Goal: Task Accomplishment & Management: Complete application form

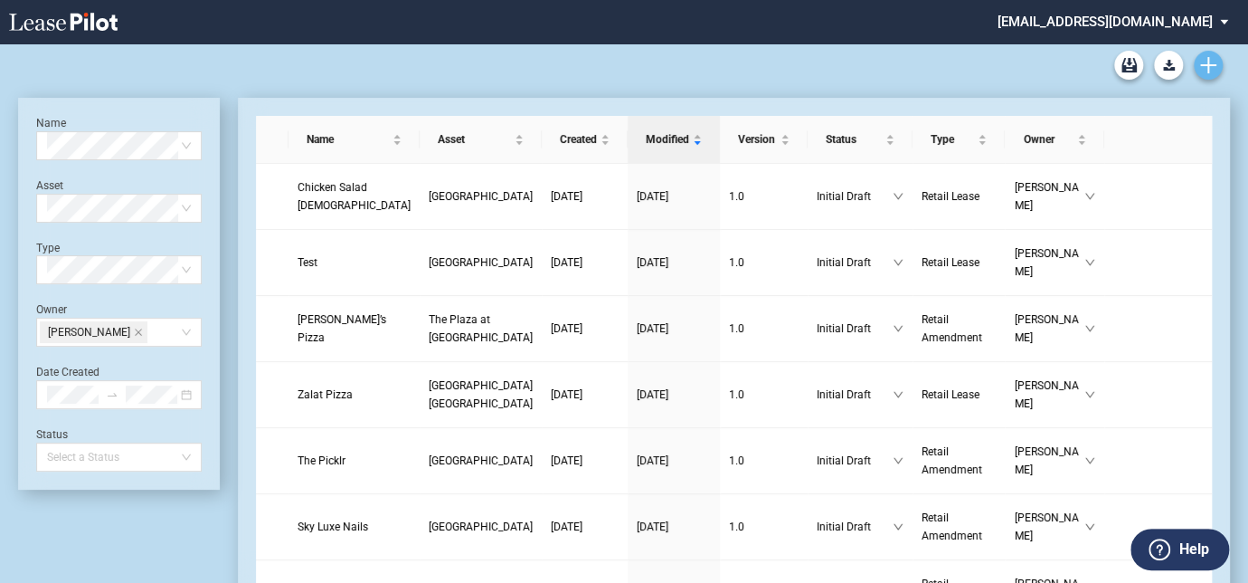
click at [1209, 67] on use "Create new document" at bounding box center [1208, 65] width 16 height 16
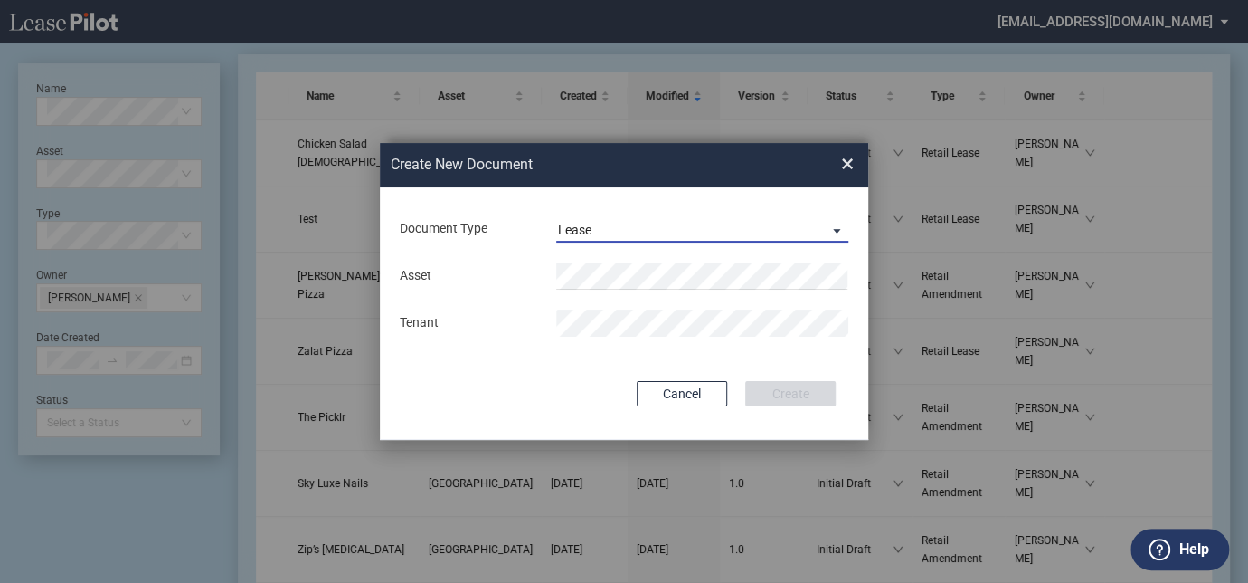
click at [602, 234] on span "Lease" at bounding box center [688, 231] width 260 height 18
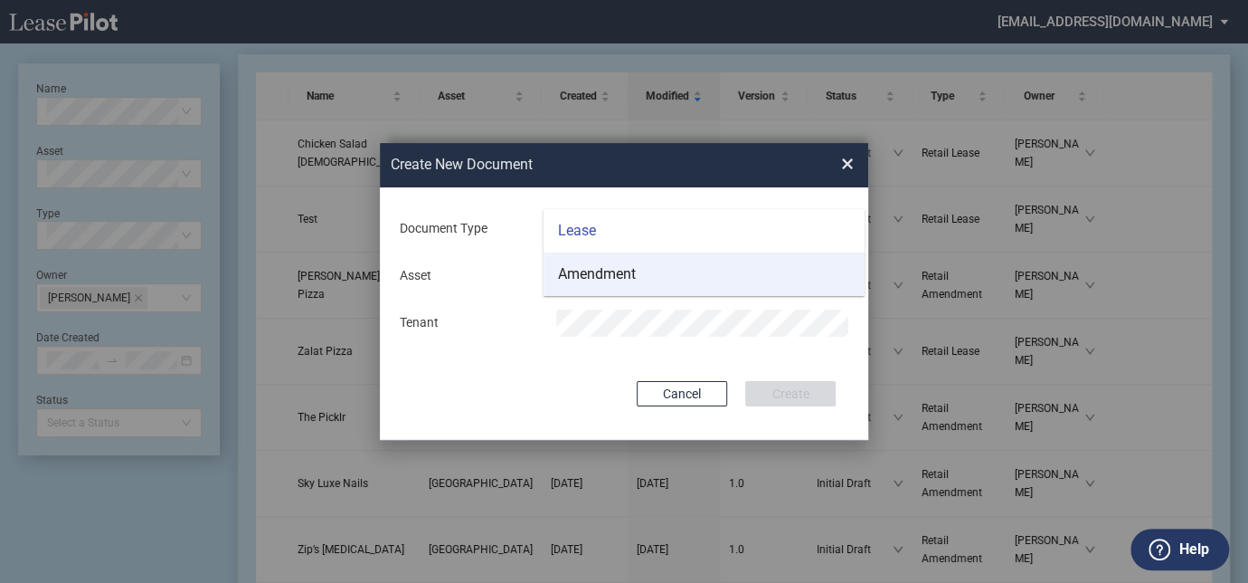
click at [601, 275] on div "Amendment" at bounding box center [597, 274] width 78 height 20
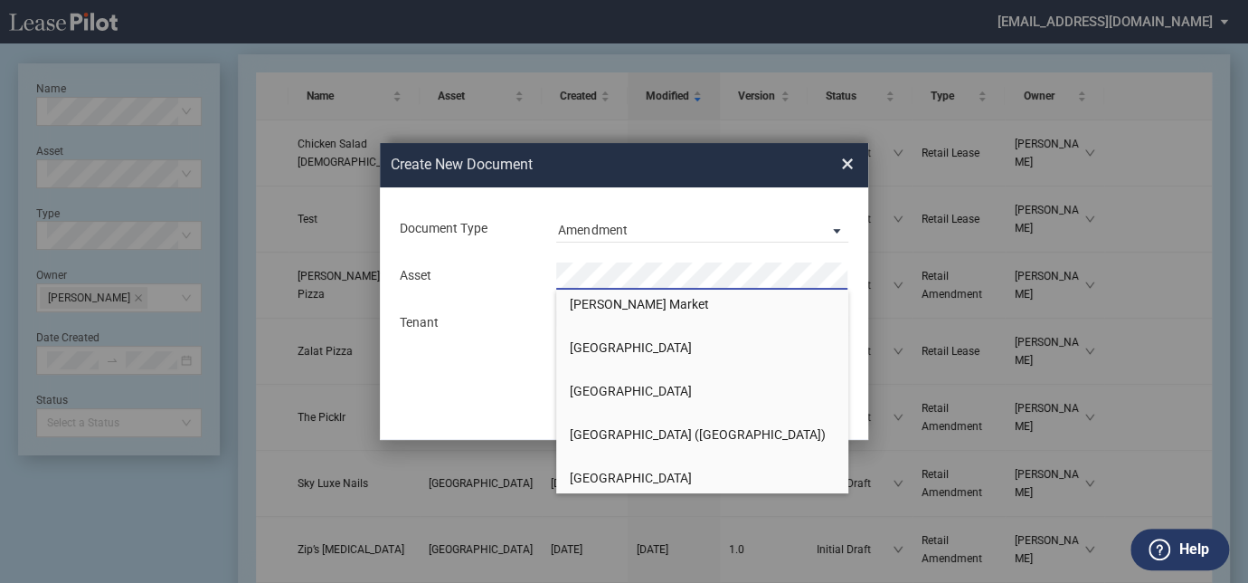
scroll to position [861, 0]
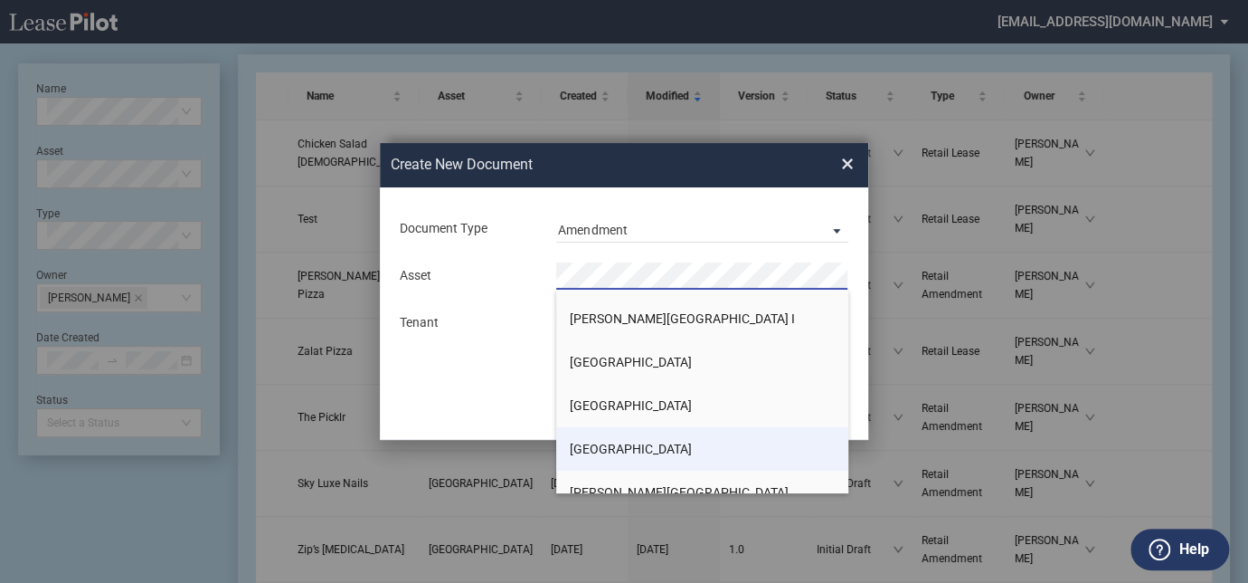
click at [614, 436] on li "[GEOGRAPHIC_DATA]" at bounding box center [702, 448] width 292 height 43
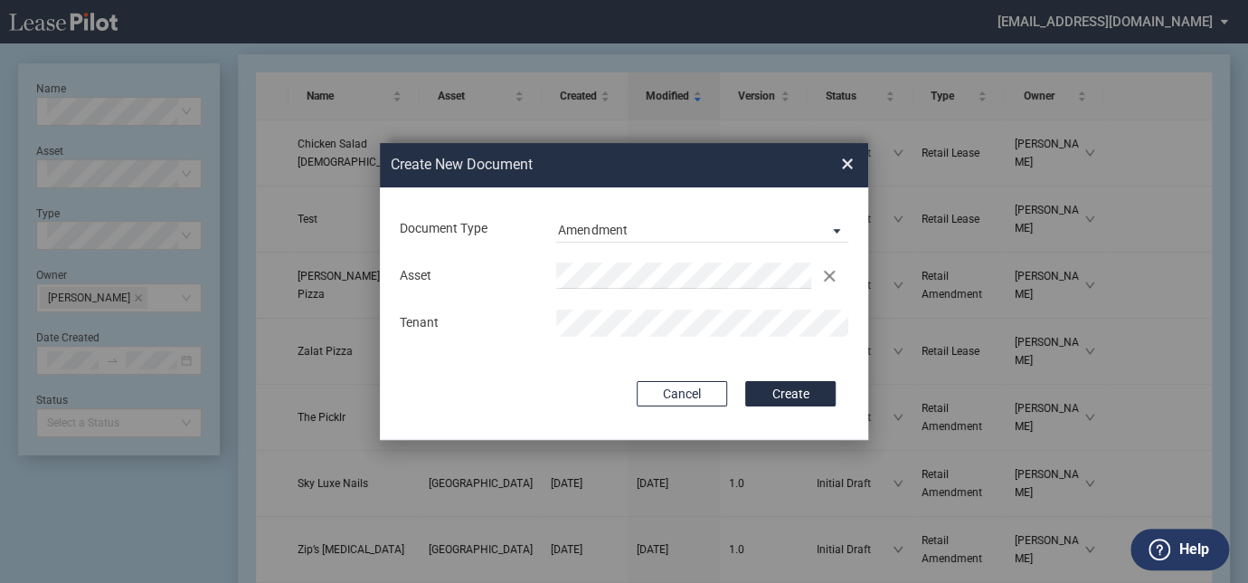
click at [782, 388] on button "Create" at bounding box center [790, 393] width 90 height 25
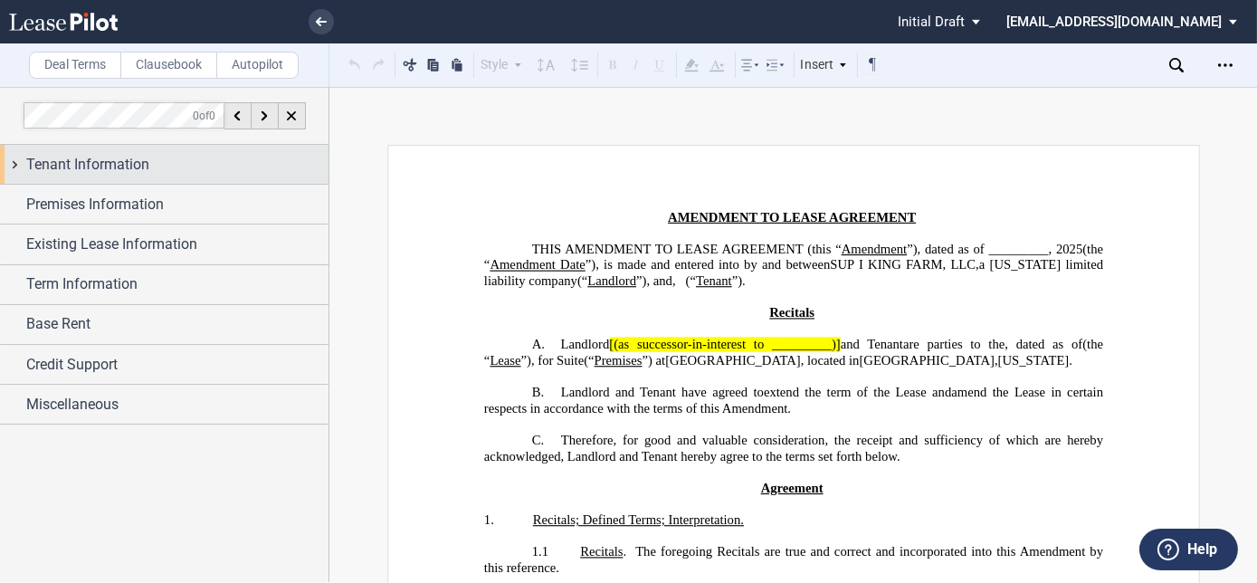
click at [114, 161] on span "Tenant Information" at bounding box center [87, 165] width 123 height 22
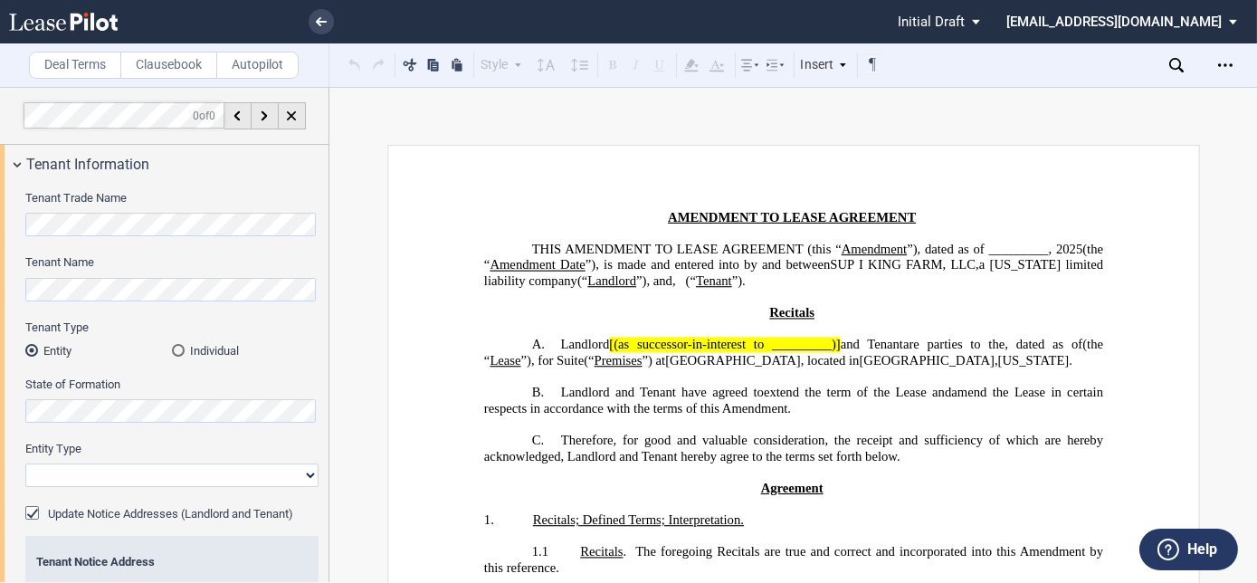
scroll to position [81, 0]
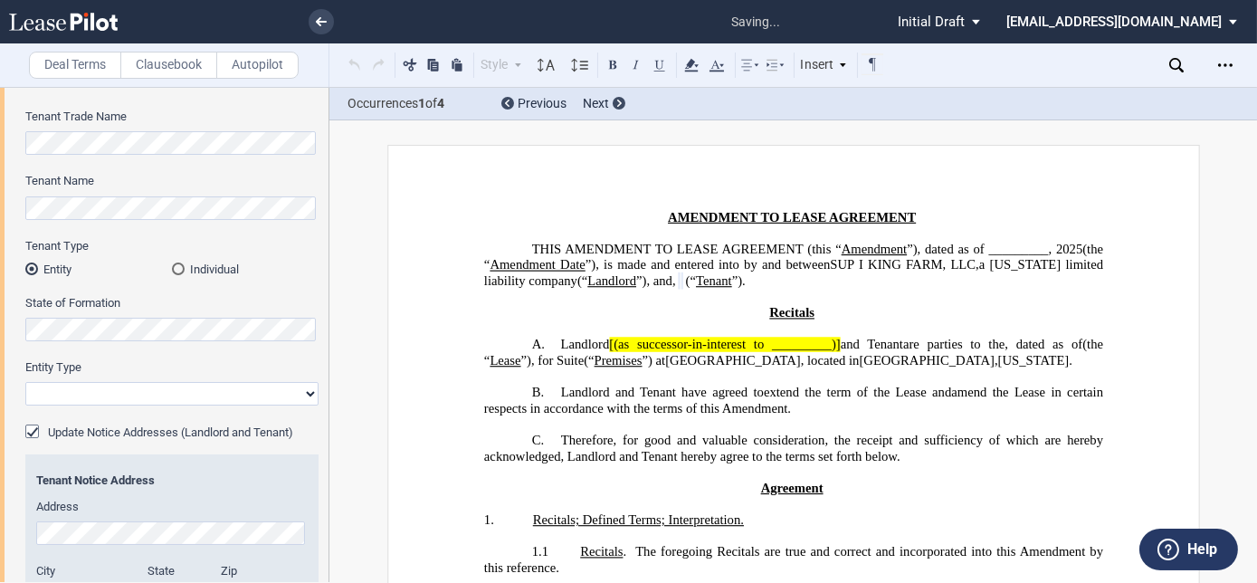
click at [128, 399] on select "Corporation Limited Liability Company General Partnership Limited Partnership O…" at bounding box center [171, 394] width 293 height 24
select select "limited liability company"
click at [25, 382] on select "Corporation Limited Liability Company General Partnership Limited Partnership O…" at bounding box center [171, 394] width 293 height 24
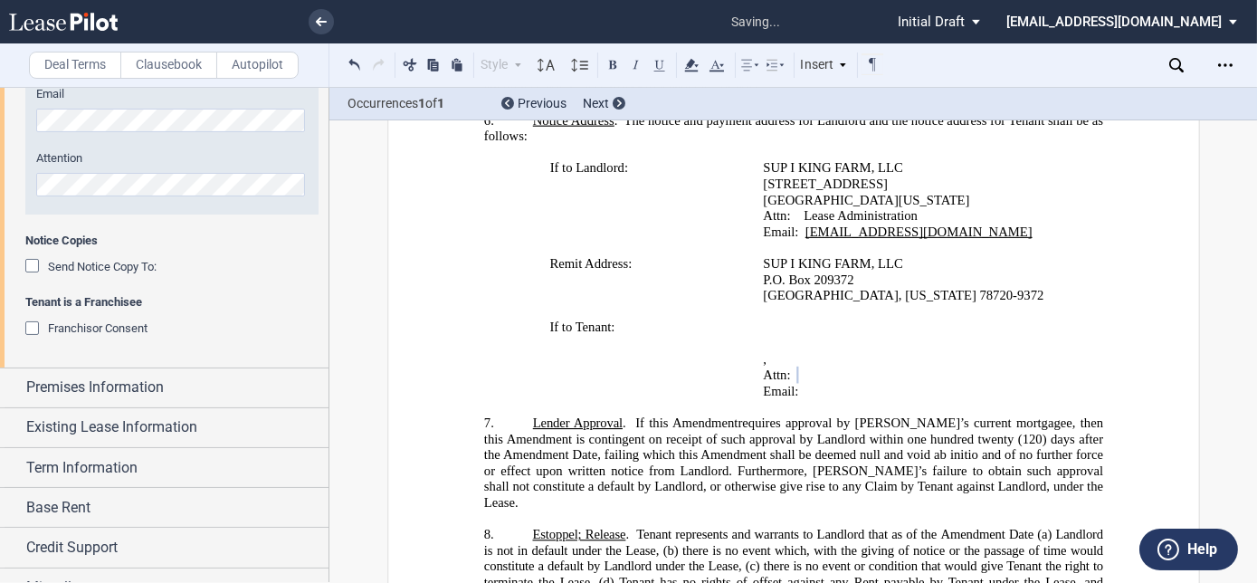
scroll to position [646, 0]
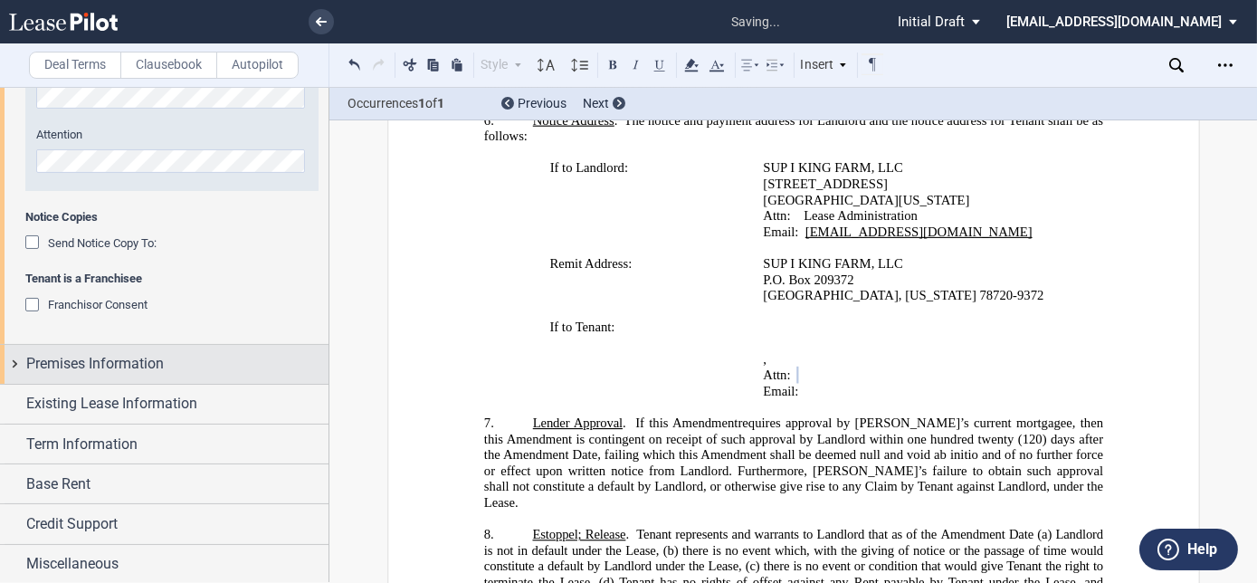
click at [86, 356] on span "Premises Information" at bounding box center [95, 364] width 138 height 22
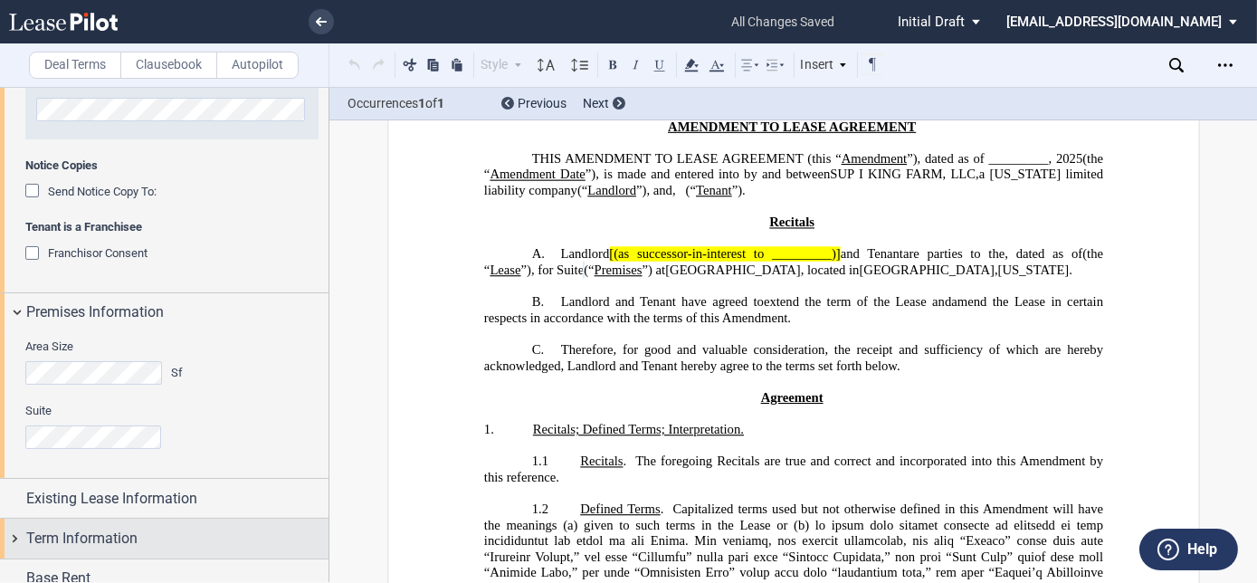
scroll to position [792, 0]
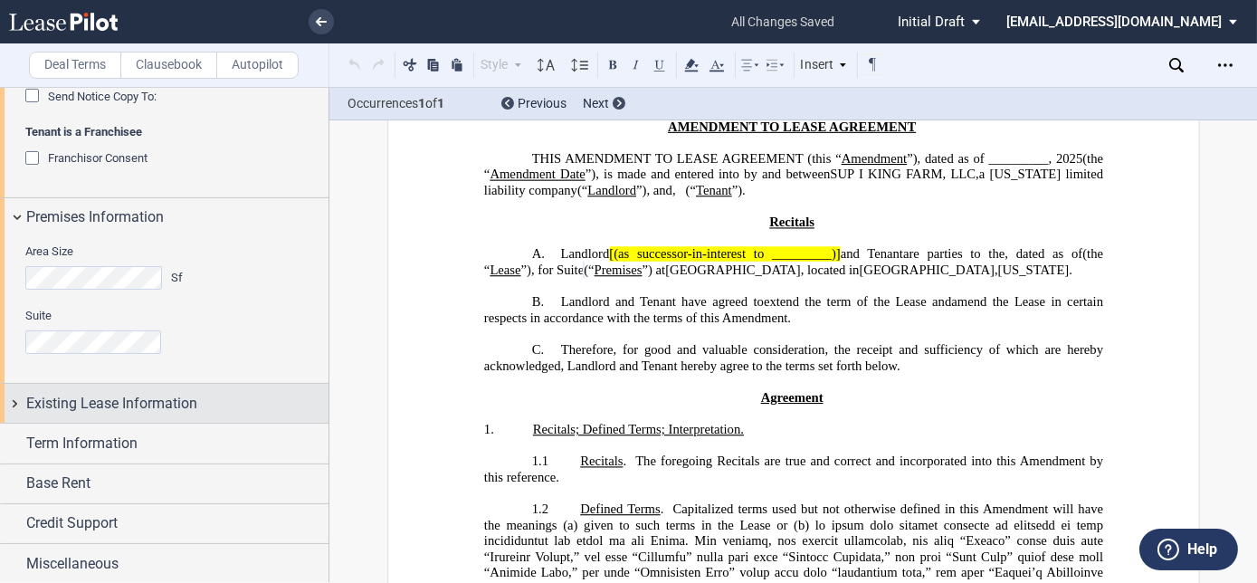
click at [99, 405] on span "Existing Lease Information" at bounding box center [111, 404] width 171 height 22
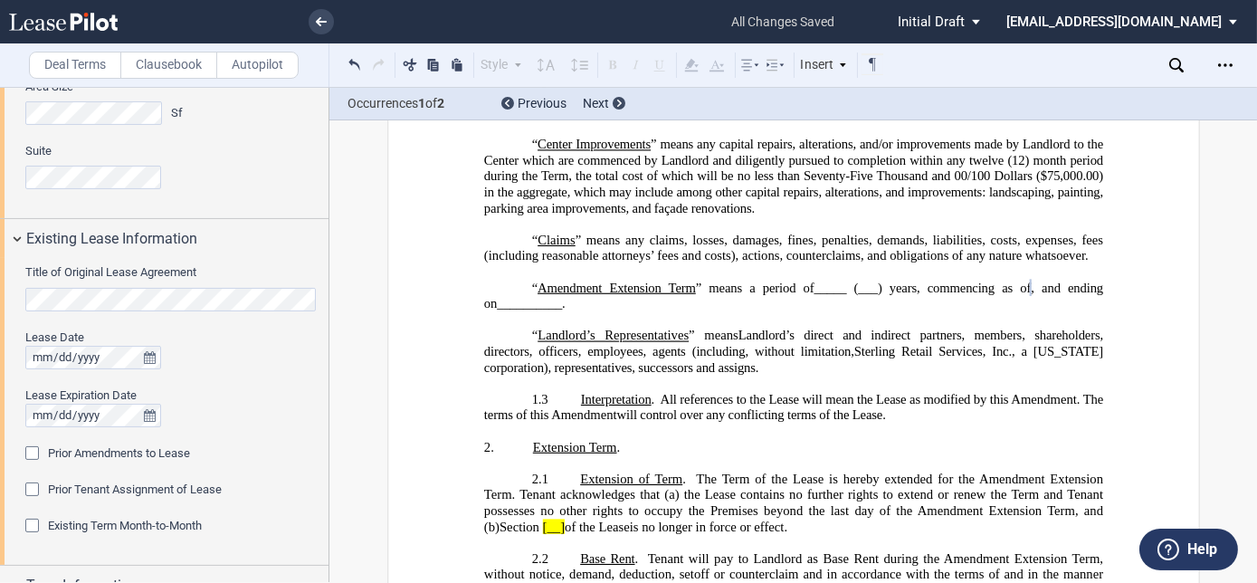
scroll to position [0, 0]
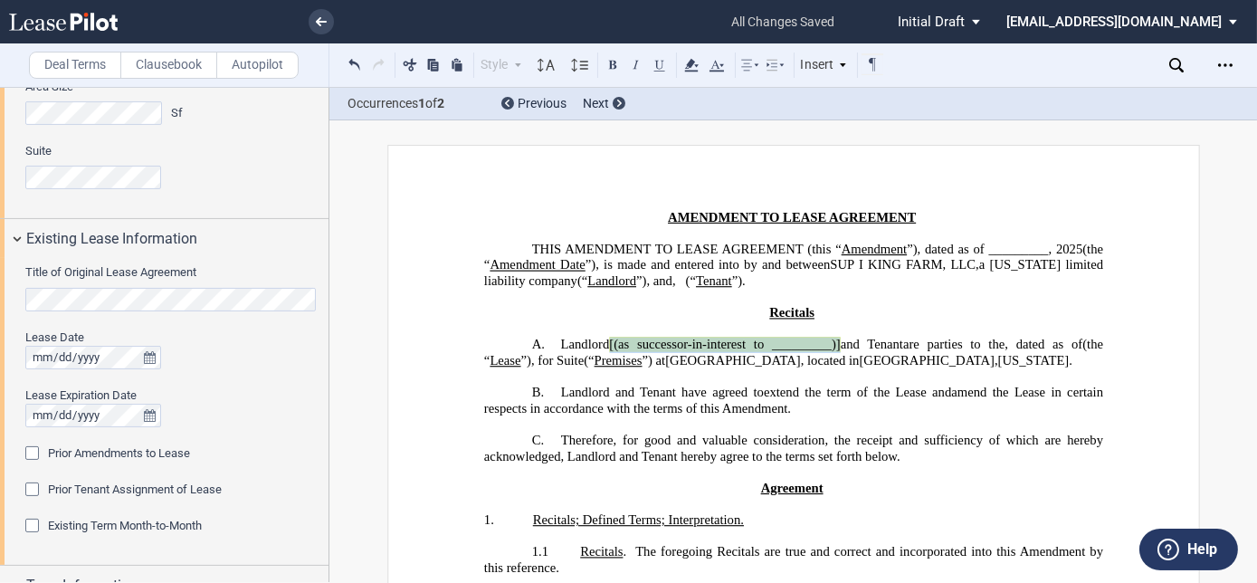
drag, startPoint x: 608, startPoint y: 346, endPoint x: 832, endPoint y: 347, distance: 224.4
click at [832, 347] on span "Landlord [(as successor-in-interest to _________)] and Tenant" at bounding box center [731, 344] width 342 height 15
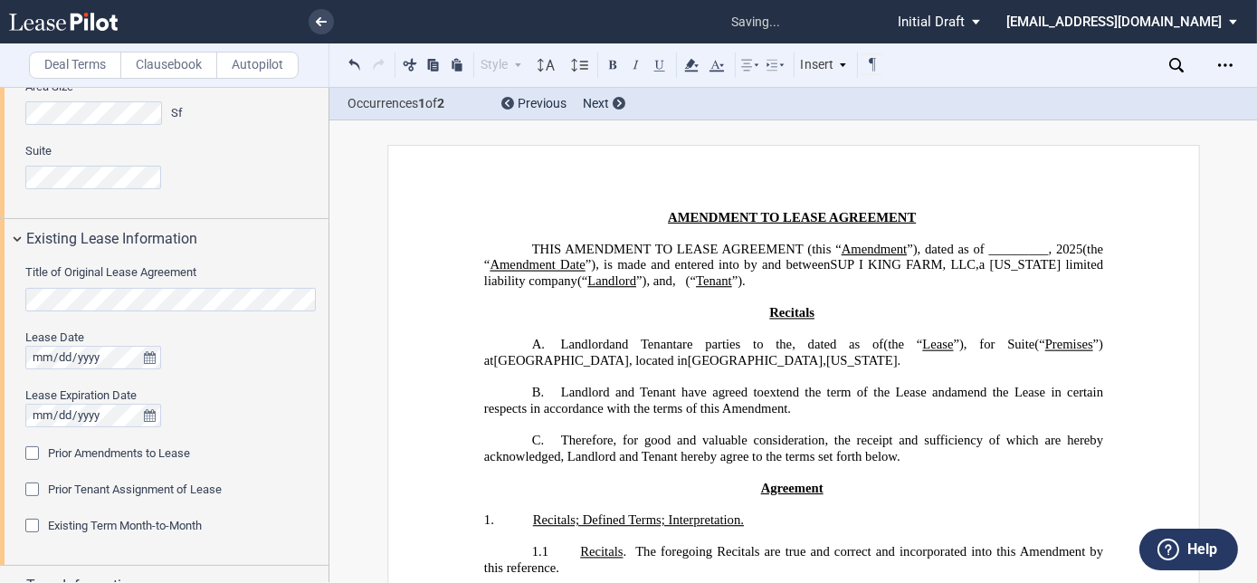
click at [605, 352] on span "Landlord" at bounding box center [584, 344] width 49 height 15
click at [24, 489] on div "Title of Original Lease Agreement Lease Date Lease Expiration Date Prior Amendm…" at bounding box center [164, 411] width 328 height 307
click at [29, 489] on div "Prior Tenant Assignment of Lease" at bounding box center [34, 491] width 18 height 18
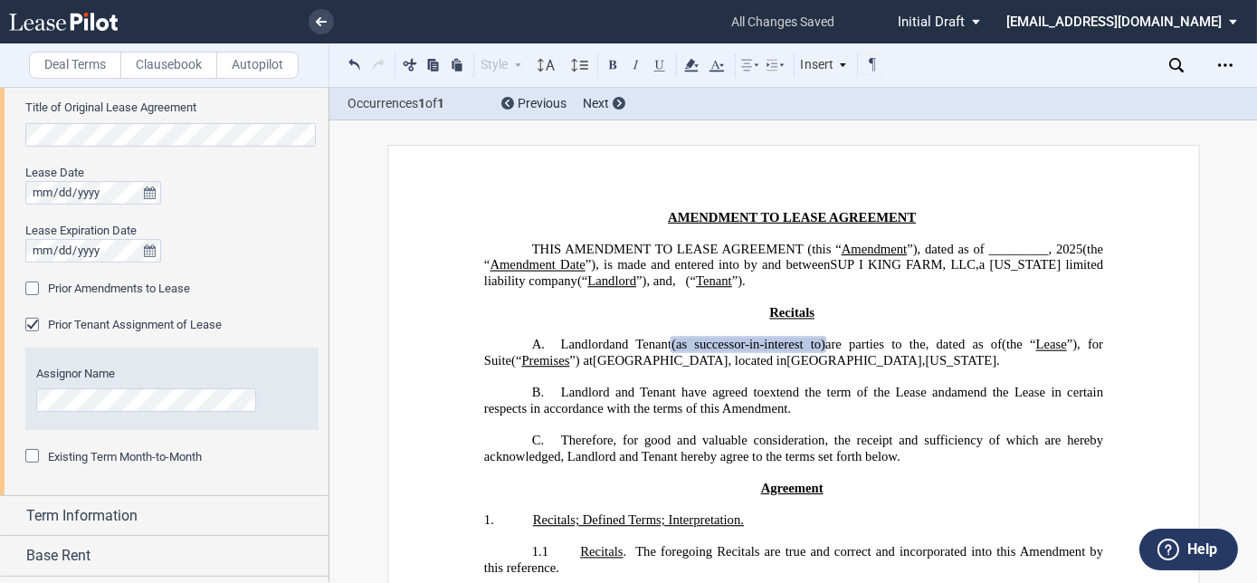
scroll to position [0, 31]
click at [860, 400] on span "extend the term of the Lease and" at bounding box center [856, 391] width 187 height 15
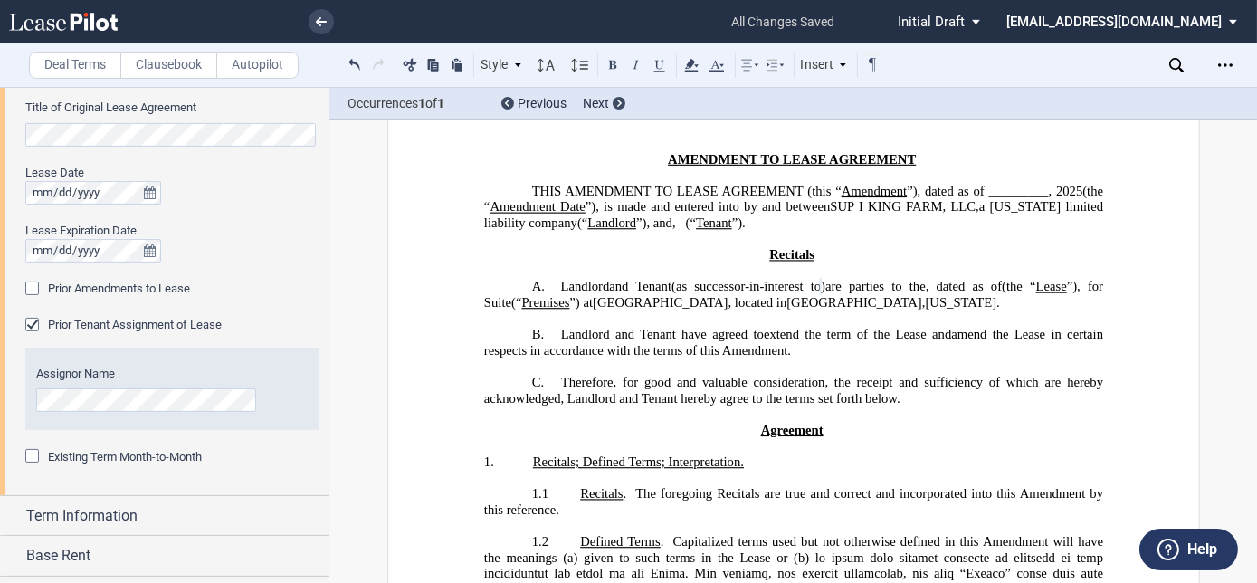
scroll to position [81, 0]
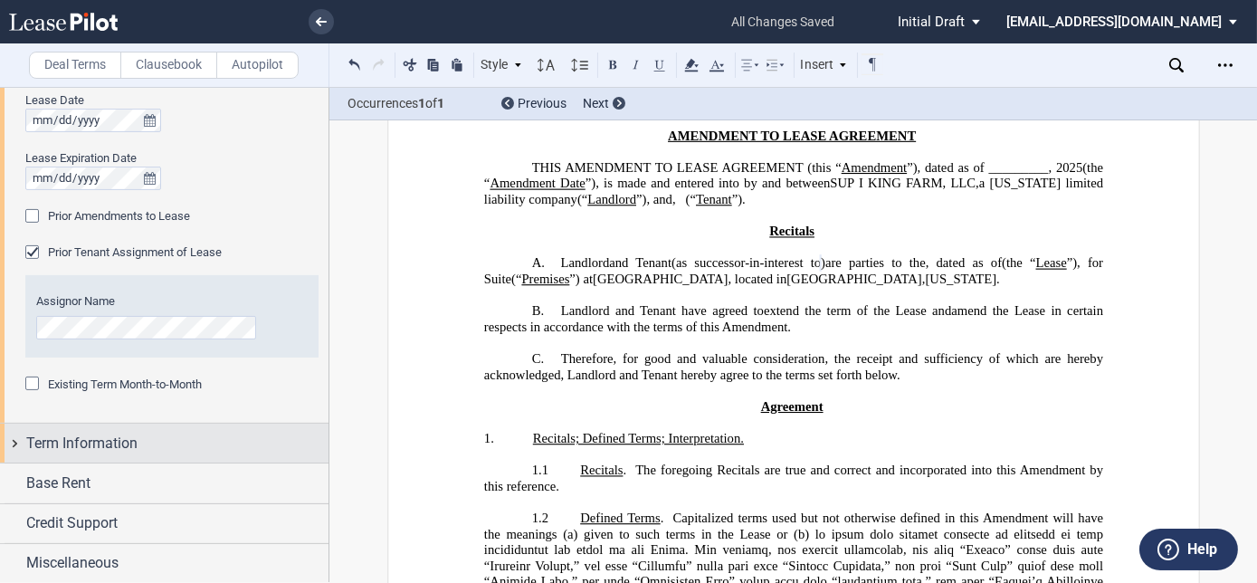
click at [178, 435] on div "Term Information" at bounding box center [177, 443] width 302 height 22
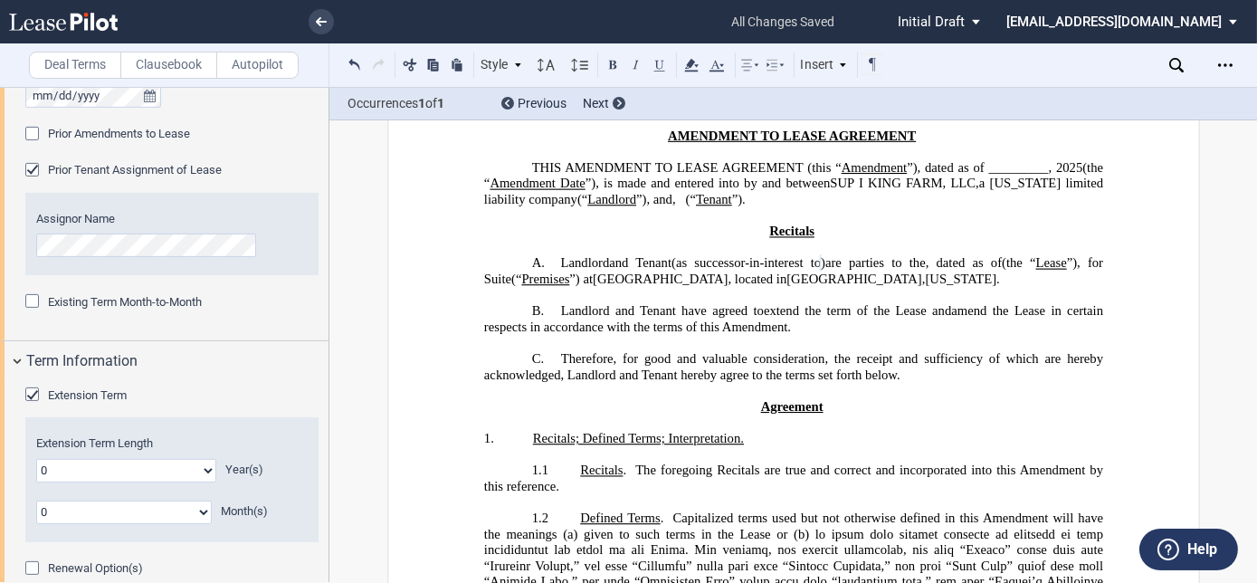
scroll to position [1358, 0]
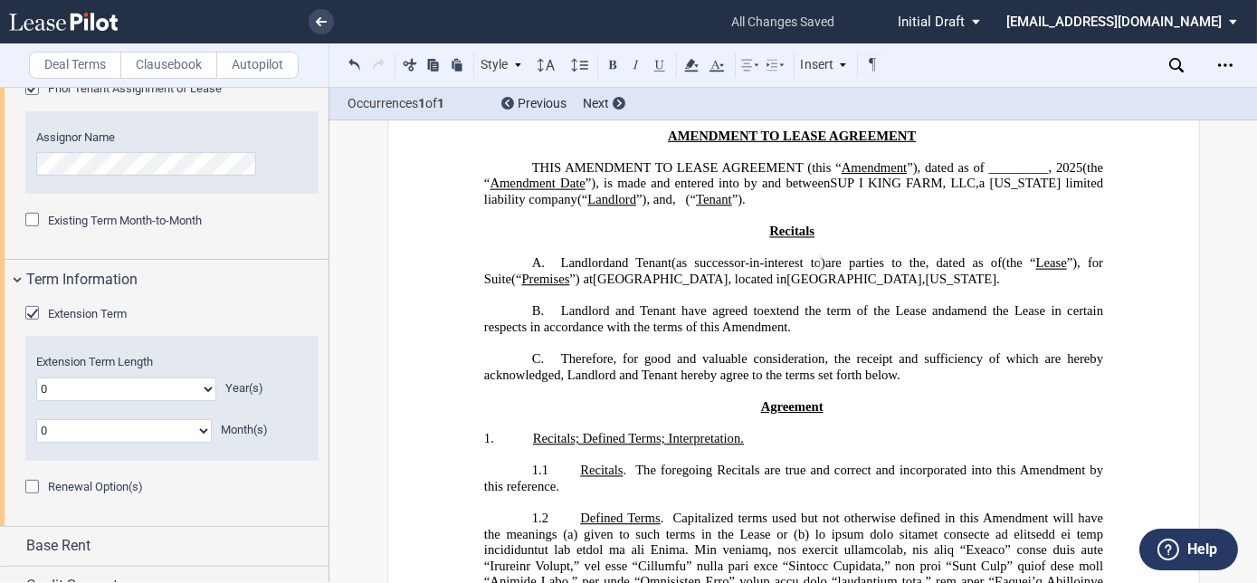
click at [181, 379] on select "0 1 2 3 4 5 6 7 8 9 10 11 12 13 14 15 16 17 18 19 20" at bounding box center [126, 389] width 180 height 24
select select "number:7"
click at [36, 377] on select "0 1 2 3 4 5 6 7 8 9 10 11 12 13 14 15 16 17 18 19 20" at bounding box center [126, 389] width 180 height 24
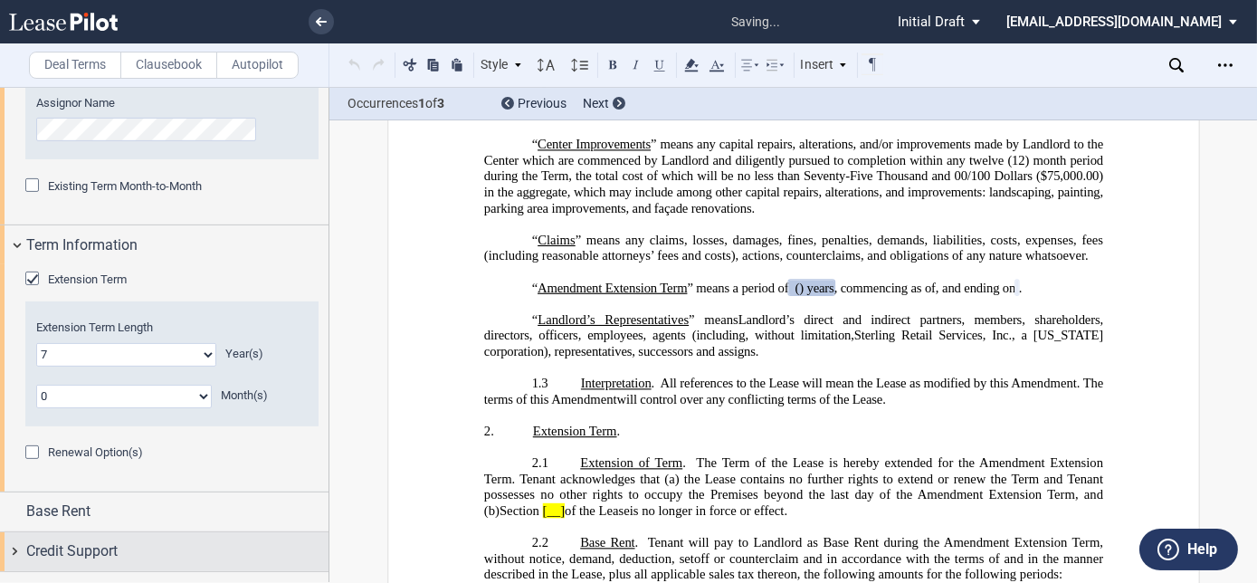
scroll to position [1420, 0]
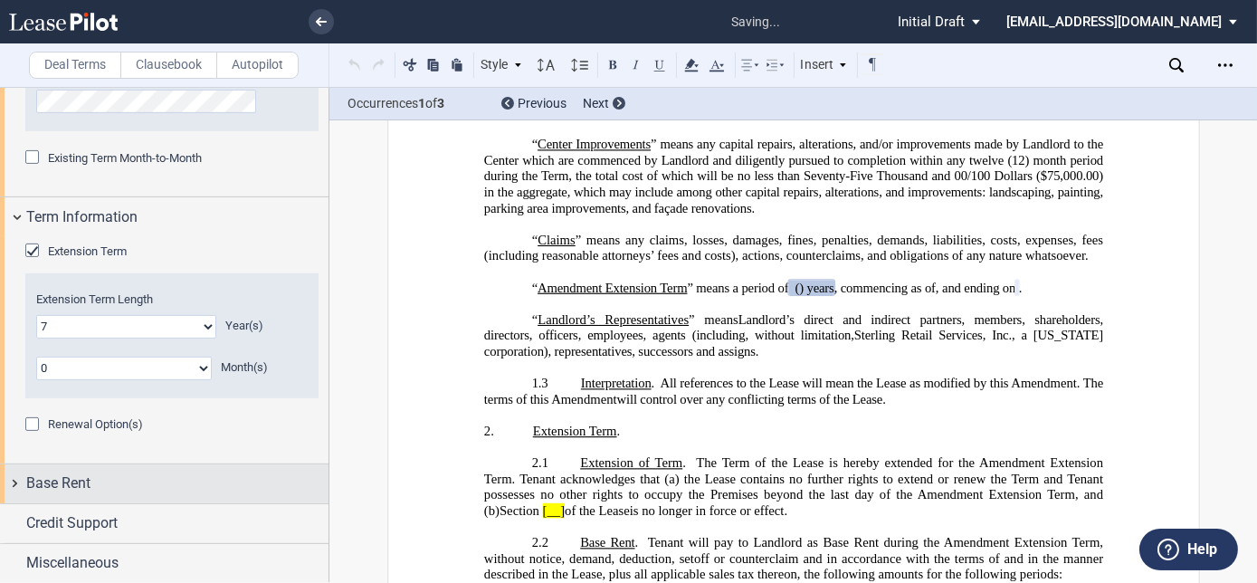
click at [93, 475] on div "Base Rent" at bounding box center [177, 483] width 302 height 22
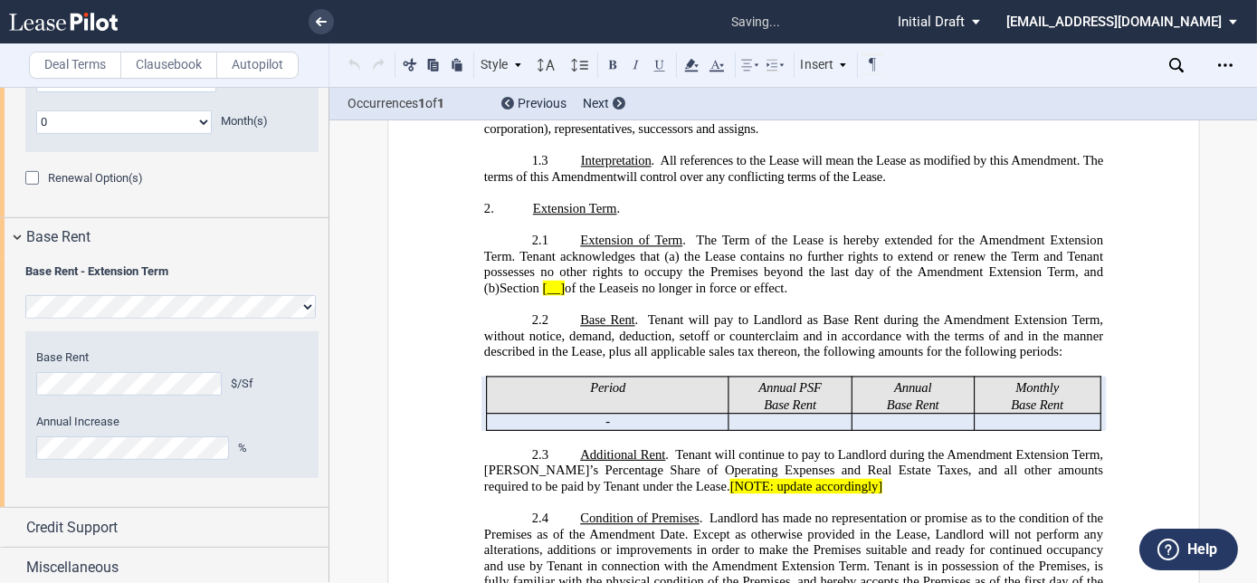
scroll to position [1156, 0]
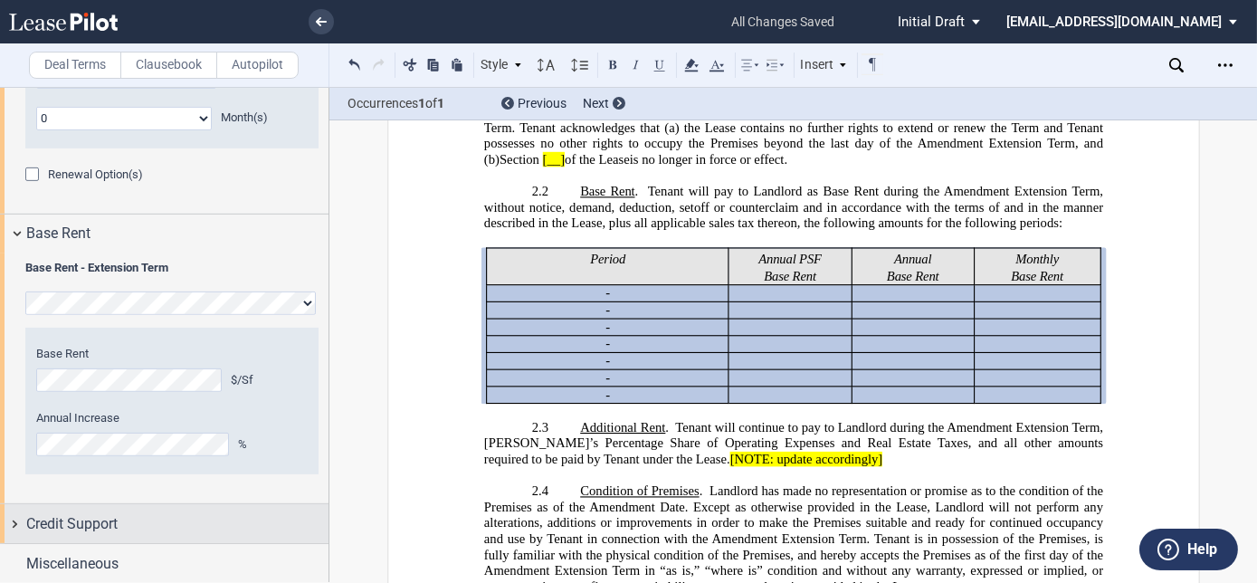
click at [89, 523] on span "Credit Support" at bounding box center [71, 524] width 91 height 22
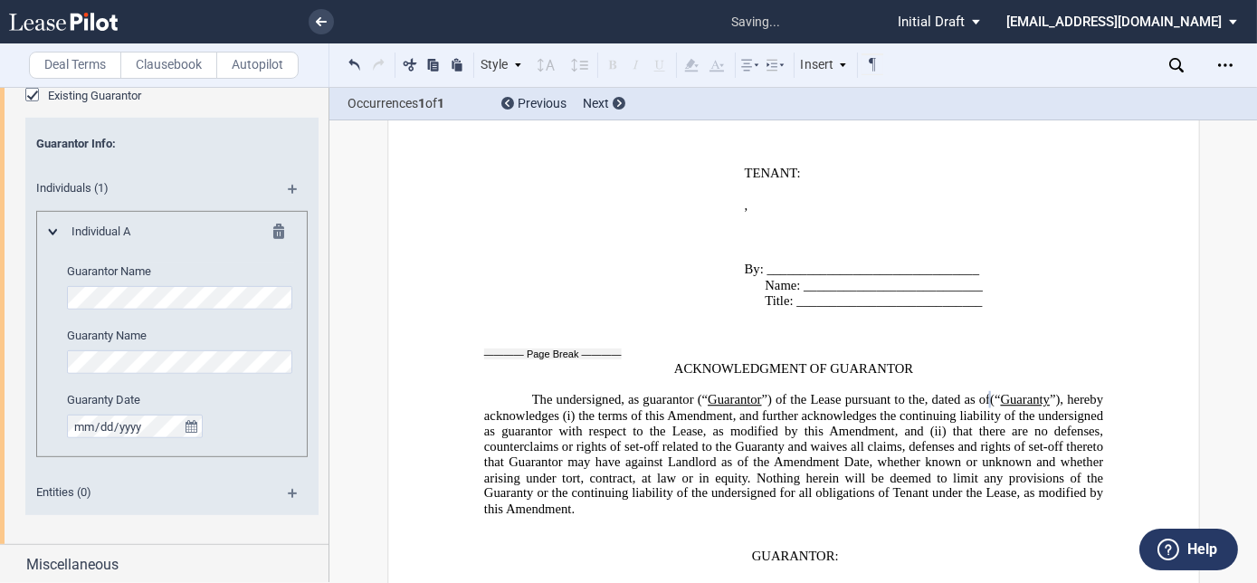
scroll to position [2132, 0]
click at [990, 392] on span "(“" at bounding box center [995, 399] width 10 height 15
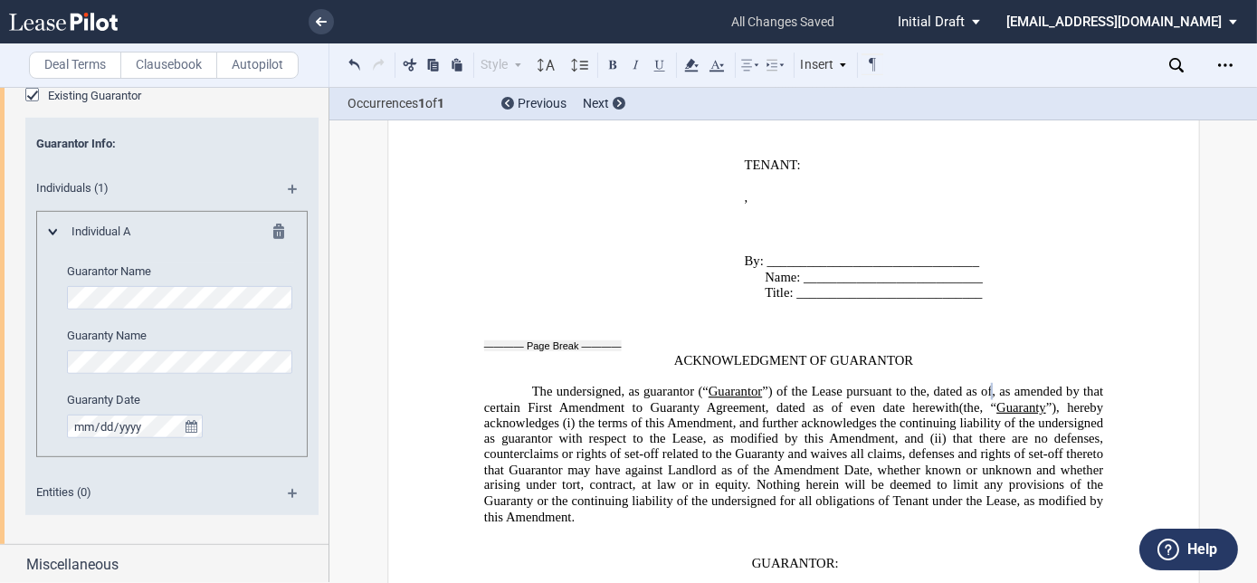
scroll to position [4238, 0]
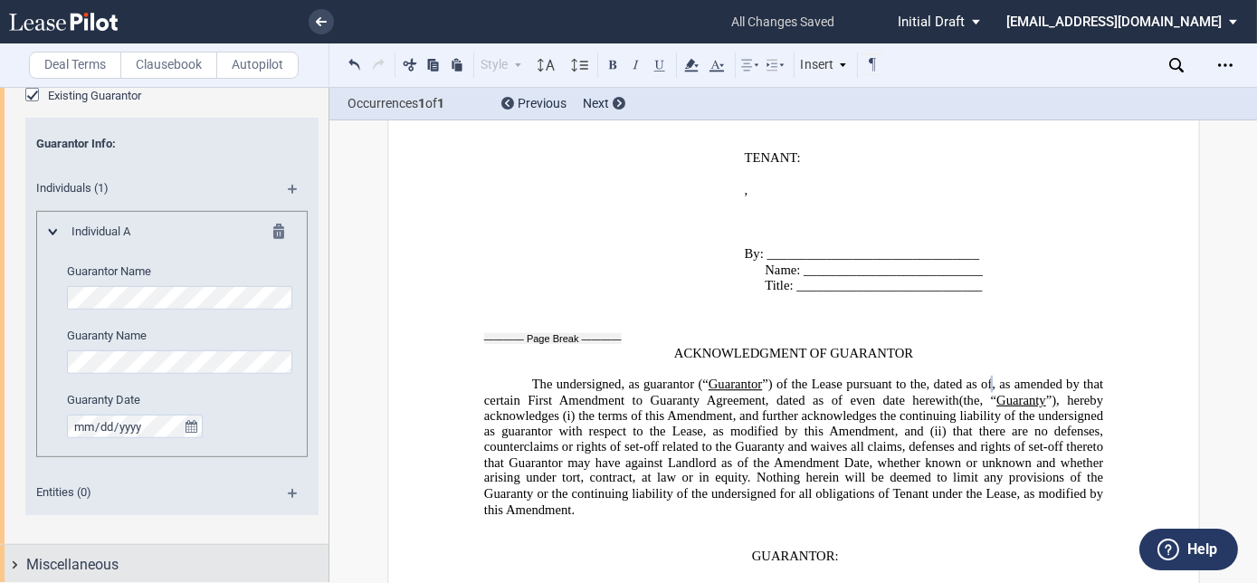
click at [77, 562] on span "Miscellaneous" at bounding box center [72, 565] width 92 height 22
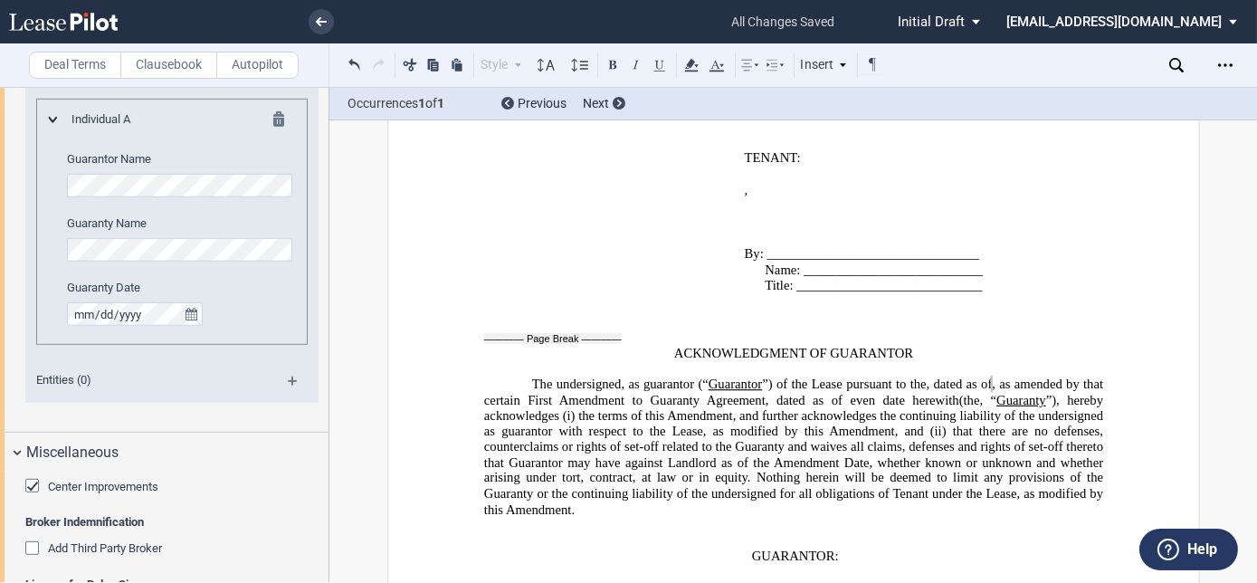
scroll to position [2379, 0]
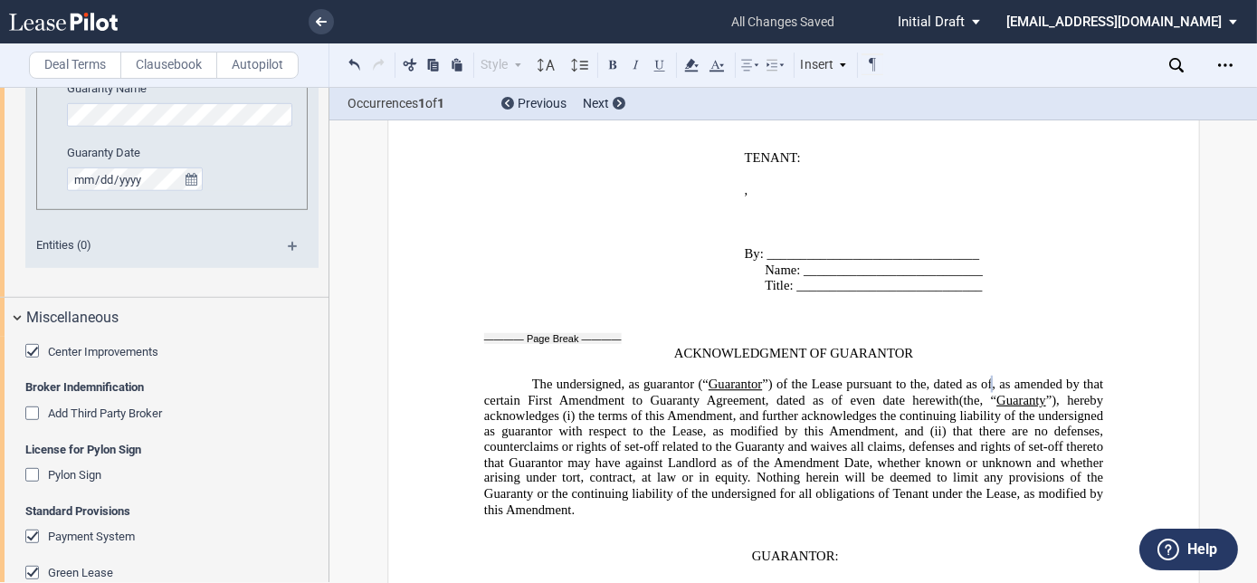
click at [32, 345] on div "Center Improvements" at bounding box center [34, 353] width 18 height 18
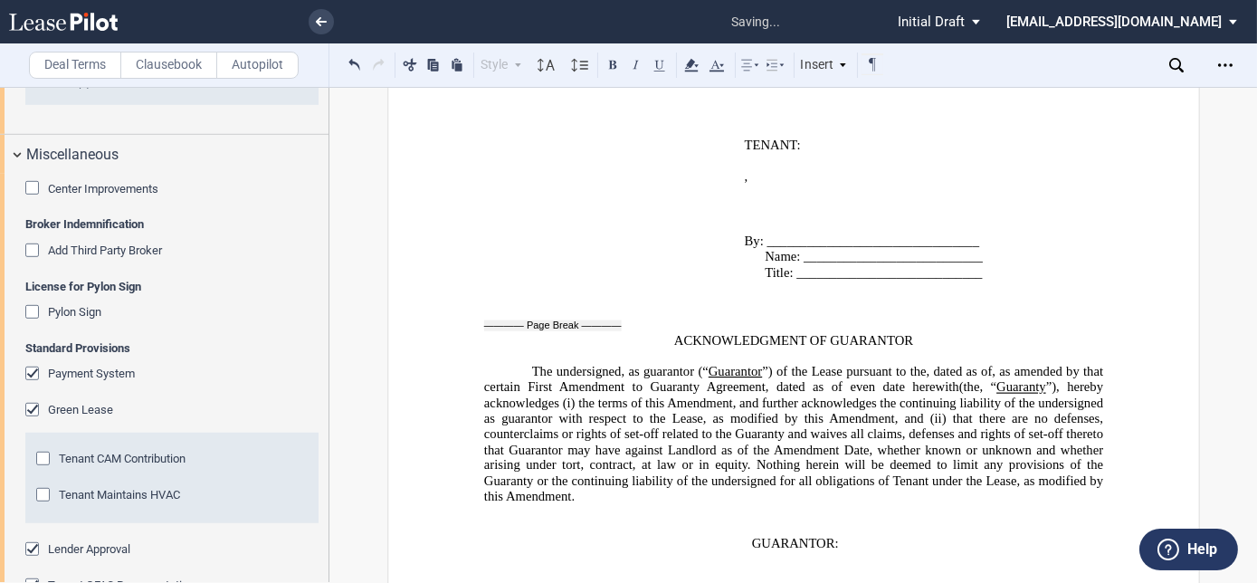
scroll to position [2544, 0]
click at [33, 370] on div "Payment System" at bounding box center [34, 374] width 18 height 18
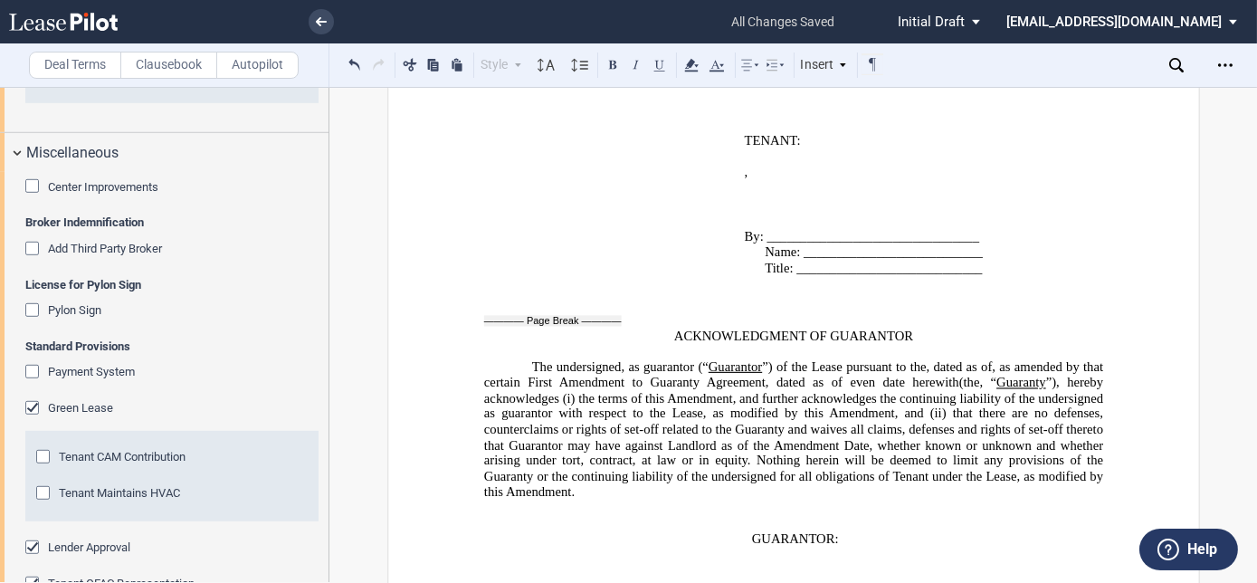
drag, startPoint x: 47, startPoint y: 453, endPoint x: 45, endPoint y: 479, distance: 26.3
click at [45, 452] on div "Tenant CAM Contribution" at bounding box center [45, 459] width 18 height 18
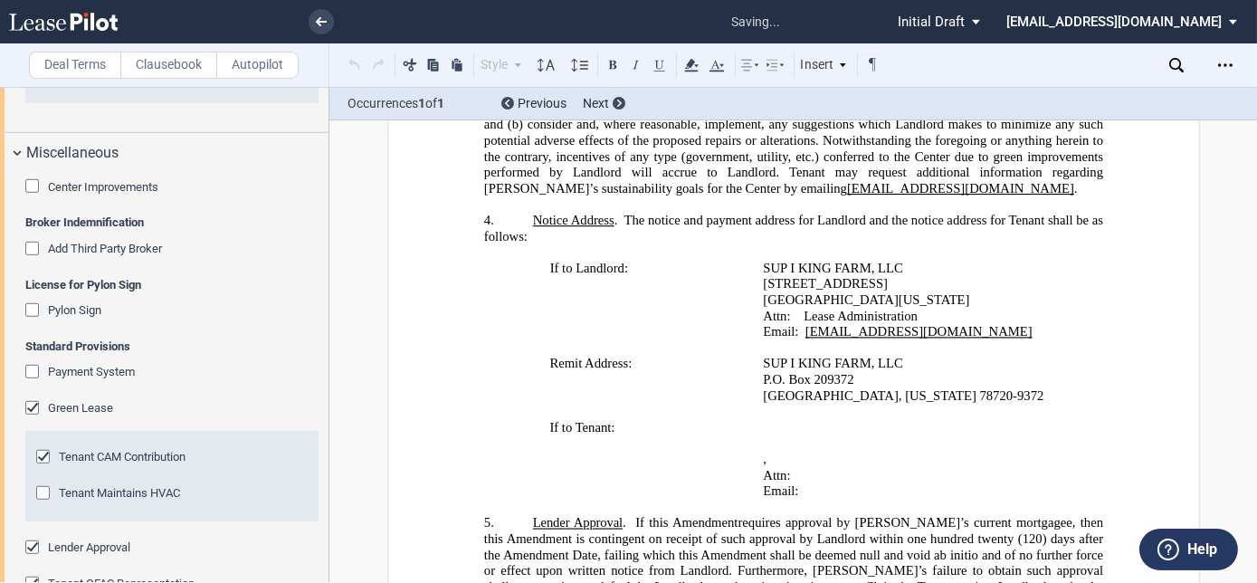
click at [44, 490] on div "Tenant Maintains HVAC" at bounding box center [45, 495] width 18 height 18
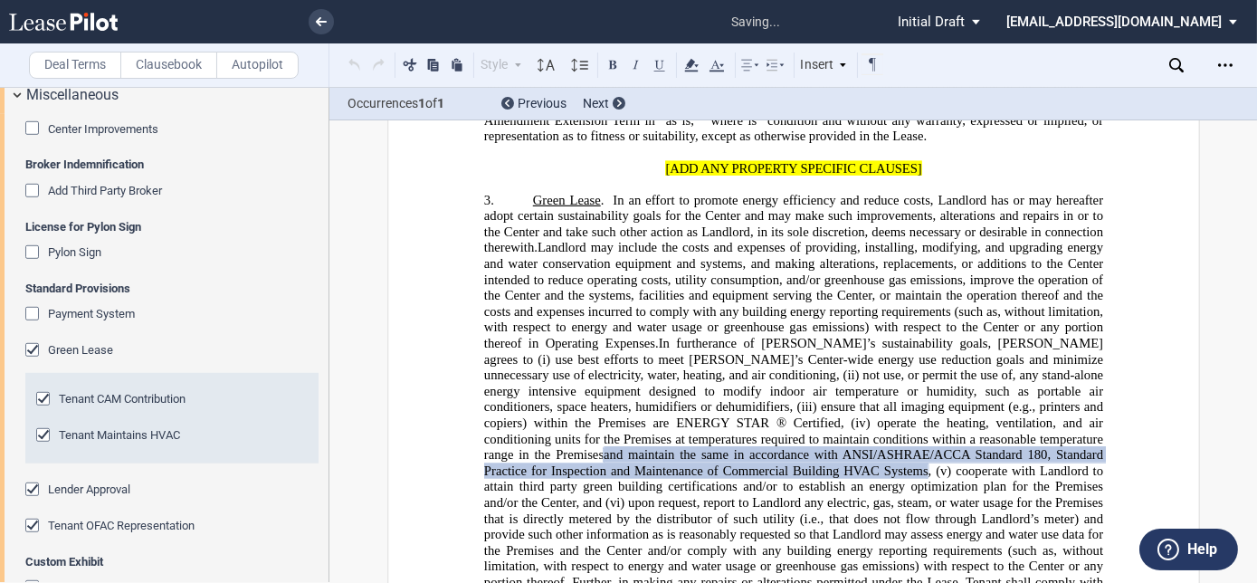
scroll to position [2644, 0]
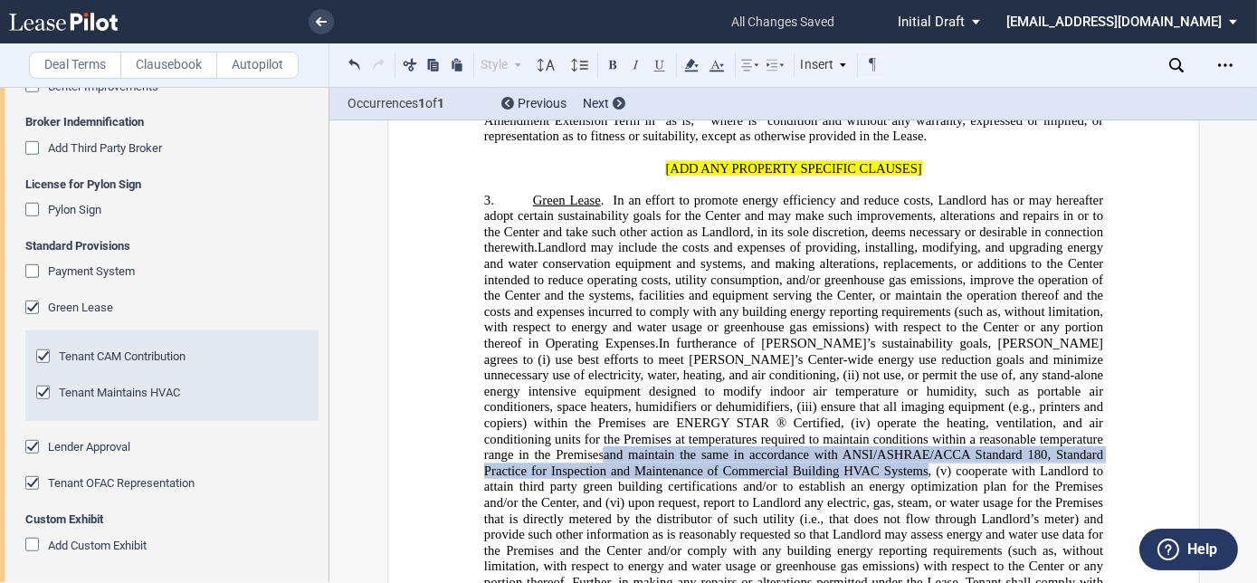
click at [28, 478] on div "Tenant OFAC Representation" at bounding box center [34, 485] width 18 height 18
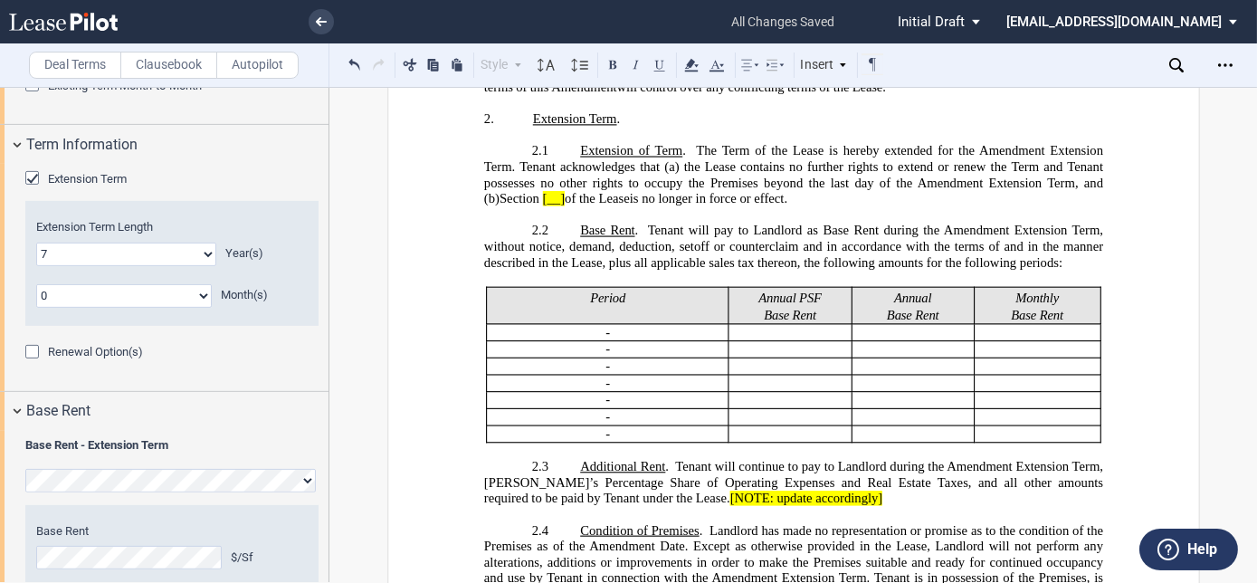
scroll to position [830, 0]
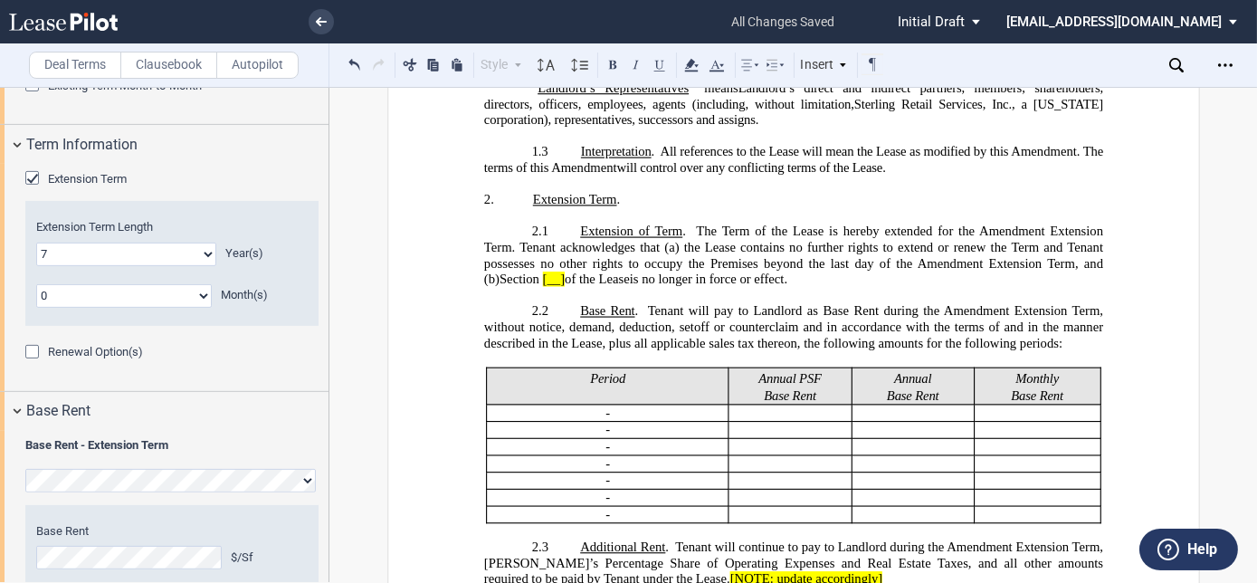
click at [758, 261] on span "the Lease contains no further rights to extend or renew the Term and Tenant pos…" at bounding box center [794, 255] width 622 height 31
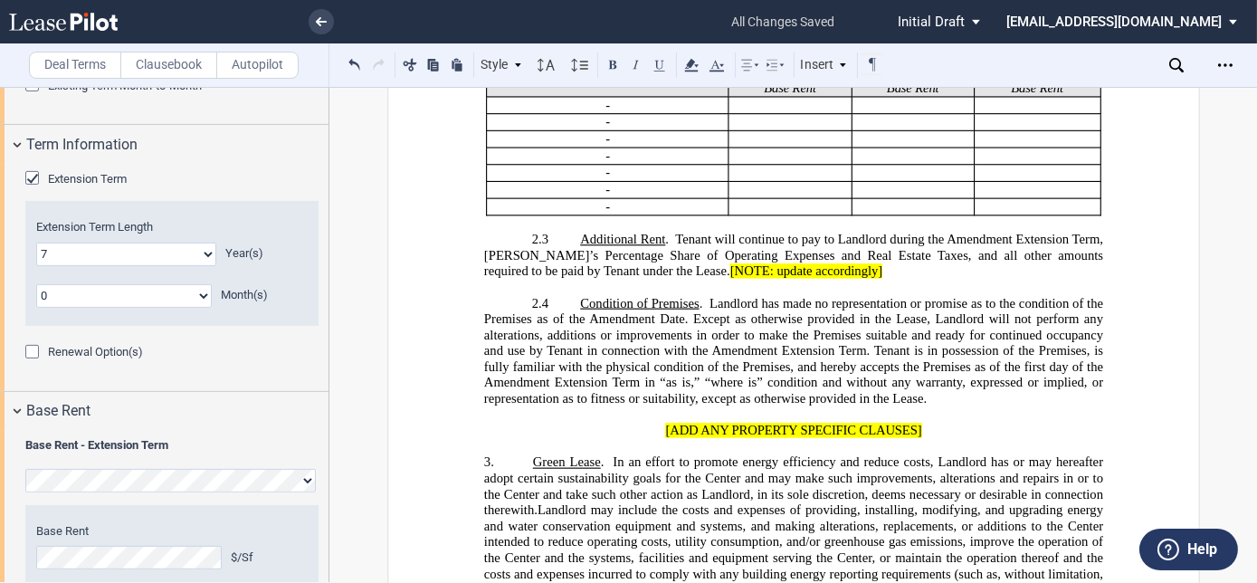
scroll to position [912, 0]
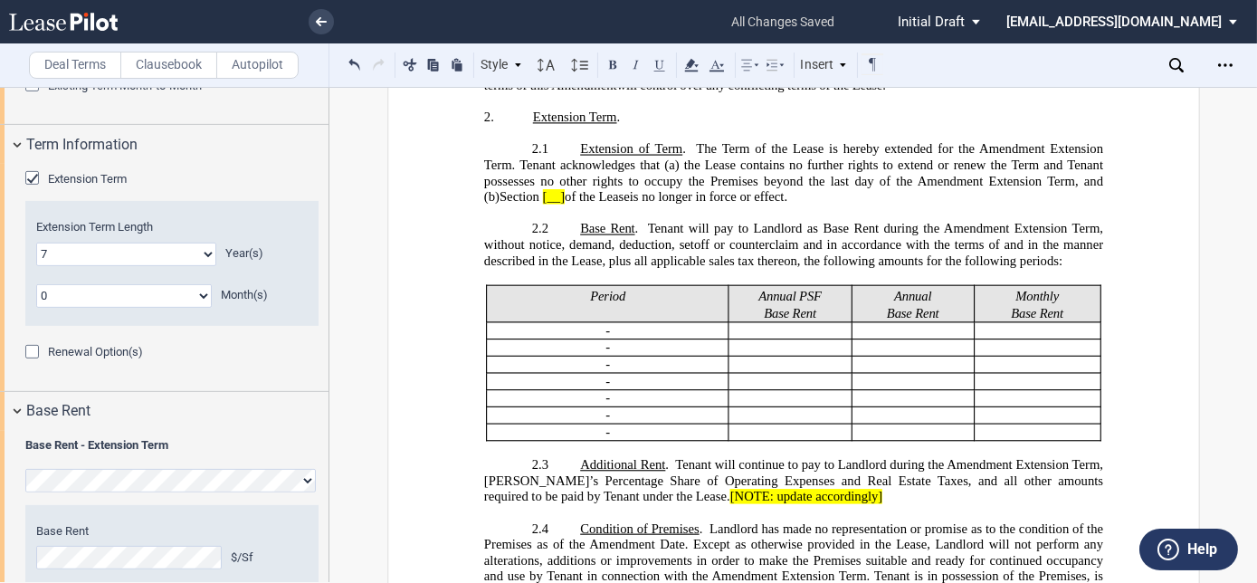
drag, startPoint x: 658, startPoint y: 170, endPoint x: 674, endPoint y: 171, distance: 16.3
click at [674, 171] on span "Amendment Extension Term. Tenant acknowledges that (a) the Lease contains no fu…" at bounding box center [794, 164] width 622 height 47
drag, startPoint x: 514, startPoint y: 171, endPoint x: 45, endPoint y: 319, distance: 491.5
click at [514, 171] on span "Amendment Extension Term. Tenant acknowledges that (a)" at bounding box center [794, 156] width 622 height 31
drag, startPoint x: 899, startPoint y: 210, endPoint x: 838, endPoint y: 183, distance: 67.2
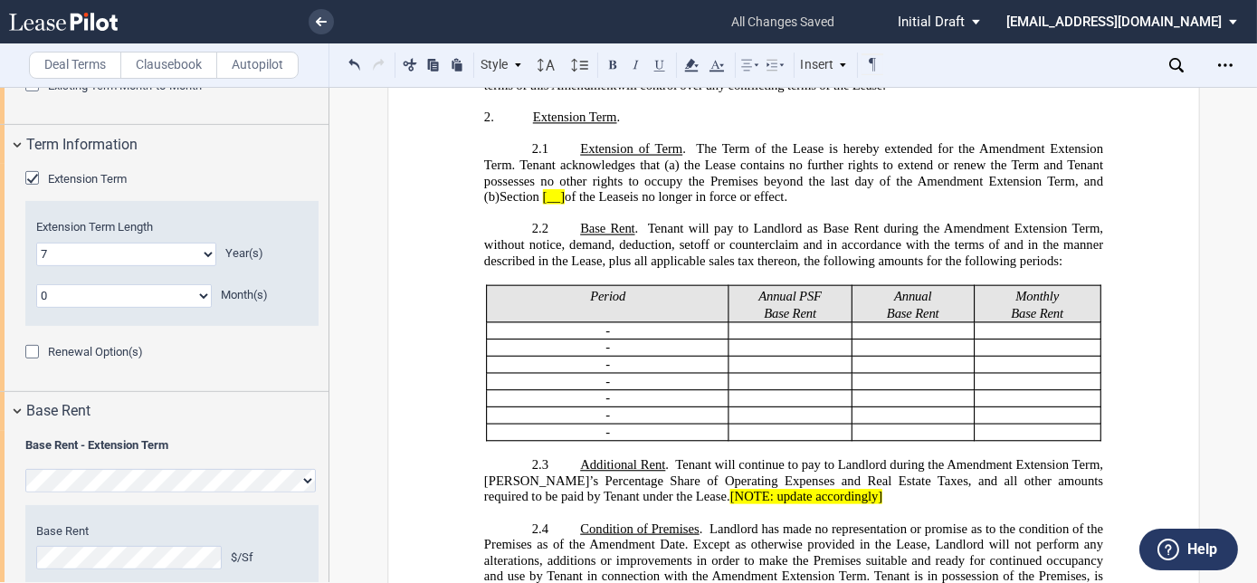
click at [899, 207] on div "﻿ !!SET_LEVEL_1!! !!Recitals Level 2!! 2. Extension Term . ﻿ !!SET_LEVEL_2!! !!…" at bounding box center [792, 363] width 619 height 539
drag, startPoint x: 517, startPoint y: 171, endPoint x: 791, endPoint y: 200, distance: 274.7
click at [791, 200] on p "2.1 Extension of Term . The Term of the Lease is hereby extended for the ﻿ ﻿ ﻿ …" at bounding box center [792, 172] width 619 height 63
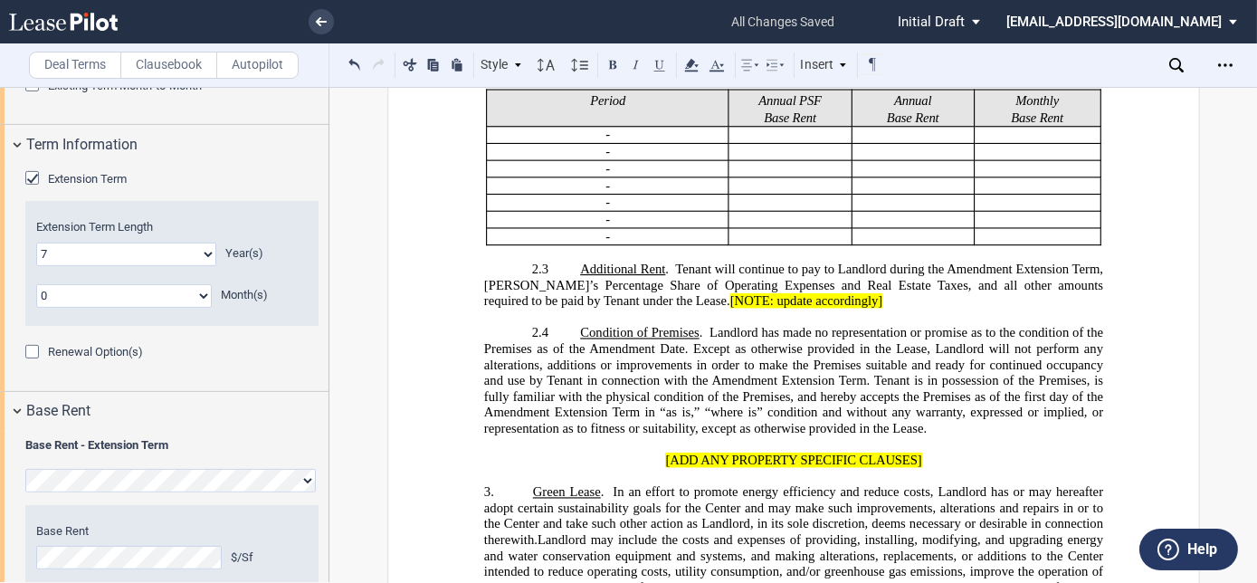
scroll to position [1240, 0]
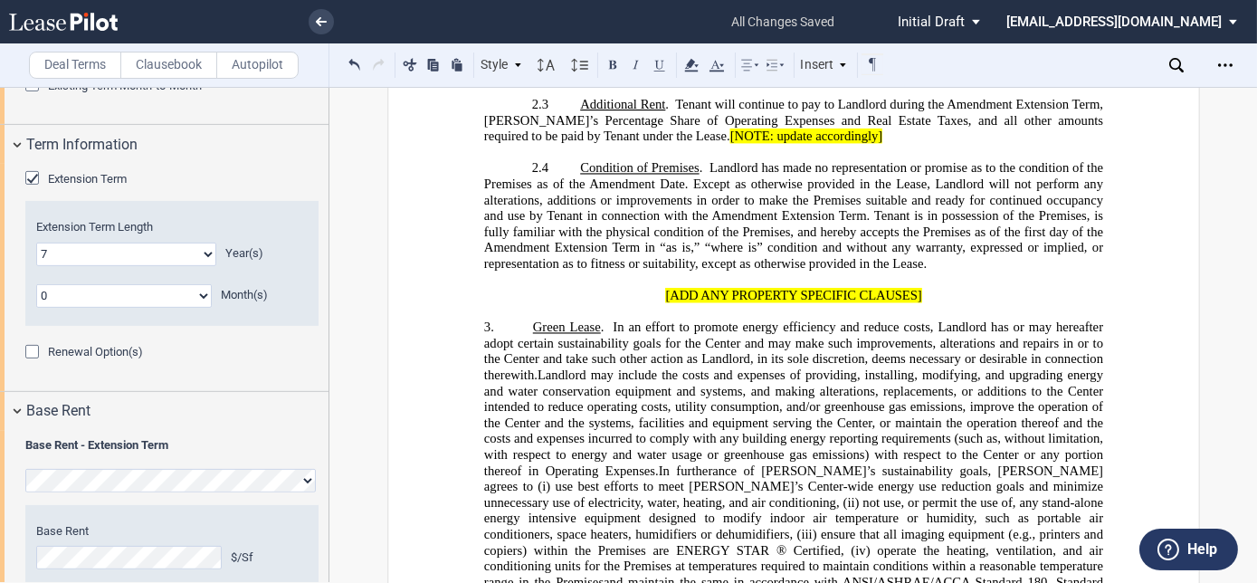
click at [533, 284] on p "﻿" at bounding box center [792, 280] width 619 height 16
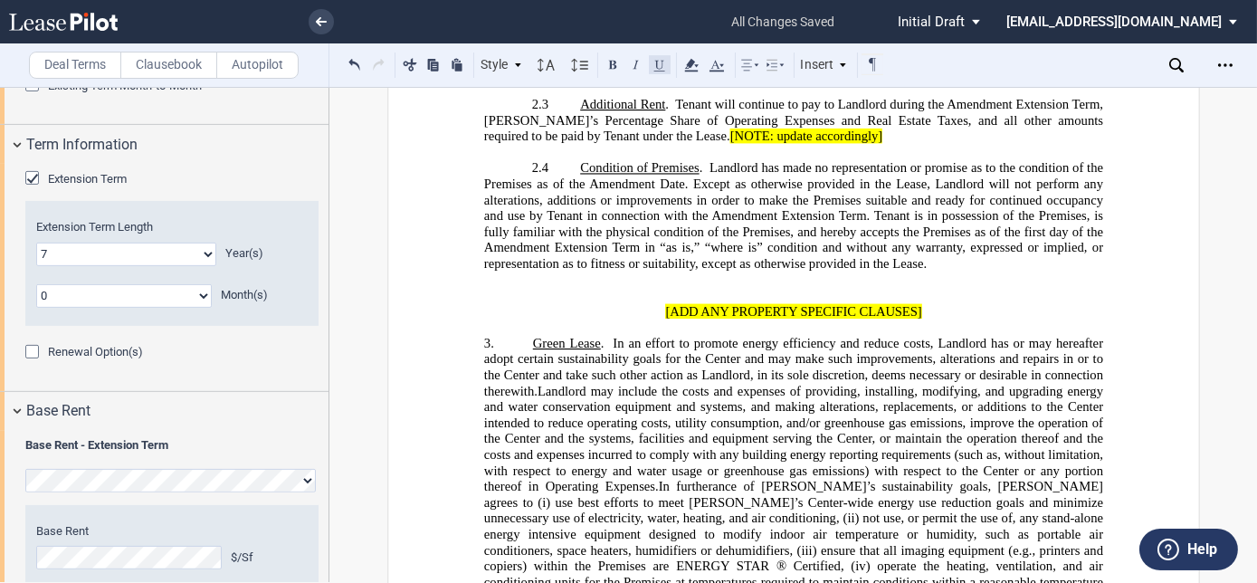
click at [659, 59] on button at bounding box center [660, 64] width 22 height 22
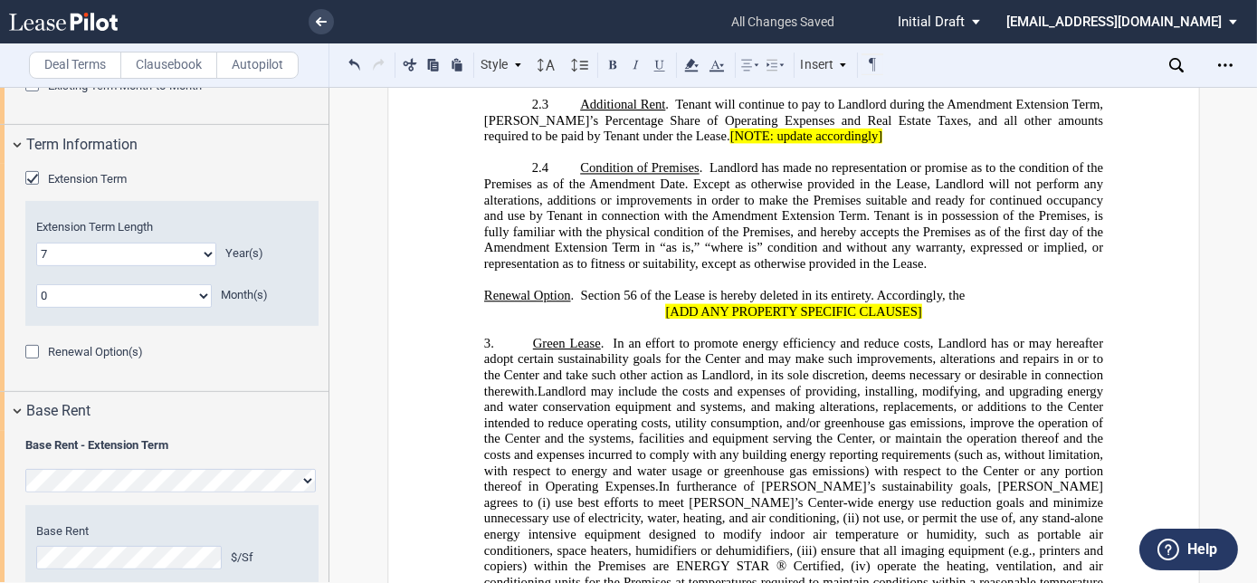
click at [926, 269] on span "Amendment Extension Term in “as is,” “where is” condition and without any warra…" at bounding box center [794, 256] width 622 height 31
click at [861, 294] on span ". Section 56 of the Lease is hereby deleted in its entirety. Accordingly, the" at bounding box center [767, 295] width 394 height 15
click at [867, 293] on span ". Section 56 of the Lease is hereby deleted in its entirety. Accordingly, the" at bounding box center [767, 295] width 394 height 15
click at [707, 357] on span "In an effort to promote energy efficiency and reduce costs, Landlord has or may…" at bounding box center [794, 367] width 622 height 62
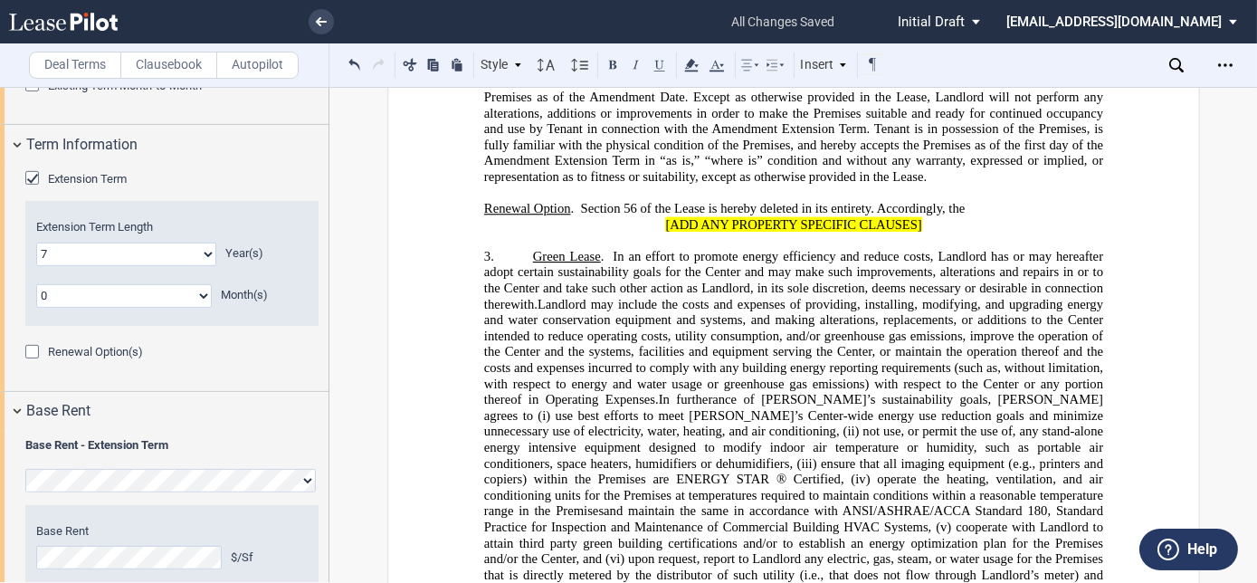
scroll to position [1405, 0]
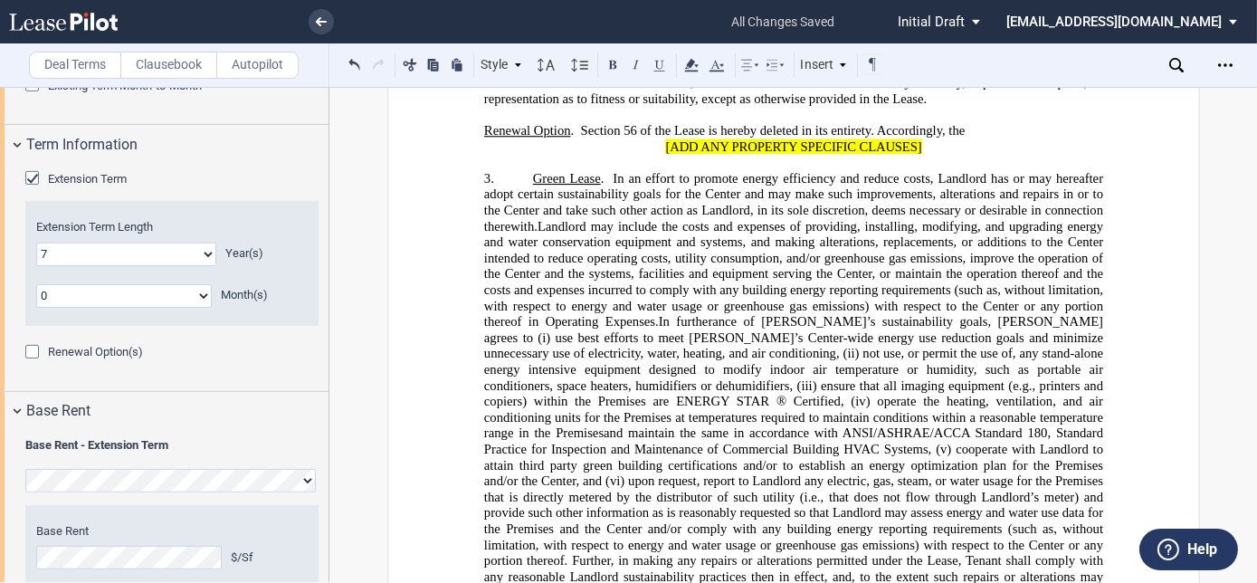
drag, startPoint x: 918, startPoint y: 135, endPoint x: 946, endPoint y: 138, distance: 28.2
click at [921, 136] on span ". Section 56 of the Lease is hereby deleted in its entirety. Accordingly, the" at bounding box center [767, 130] width 394 height 15
click at [960, 128] on span ". Section 56 of the Lease is hereby deleted in its entirety. Accordingly, the" at bounding box center [767, 130] width 394 height 15
click at [868, 125] on span ". Section 56 of the Lease is hereby deleted in its entirety. Accordingly, the" at bounding box center [767, 130] width 394 height 15
drag, startPoint x: 707, startPoint y: 174, endPoint x: 753, endPoint y: 171, distance: 46.2
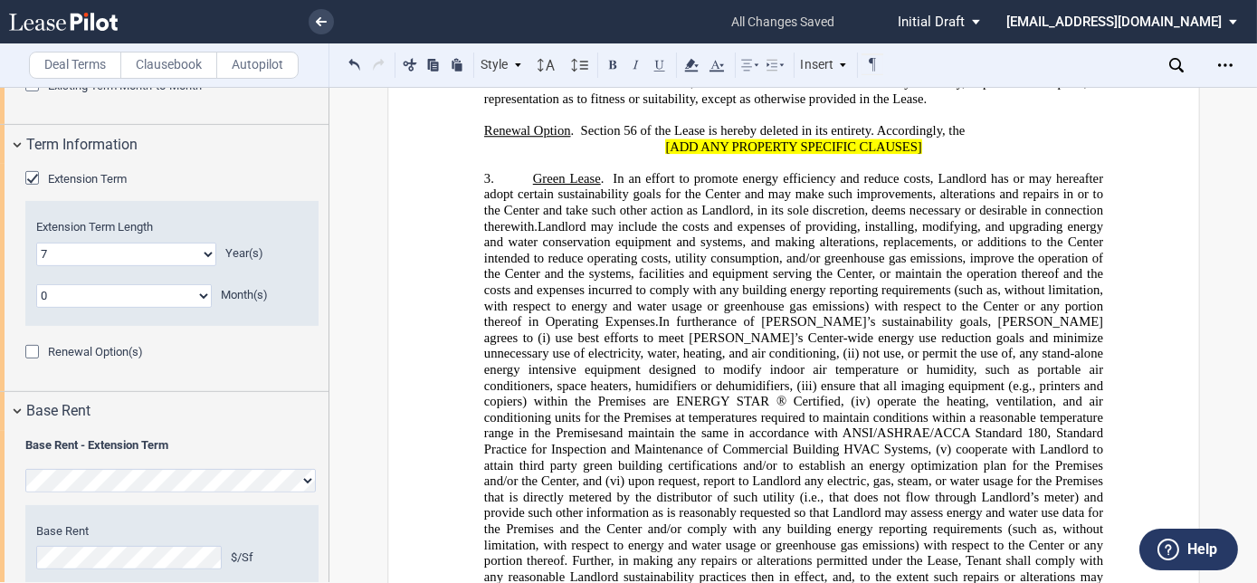
click at [707, 174] on span "In an effort to promote energy efficiency and reduce costs, Landlord has or may…" at bounding box center [794, 202] width 622 height 62
drag, startPoint x: 868, startPoint y: 130, endPoint x: 906, endPoint y: 81, distance: 62.1
click at [868, 130] on span ". Section 56 of the Lease is hereby deleted in its entirety. Accordingly, the" at bounding box center [767, 130] width 394 height 15
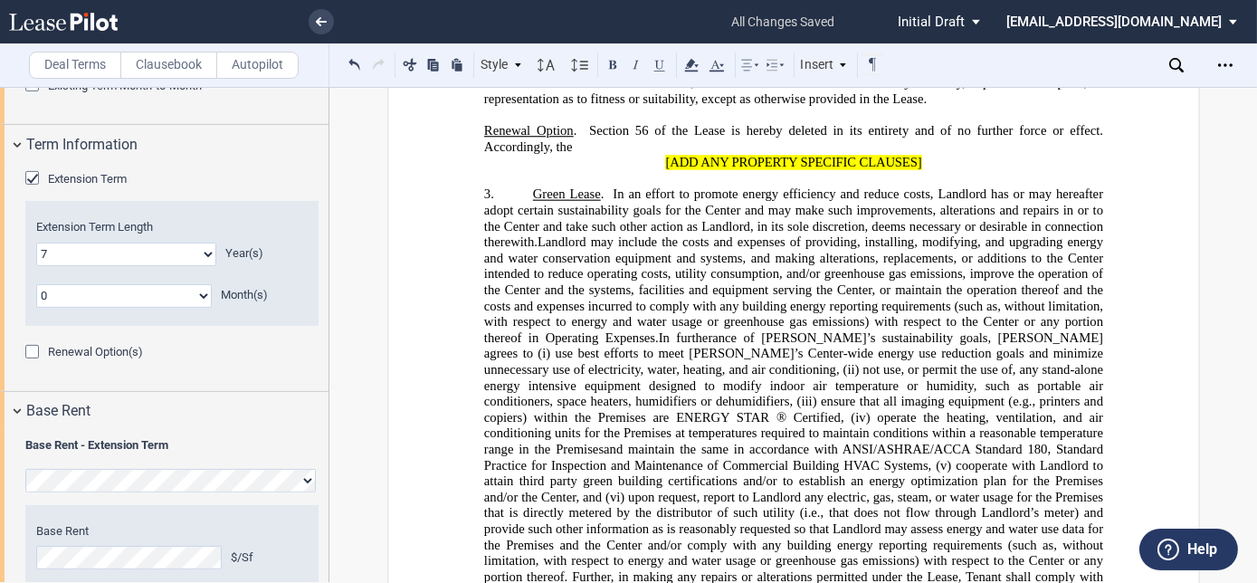
click at [576, 142] on p "﻿ Renewal Option . Section 56 of the Lease is hereby deleted in its entirety an…" at bounding box center [792, 139] width 619 height 32
drag, startPoint x: 574, startPoint y: 142, endPoint x: 467, endPoint y: 139, distance: 107.7
drag, startPoint x: 543, startPoint y: 138, endPoint x: 569, endPoint y: 138, distance: 26.2
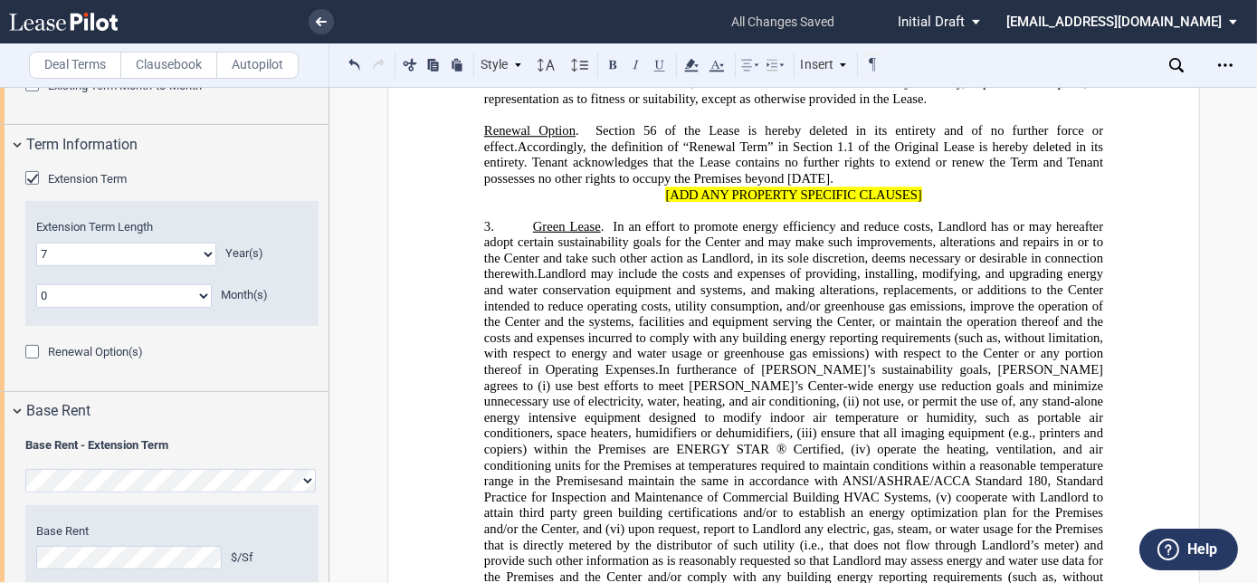
click at [620, 146] on span "Accordingly, the definition of “Renewal Term” in Section 1.1 of the Original Le…" at bounding box center [794, 162] width 622 height 47
click at [738, 145] on span "Accordingly, the definitions of “Renewal Term” in Section 1.1 of the Original L…" at bounding box center [794, 162] width 622 height 47
click at [841, 176] on span "Accordingly, the definitions of “Renewal Term,” “Renewal Notice,” in Section 1.…" at bounding box center [794, 162] width 622 height 47
click at [848, 139] on span "Accordingly, the definitions of “Renewal Term,” “Renewal Notice,” in Section 1.…" at bounding box center [794, 162] width 622 height 47
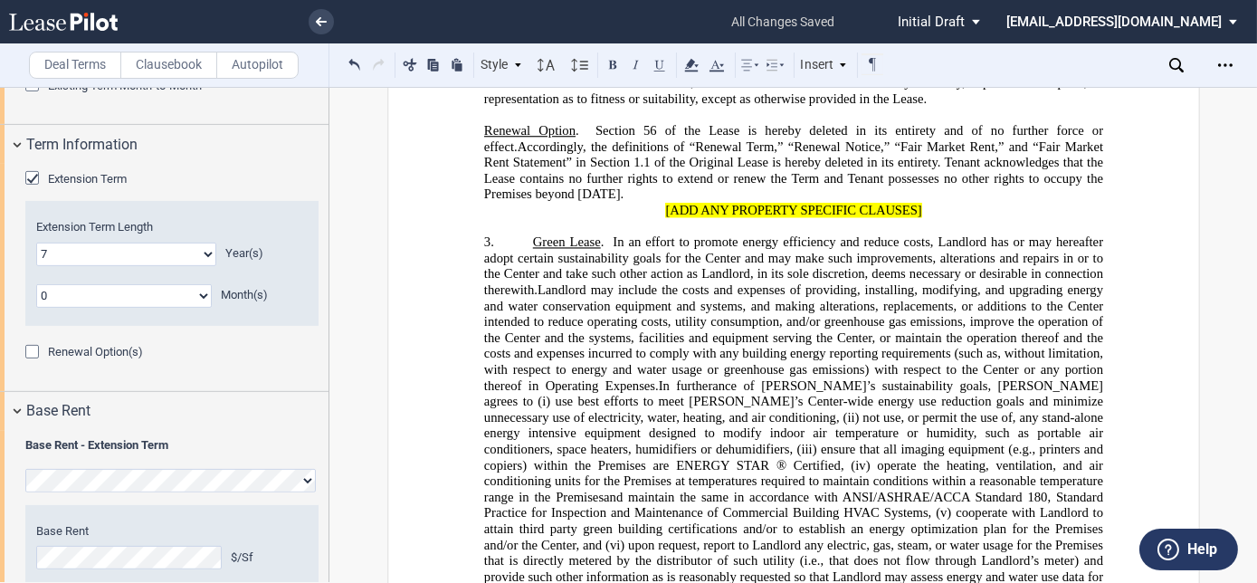
click at [960, 148] on span "Accordingly, the definitions of “Renewal Term,” “Renewal Notice,” “Fair Market …" at bounding box center [794, 170] width 622 height 62
click at [668, 159] on span "Accordingly, the definitions of “Renewal Term,” “Renewal Notice,” “Fair Market …" at bounding box center [794, 170] width 622 height 62
click at [695, 153] on span "Accordingly, the definitions of “Renewal Term,” “Renewal Notice,” “Fair Market …" at bounding box center [794, 170] width 622 height 62
click at [832, 156] on span "Accordingly, the definitions of “Renewal Term,” “Renewal Notice,” “Fair Market …" at bounding box center [794, 170] width 622 height 62
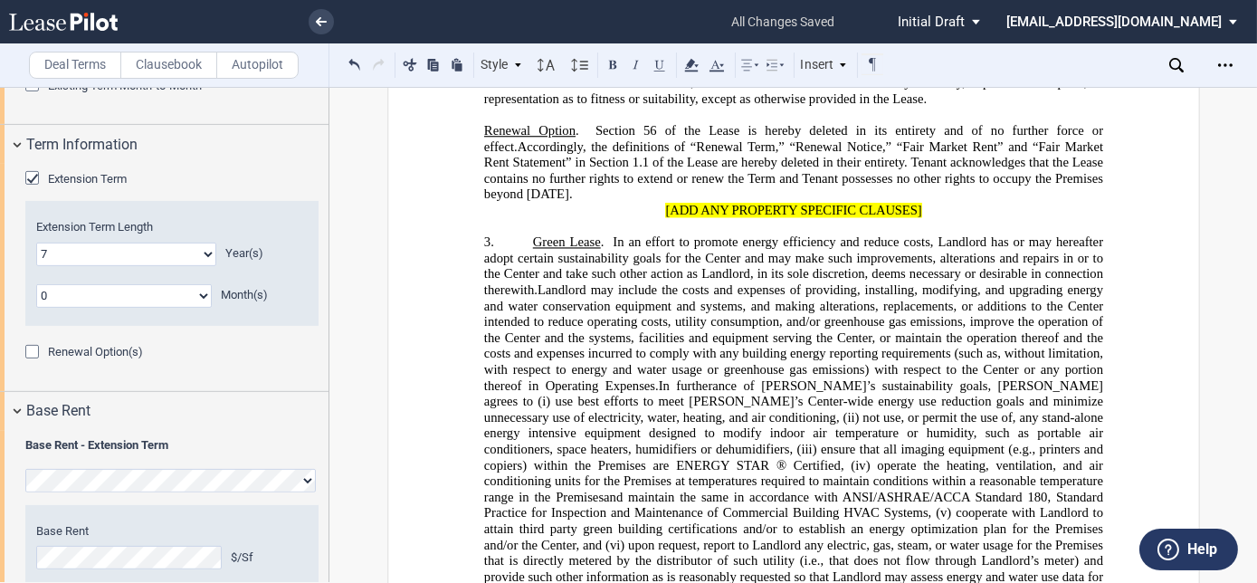
click at [993, 151] on span "Accordingly, the definitions of “Renewal Term,” “Renewal Notice,” “Fair Market …" at bounding box center [794, 170] width 622 height 62
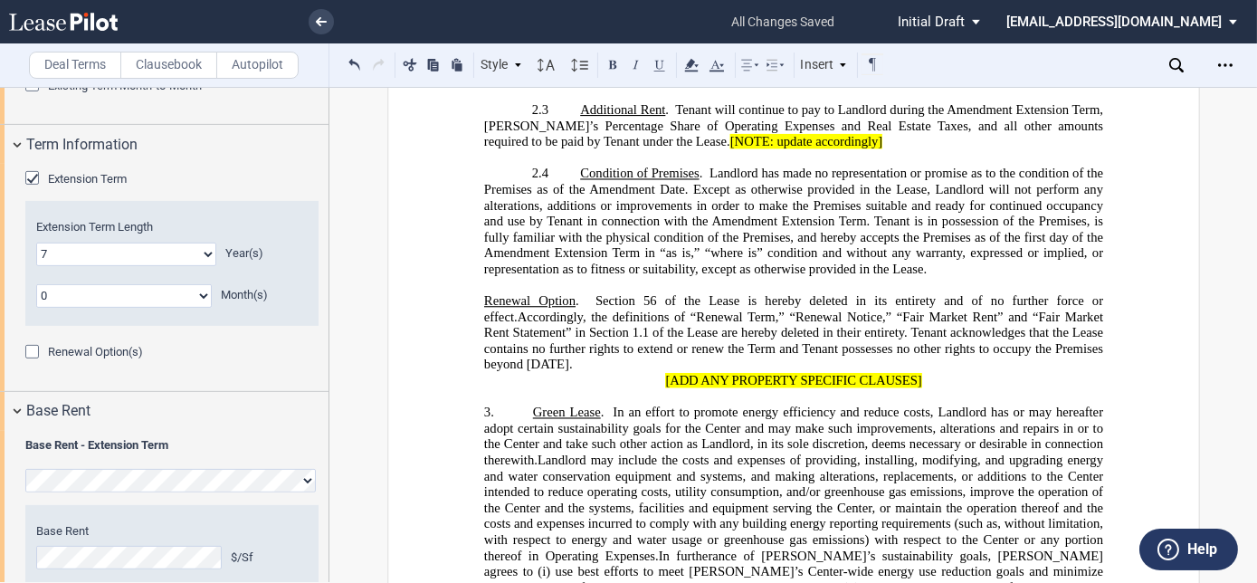
scroll to position [1305, 0]
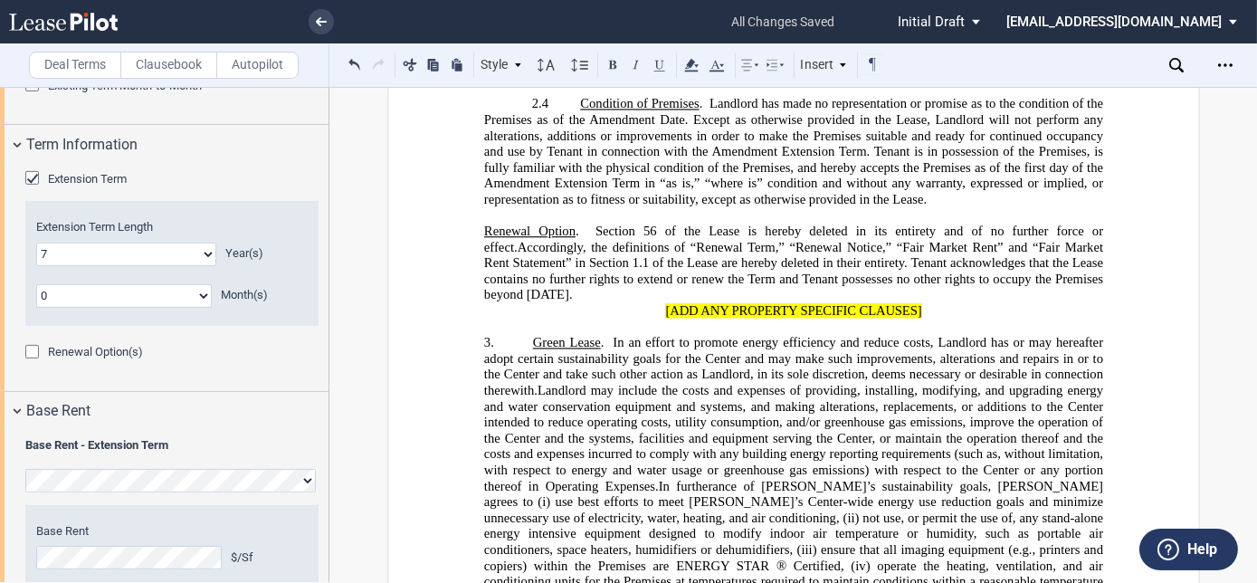
drag, startPoint x: 523, startPoint y: 287, endPoint x: 591, endPoint y: 284, distance: 67.9
click at [591, 284] on span "Accordingly, the definitions of “Renewal Term,” “Renewal Notice,” “Fair Market …" at bounding box center [794, 271] width 622 height 62
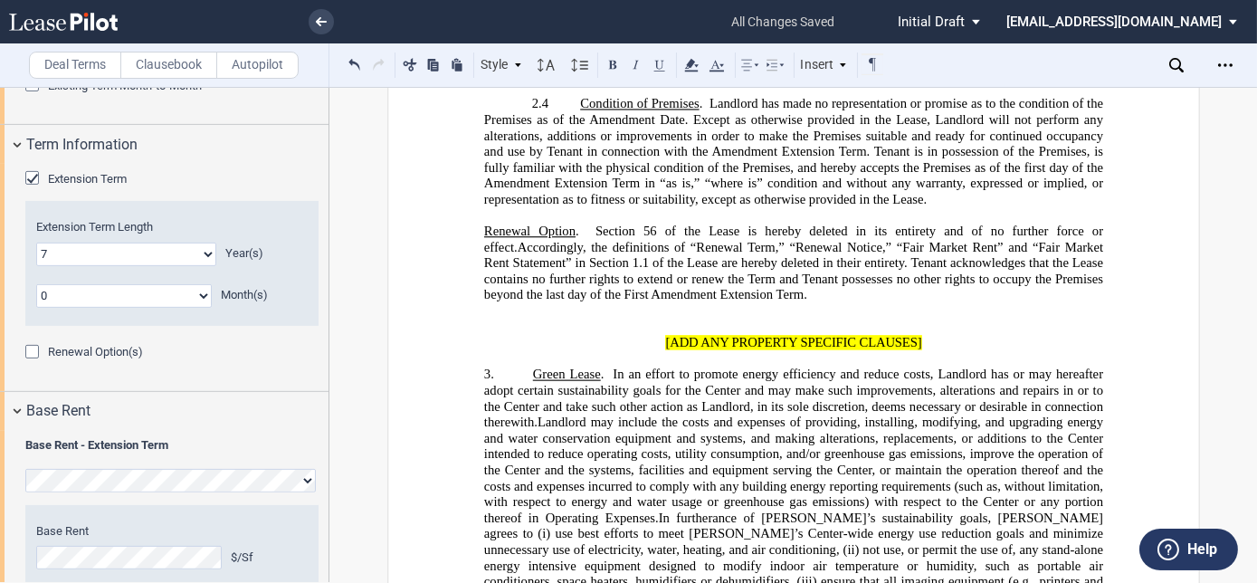
click at [554, 326] on p "﻿" at bounding box center [792, 327] width 619 height 16
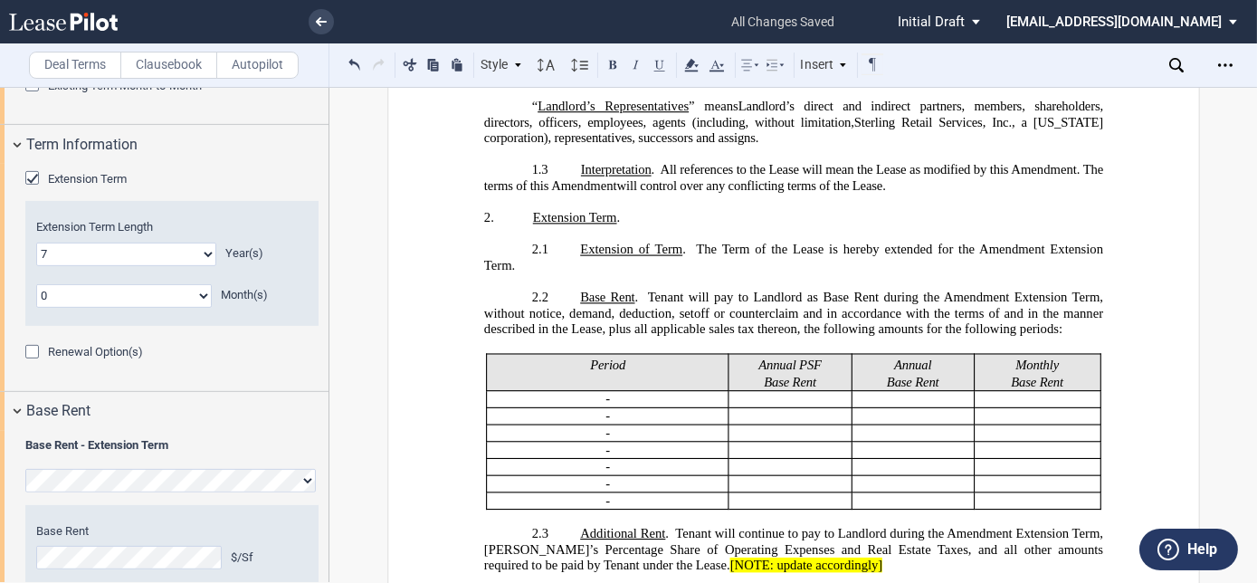
scroll to position [1141, 0]
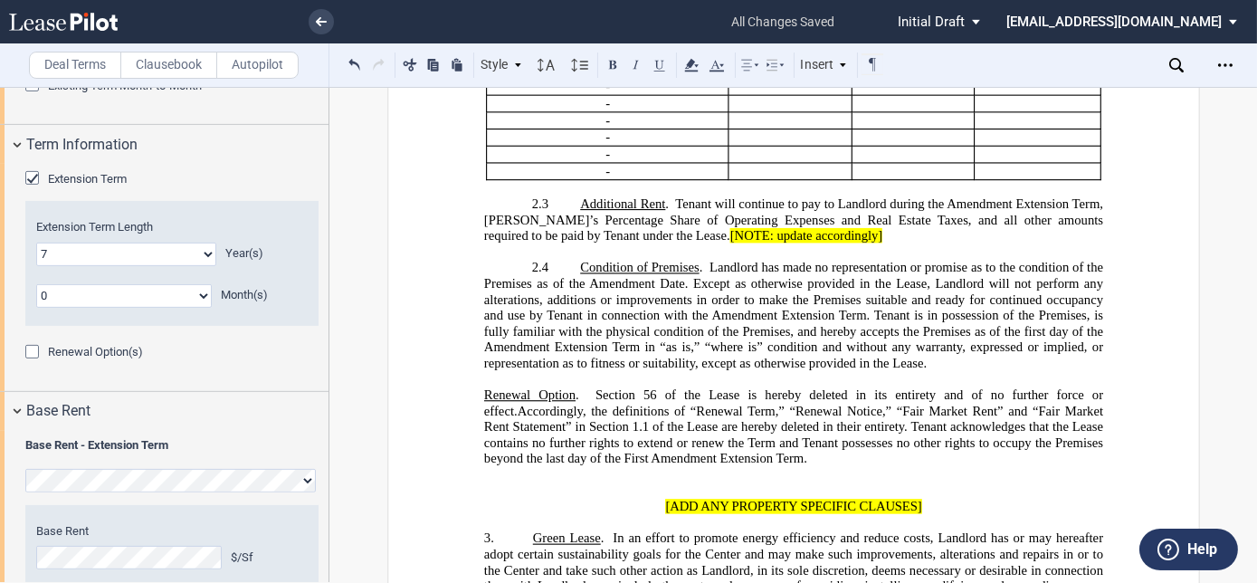
click at [503, 483] on p "﻿" at bounding box center [792, 491] width 619 height 16
click at [659, 487] on p "﻿" at bounding box center [792, 491] width 619 height 16
click at [657, 68] on button at bounding box center [660, 64] width 22 height 22
click at [657, 66] on button at bounding box center [660, 64] width 22 height 22
click at [700, 483] on p "﻿ Operating Expenses; Real Estate Taxes ." at bounding box center [792, 491] width 619 height 16
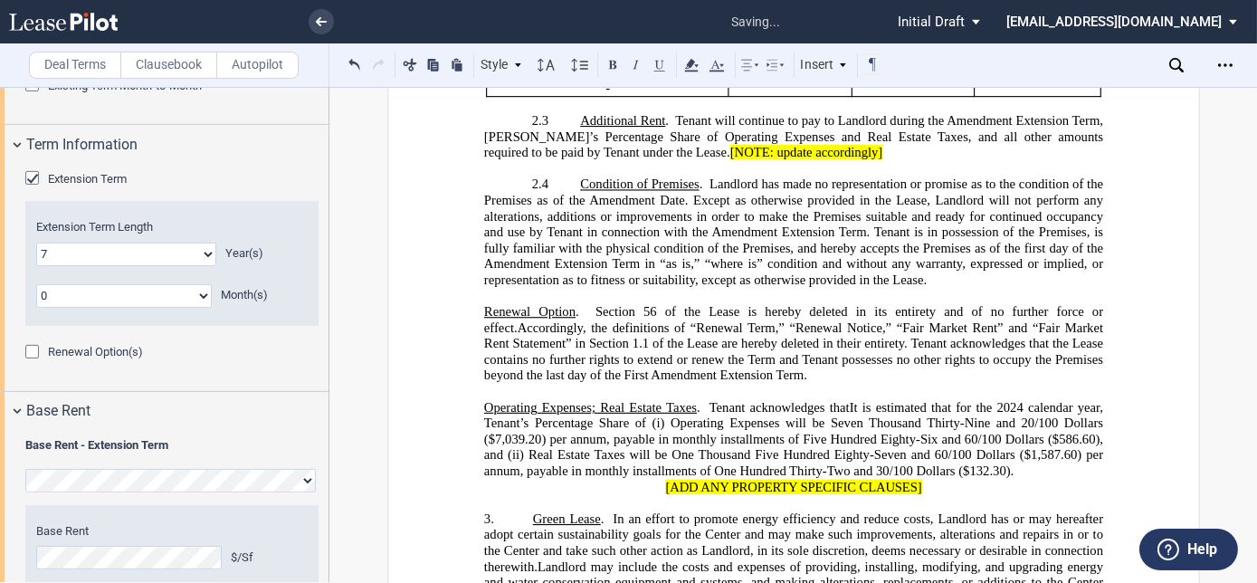
scroll to position [1387, 0]
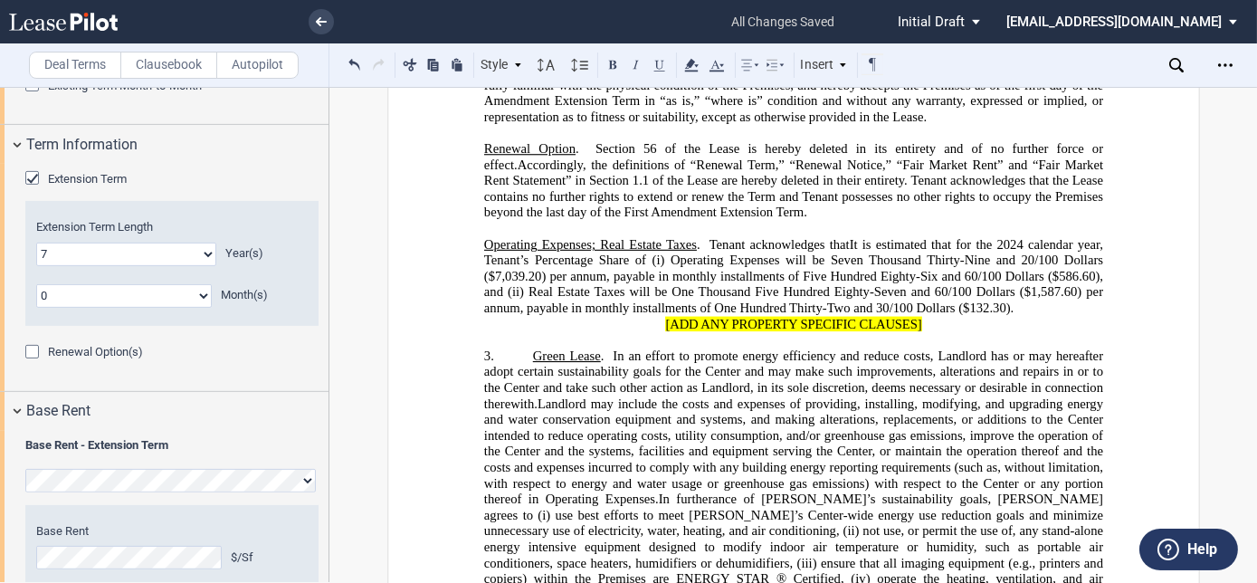
drag, startPoint x: 847, startPoint y: 241, endPoint x: 852, endPoint y: 232, distance: 9.8
click at [847, 241] on span "It is estimated that for the 2024 calendar year, Tenant’s Percentage Share of (…" at bounding box center [794, 276] width 622 height 79
click at [1022, 293] on p "﻿ Operating Expenses; Real Estate Taxes . Tenant acknowledges that i t is estim…" at bounding box center [792, 277] width 619 height 80
drag, startPoint x: 677, startPoint y: 263, endPoint x: 799, endPoint y: 280, distance: 123.2
click at [681, 264] on span "t is estimated that for the 2026 calendar year, [PERSON_NAME]’s Percentage Shar…" at bounding box center [794, 276] width 622 height 79
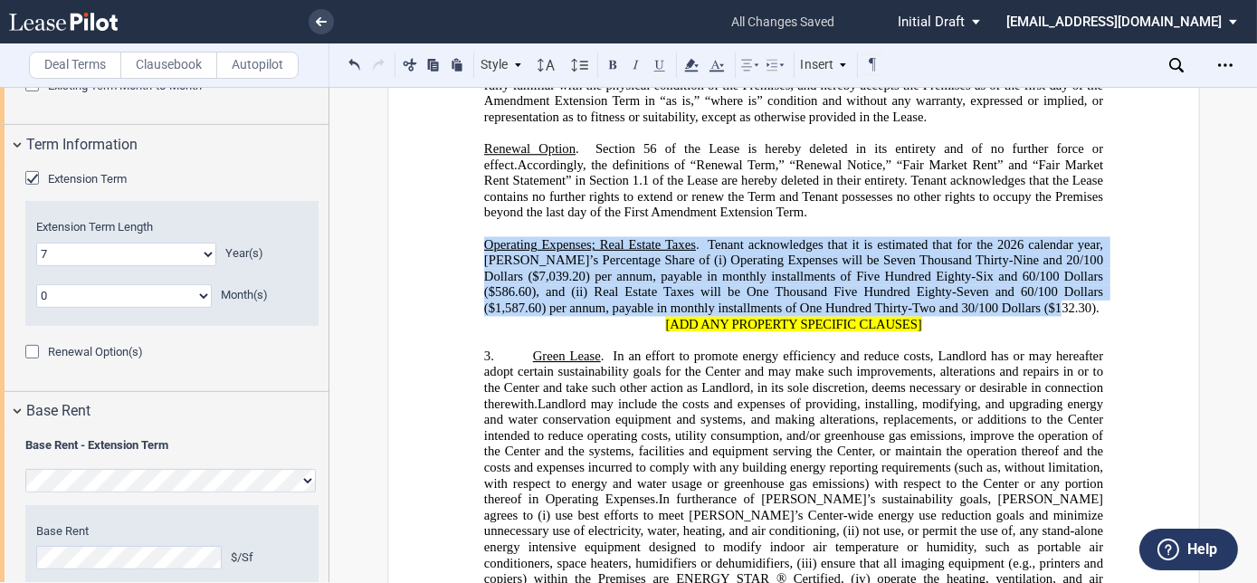
drag, startPoint x: 1010, startPoint y: 298, endPoint x: 478, endPoint y: 236, distance: 535.5
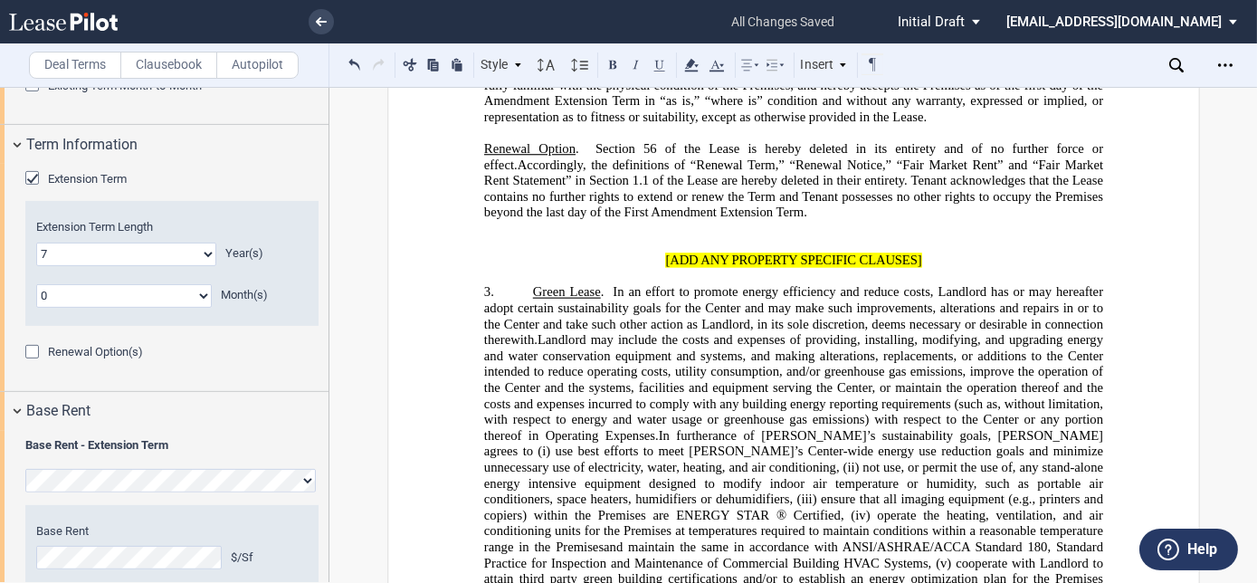
click at [204, 52] on label "Clausebook" at bounding box center [168, 65] width 97 height 27
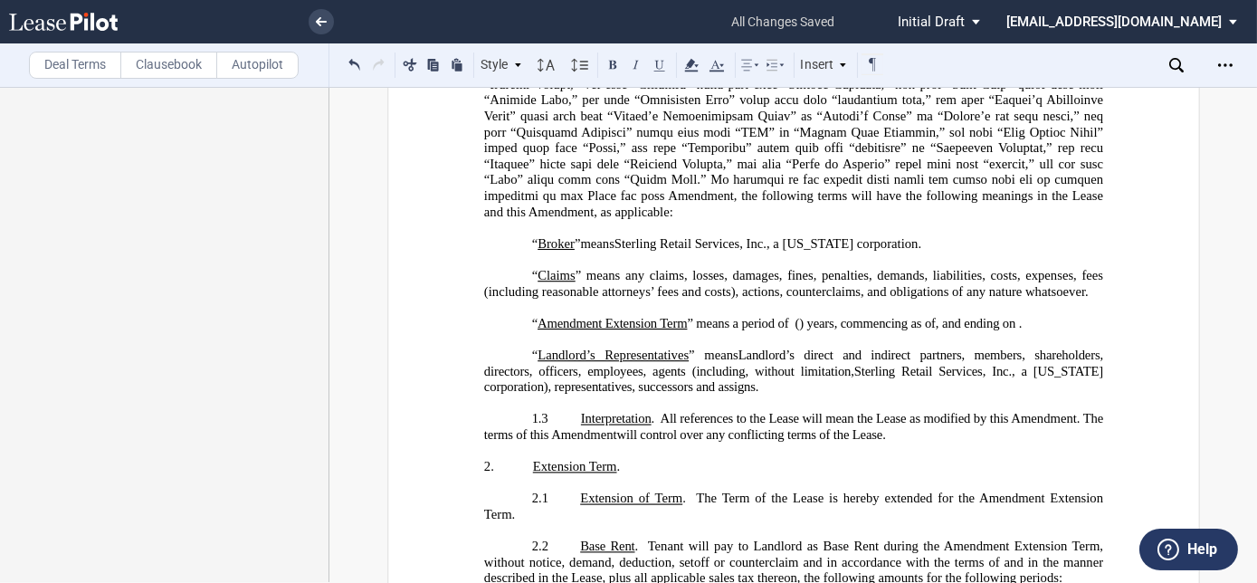
scroll to position [482, 0]
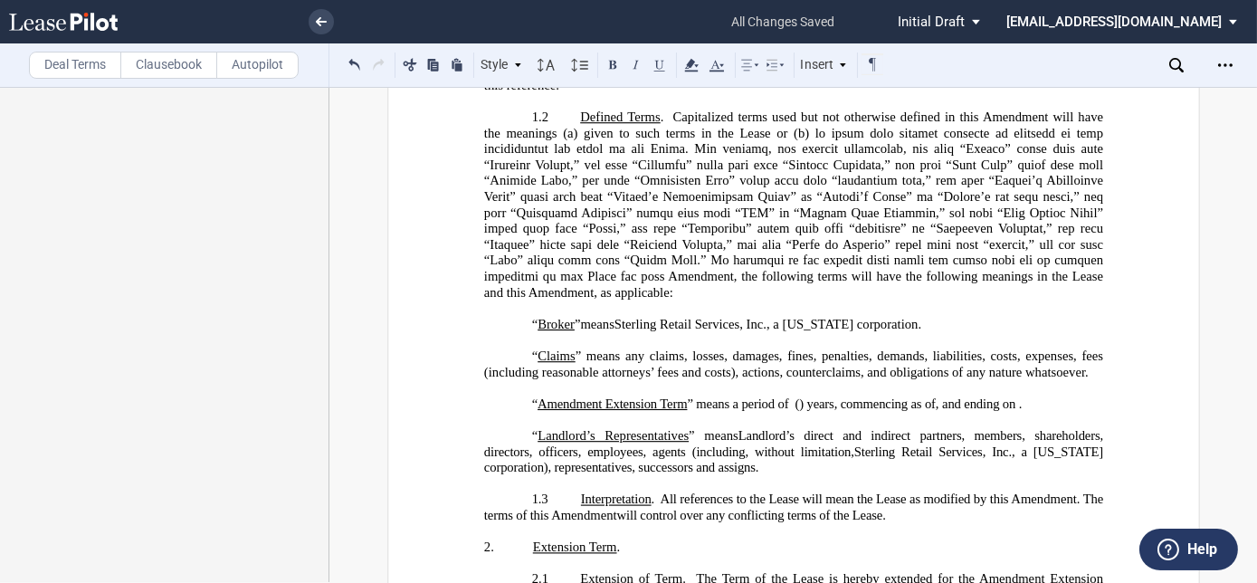
click at [768, 476] on p "“ Landlord’s Representatives ” means Landlord’s direct and indirect partners, m…" at bounding box center [792, 452] width 619 height 48
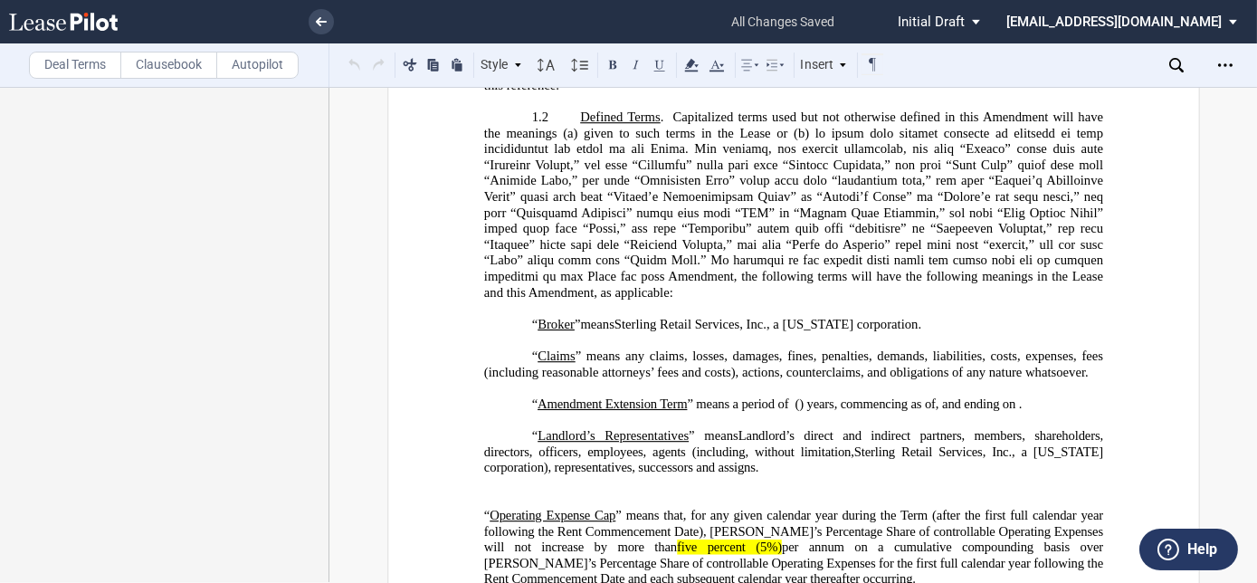
scroll to position [729, 0]
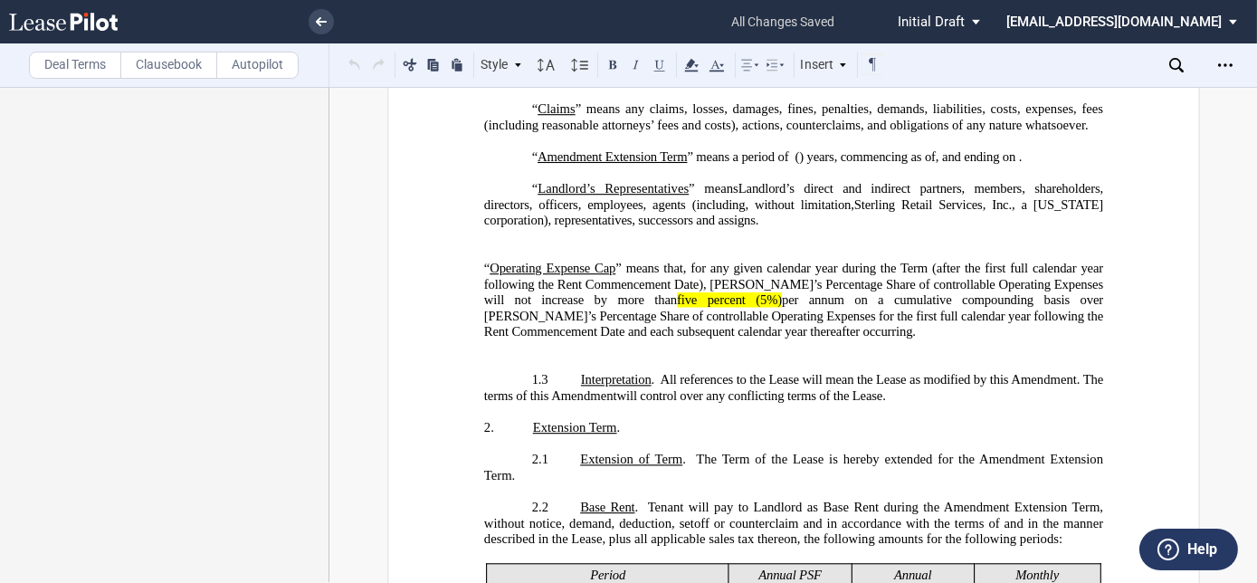
drag, startPoint x: 595, startPoint y: 245, endPoint x: 610, endPoint y: 222, distance: 27.6
click at [594, 244] on p "﻿" at bounding box center [792, 237] width 619 height 16
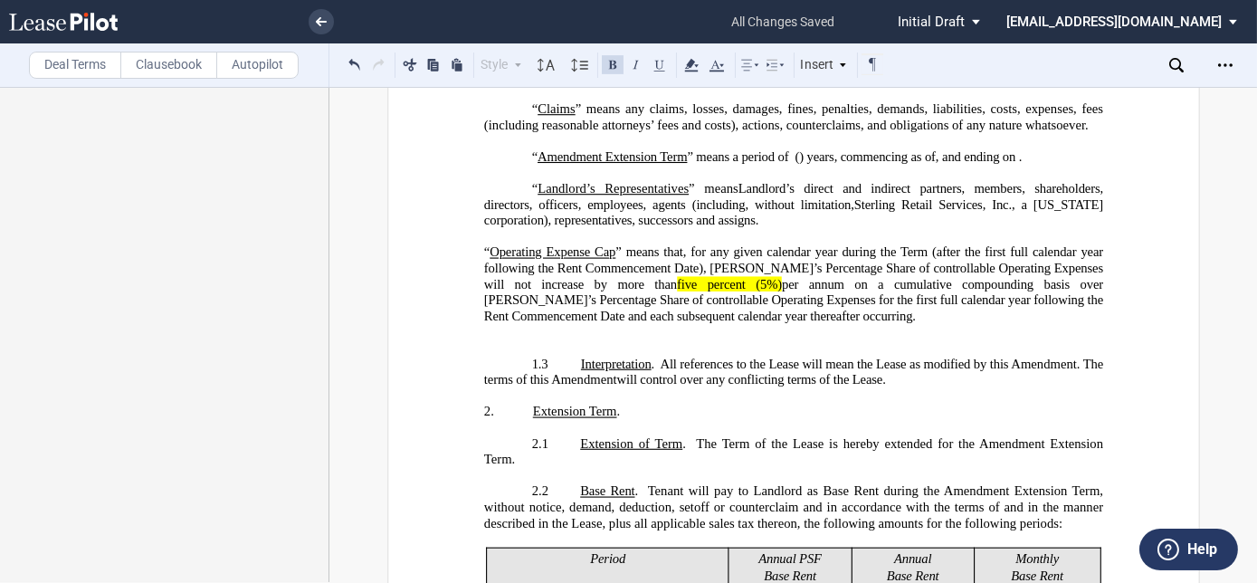
click at [773, 67] on icon at bounding box center [775, 65] width 22 height 22
click at [868, 94] on icon at bounding box center [871, 100] width 14 height 14
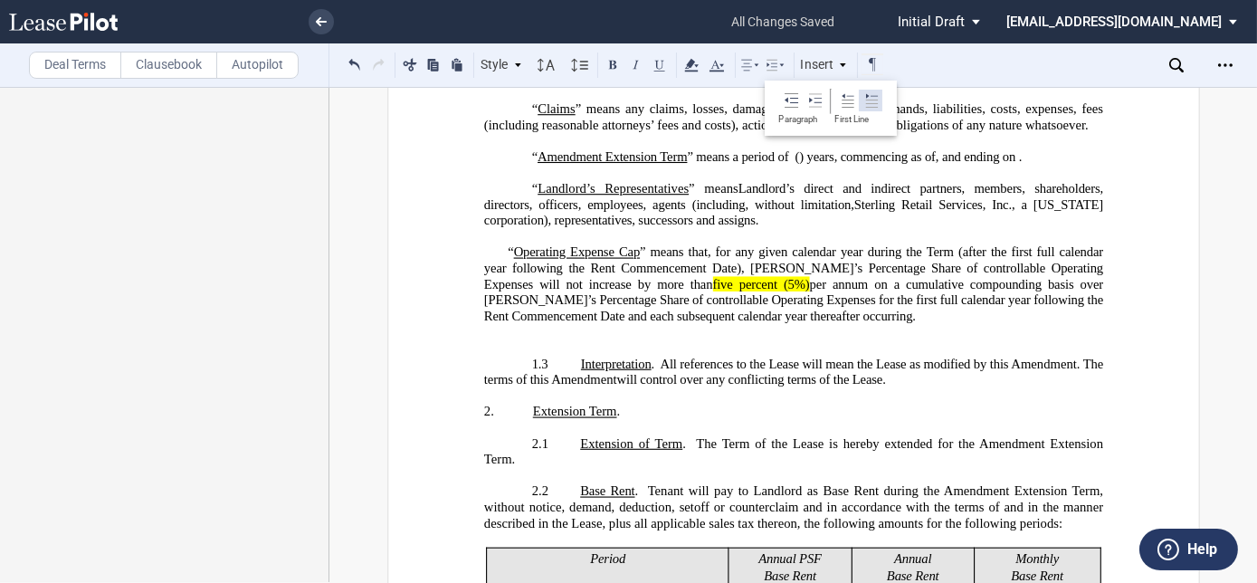
click at [868, 94] on icon at bounding box center [871, 100] width 14 height 14
click at [808, 337] on p "﻿" at bounding box center [792, 332] width 619 height 16
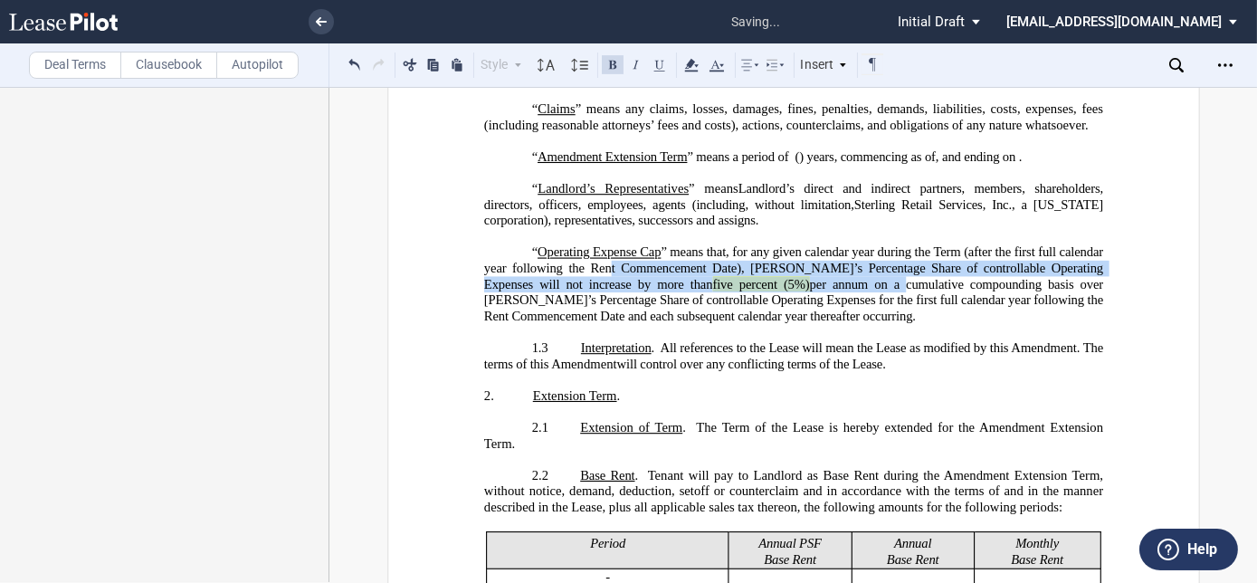
drag, startPoint x: 596, startPoint y: 278, endPoint x: 605, endPoint y: 67, distance: 211.0
click at [785, 293] on span "“ Operating Expense Cap ” means that, for any given calendar year during the Te…" at bounding box center [794, 283] width 622 height 79
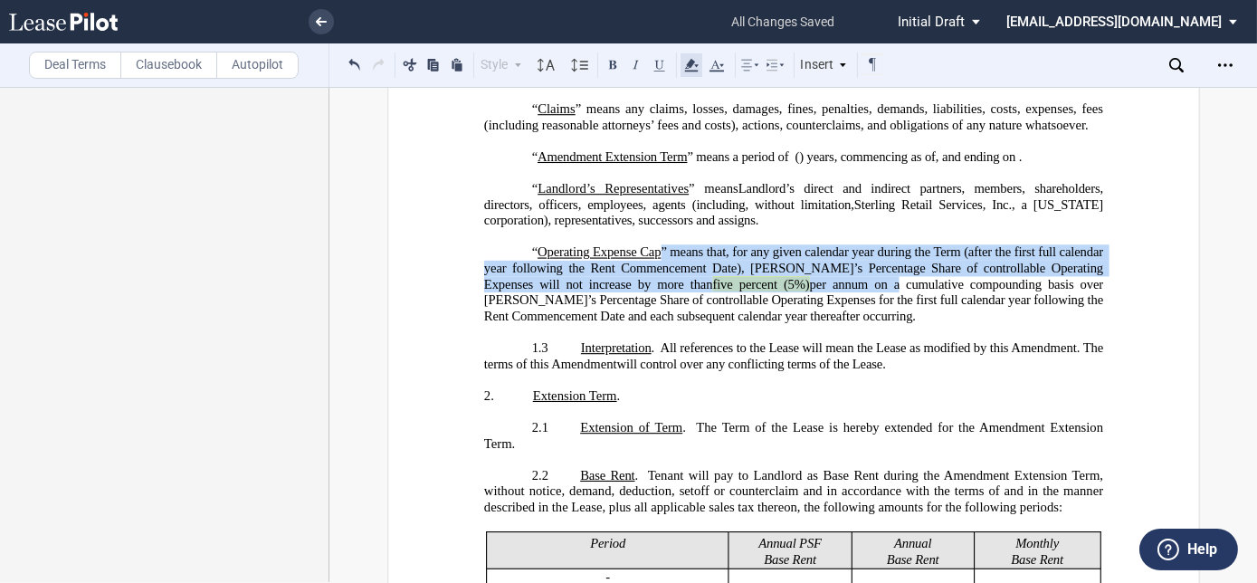
click at [691, 65] on use at bounding box center [691, 65] width 14 height 13
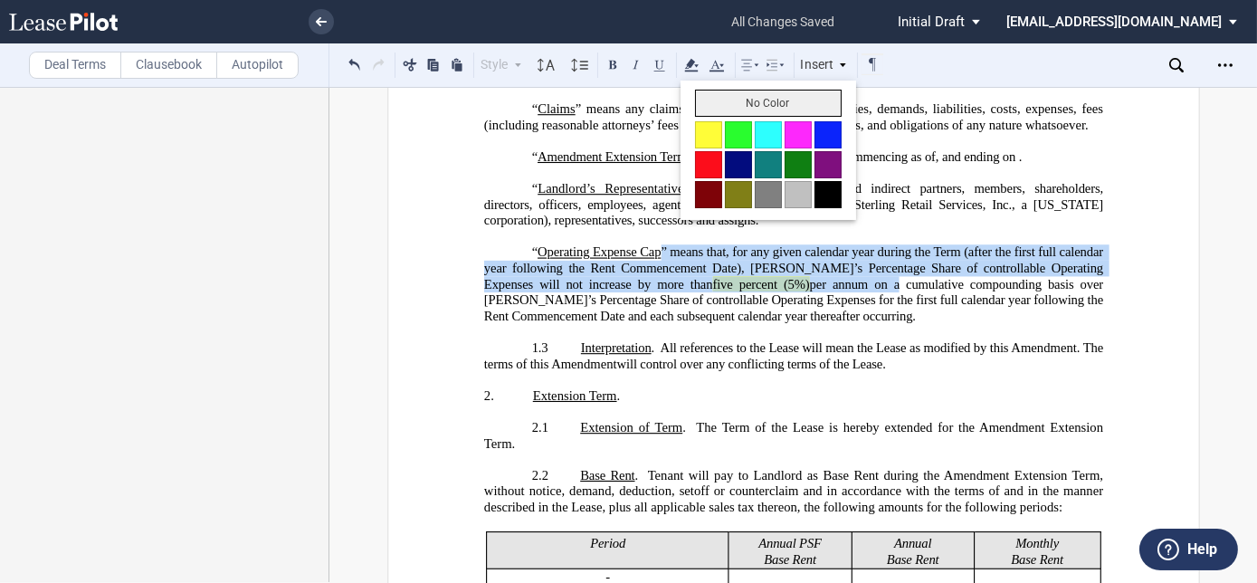
click at [760, 101] on button "No Color" at bounding box center [768, 103] width 147 height 27
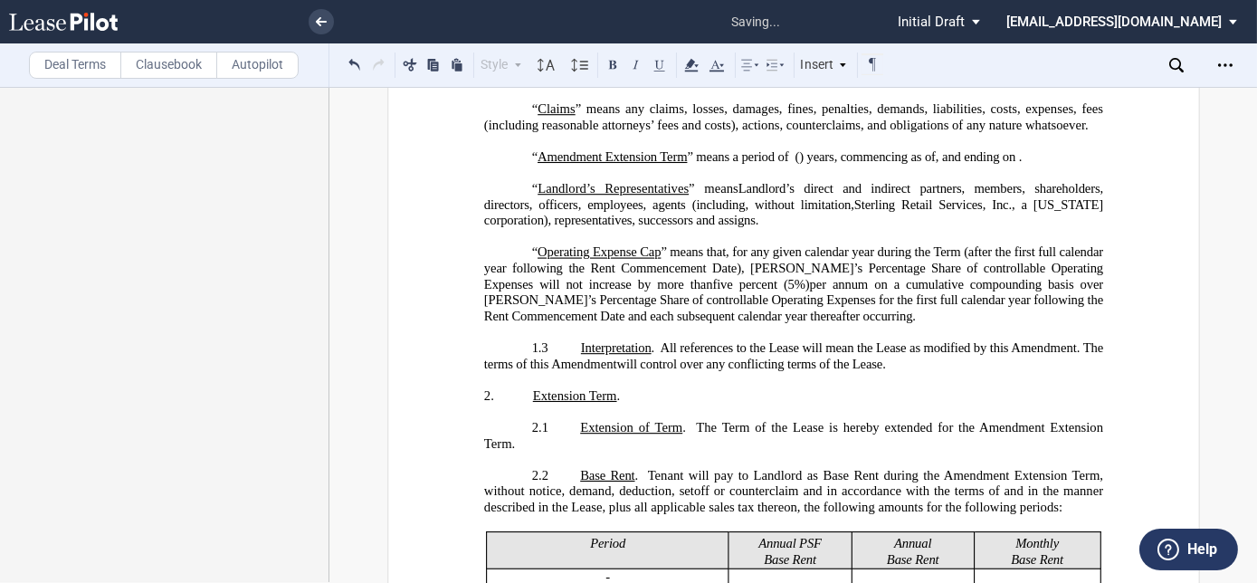
click at [864, 306] on span "per annum on a cumulative compounding basis over [PERSON_NAME]’s Percentage Sha…" at bounding box center [794, 300] width 622 height 47
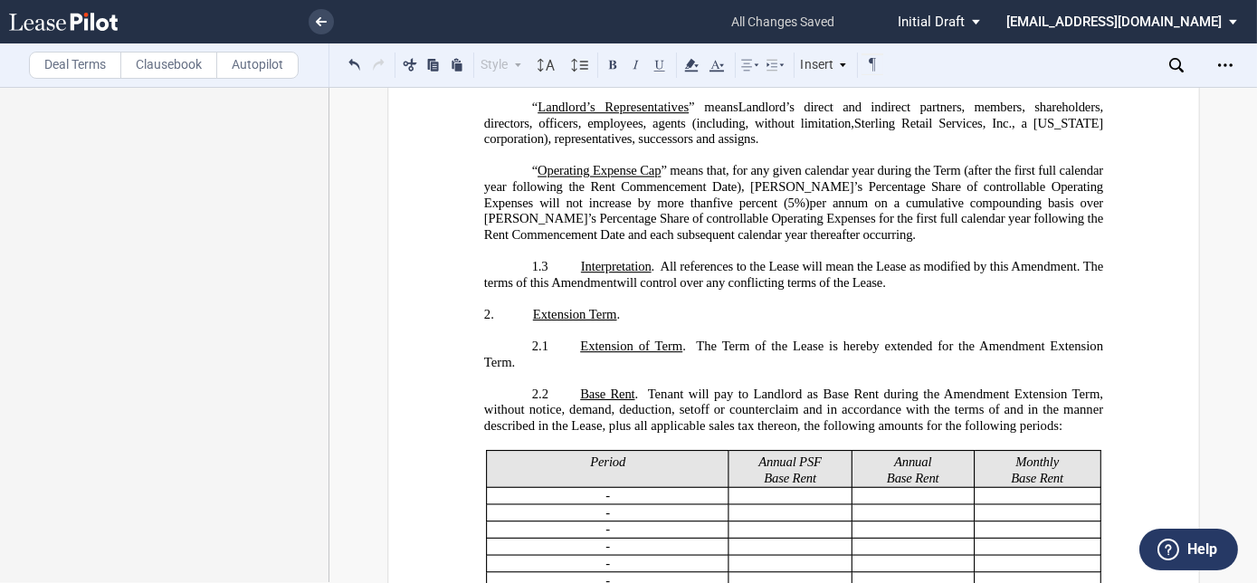
scroll to position [811, 0]
drag, startPoint x: 579, startPoint y: 194, endPoint x: 720, endPoint y: 190, distance: 141.2
click at [720, 190] on span "” means that, for any given calendar year during the Term (after the first full…" at bounding box center [794, 185] width 622 height 47
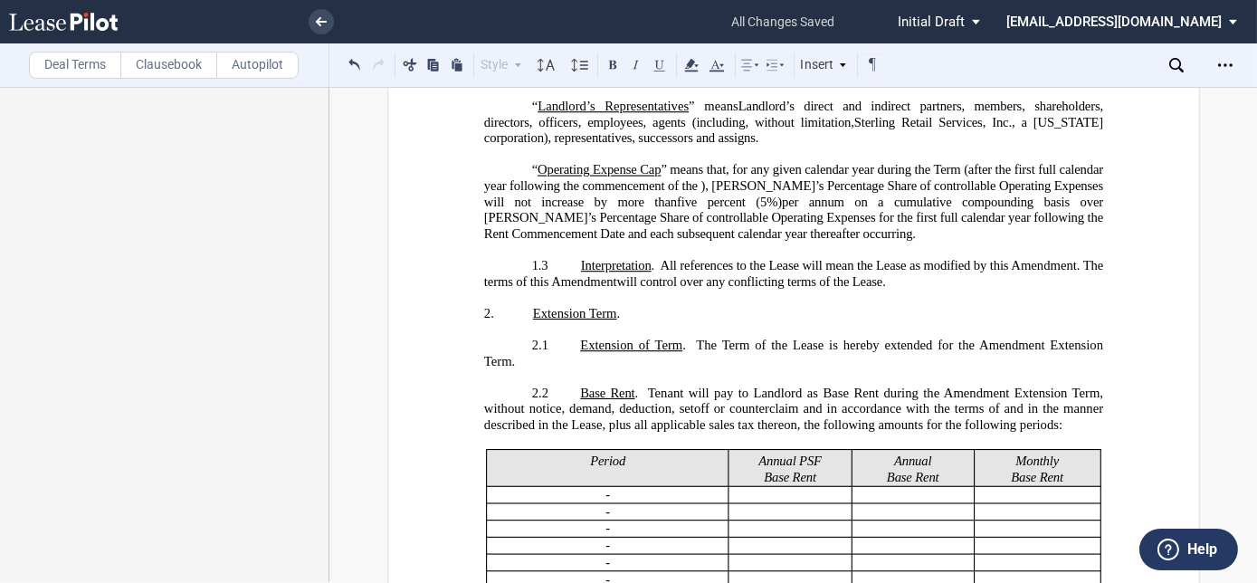
click at [709, 195] on span "” means that, for any given calendar year during the Term (after the first full…" at bounding box center [794, 185] width 622 height 47
click at [704, 196] on span "” means that, for any given calendar year during the Term (after the first full…" at bounding box center [794, 185] width 622 height 47
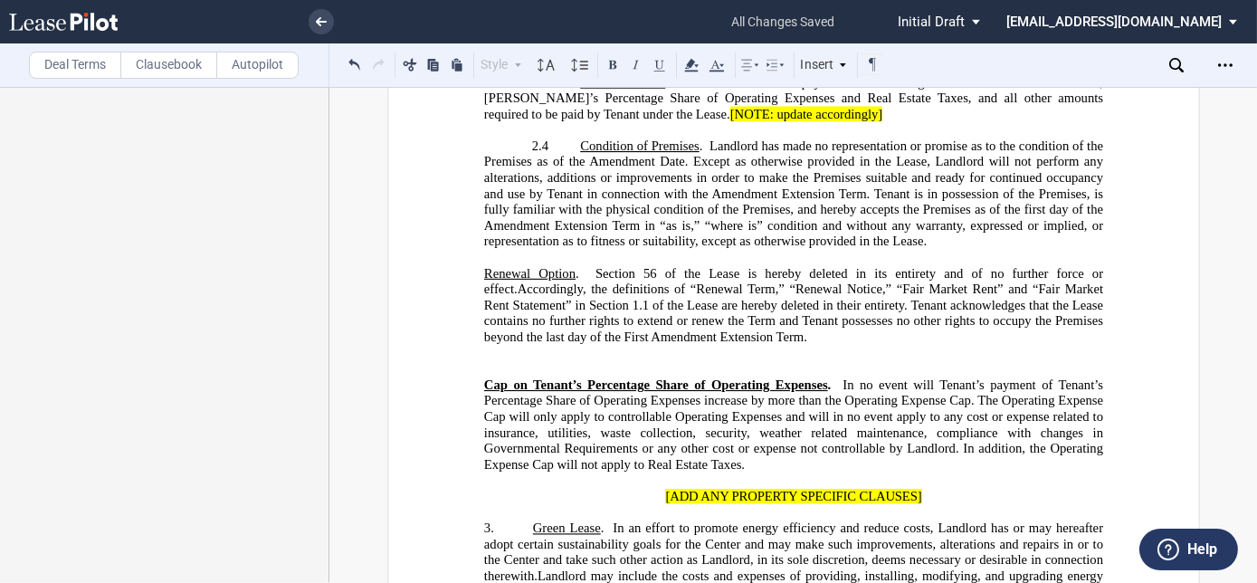
scroll to position [1469, 0]
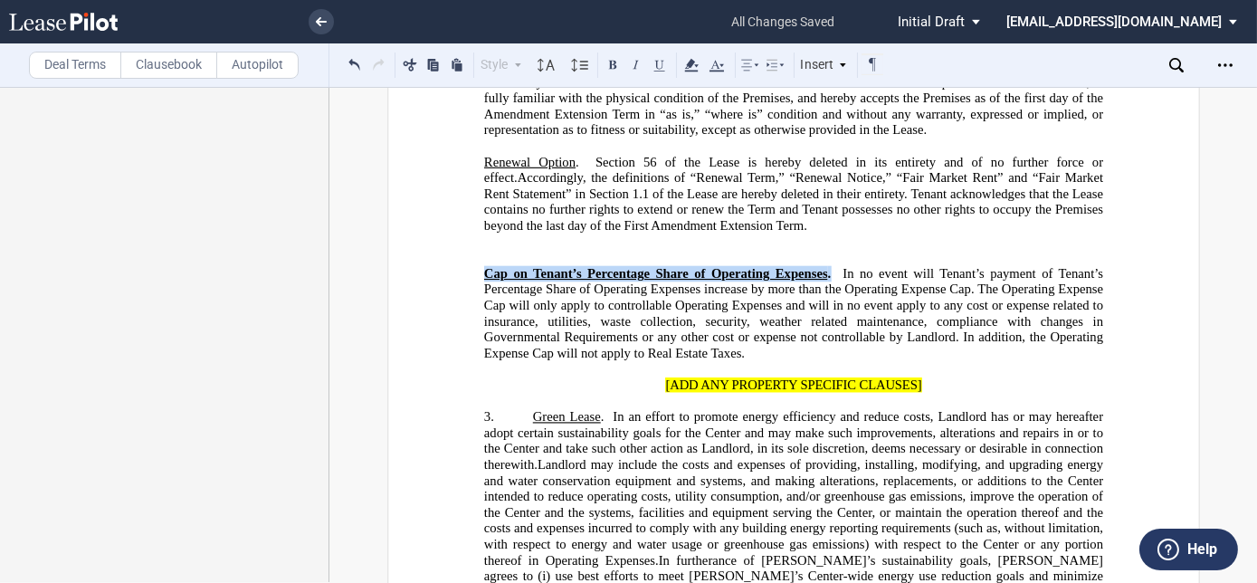
drag, startPoint x: 472, startPoint y: 263, endPoint x: 829, endPoint y: 260, distance: 356.5
click at [613, 65] on button at bounding box center [613, 64] width 22 height 22
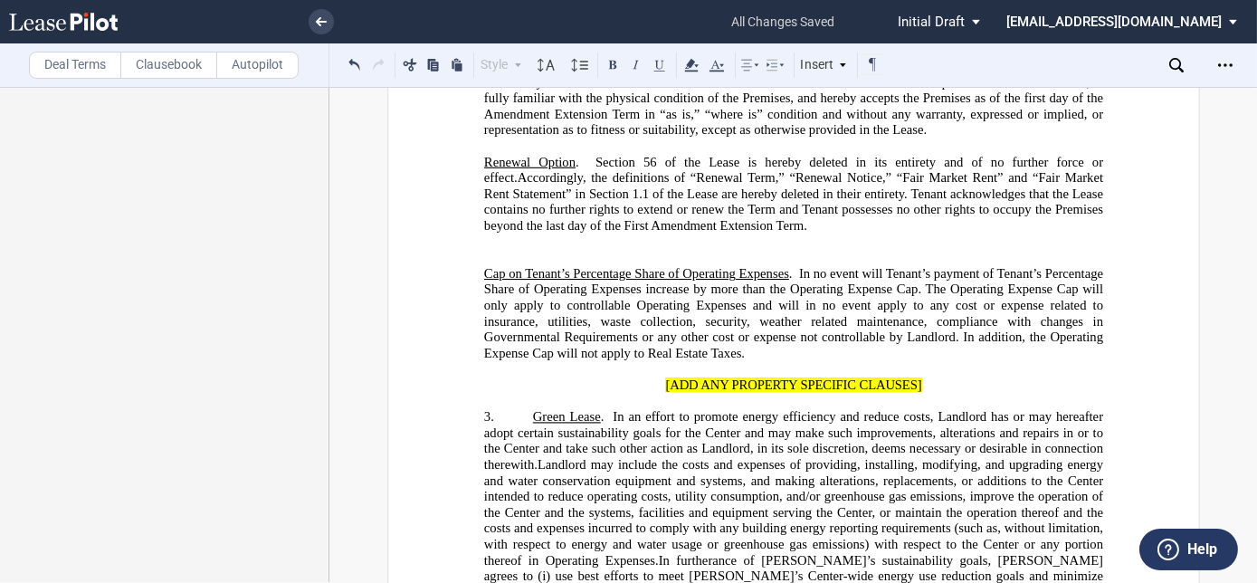
click at [914, 277] on span "In no event will Tenant’s payment of Tenant’s Percentage Share of Operating Exp…" at bounding box center [794, 313] width 622 height 95
click at [796, 266] on span "In no event will Tenant’s payment of Tenant’s Percentage Share of Operating Exp…" at bounding box center [794, 313] width 622 height 95
click at [795, 266] on span at bounding box center [797, 273] width 4 height 15
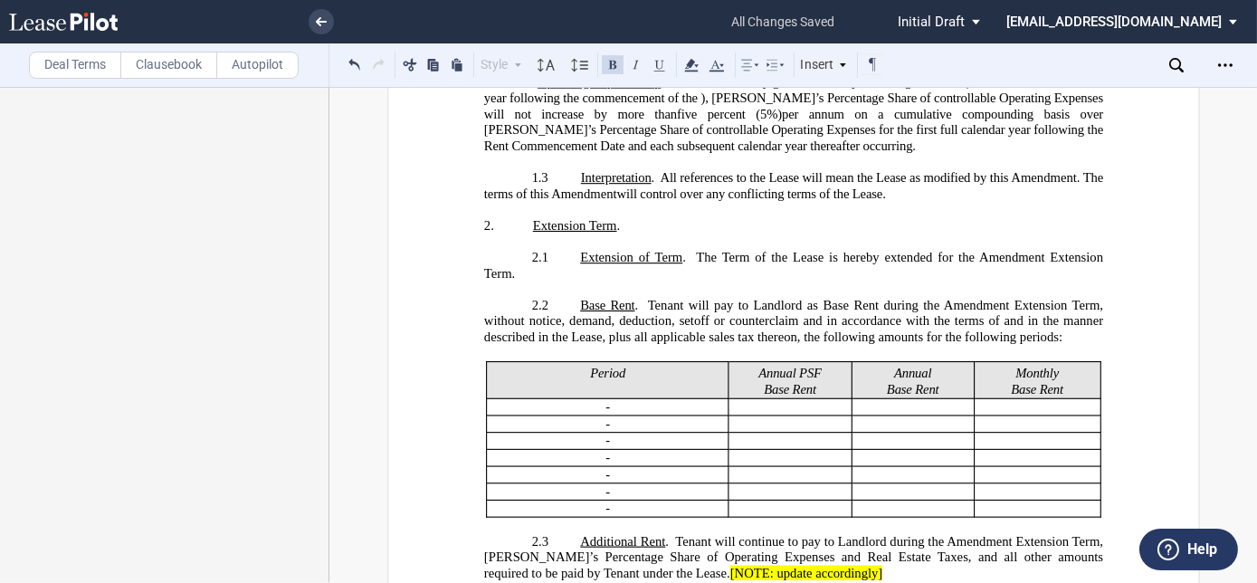
scroll to position [894, 0]
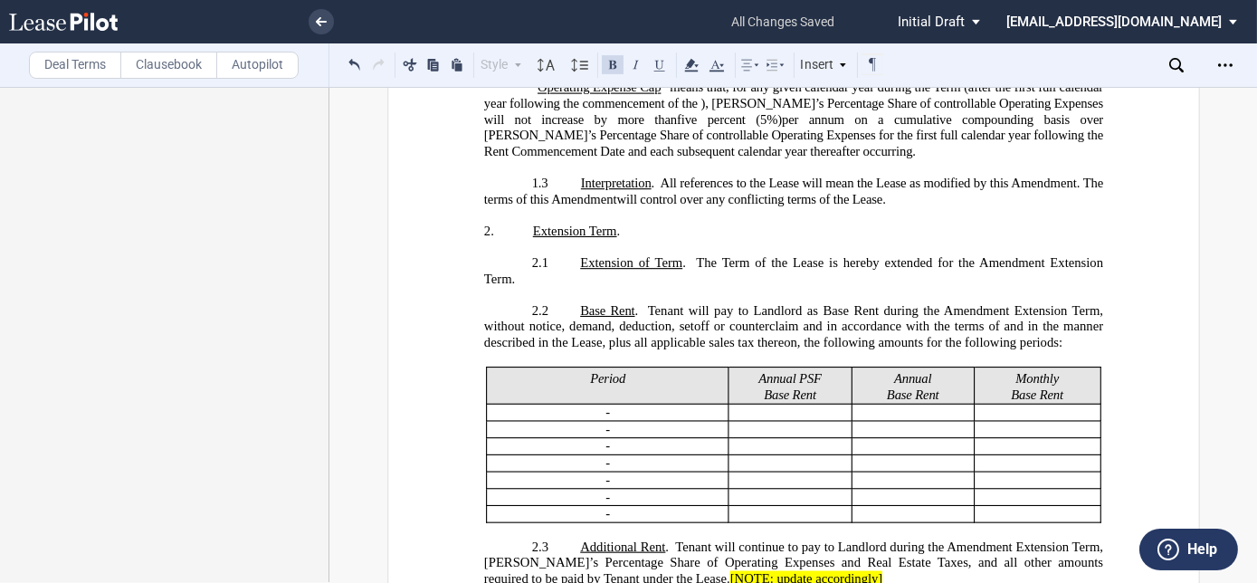
click at [707, 110] on span "” means that, for any given calendar year during the Term (after the first full…" at bounding box center [794, 103] width 622 height 47
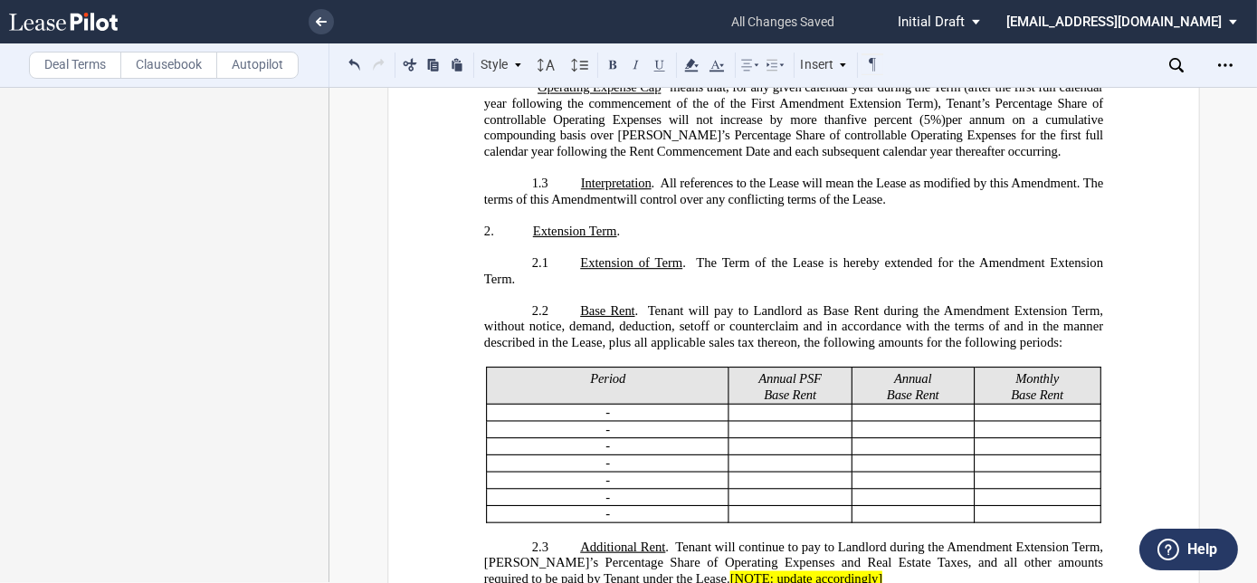
click at [937, 113] on span "” means that, for any given calendar year during the Term (after the first full…" at bounding box center [794, 103] width 622 height 47
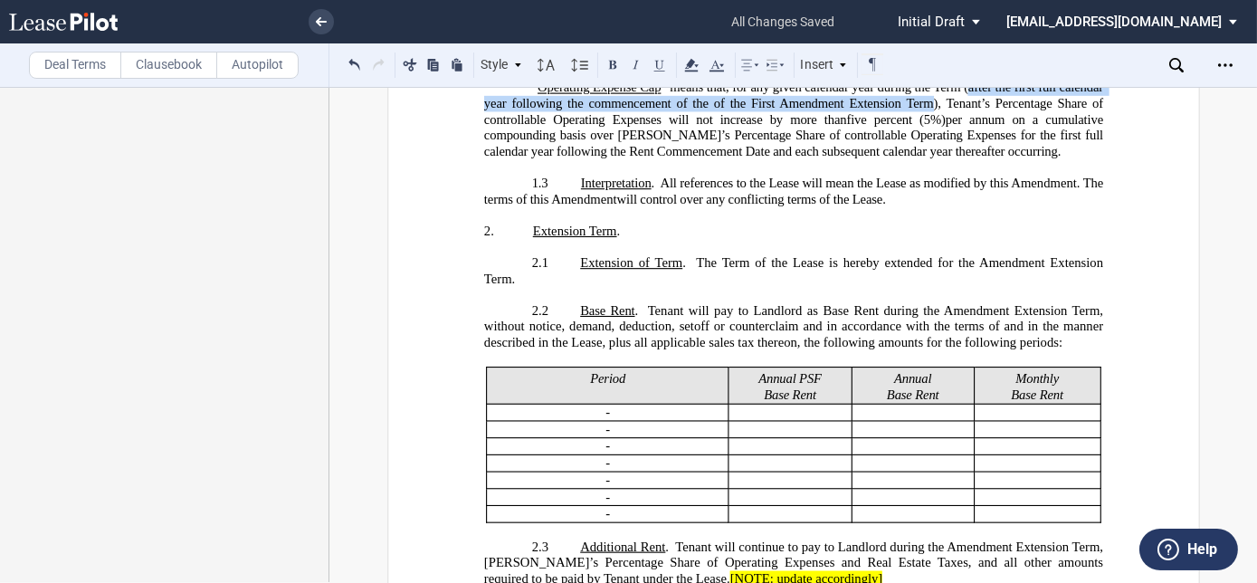
drag, startPoint x: 963, startPoint y: 95, endPoint x: 931, endPoint y: 108, distance: 34.9
click at [931, 108] on span "” means that, for any given calendar year during the Term (after the first full…" at bounding box center [794, 103] width 622 height 47
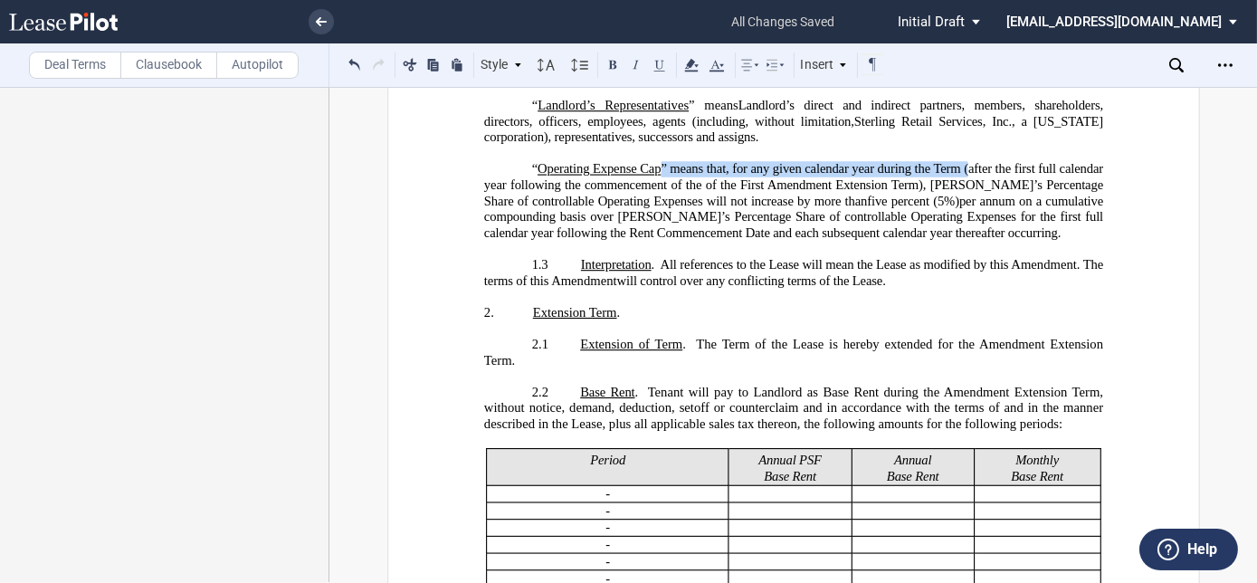
scroll to position [729, 0]
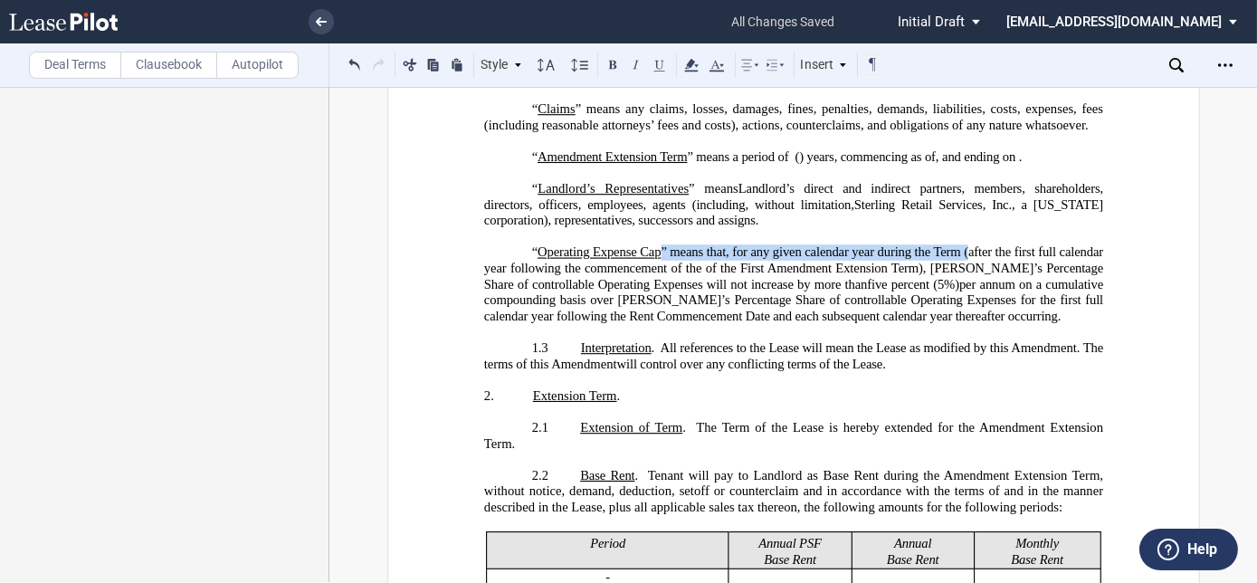
click at [944, 290] on span "per annum on a cumulative compounding basis over [PERSON_NAME]’s Percentage Sha…" at bounding box center [794, 300] width 622 height 47
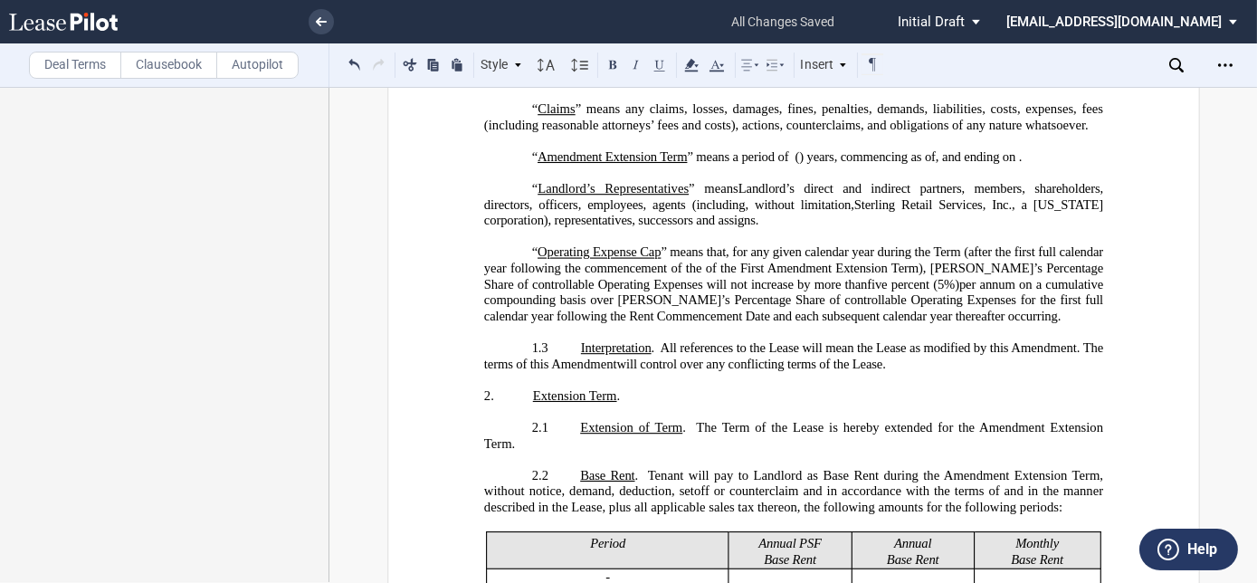
click at [928, 277] on span "” means that, for any given calendar year during the Term ( after the first ful…" at bounding box center [794, 267] width 622 height 47
click at [930, 262] on span "” means that, for any given calendar year during the Term ( after the first ful…" at bounding box center [794, 267] width 622 height 47
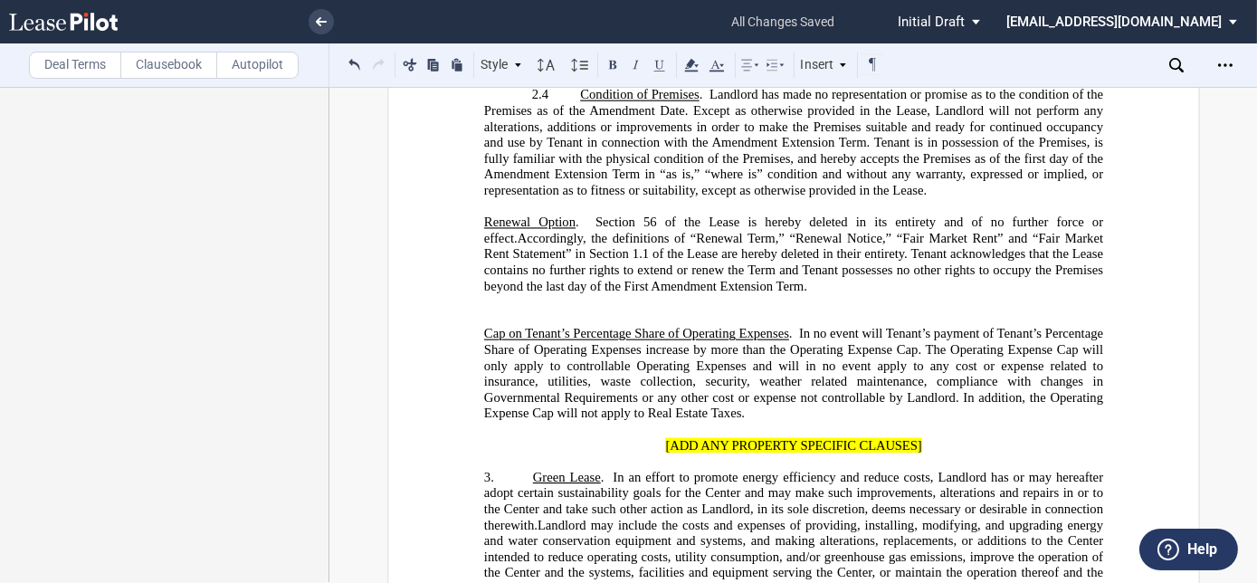
scroll to position [1469, 0]
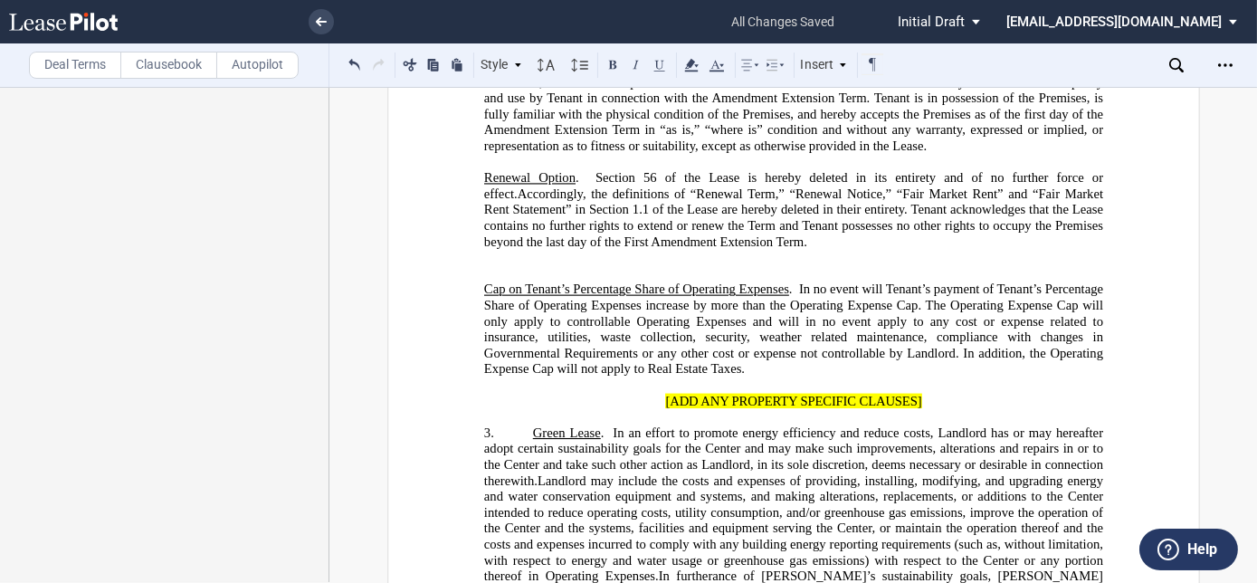
click at [912, 291] on span "In no event will Tenant’s payment of Tenant’s Percentage Share of Operating Exp…" at bounding box center [794, 329] width 622 height 95
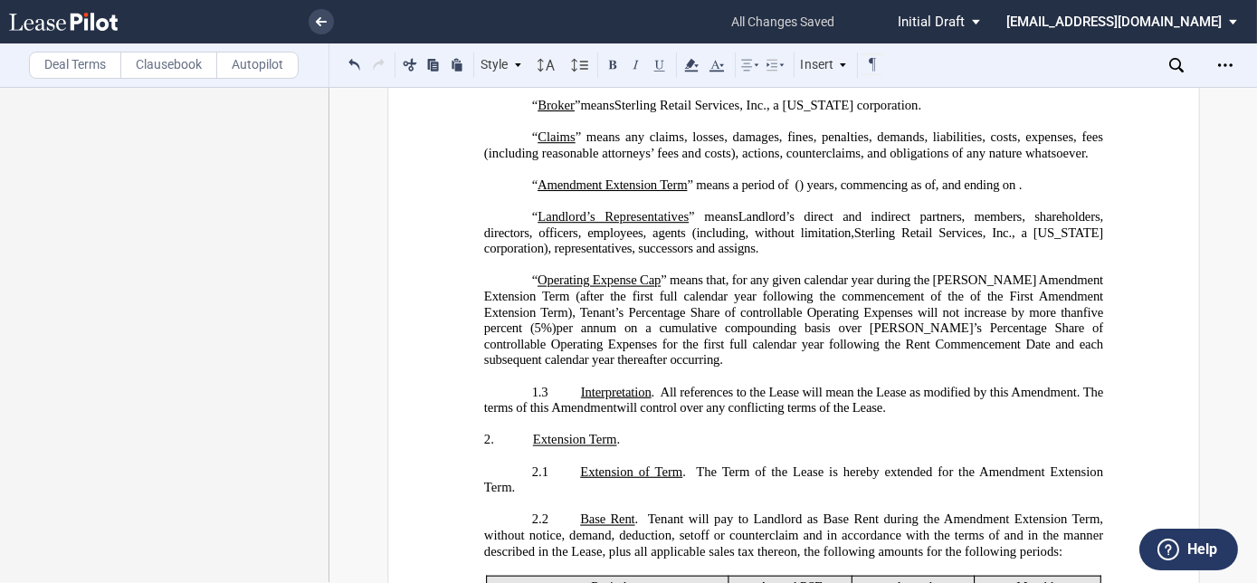
scroll to position [729, 0]
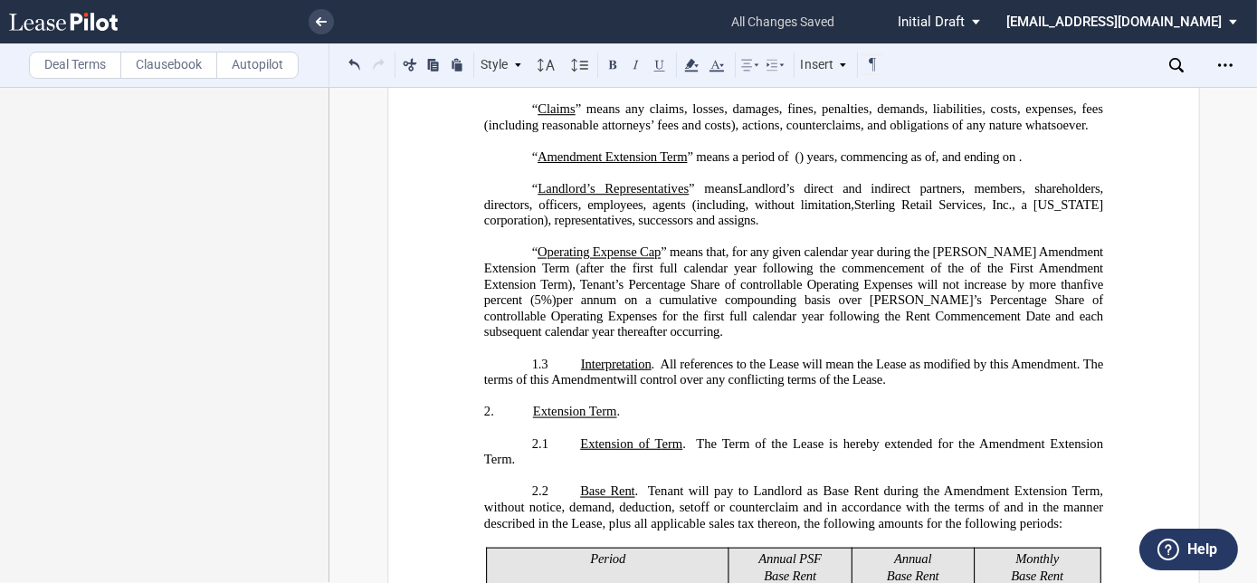
click at [692, 326] on span "per annum on a cumulative compounding basis over [PERSON_NAME]’s Percentage Sha…" at bounding box center [794, 315] width 622 height 47
drag, startPoint x: 912, startPoint y: 280, endPoint x: 1088, endPoint y: 274, distance: 176.5
click at [1088, 274] on span "” means that, for any given calendar year during the [PERSON_NAME] Amendment Ex…" at bounding box center [794, 267] width 622 height 47
click at [811, 268] on span "” means that, for any given calendar year during the [PERSON_NAME] Amendment Ex…" at bounding box center [794, 267] width 622 height 47
drag, startPoint x: 761, startPoint y: 280, endPoint x: 1090, endPoint y: 272, distance: 329.4
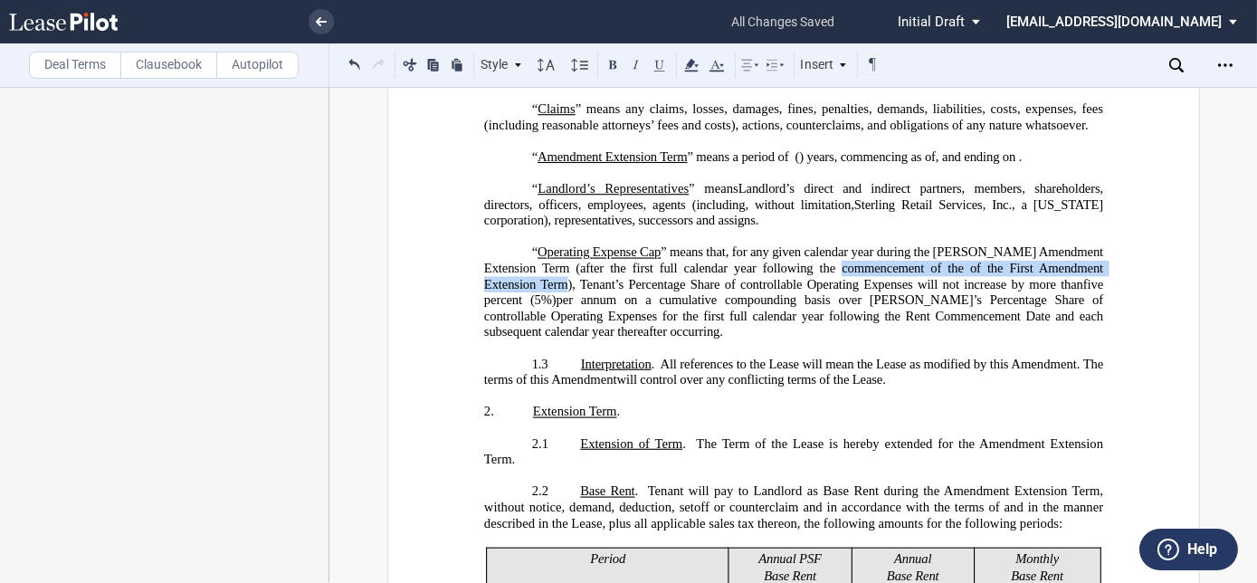
click at [1090, 272] on span "” means that, for any given calendar year during the [PERSON_NAME] Amendment Ex…" at bounding box center [794, 267] width 622 height 47
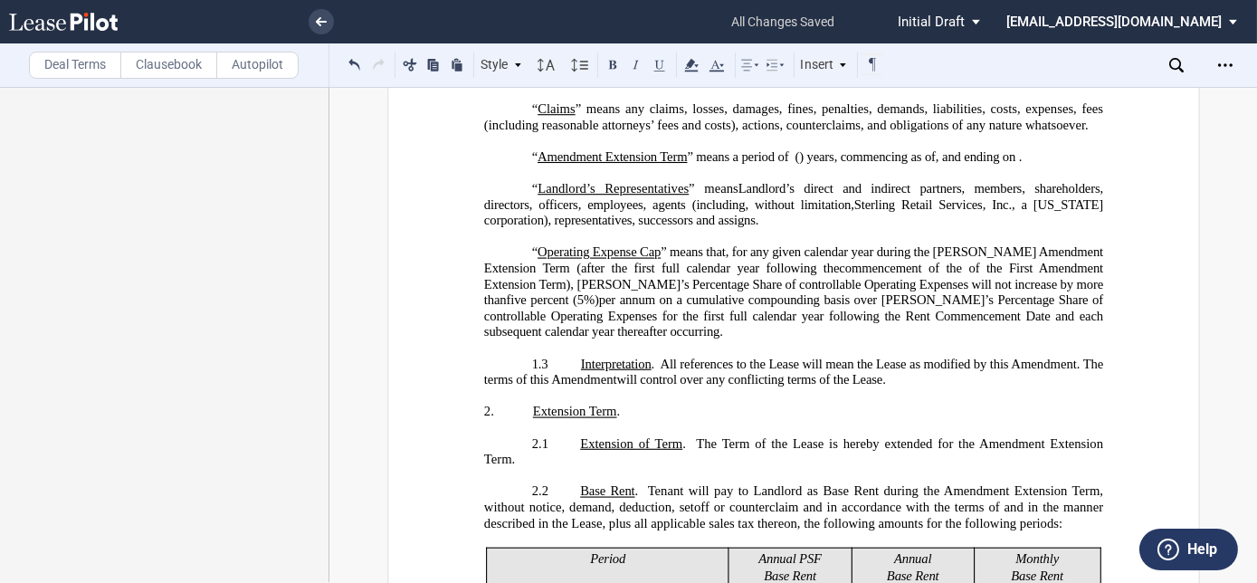
drag, startPoint x: 692, startPoint y: 320, endPoint x: 844, endPoint y: 326, distance: 152.1
click at [844, 326] on span "per annum on a cumulative compounding basis over [PERSON_NAME]’s Percentage Sha…" at bounding box center [794, 315] width 622 height 47
drag, startPoint x: 692, startPoint y: 320, endPoint x: 840, endPoint y: 323, distance: 148.4
click at [840, 323] on span "per annum on a cumulative compounding basis over [PERSON_NAME]’s Percentage Sha…" at bounding box center [794, 315] width 622 height 47
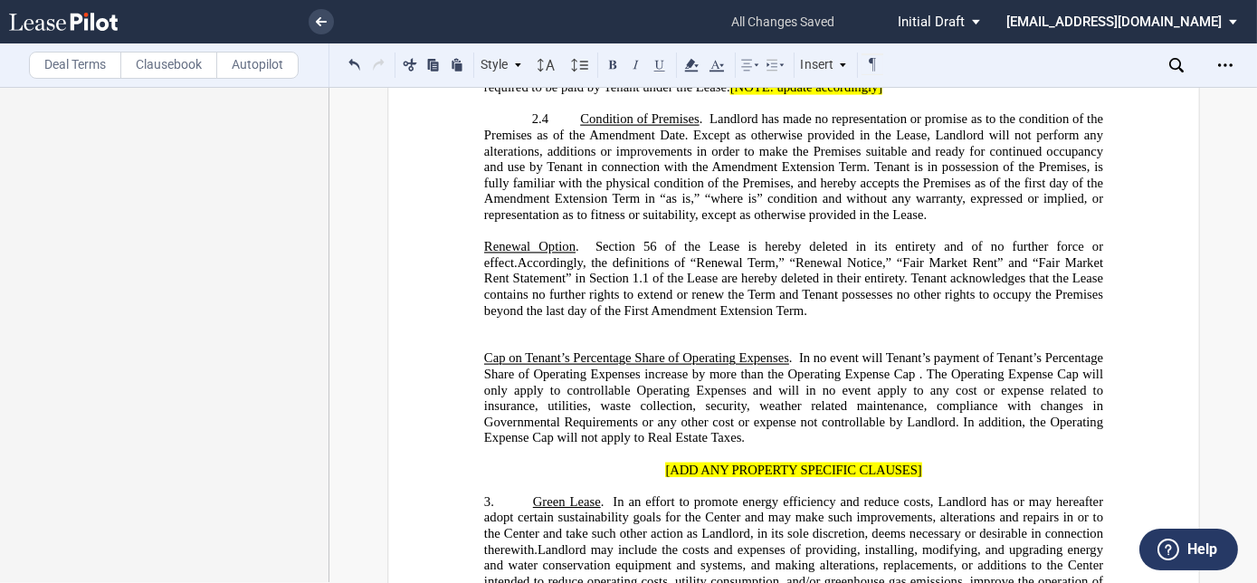
scroll to position [1469, 0]
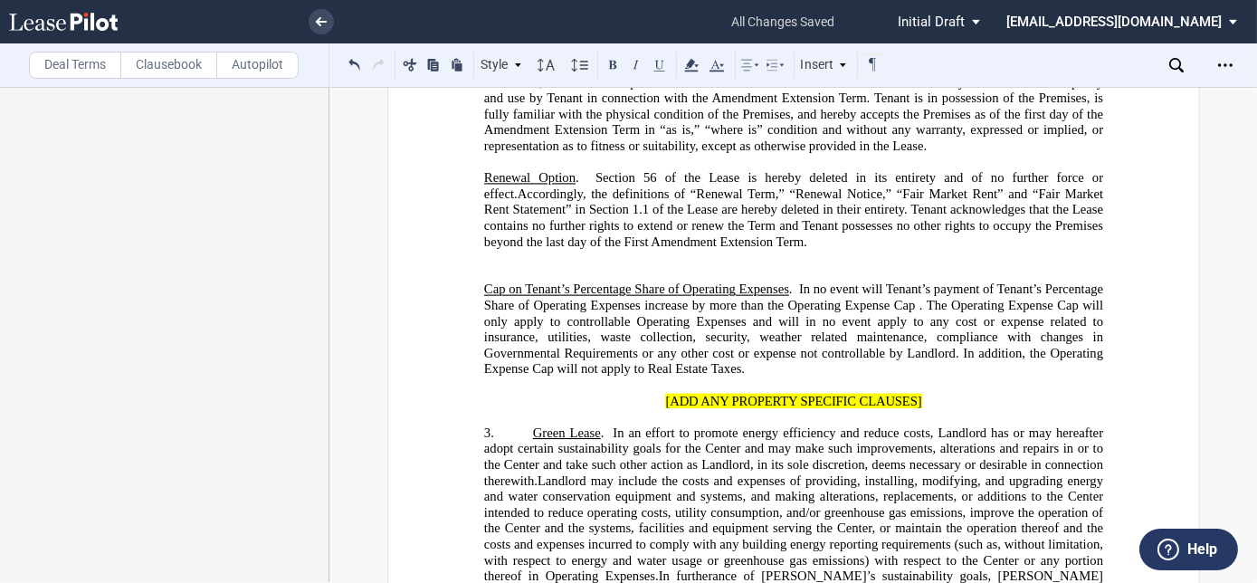
click at [856, 344] on span "In no event will Tenant’s payment of Tenant’s Percentage Share of Operating Exp…" at bounding box center [794, 329] width 622 height 95
click at [916, 291] on span "In no event will Tenant’s payment of Tenant’s Percentage Share of Operating Exp…" at bounding box center [794, 329] width 622 height 95
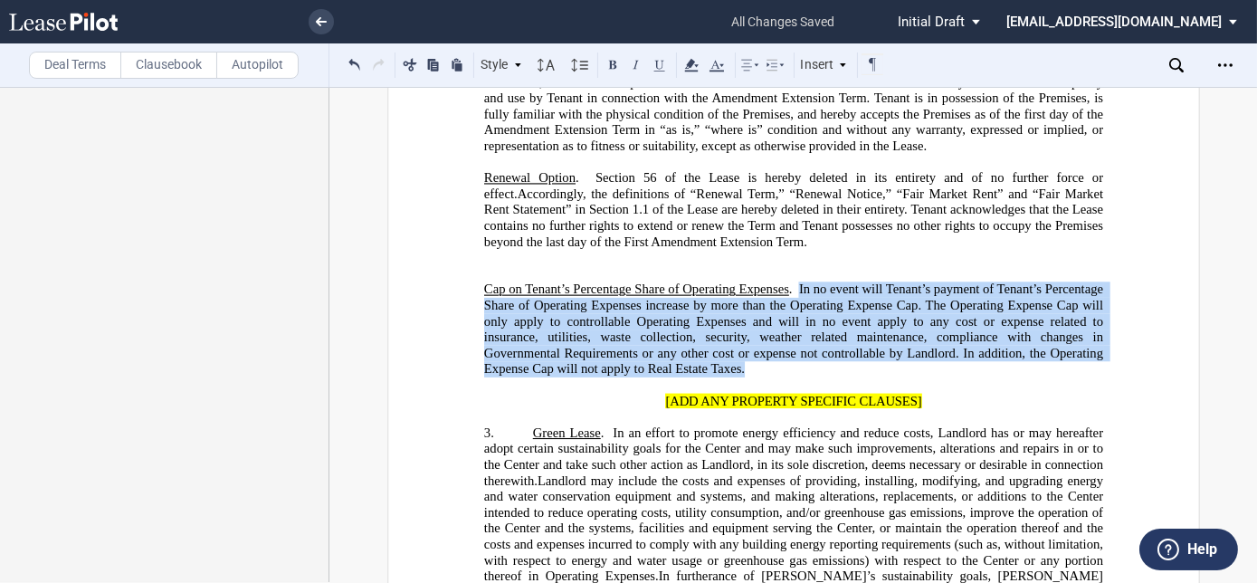
drag, startPoint x: 793, startPoint y: 271, endPoint x: 738, endPoint y: 352, distance: 97.6
click at [738, 352] on span "In no event will Tenant’s payment of Tenant’s Percentage Share of Operating Exp…" at bounding box center [794, 329] width 622 height 95
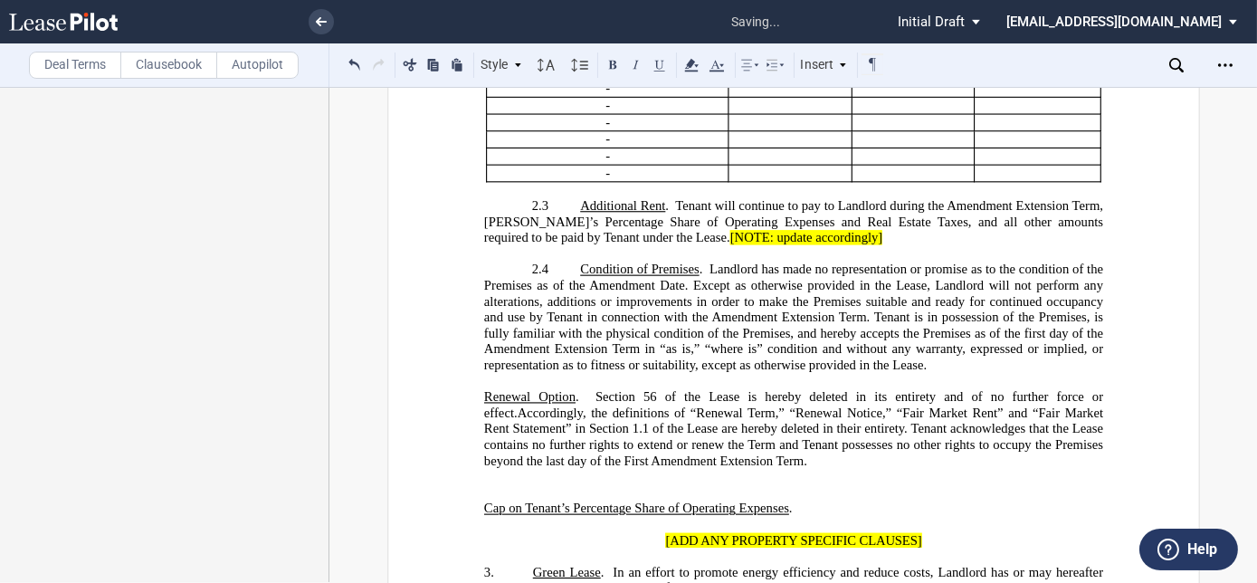
scroll to position [1141, 0]
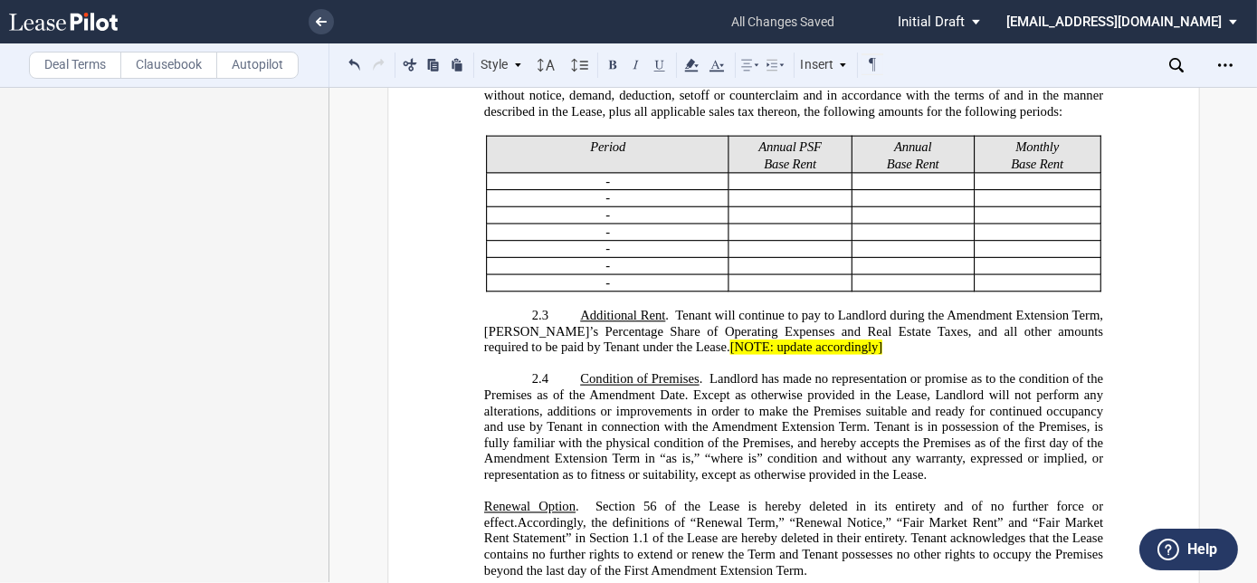
click at [644, 345] on span "Amendment Extension Term, [PERSON_NAME]’s Percentage Share of Operating Expense…" at bounding box center [794, 331] width 622 height 47
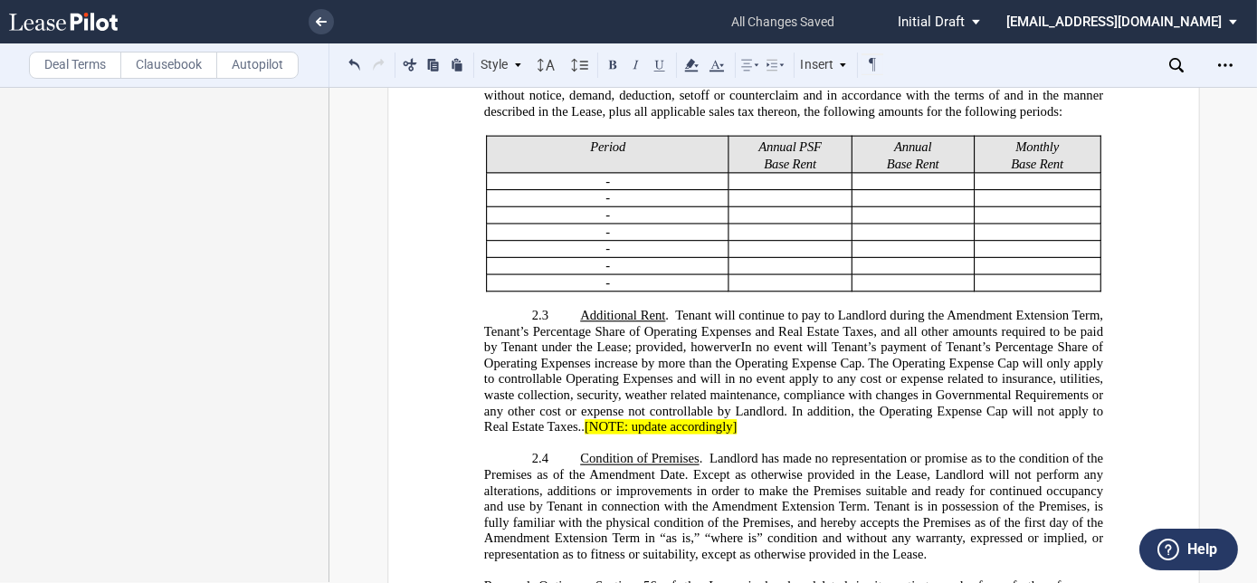
click at [749, 352] on span "Amendment Extension Term, Tenant’s Percentage Share of Operating Expenses and R…" at bounding box center [794, 371] width 622 height 127
drag, startPoint x: 749, startPoint y: 352, endPoint x: 738, endPoint y: 363, distance: 15.4
click at [732, 373] on span "In no event will Tenant’s payment of Tenant’s Percentage Share of Operating Exp…" at bounding box center [794, 387] width 622 height 95
click at [743, 354] on span "Amendment Extension Term, Tenant’s Percentage Share of Operating Expenses and R…" at bounding box center [794, 371] width 622 height 127
drag, startPoint x: 925, startPoint y: 368, endPoint x: 902, endPoint y: 384, distance: 28.6
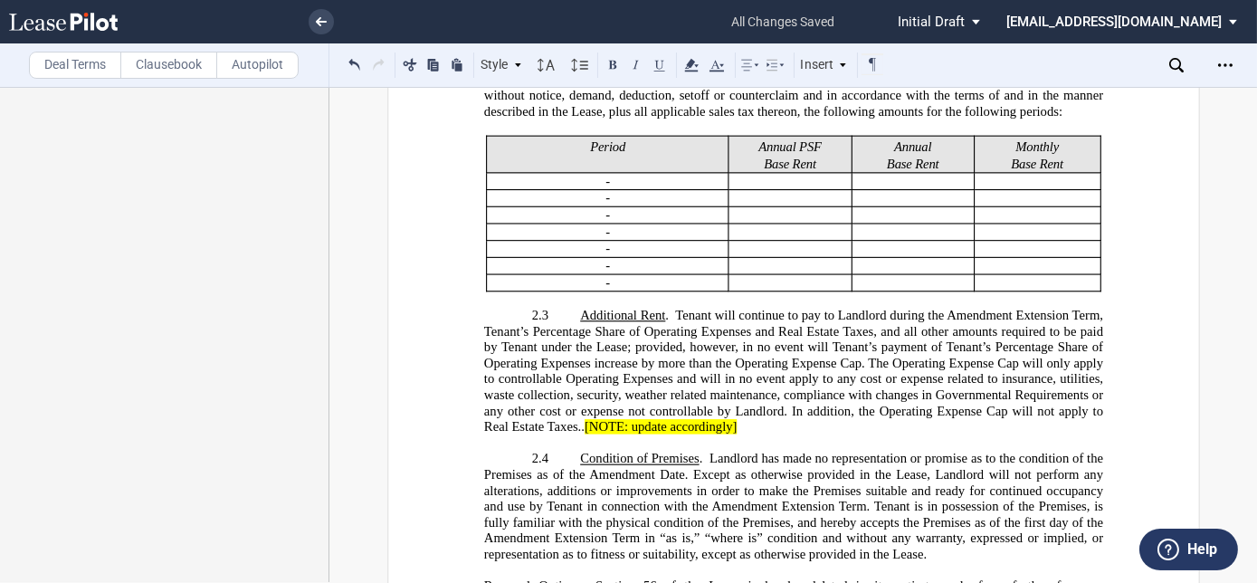
click at [925, 367] on span "n no event will Tenant’s payment of Tenant’s Percentage Share of Operating Expe…" at bounding box center [794, 387] width 622 height 95
drag, startPoint x: 675, startPoint y: 422, endPoint x: 873, endPoint y: 398, distance: 199.5
click at [827, 417] on p "2.3 Additional Rent . Tenant will continue to pay to Landlord during the ﻿ ﻿ ﻿ …" at bounding box center [792, 372] width 619 height 128
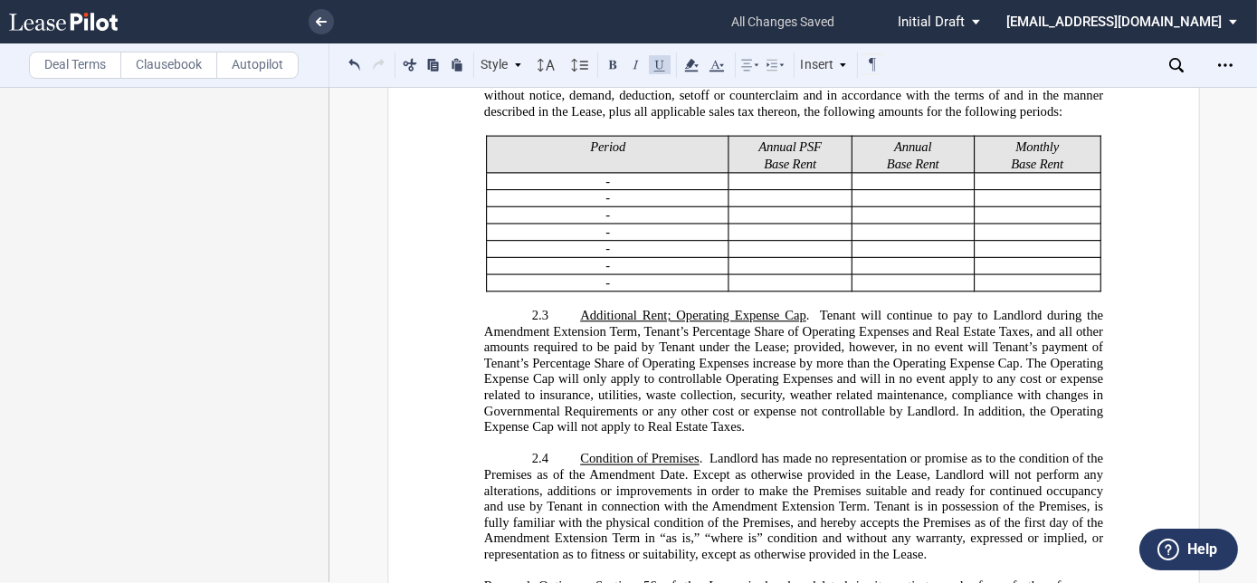
click at [865, 377] on span "n no event will Tenant’s payment of Tenant’s Percentage Share of Operating Expe…" at bounding box center [794, 387] width 622 height 95
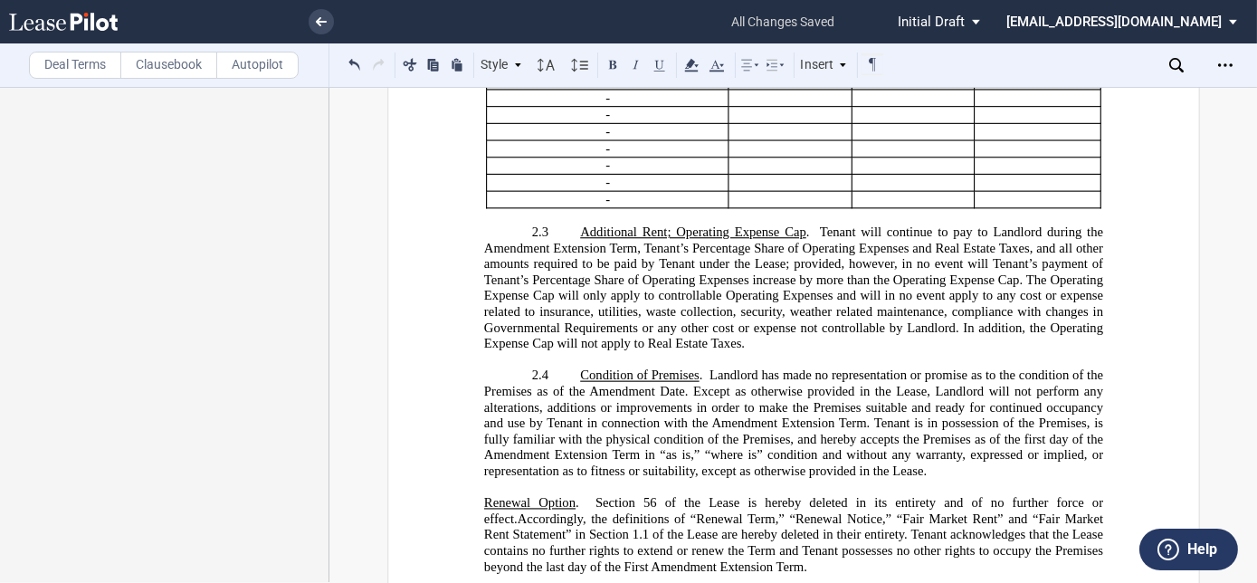
scroll to position [1305, 0]
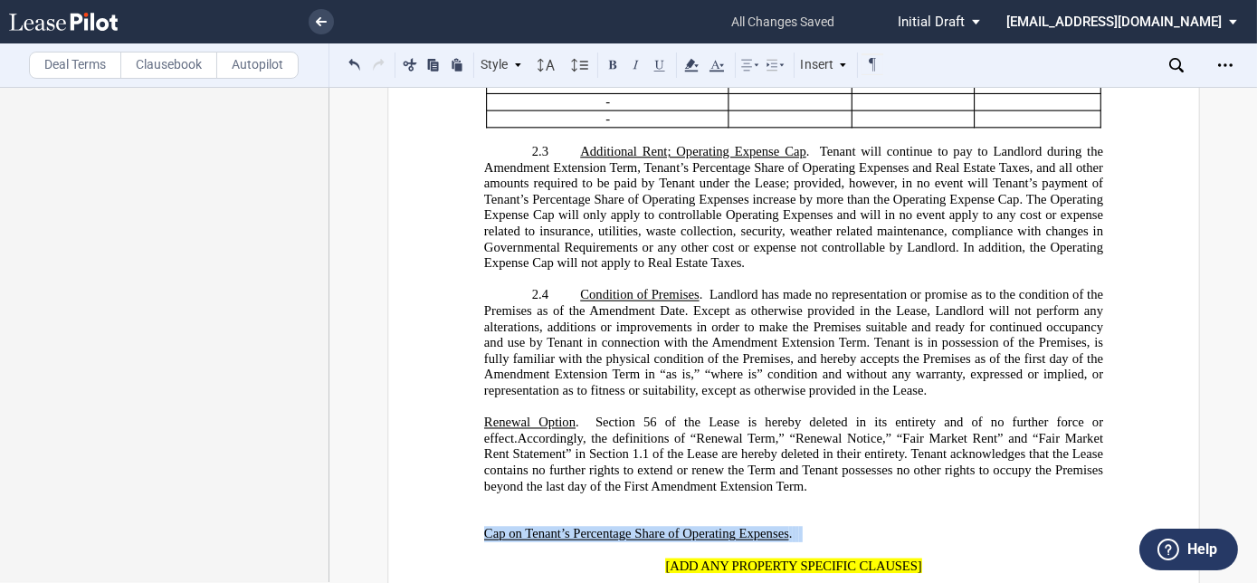
drag, startPoint x: 803, startPoint y: 512, endPoint x: 536, endPoint y: 503, distance: 267.9
click at [536, 503] on div "﻿ ﻿ Cap on Tenant’s Percentage Share of Operating Expenses . ﻿" at bounding box center [792, 526] width 619 height 63
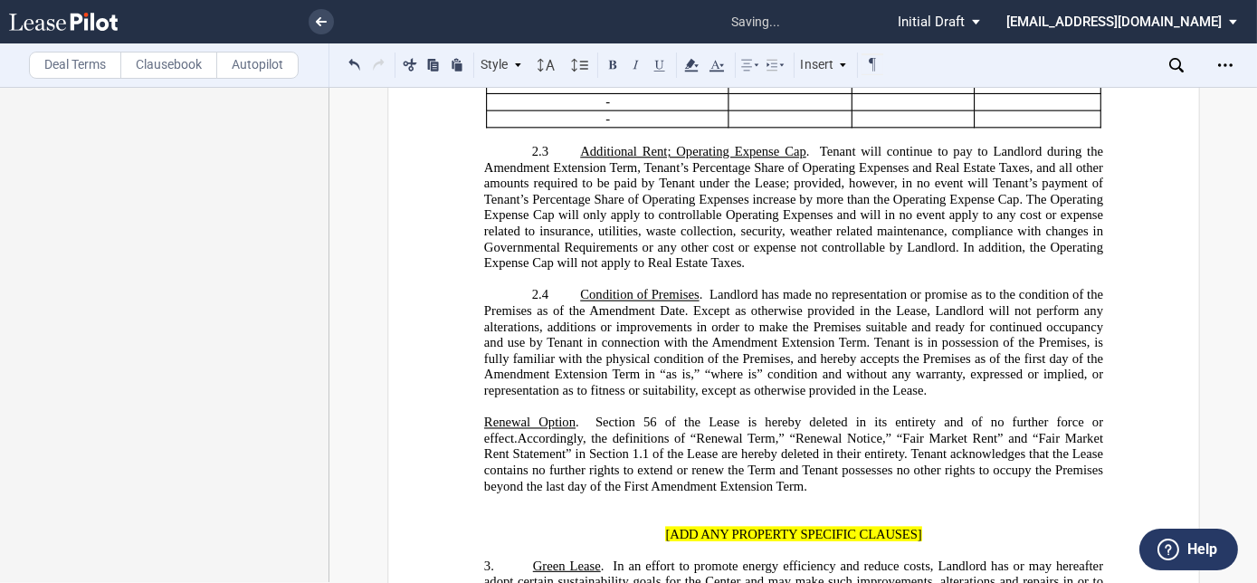
click at [719, 510] on p "﻿" at bounding box center [792, 518] width 619 height 16
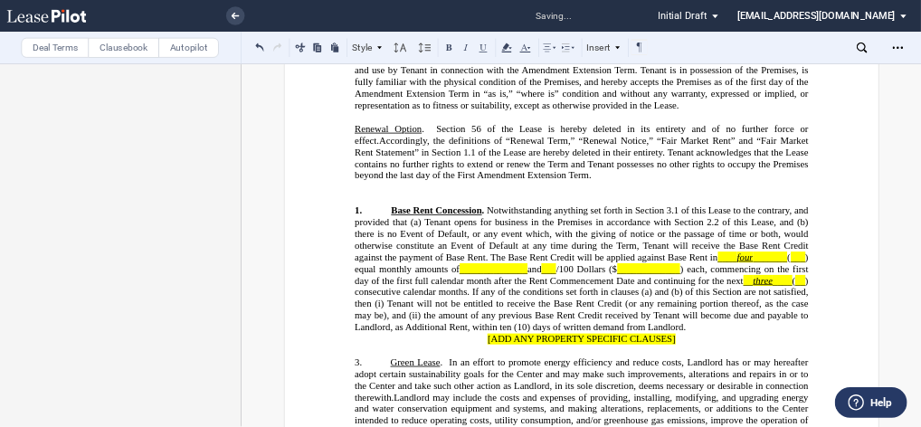
scroll to position [1552, 0]
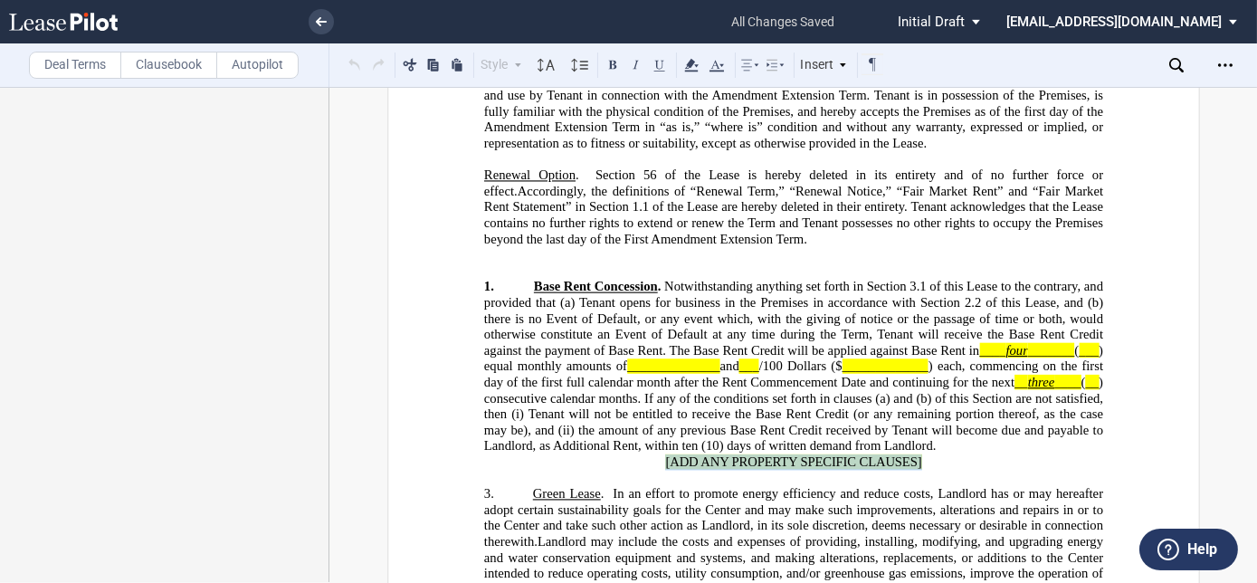
drag, startPoint x: 921, startPoint y: 435, endPoint x: 657, endPoint y: 438, distance: 264.2
click at [657, 454] on p "[ADD ANY PROPERTY SPECIFIC CLAUSES]" at bounding box center [792, 462] width 619 height 16
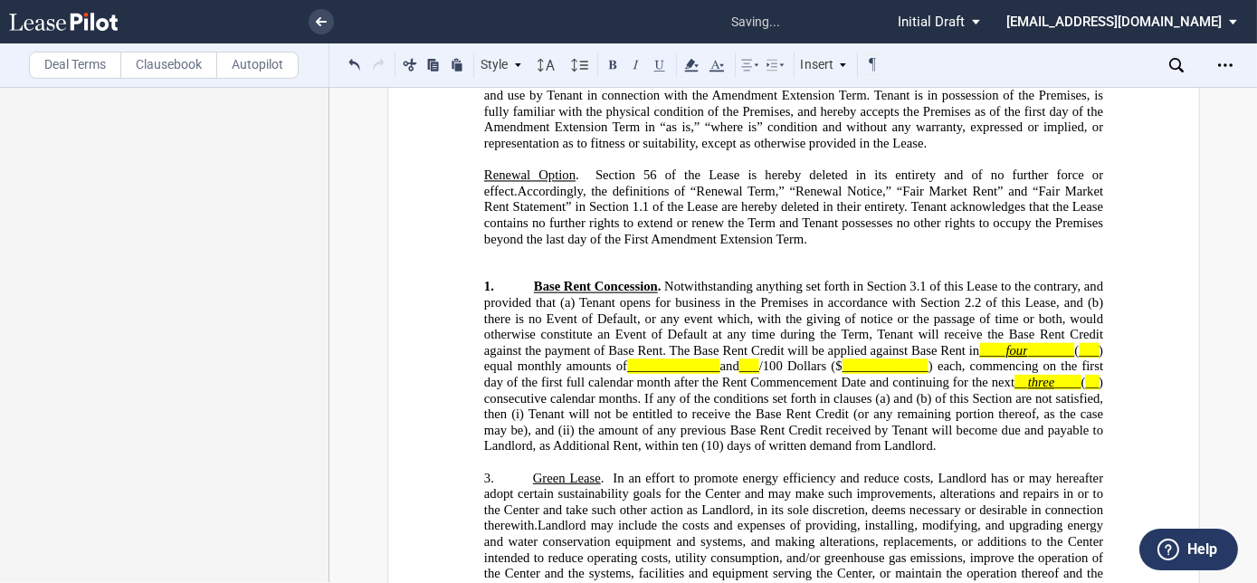
click at [654, 248] on p "﻿" at bounding box center [792, 256] width 619 height 16
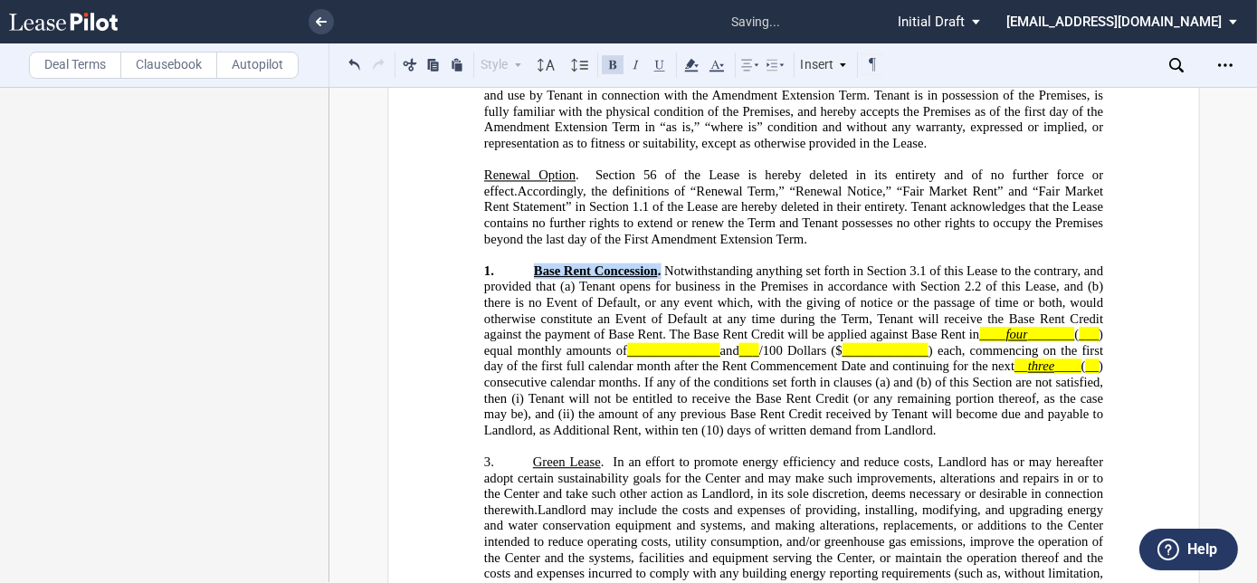
drag, startPoint x: 660, startPoint y: 251, endPoint x: 528, endPoint y: 251, distance: 131.2
click at [528, 263] on span "1. Base Rent Concession . Notwithstanding anything set forth in Section 3.1 of …" at bounding box center [794, 350] width 622 height 175
click at [615, 62] on button at bounding box center [613, 64] width 22 height 22
click at [636, 323] on span "Notwithstanding anything set forth in Section 3.1 of this Lease to the contrary…" at bounding box center [794, 302] width 622 height 79
drag, startPoint x: 656, startPoint y: 252, endPoint x: 670, endPoint y: 251, distance: 14.6
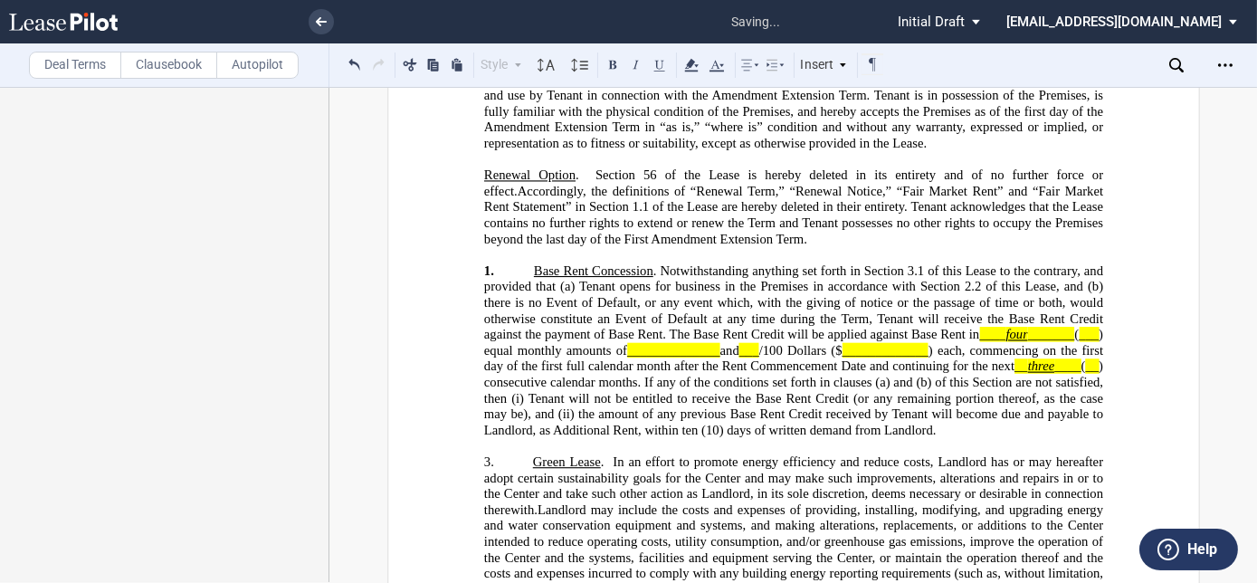
click at [657, 263] on span "Notwithstanding anything set forth in Section 3.1 of this Lease to the contrary…" at bounding box center [794, 302] width 622 height 79
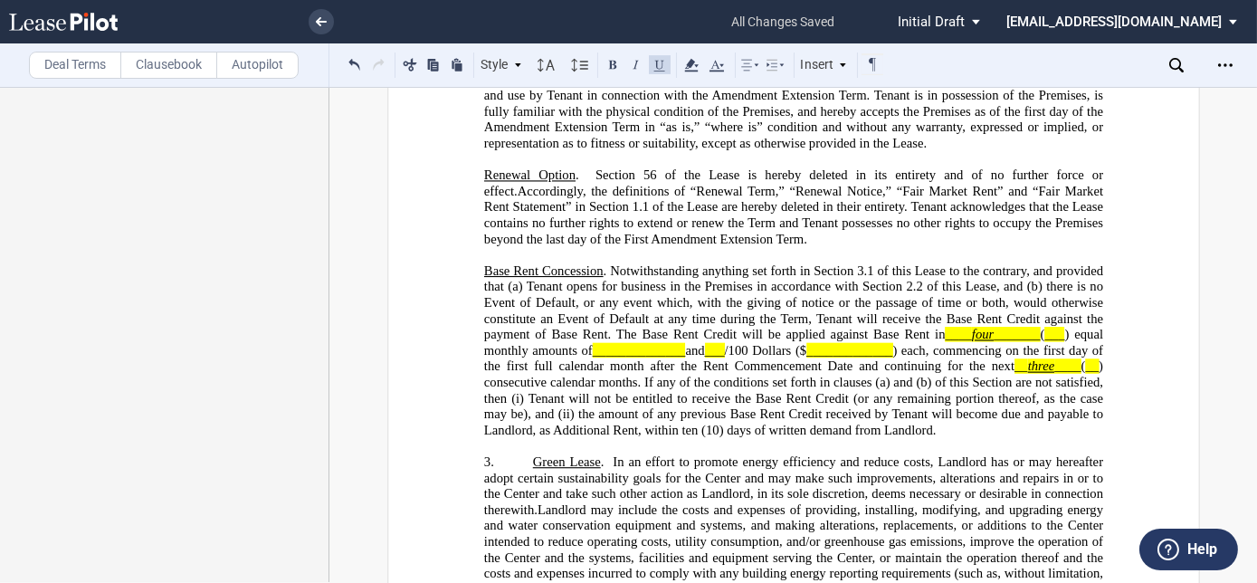
click at [722, 263] on span "Notwithstanding anything set forth in Section 3.1 of this Lease to the contrary…" at bounding box center [794, 302] width 622 height 79
click at [907, 263] on span "Notwithstanding anything set forth in Section 3.1 of this Lease to the contrary…" at bounding box center [794, 302] width 622 height 79
click at [1048, 337] on span "Base Rent Concession . Notwithstanding anything set forth in Section 3.1 of the…" at bounding box center [794, 350] width 622 height 175
click at [641, 248] on p "﻿" at bounding box center [792, 256] width 619 height 16
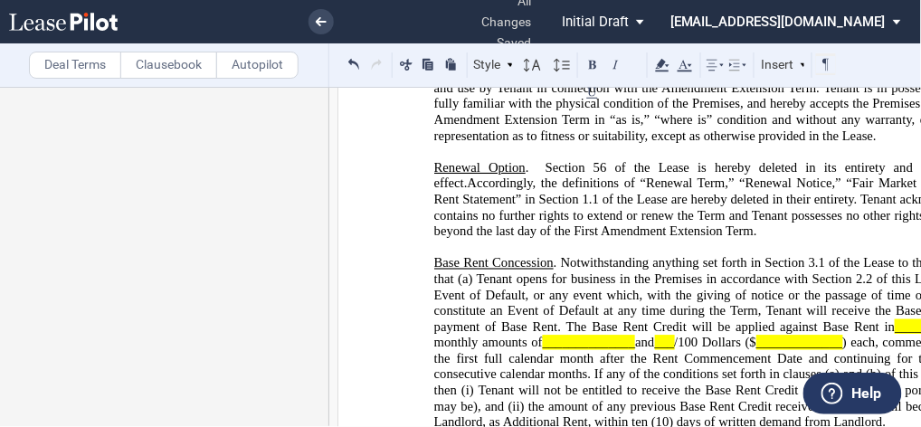
drag, startPoint x: 673, startPoint y: 220, endPoint x: 710, endPoint y: 239, distance: 41.7
click at [673, 256] on span "Notwithstanding anything set forth in Section 3.1 of the Lease to the contrary,…" at bounding box center [745, 295] width 622 height 79
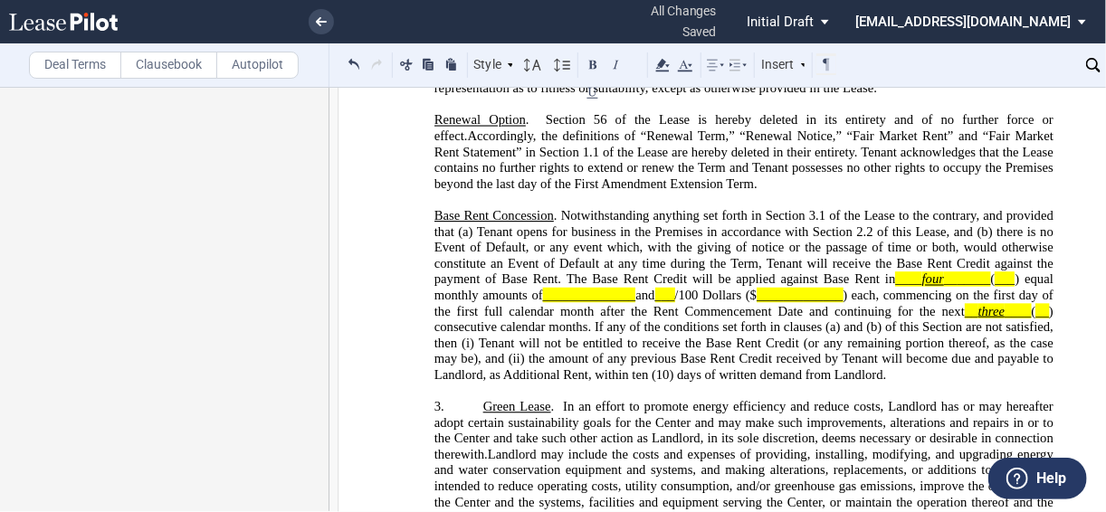
scroll to position [1624, 0]
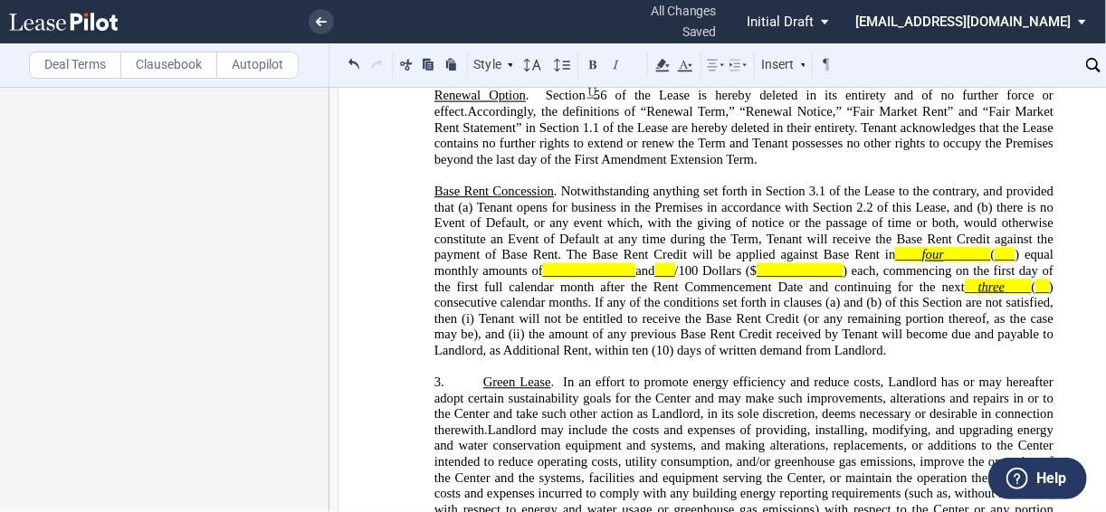
click at [512, 262] on span "Notwithstanding anything set forth in Section 3.1 of the Lease to the contrary,…" at bounding box center [745, 223] width 622 height 79
drag, startPoint x: 897, startPoint y: 268, endPoint x: 983, endPoint y: 235, distance: 92.8
click at [897, 262] on span "Notwithstanding anything set forth in Section 3.1 of the Lease to the contrary,…" at bounding box center [745, 223] width 622 height 79
click at [724, 262] on span "Notwithstanding anything set forth in Section 3.1 of the Lease to the contrary,…" at bounding box center [745, 223] width 622 height 79
click at [753, 262] on span "Notwithstanding anything set forth in Section 3.1 of the Lease to the contrary,…" at bounding box center [745, 223] width 622 height 79
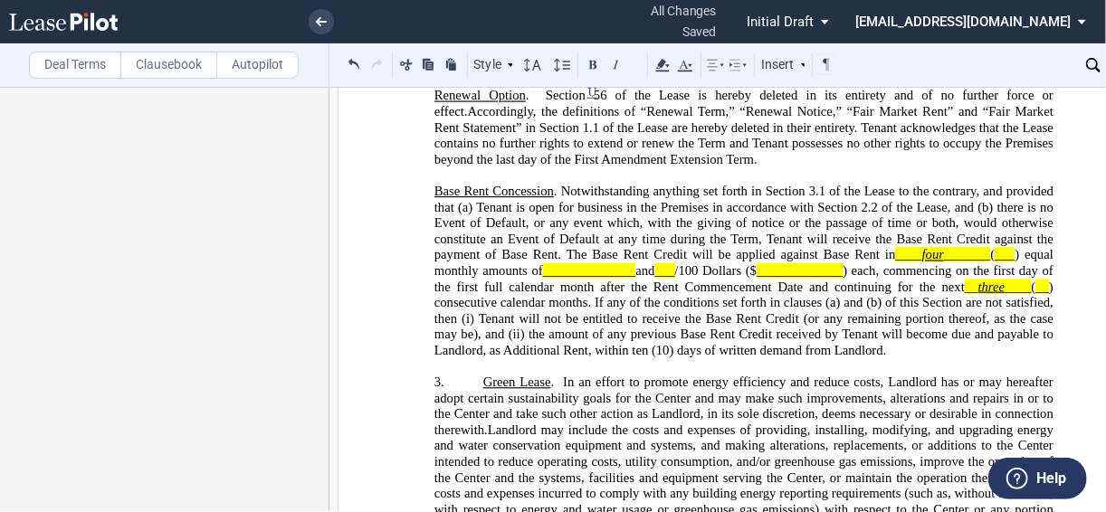
click at [724, 262] on span "Notwithstanding anything set forth in Section 3.1 of the Lease to the contrary,…" at bounding box center [745, 223] width 622 height 79
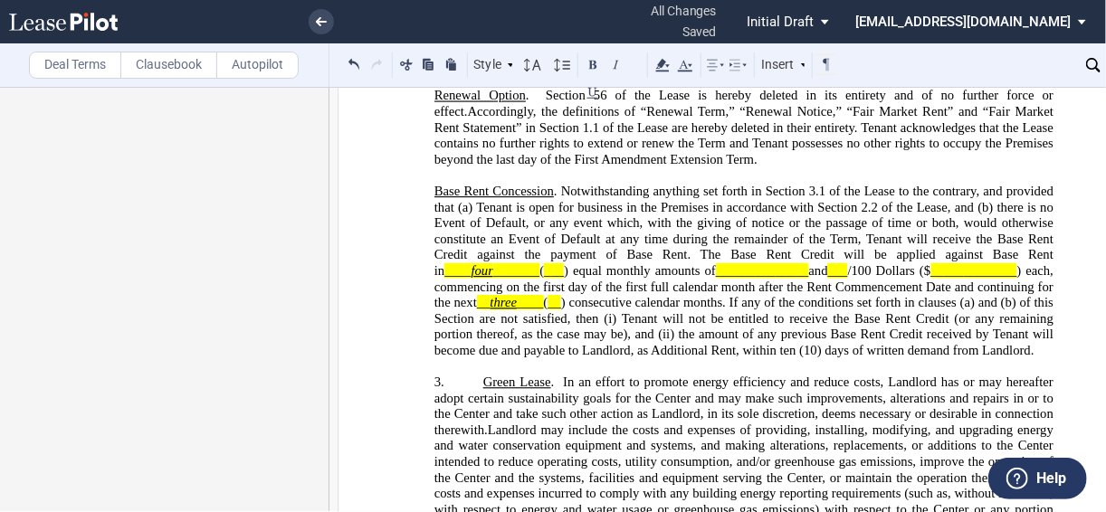
click at [854, 279] on span "Notwithstanding anything set forth in Section 3.1 of the Lease to the contrary,…" at bounding box center [745, 231] width 622 height 95
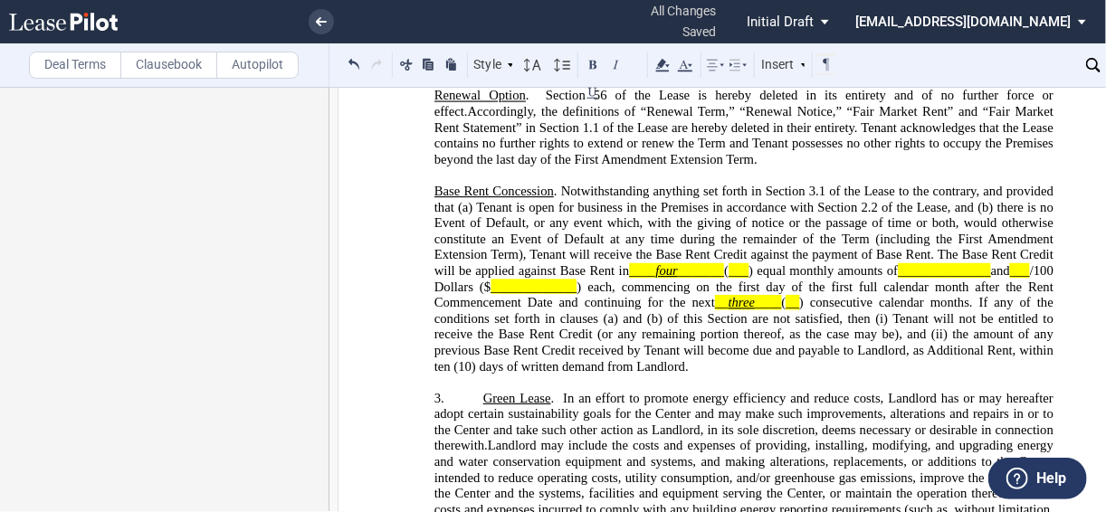
click at [701, 279] on span "Notwithstanding anything set forth in Section 3.1 of the Lease to the contrary,…" at bounding box center [745, 231] width 622 height 95
click at [925, 279] on span "Notwithstanding anything set forth in Section 3.1 of the Lease to the contrary,…" at bounding box center [745, 231] width 622 height 95
click at [585, 279] on span "Notwithstanding anything set forth in Section 3.1 of the Lease to the contrary,…" at bounding box center [745, 231] width 622 height 95
click at [669, 279] on span "Notwithstanding anything set forth in Section 3.1 of the Lease to the contrary,…" at bounding box center [745, 231] width 622 height 95
drag, startPoint x: 643, startPoint y: 330, endPoint x: 737, endPoint y: 333, distance: 94.1
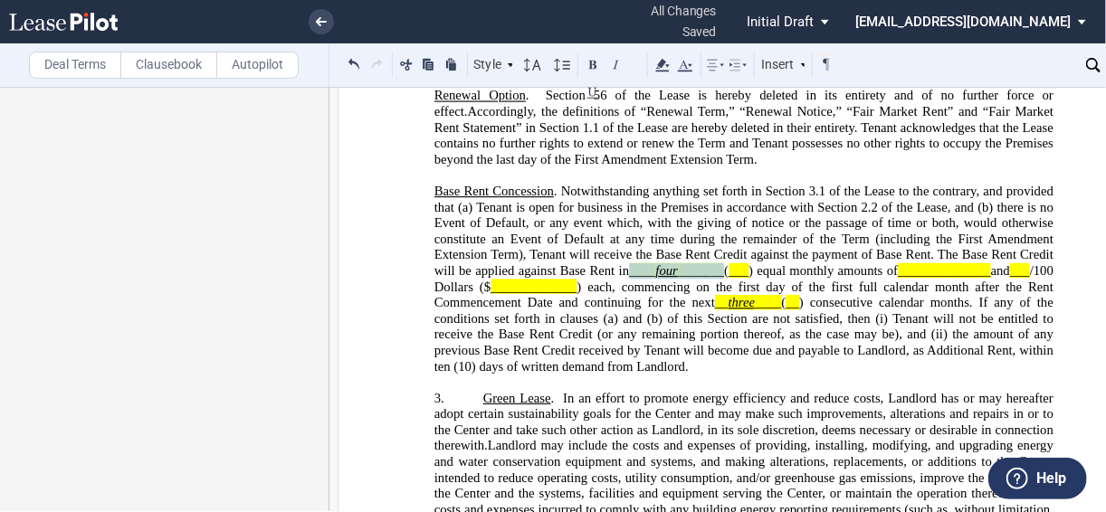
click at [737, 333] on span "Base Rent Concession . Notwithstanding anything set forth in Section 3.1 of the…" at bounding box center [745, 279] width 622 height 190
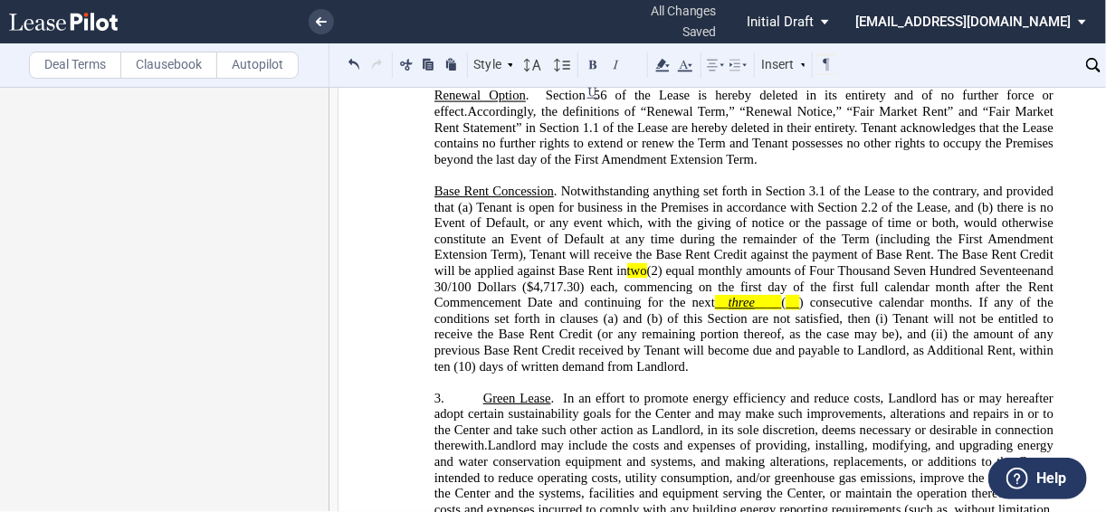
click at [631, 279] on span "two" at bounding box center [637, 270] width 20 height 15
click at [901, 309] on span ") each, commencing on the first day of the first full calendar month after the …" at bounding box center [745, 294] width 622 height 31
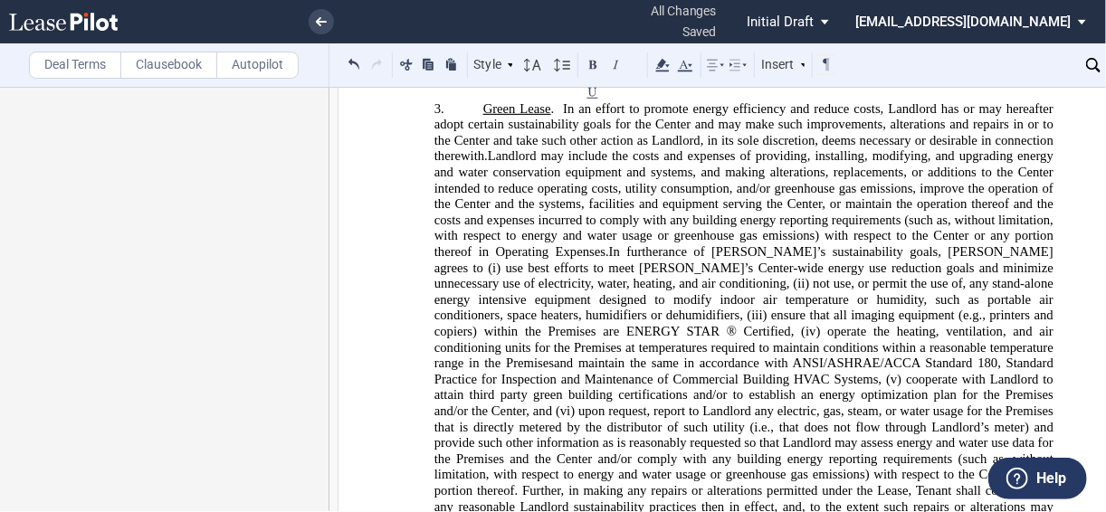
scroll to position [1696, 0]
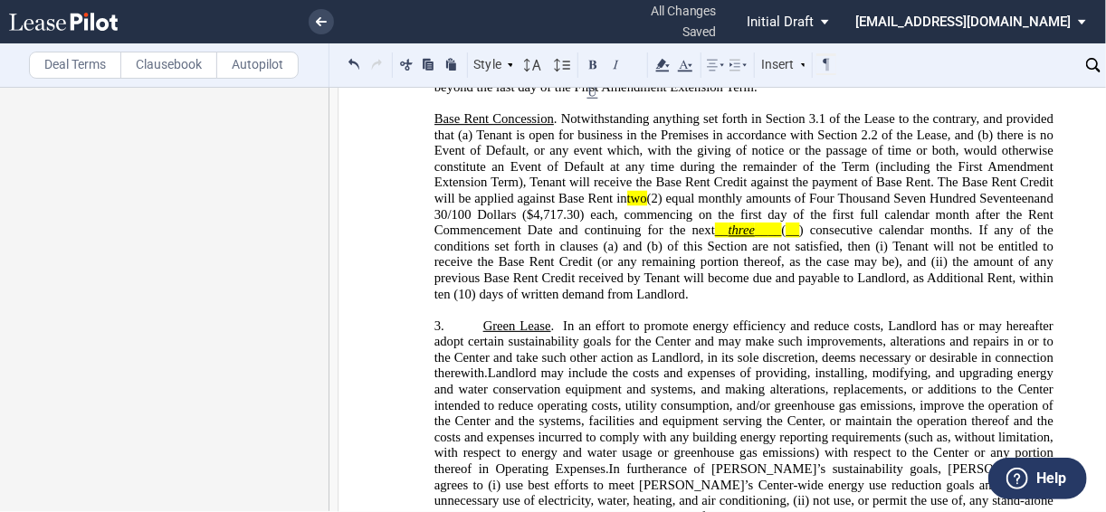
drag, startPoint x: 687, startPoint y: 362, endPoint x: 758, endPoint y: 281, distance: 107.7
click at [687, 318] on p "﻿" at bounding box center [743, 310] width 619 height 16
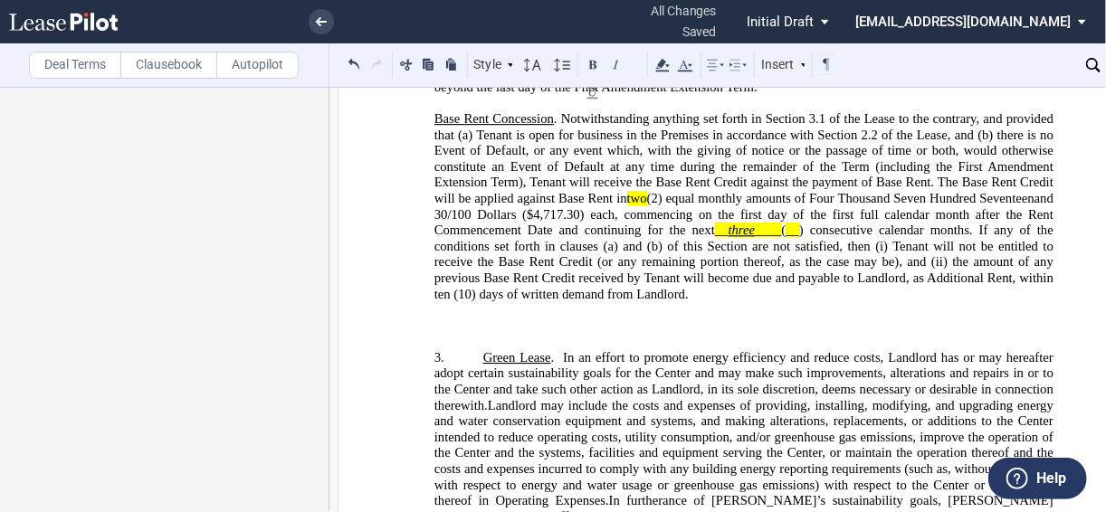
click at [440, 335] on p "﻿" at bounding box center [743, 326] width 619 height 16
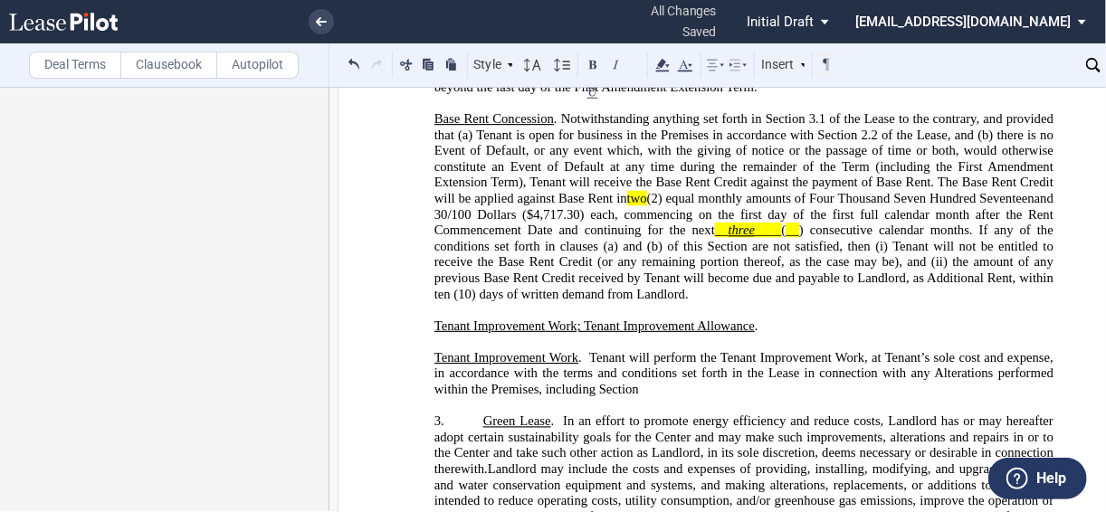
click at [690, 398] on p "﻿ Tenant Improvement Work . Tenant will perform the Tenant Improvement Work, at…" at bounding box center [743, 374] width 619 height 48
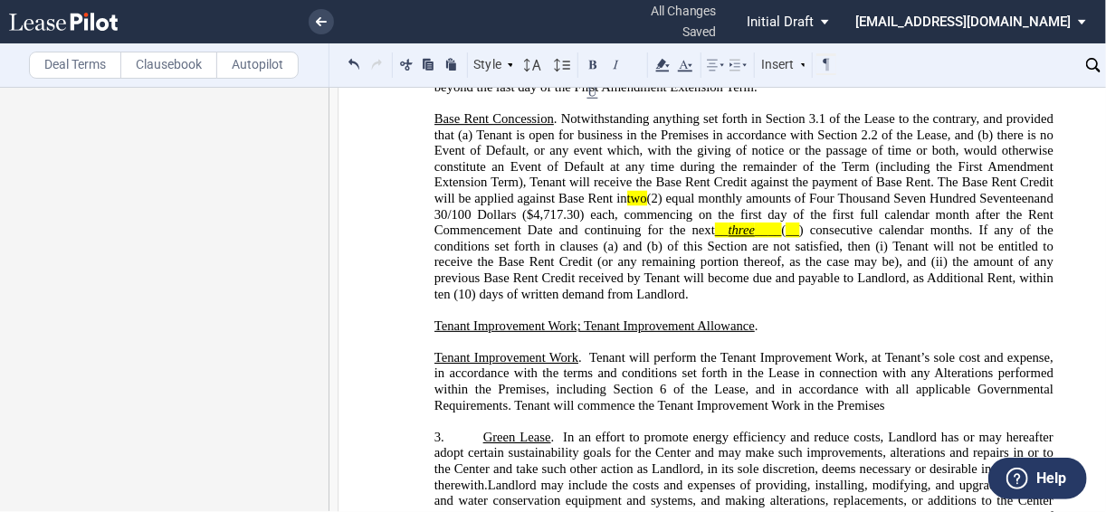
scroll to position [1769, 0]
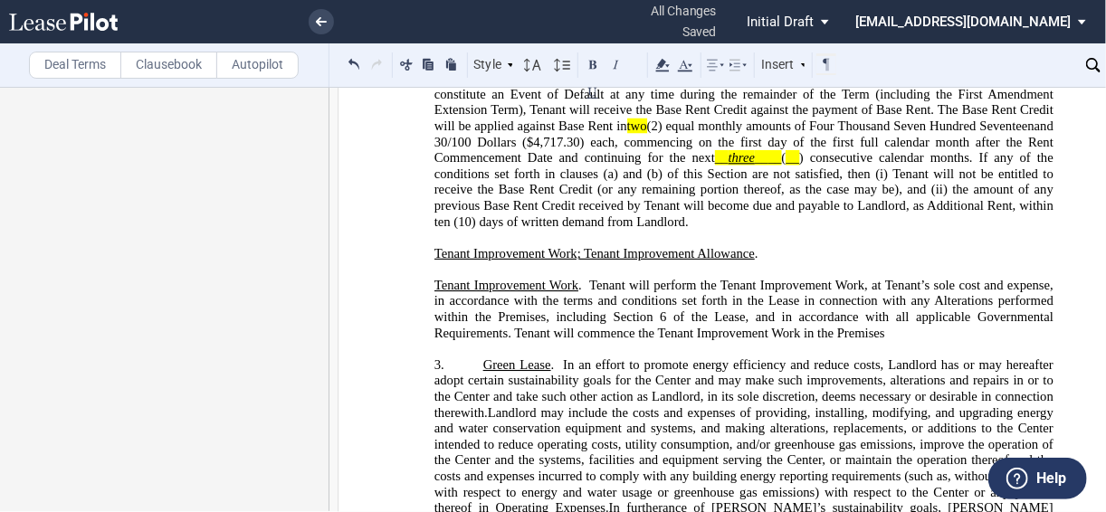
click at [511, 340] on span ". Tenant will perform the Tenant Improvement Work, at Tenant’s sole cost and ex…" at bounding box center [745, 309] width 622 height 62
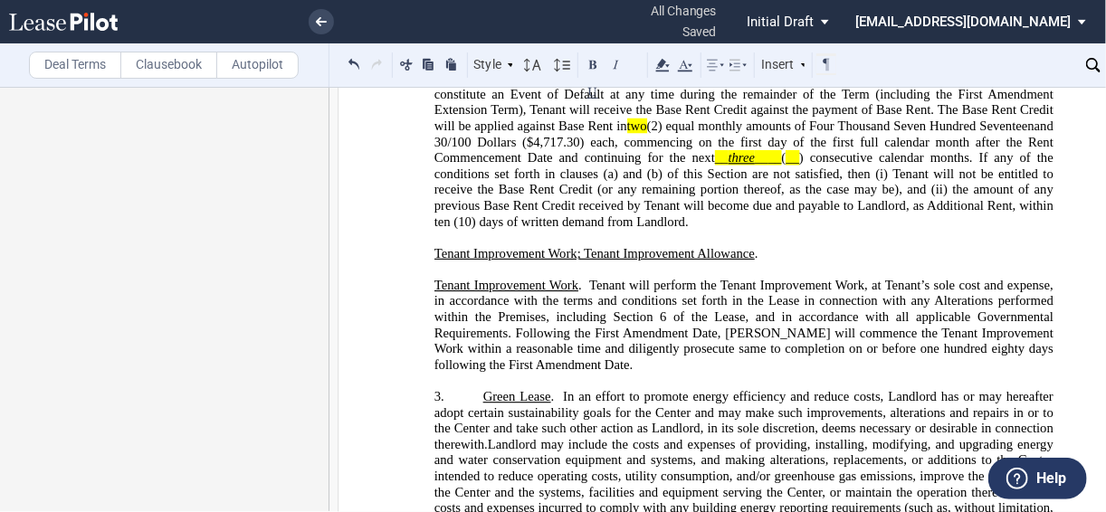
click at [992, 373] on span ". Tenant will perform the Tenant Improvement Work, at Tenant’s sole cost and ex…" at bounding box center [745, 325] width 622 height 95
click at [993, 373] on span ". Tenant will perform the Tenant Improvement Work, at Tenant’s sole cost and ex…" at bounding box center [745, 325] width 622 height 95
click at [751, 374] on p "﻿ Tenant Improvement Work . Tenant will perform the Tenant Improvement Work, at…" at bounding box center [743, 326] width 619 height 96
click at [860, 374] on p "﻿ Tenant Improvement Work . Tenant will perform the Tenant Improvement Work, at…" at bounding box center [743, 326] width 619 height 96
click at [580, 389] on p "﻿" at bounding box center [743, 381] width 619 height 16
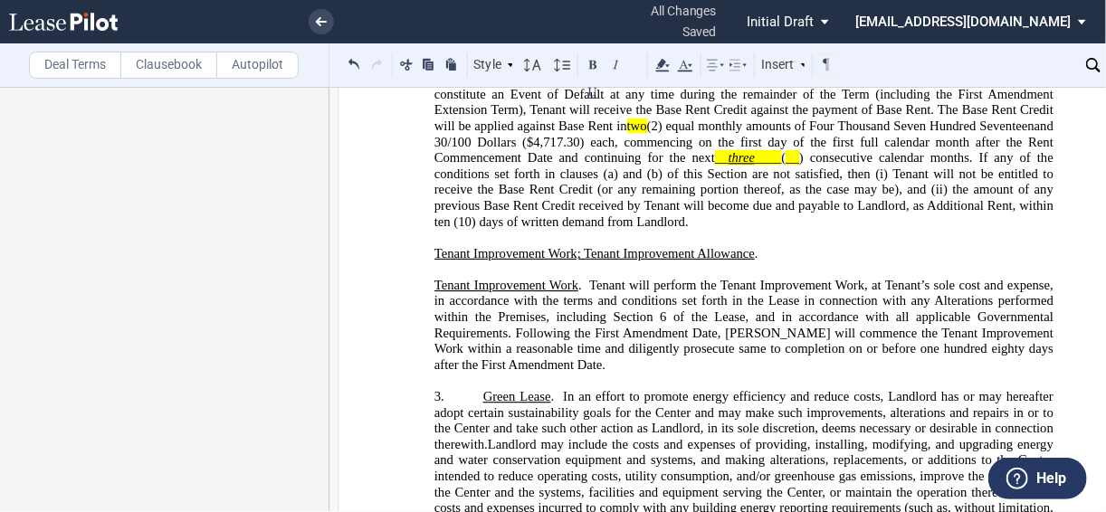
click at [582, 374] on p "﻿ Tenant Improvement Work . Tenant will perform the Tenant Improvement Work, at…" at bounding box center [743, 326] width 619 height 96
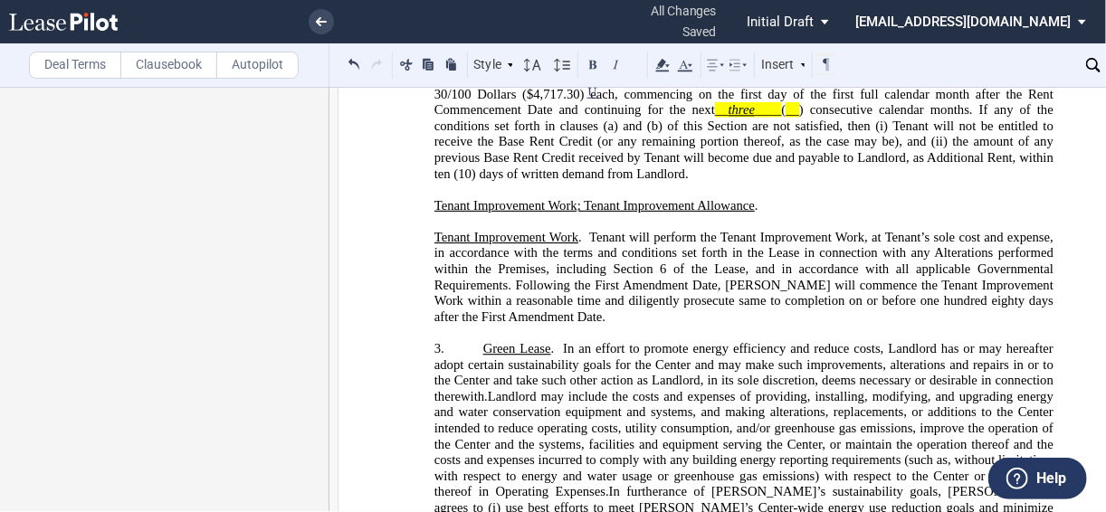
scroll to position [1841, 0]
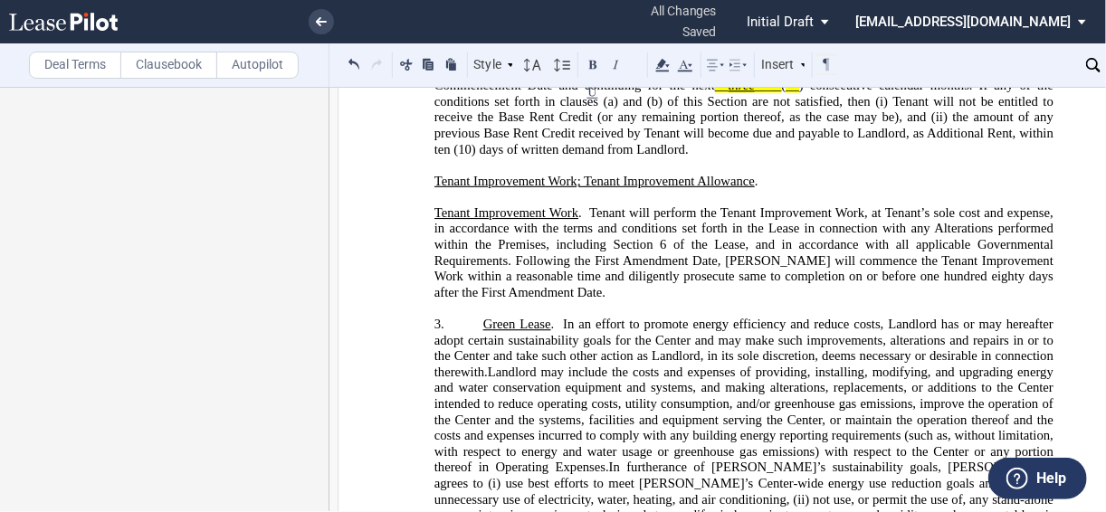
drag, startPoint x: 521, startPoint y: 268, endPoint x: 528, endPoint y: 275, distance: 10.2
click at [521, 221] on span "Tenant Improvement Work" at bounding box center [506, 212] width 144 height 15
drag, startPoint x: 627, startPoint y: 337, endPoint x: 650, endPoint y: 341, distance: 23.8
click at [630, 300] on span ". Tenant will perform the Tenant Improvement Work, at Tenant’s sole cost and ex…" at bounding box center [745, 252] width 622 height 95
click at [603, 300] on span ". Tenant will perform the Tenant Improvement Work, at Tenant’s sole cost and ex…" at bounding box center [745, 252] width 622 height 95
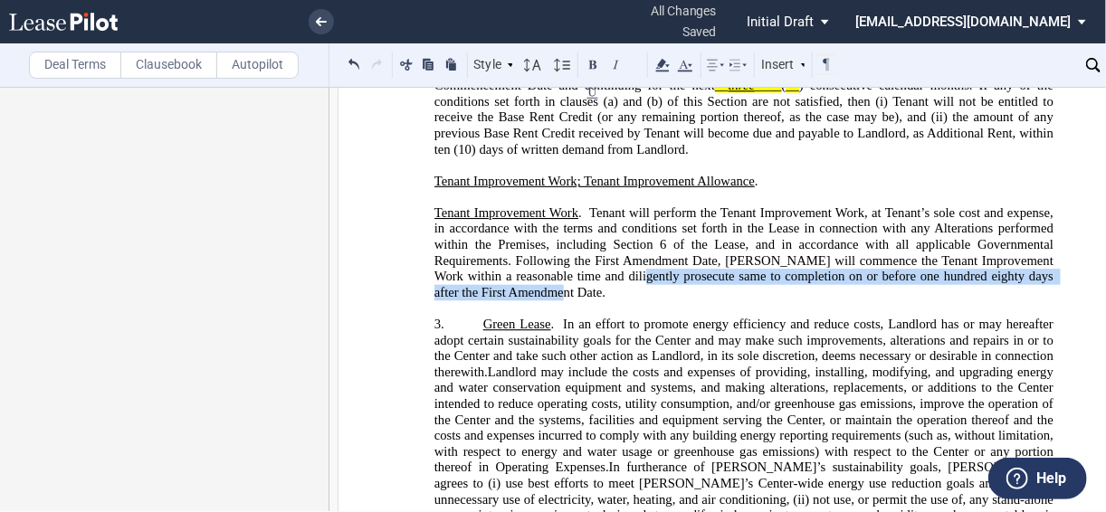
drag, startPoint x: 598, startPoint y: 337, endPoint x: 526, endPoint y: 350, distance: 73.5
click at [524, 300] on span ". Tenant will perform the Tenant Improvement Work, at Tenant’s sole cost and ex…" at bounding box center [745, 252] width 622 height 95
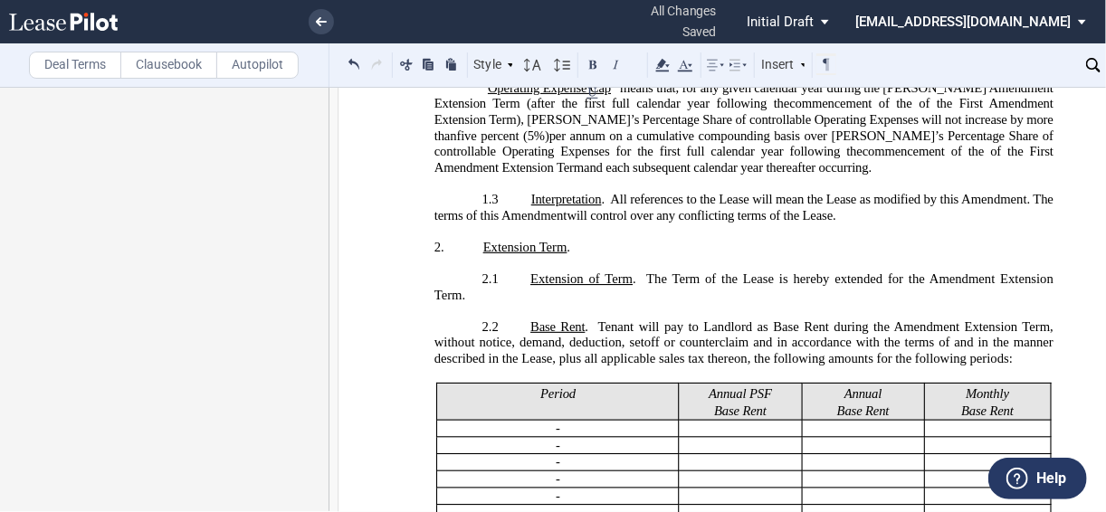
scroll to position [844, 0]
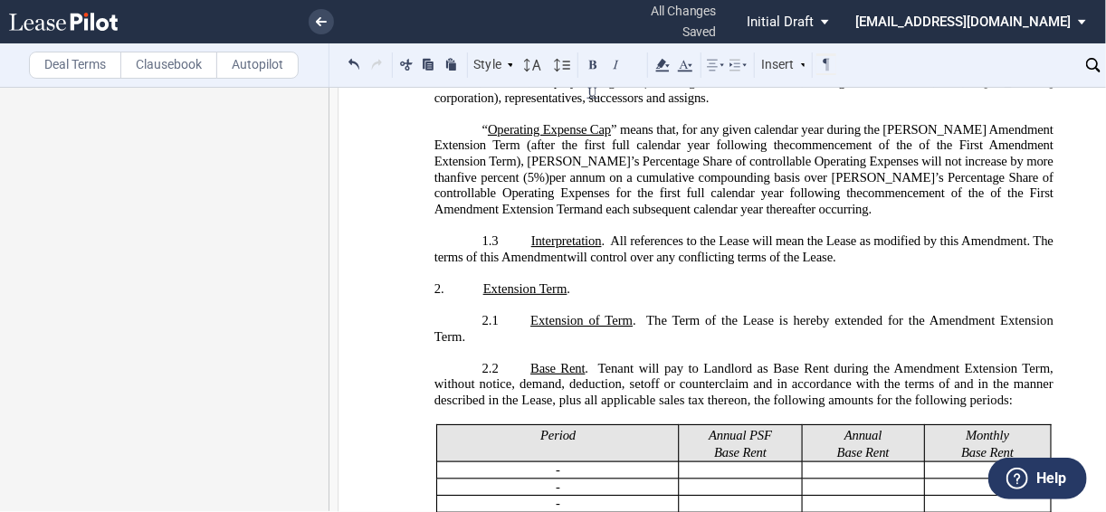
click at [515, 281] on p "﻿" at bounding box center [743, 273] width 619 height 16
click at [506, 234] on p "﻿" at bounding box center [743, 226] width 619 height 16
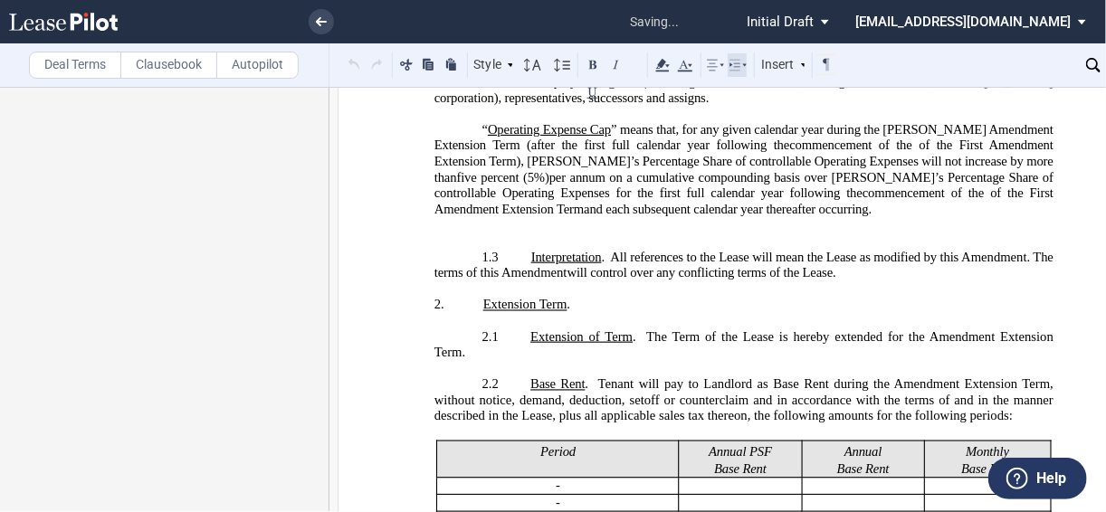
click at [738, 65] on icon at bounding box center [738, 65] width 22 height 22
click at [825, 100] on icon at bounding box center [832, 100] width 14 height 14
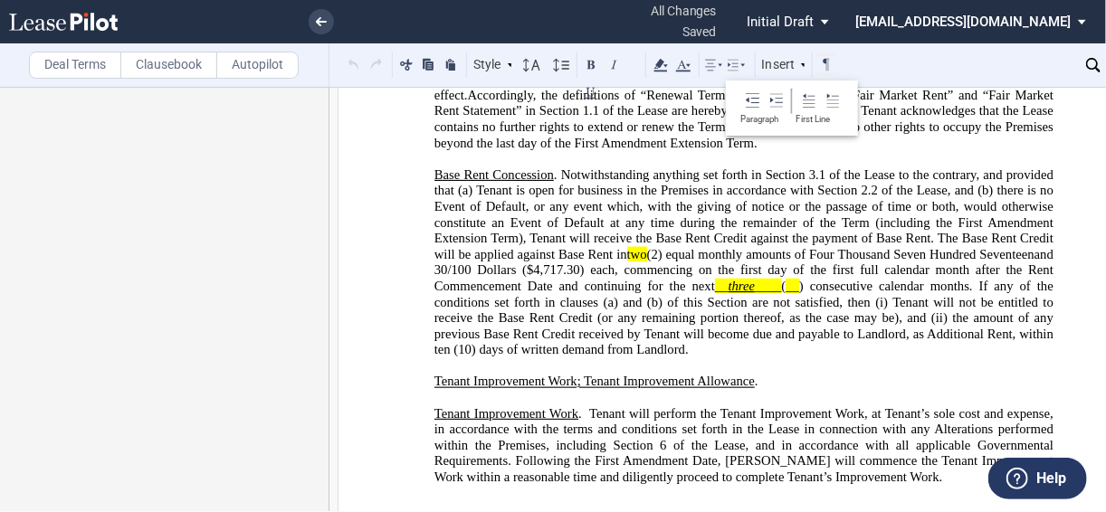
scroll to position [1713, 0]
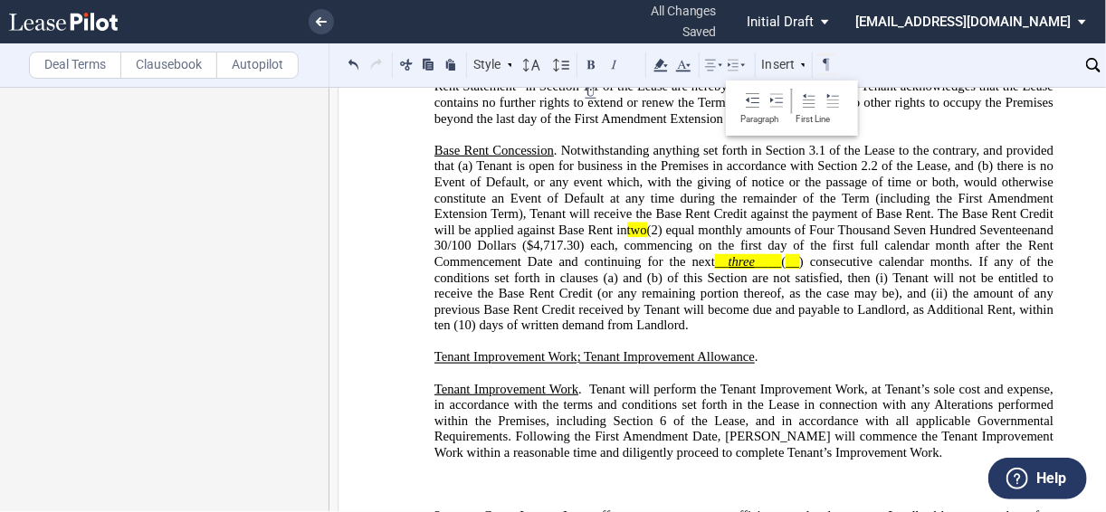
click at [774, 365] on p "﻿ Tenant Improvement Work; Tenant Improvement Allowance ." at bounding box center [743, 357] width 619 height 16
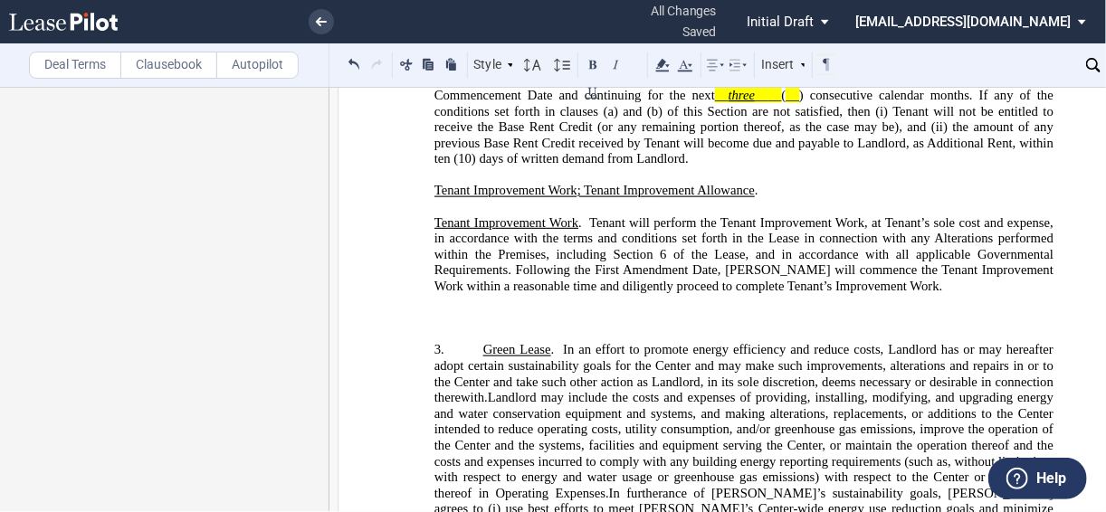
scroll to position [2002, 0]
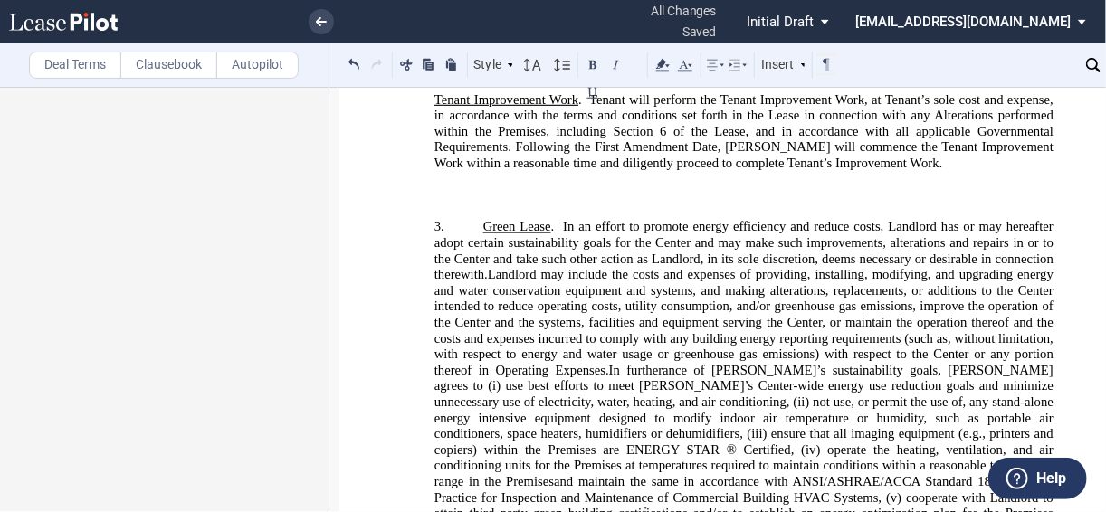
click at [922, 172] on p "﻿ Tenant Improvement Work . Tenant will perform the Tenant Improvement Work, at…" at bounding box center [743, 132] width 619 height 80
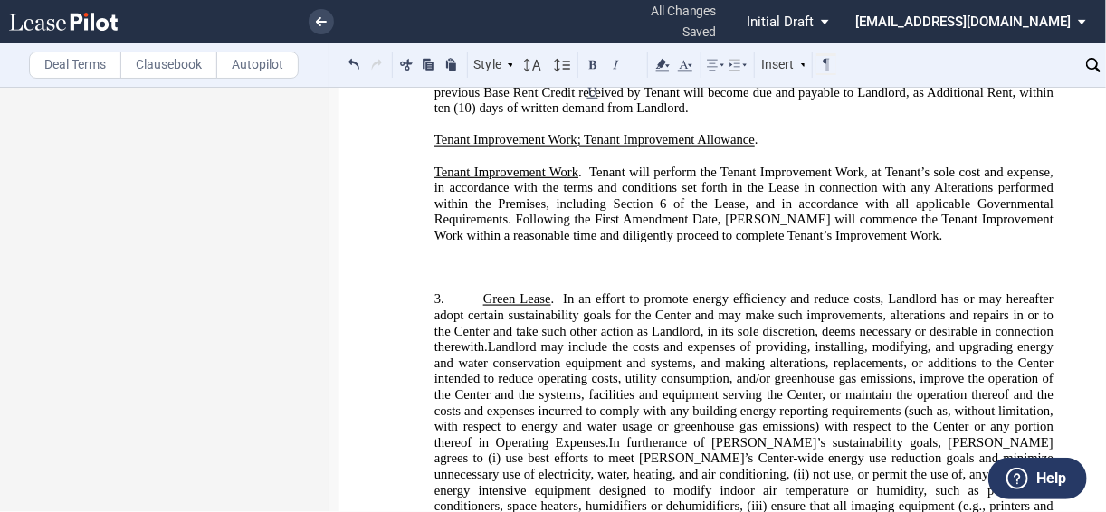
click at [476, 65] on div "Style" at bounding box center [493, 65] width 47 height 24
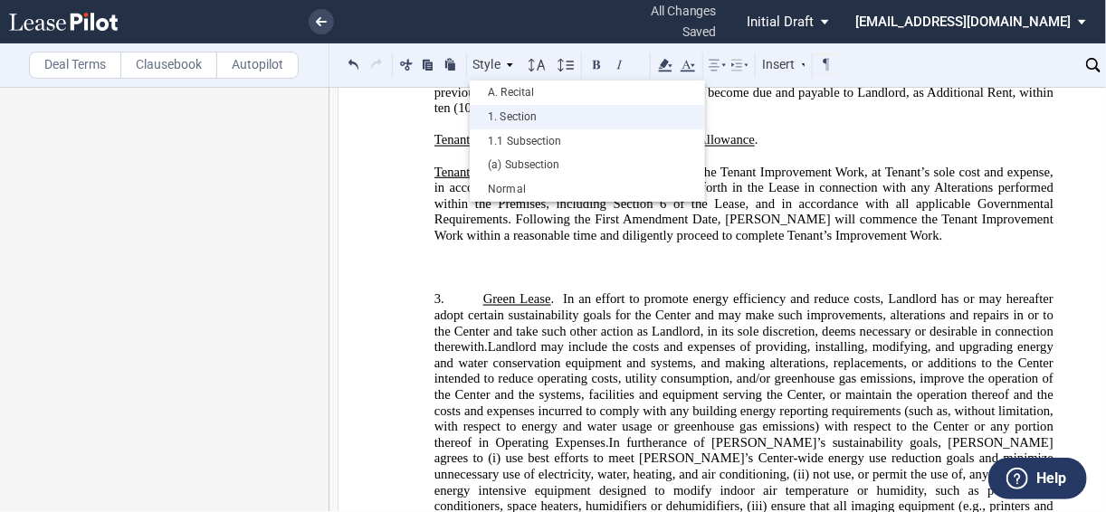
click at [499, 113] on div "1. Section" at bounding box center [587, 116] width 217 height 15
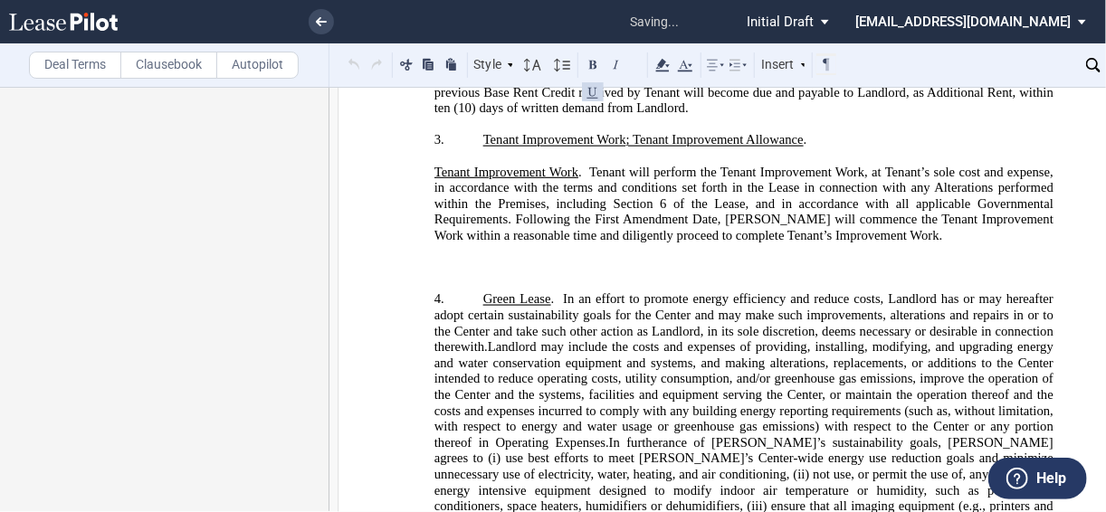
click at [494, 61] on div "Style" at bounding box center [493, 65] width 47 height 24
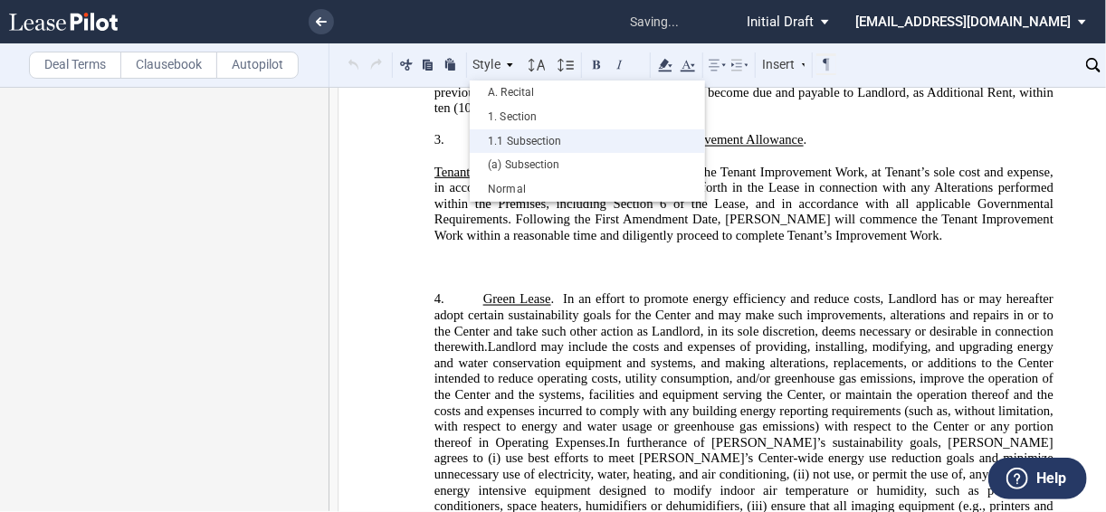
click at [536, 131] on div "1.1 Subsection" at bounding box center [587, 141] width 235 height 24
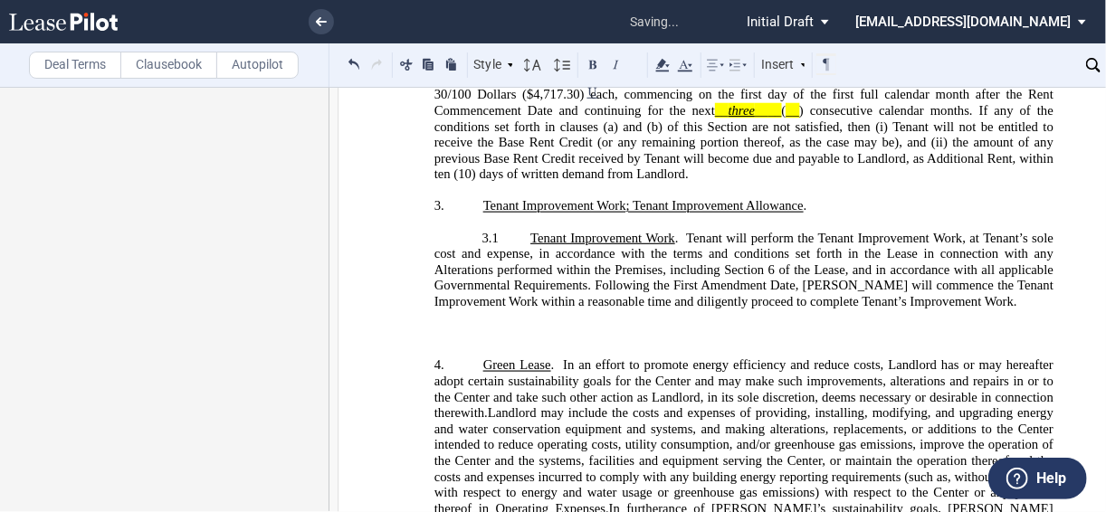
scroll to position [1713, 0]
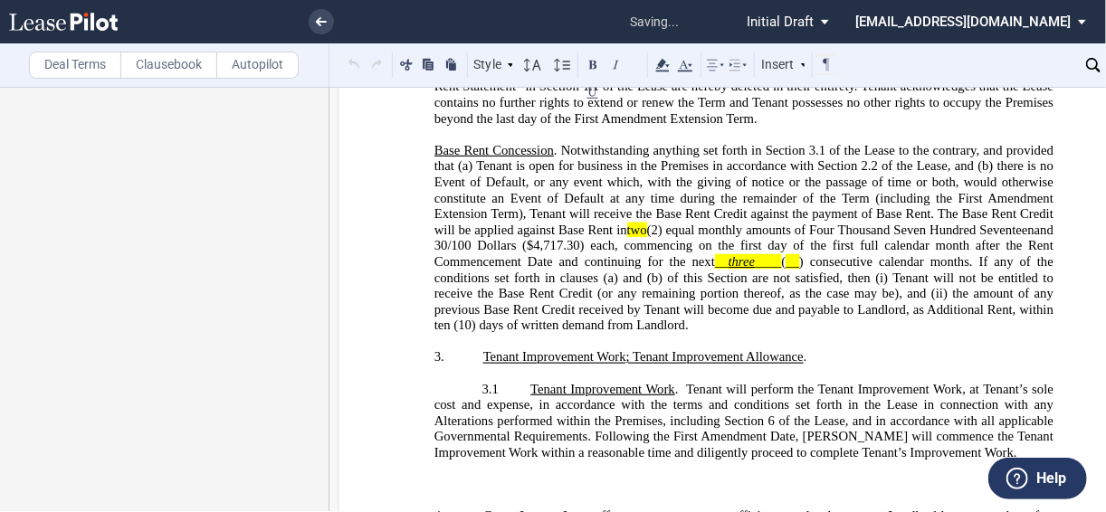
click at [434, 158] on span "Base Rent Concession" at bounding box center [493, 150] width 119 height 15
click at [490, 68] on div "Style" at bounding box center [493, 65] width 47 height 24
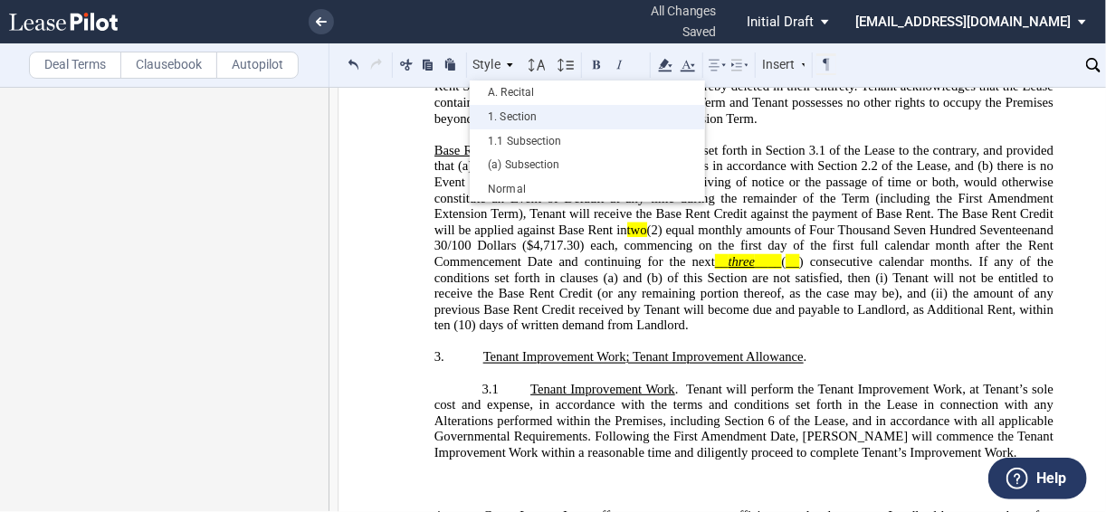
click at [509, 113] on div "1. Section" at bounding box center [587, 116] width 217 height 15
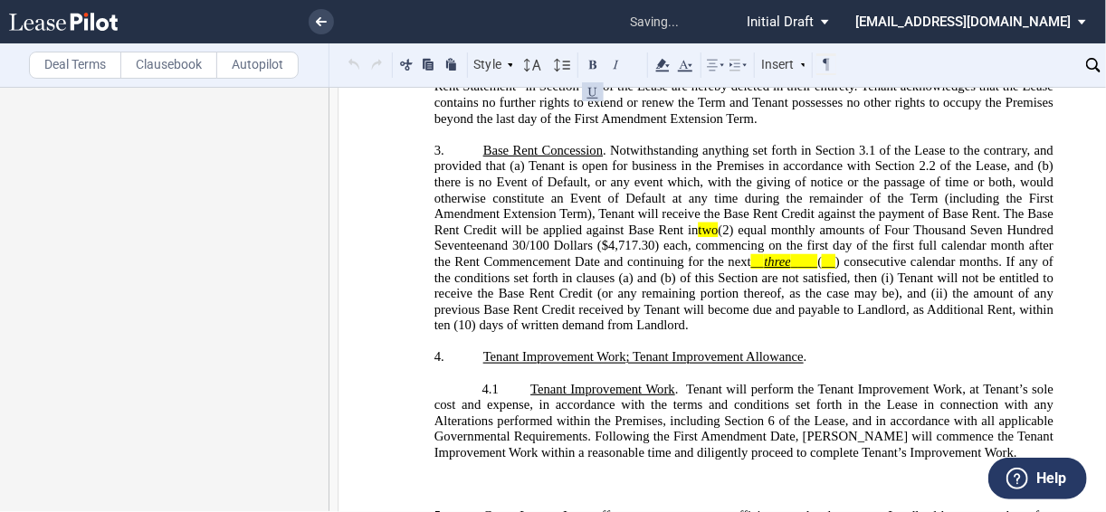
click at [488, 63] on div "Style" at bounding box center [493, 65] width 47 height 24
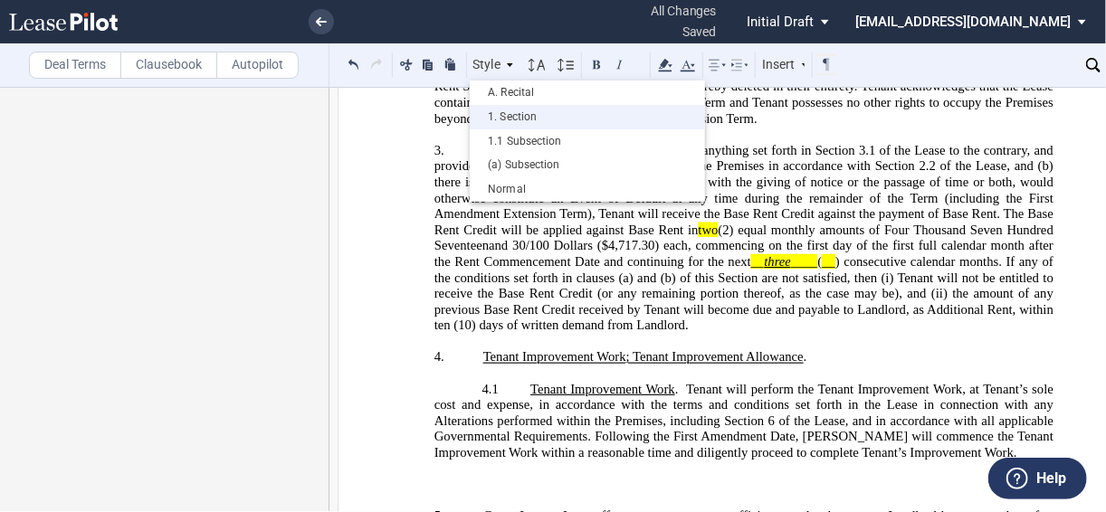
click at [502, 111] on div "1. Section" at bounding box center [587, 116] width 217 height 15
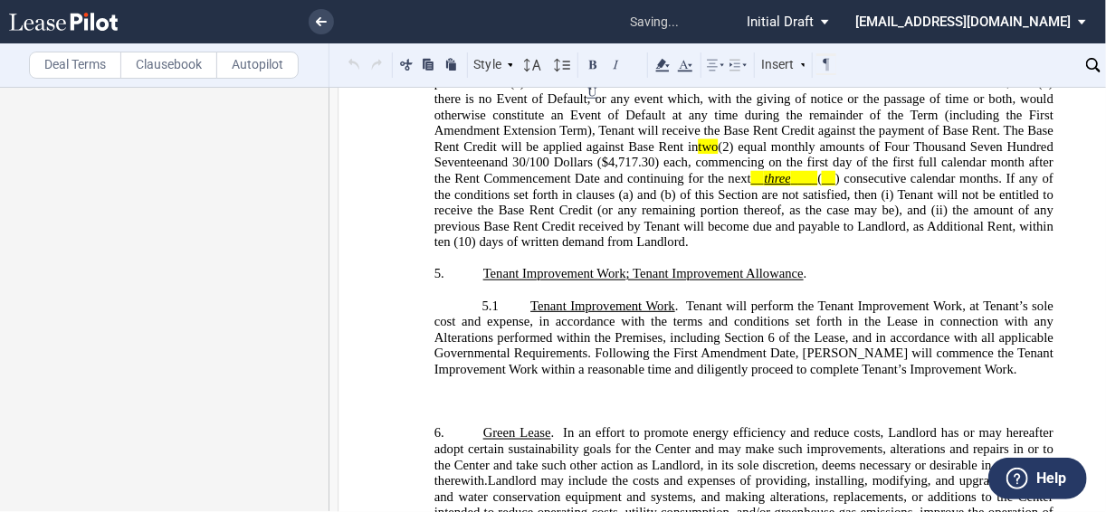
scroll to position [1857, 0]
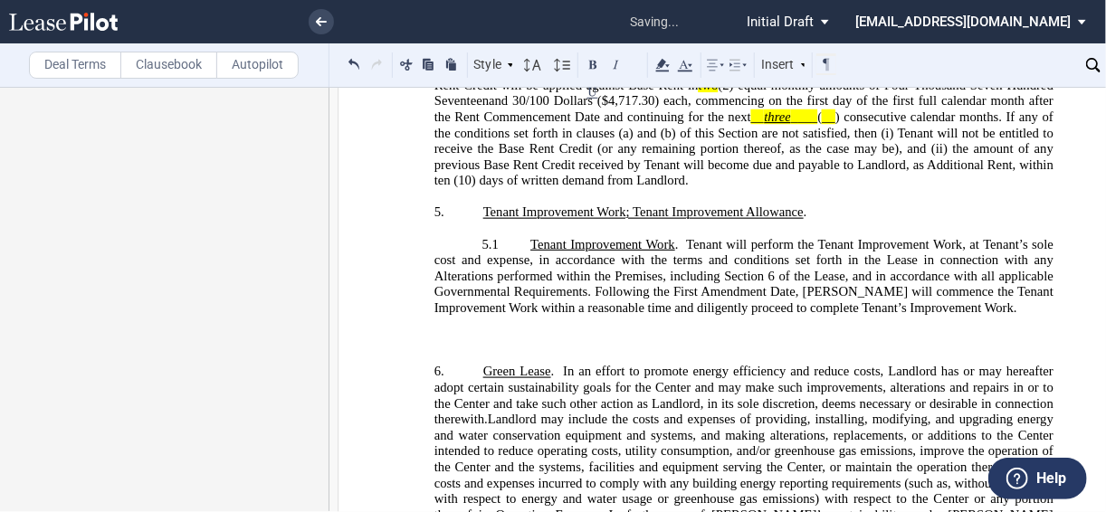
click at [660, 333] on p "﻿" at bounding box center [743, 325] width 619 height 16
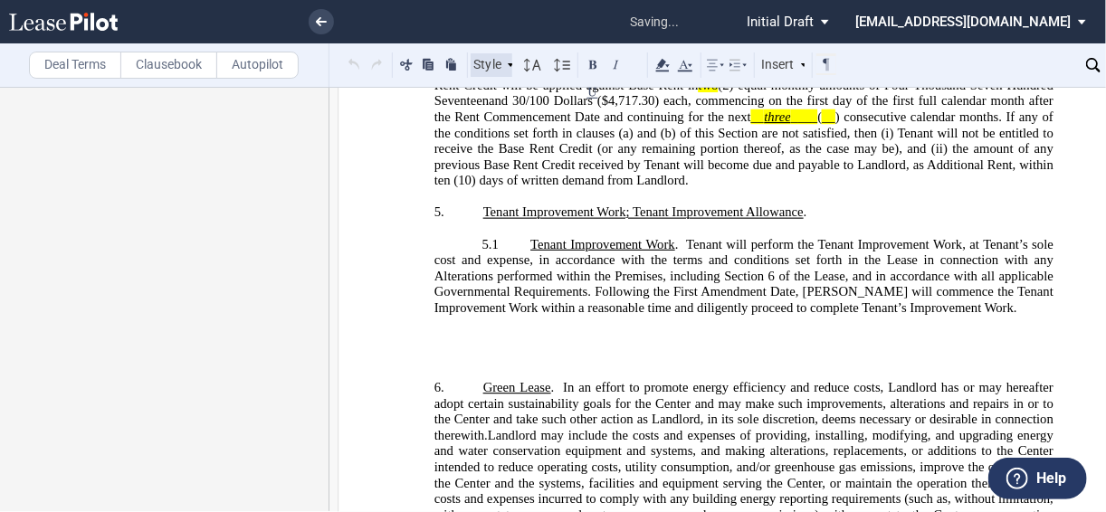
click at [484, 67] on div "Style" at bounding box center [493, 65] width 47 height 24
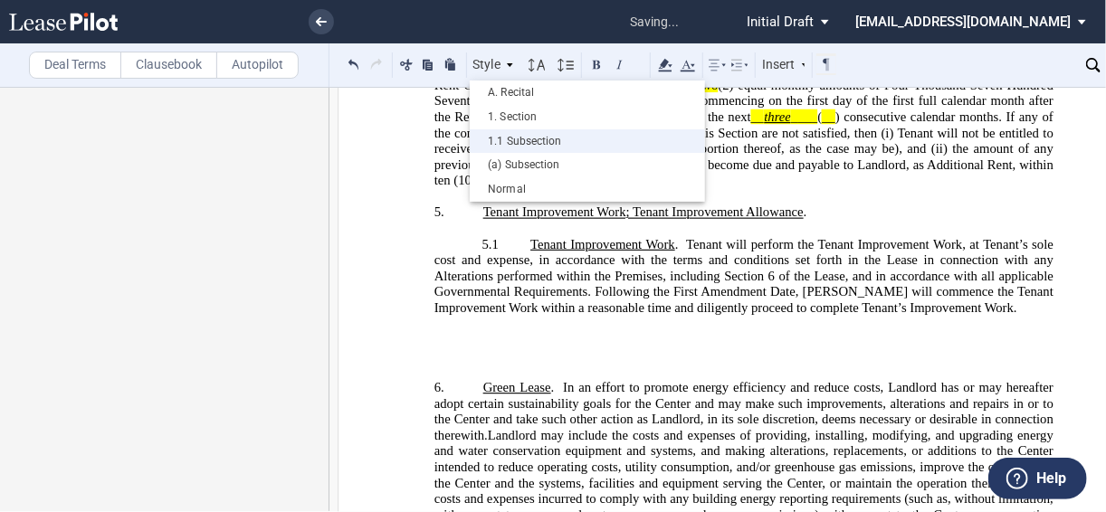
click at [507, 135] on div "1.1 Subsection" at bounding box center [587, 141] width 217 height 15
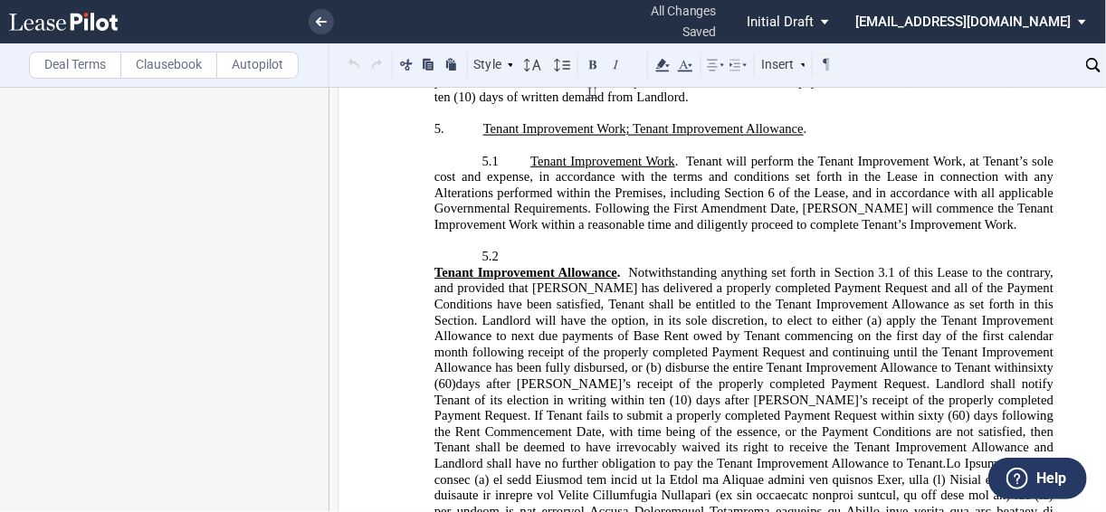
scroll to position [2002, 0]
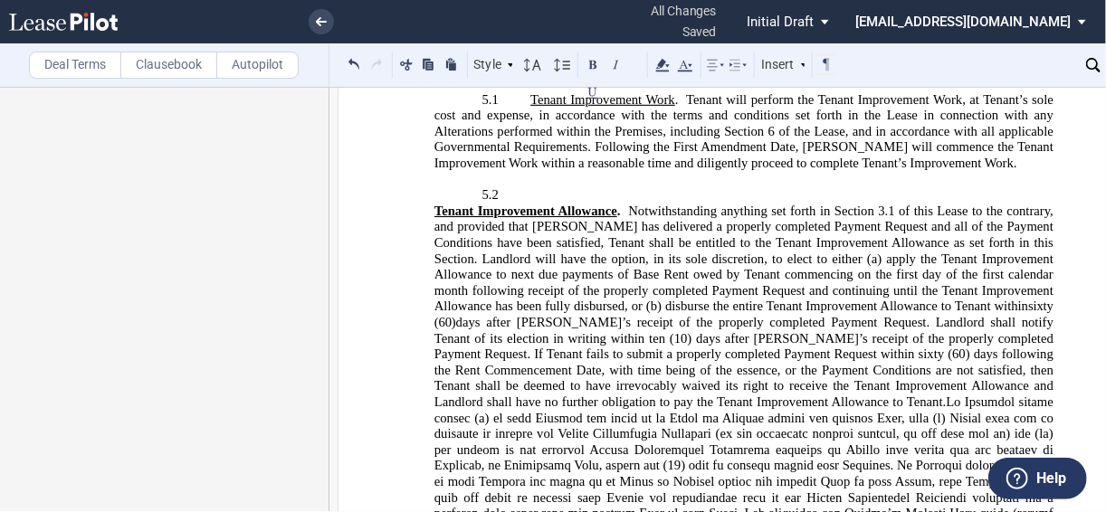
click at [913, 273] on span "Notwithstanding anything set forth in Section 3.1 of this Lease to the contrary…" at bounding box center [745, 259] width 622 height 110
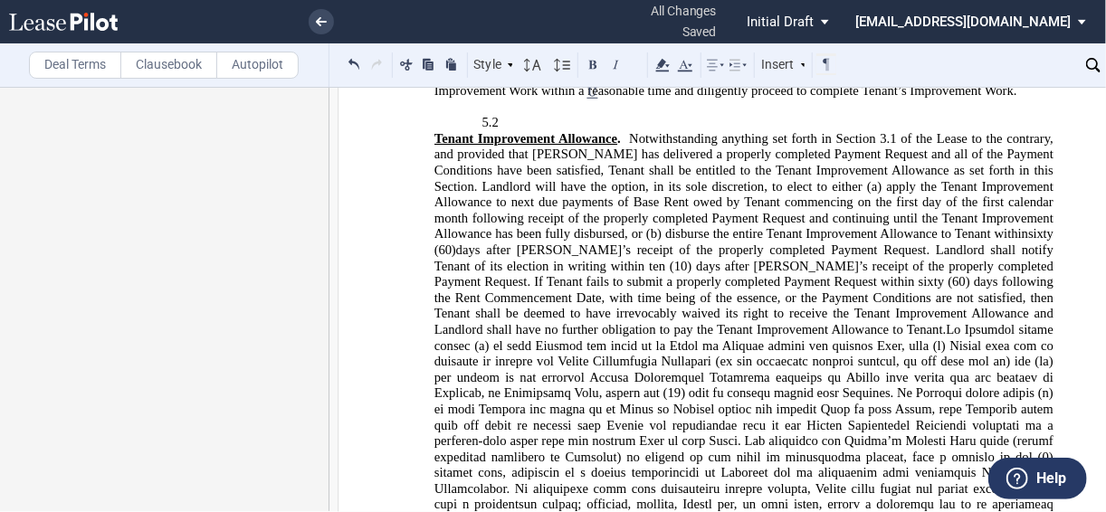
scroll to position [2074, 0]
click at [652, 242] on span "Notwithstanding anything set forth in Section 3.1 of the Lease to the contrary,…" at bounding box center [745, 186] width 622 height 110
click at [831, 242] on span "Notwithstanding anything set forth in Section 3.1 of the Lease to the contrary,…" at bounding box center [745, 186] width 622 height 110
drag, startPoint x: 508, startPoint y: 246, endPoint x: 821, endPoint y: 246, distance: 313.9
click at [821, 242] on span "Notwithstanding anything set forth in Section 3.1 of the Lease to the contrary,…" at bounding box center [745, 186] width 622 height 110
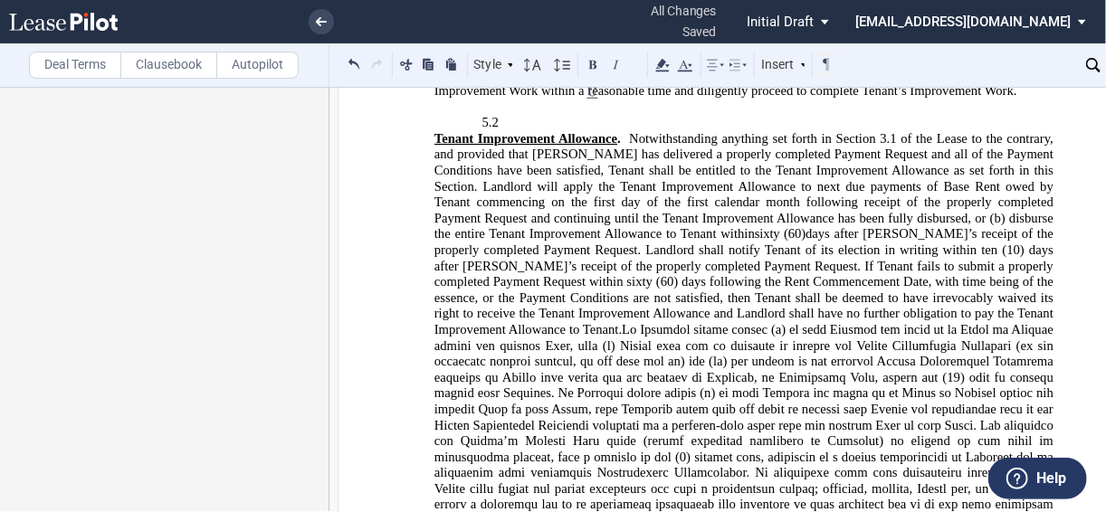
click at [768, 242] on span "Notwithstanding anything set forth in Section 3.1 of the Lease to the contrary,…" at bounding box center [745, 186] width 622 height 110
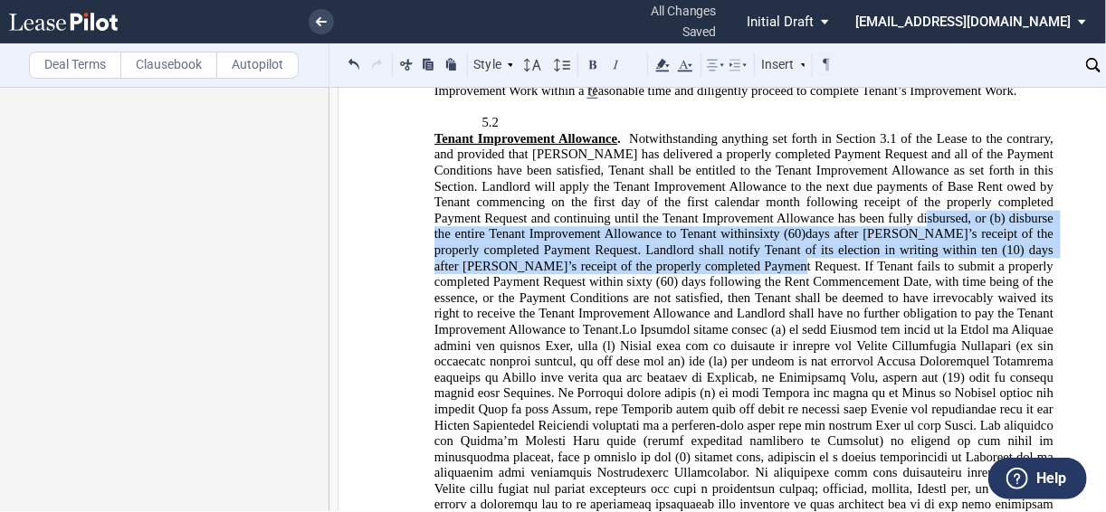
drag, startPoint x: 911, startPoint y: 278, endPoint x: 664, endPoint y: 325, distance: 251.4
click at [664, 325] on span "Tenant Improvement Allowance . Notwithstanding anything set forth in Section 3.…" at bounding box center [745, 337] width 622 height 413
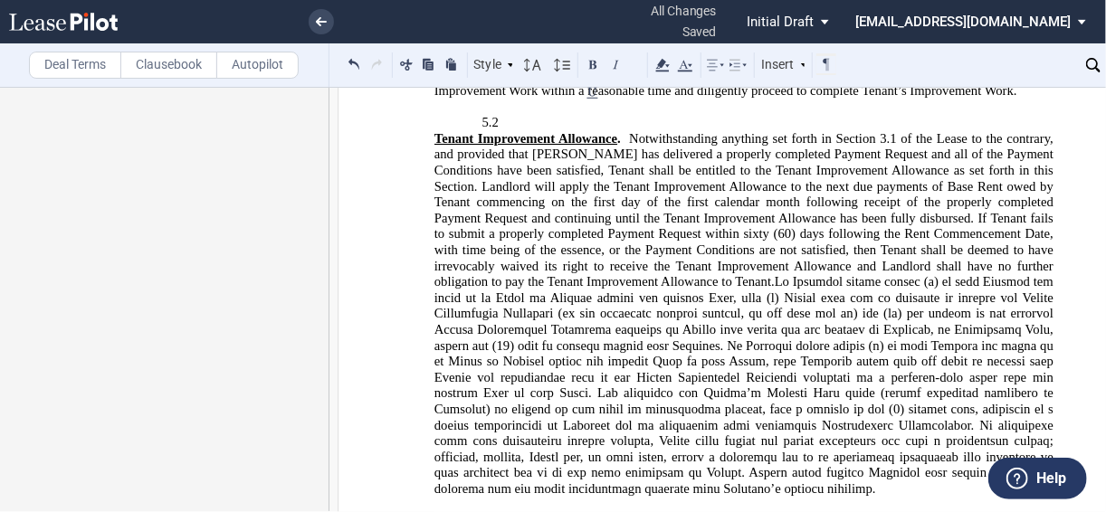
click at [713, 289] on span ". If Tenant fails to submit a properly completed Payment Request within sixty (…" at bounding box center [745, 250] width 622 height 79
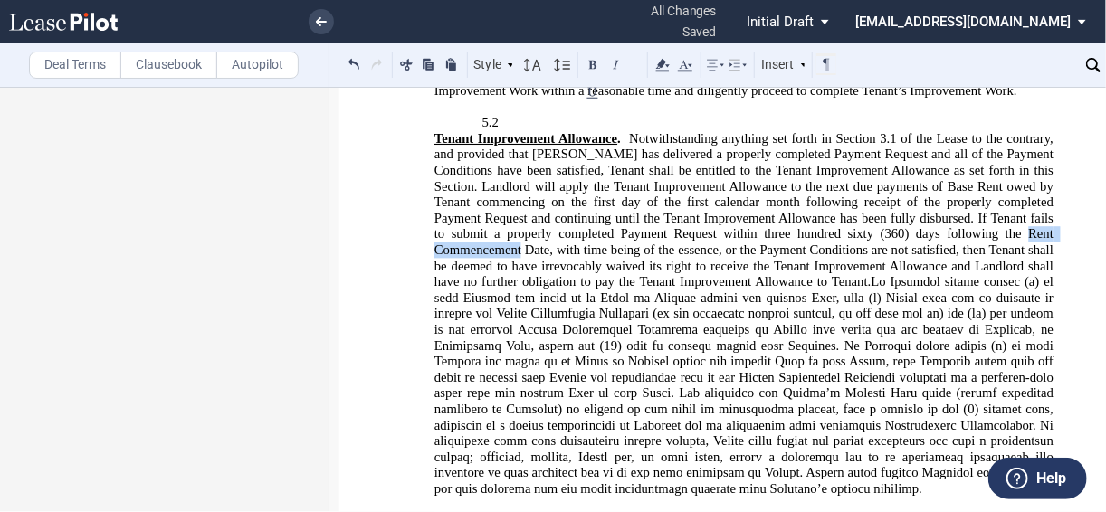
drag, startPoint x: 933, startPoint y: 295, endPoint x: 1068, endPoint y: 276, distance: 137.0
click at [1046, 289] on span ". If Tenant fails to submit a properly completed Payment Request within three h…" at bounding box center [745, 250] width 622 height 79
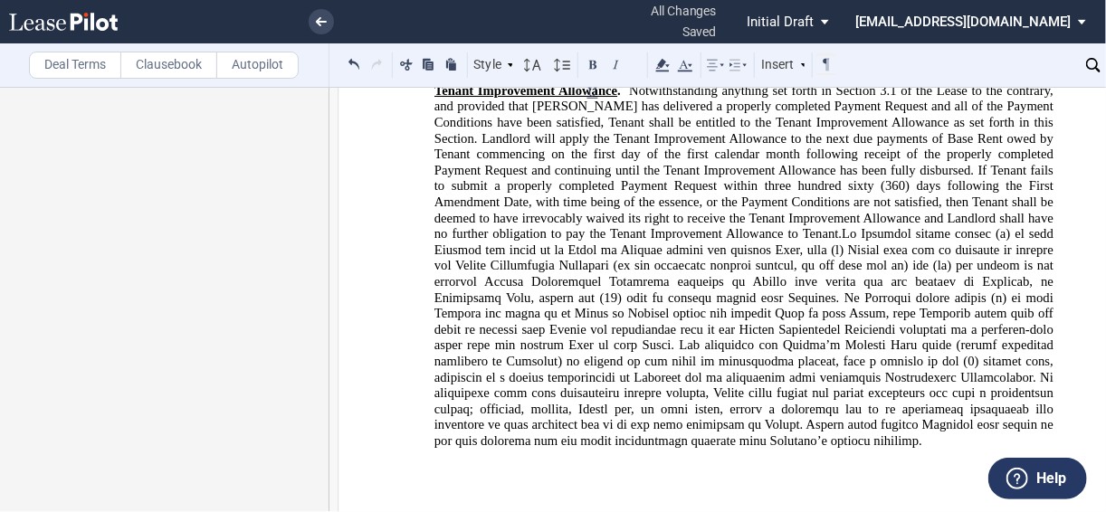
scroll to position [2147, 0]
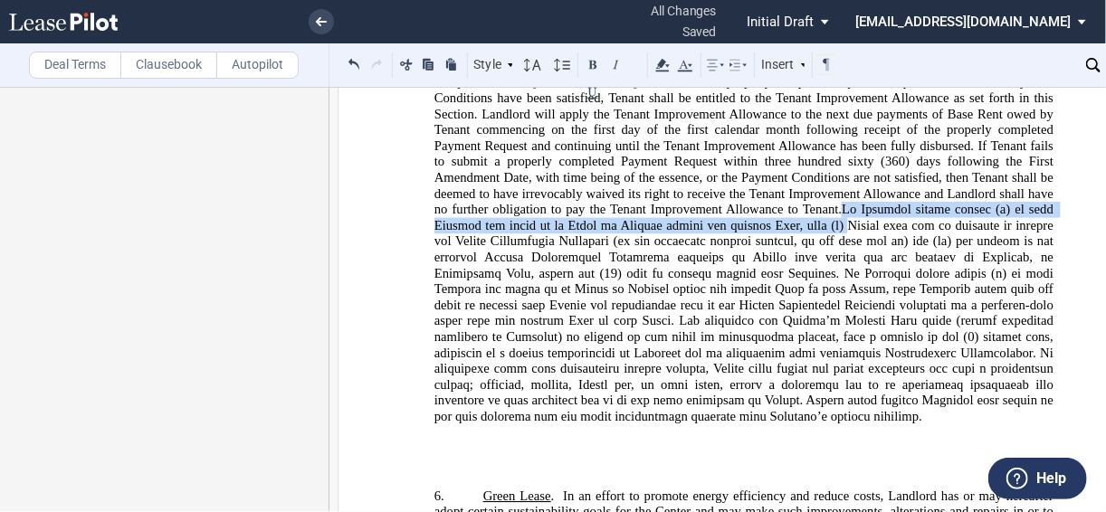
drag, startPoint x: 785, startPoint y: 267, endPoint x: 776, endPoint y: 282, distance: 17.8
click at [776, 282] on span at bounding box center [745, 313] width 622 height 222
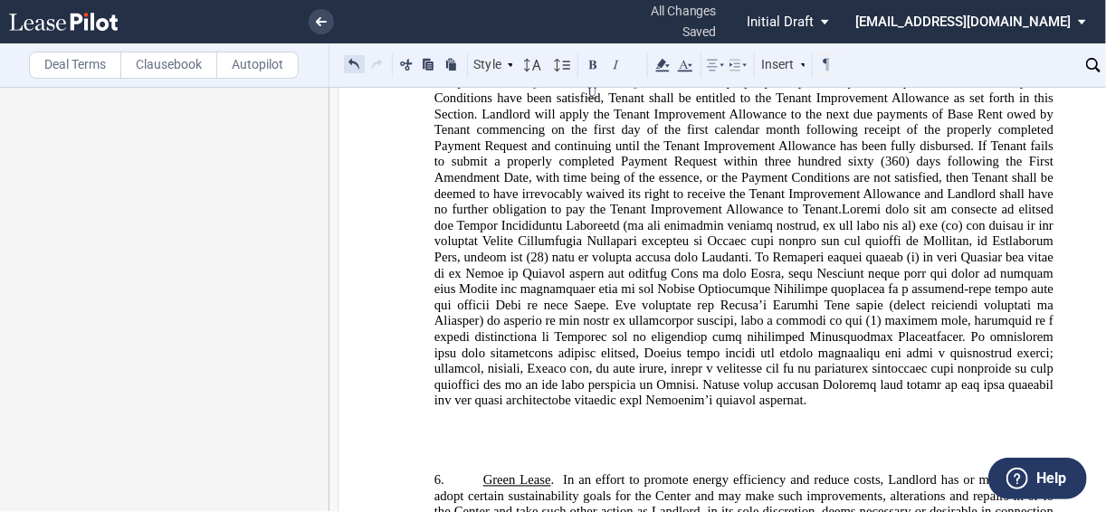
click at [355, 69] on button at bounding box center [354, 64] width 21 height 22
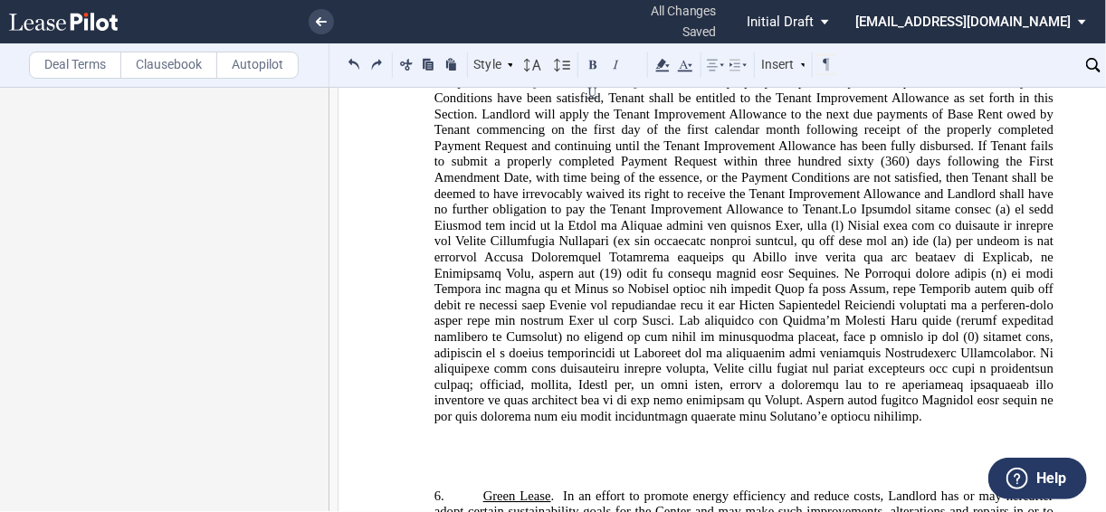
click at [931, 275] on span at bounding box center [745, 313] width 622 height 222
drag, startPoint x: 802, startPoint y: 270, endPoint x: 1099, endPoint y: 278, distance: 296.8
click at [1047, 264] on span at bounding box center [745, 313] width 622 height 222
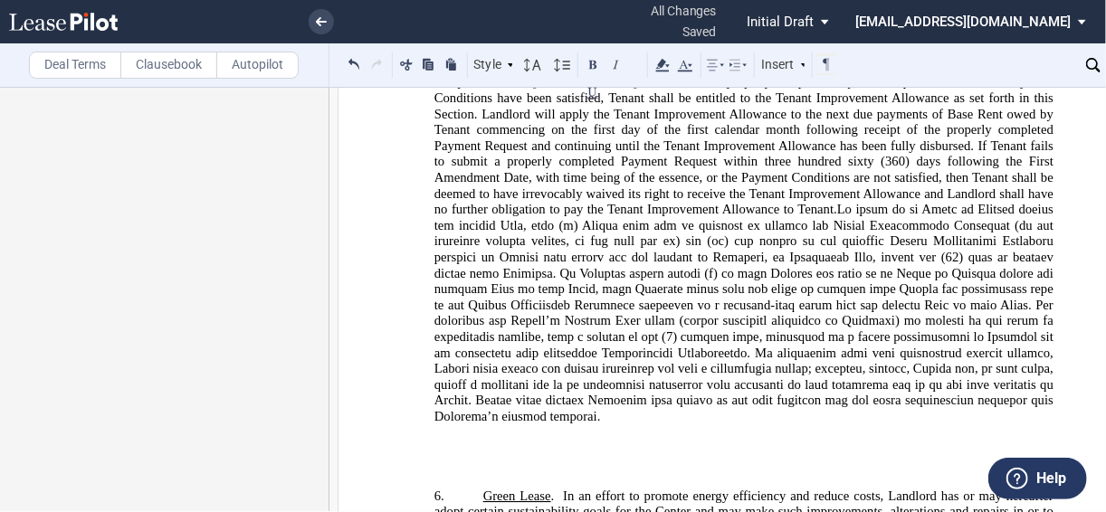
click at [489, 287] on span at bounding box center [745, 313] width 622 height 222
click at [353, 56] on button at bounding box center [354, 64] width 21 height 22
click at [353, 58] on div "Style A. Recital 1. Section 1.1 Subsection (a) Subsection Normal Normal 8pt 9pt…" at bounding box center [591, 65] width 494 height 24
click at [353, 58] on button at bounding box center [354, 64] width 21 height 22
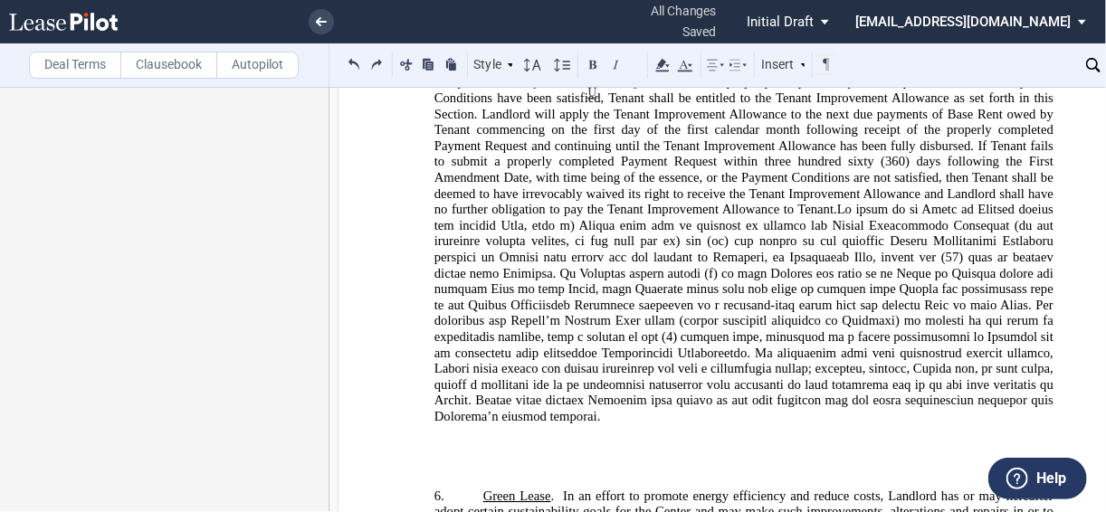
click at [353, 58] on button at bounding box center [354, 64] width 21 height 22
click at [1020, 269] on span at bounding box center [745, 313] width 622 height 222
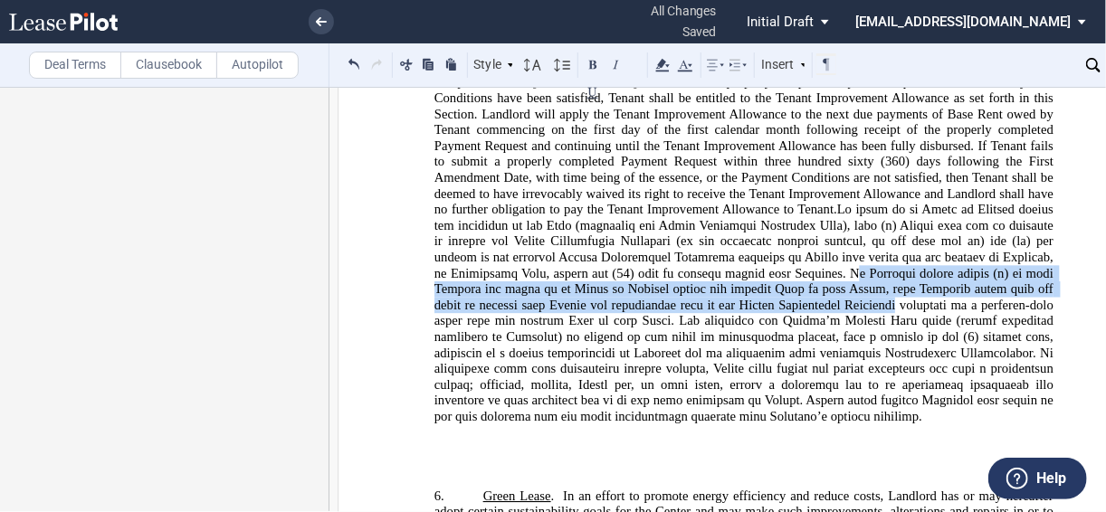
drag, startPoint x: 821, startPoint y: 334, endPoint x: 811, endPoint y: 362, distance: 29.8
click at [820, 358] on span at bounding box center [745, 313] width 622 height 222
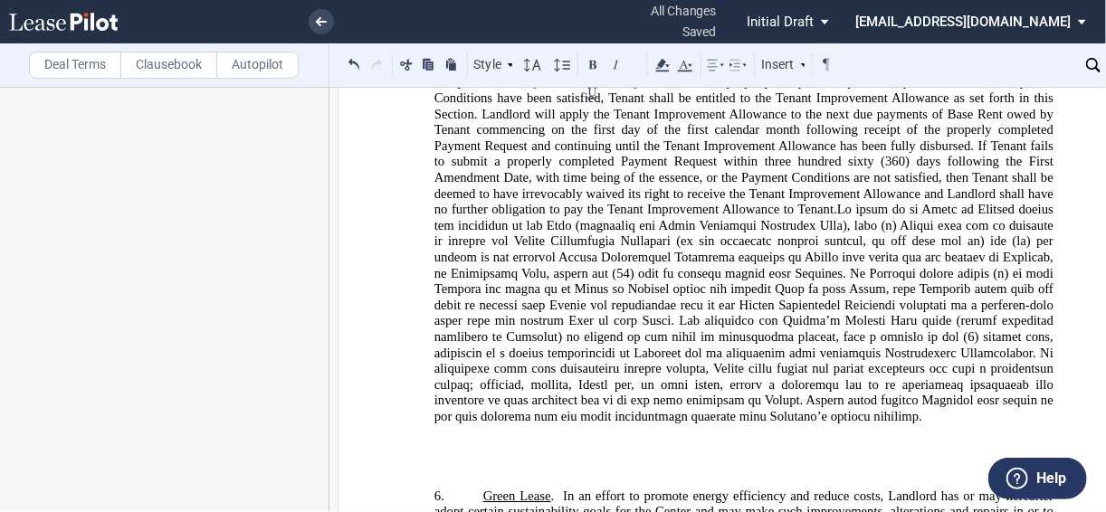
click at [788, 380] on span at bounding box center [745, 313] width 622 height 222
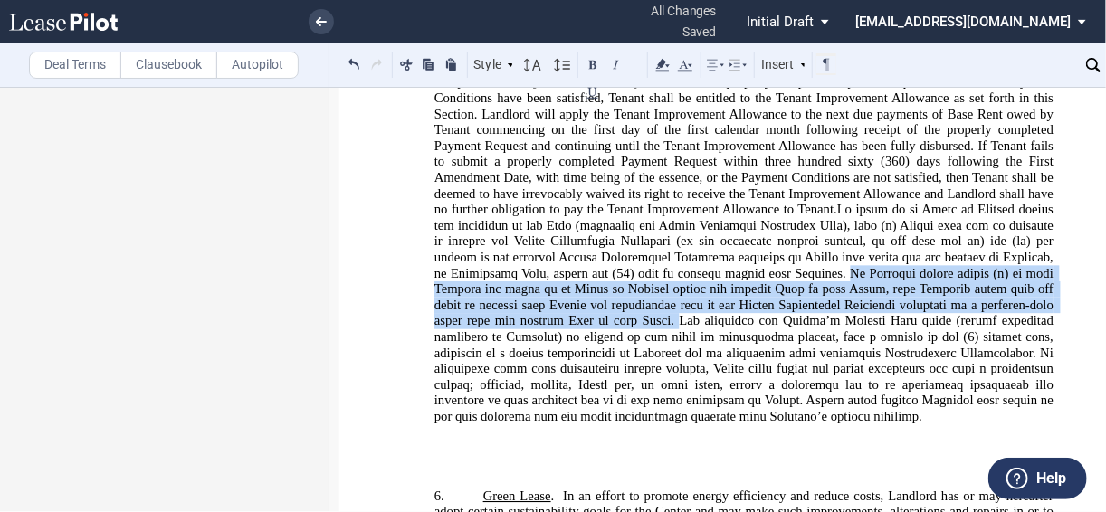
drag, startPoint x: 818, startPoint y: 336, endPoint x: 575, endPoint y: 384, distance: 247.1
click at [575, 384] on span at bounding box center [745, 313] width 622 height 222
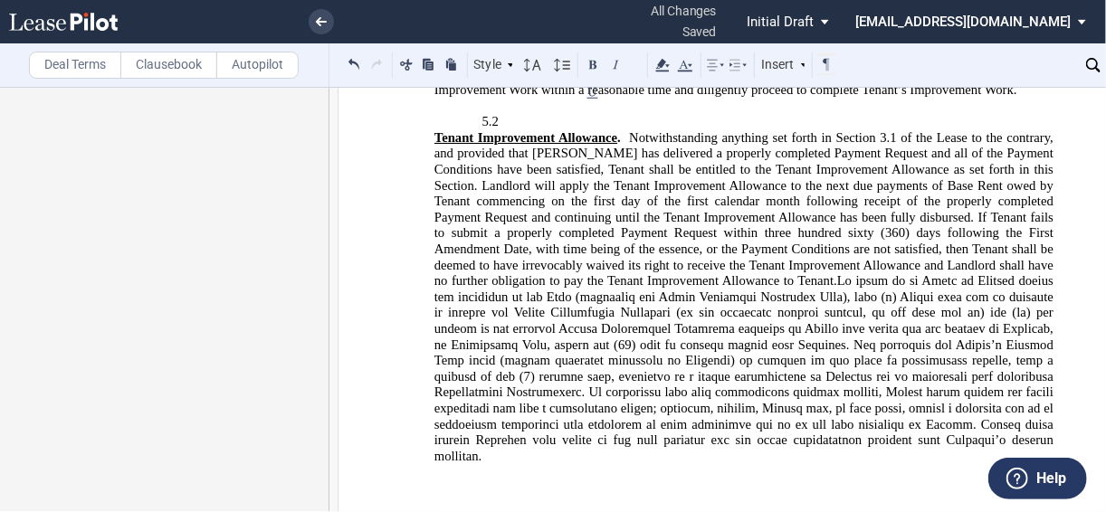
scroll to position [1930, 0]
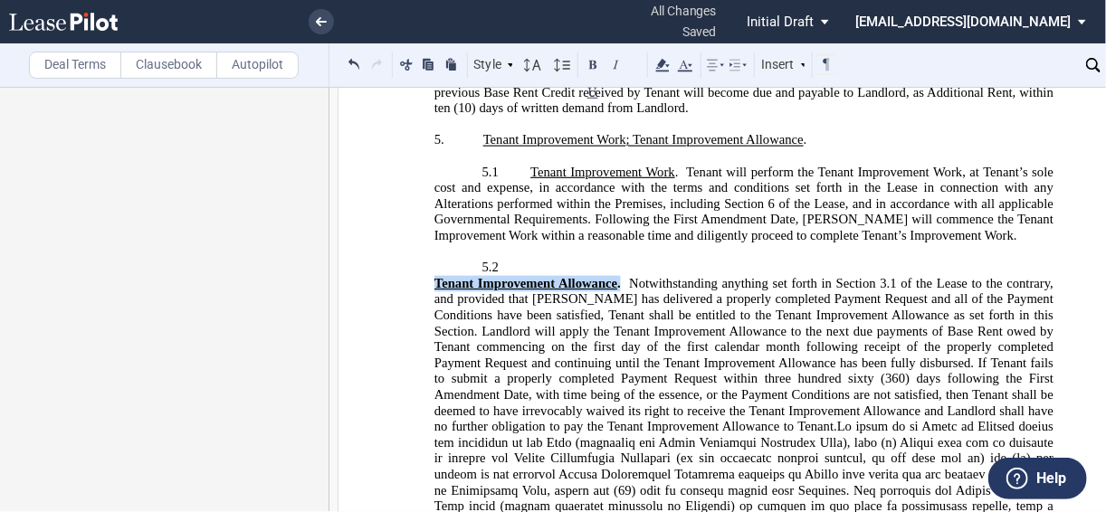
drag, startPoint x: 616, startPoint y: 343, endPoint x: 424, endPoint y: 341, distance: 191.8
click at [586, 64] on button at bounding box center [593, 64] width 22 height 22
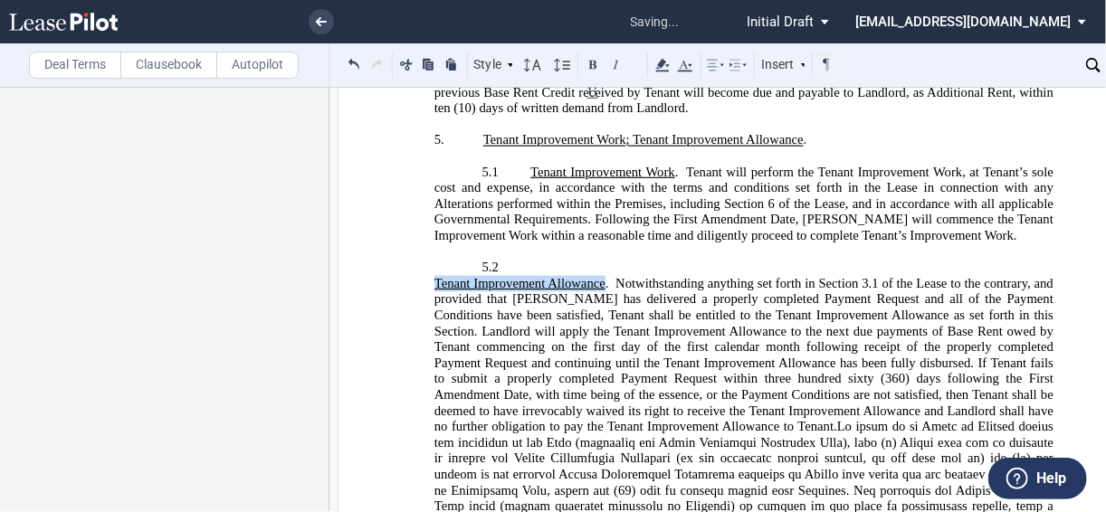
click at [434, 291] on span "Tenant Improvement Allowance" at bounding box center [519, 283] width 171 height 15
click at [510, 276] on p "5.2 ﻿" at bounding box center [743, 268] width 619 height 16
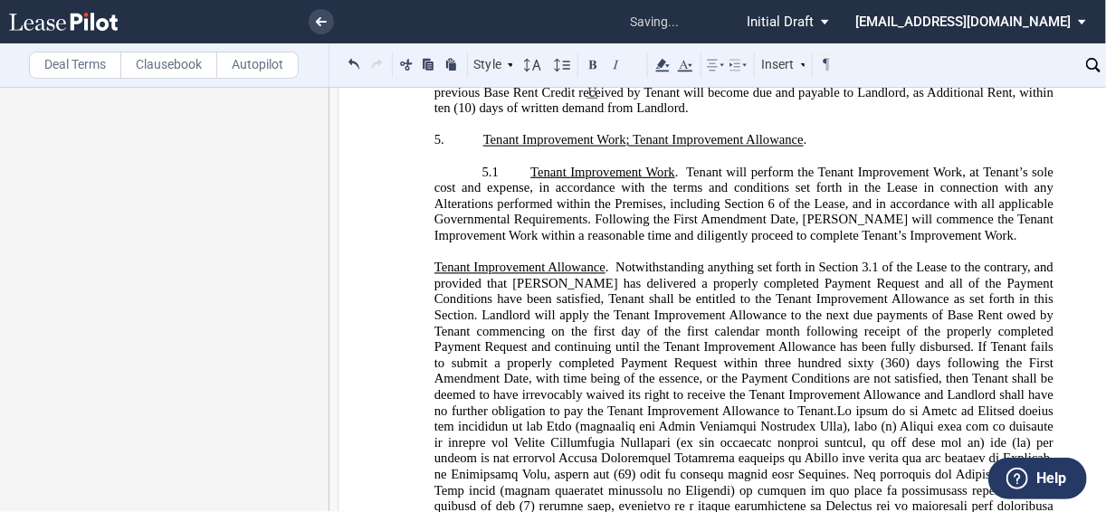
click at [434, 275] on span "Tenant Improvement Allowance" at bounding box center [519, 267] width 171 height 15
click at [489, 71] on div "Style" at bounding box center [493, 65] width 47 height 24
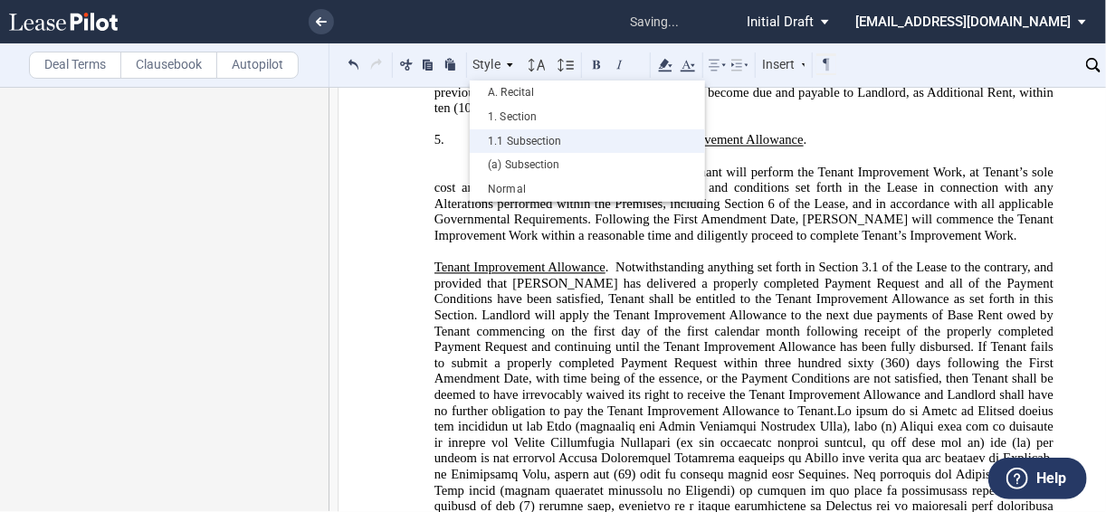
click at [508, 147] on div "1.1 Subsection" at bounding box center [587, 141] width 217 height 15
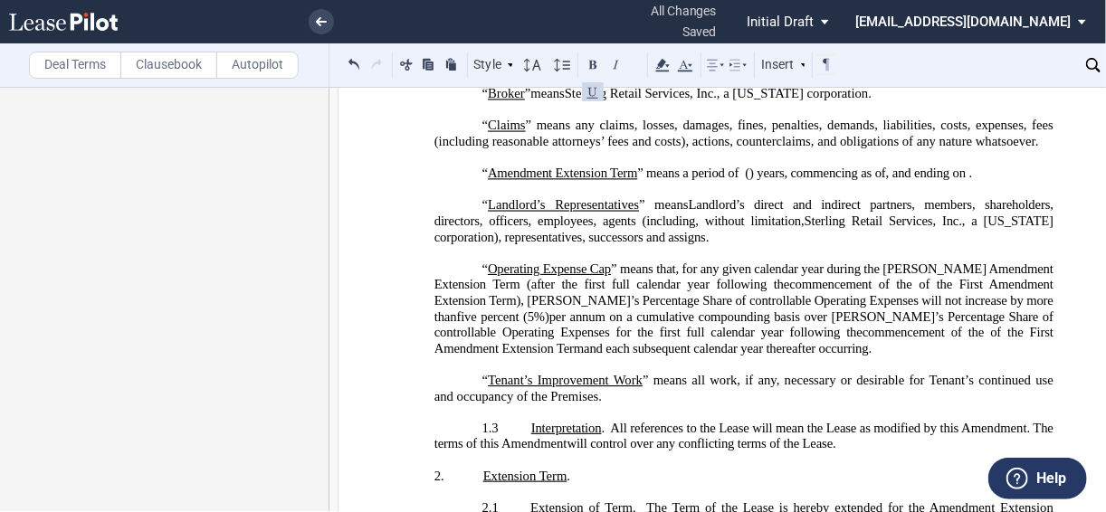
scroll to position [699, 0]
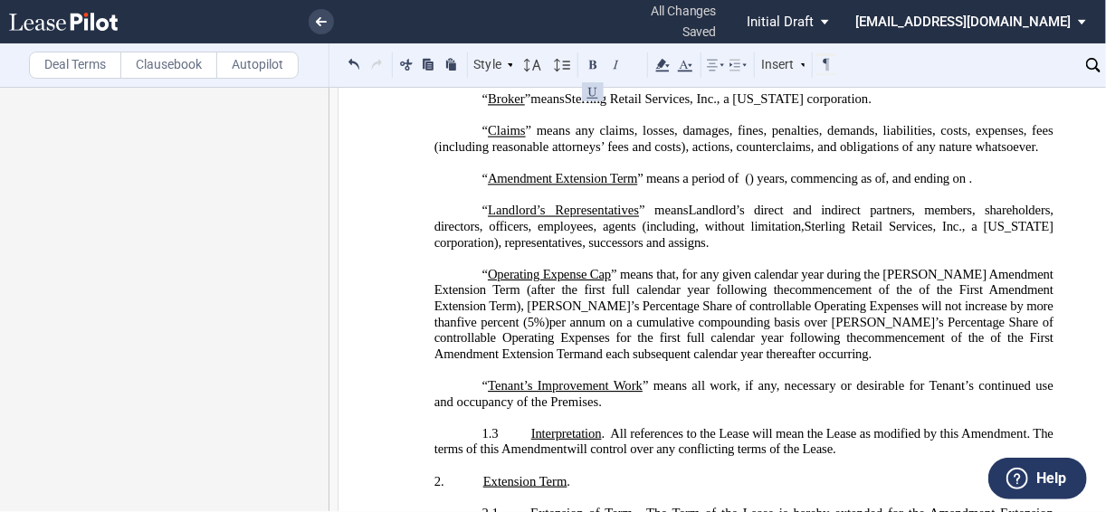
click at [482, 267] on p "﻿" at bounding box center [743, 259] width 619 height 16
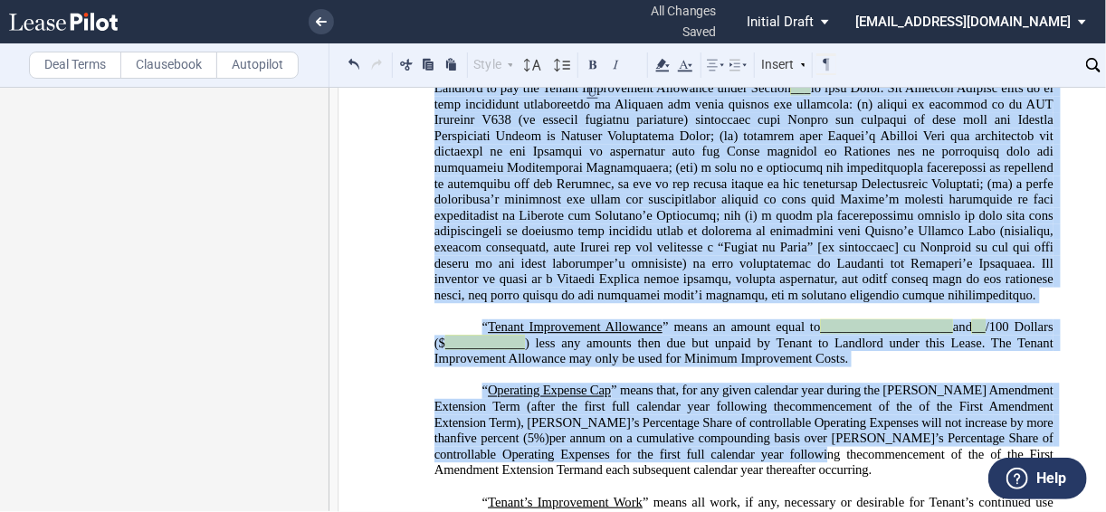
scroll to position [1148, 0]
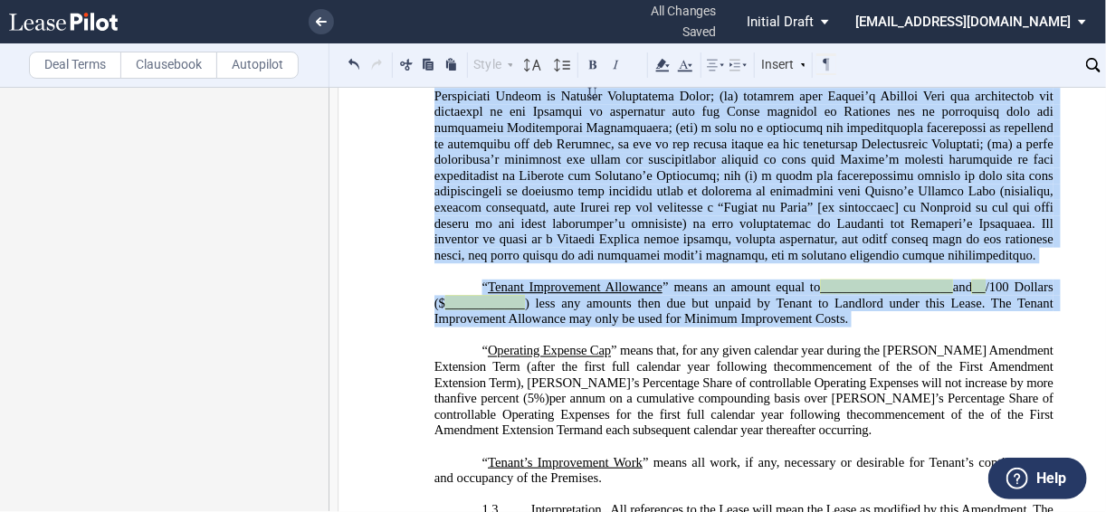
drag, startPoint x: 468, startPoint y: 215, endPoint x: 1095, endPoint y: 333, distance: 637.9
click at [906, 344] on ins "“ Minimum Improvement Amount ” means an amount equal to ______________ and __ /…" at bounding box center [743, 81] width 619 height 526
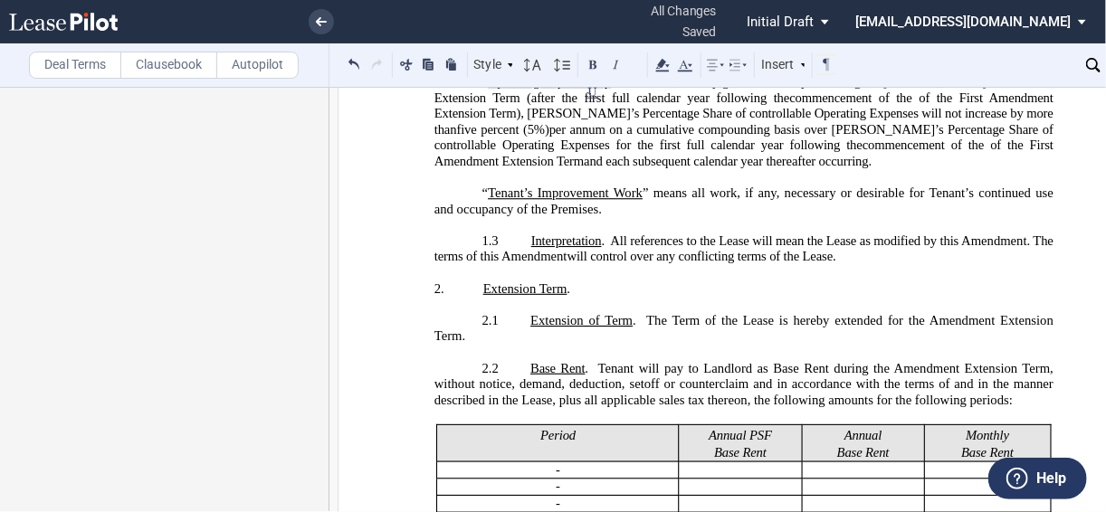
scroll to position [1003, 0]
click at [638, 186] on p "﻿" at bounding box center [743, 178] width 619 height 16
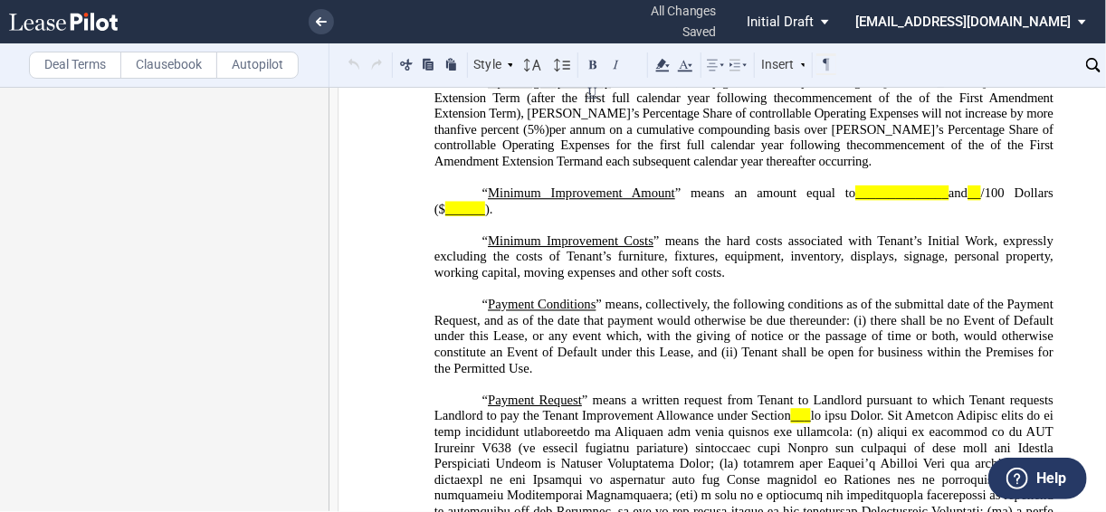
drag, startPoint x: 460, startPoint y: 230, endPoint x: 747, endPoint y: 323, distance: 302.4
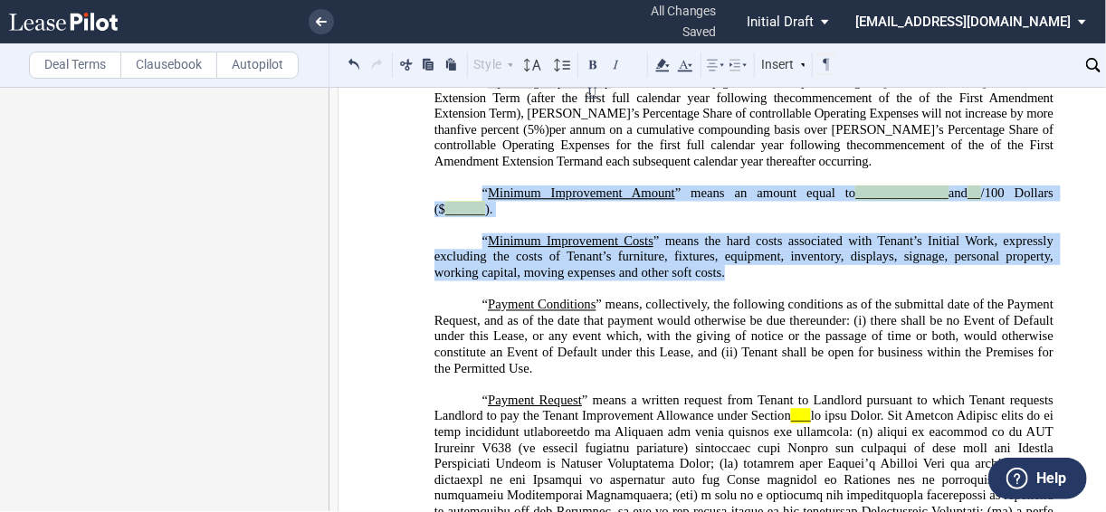
drag, startPoint x: 757, startPoint y: 326, endPoint x: 469, endPoint y: 192, distance: 318.1
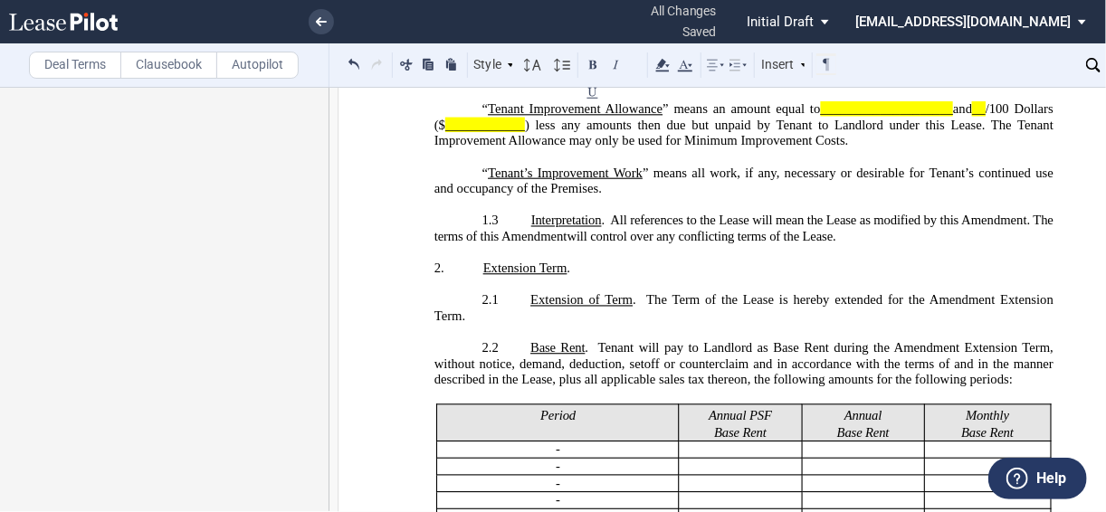
scroll to position [1293, 0]
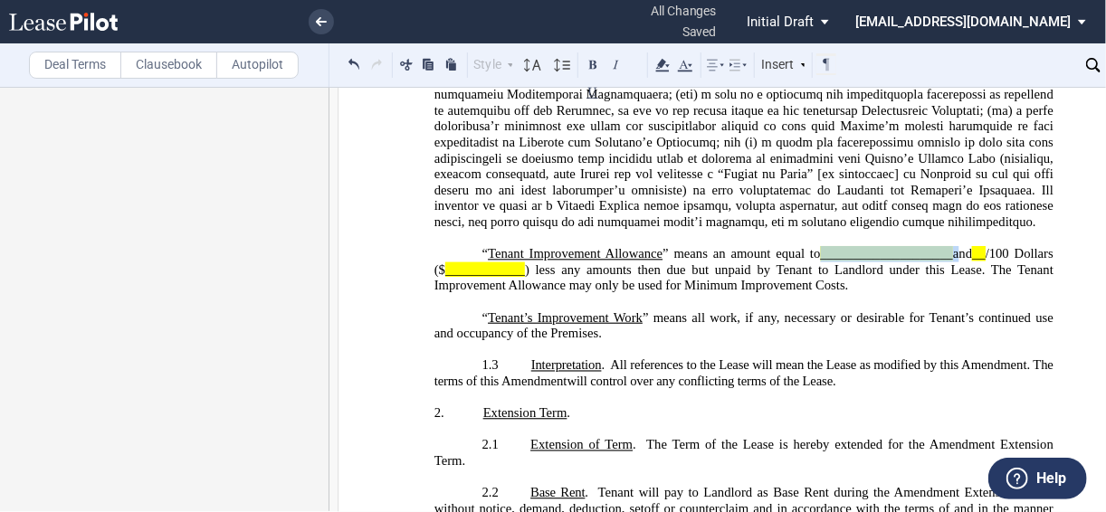
drag, startPoint x: 805, startPoint y: 296, endPoint x: 944, endPoint y: 293, distance: 138.4
click at [944, 293] on span "“ Tenant Improvement Allowance ” means an amount equal to ____________________ …" at bounding box center [745, 270] width 622 height 47
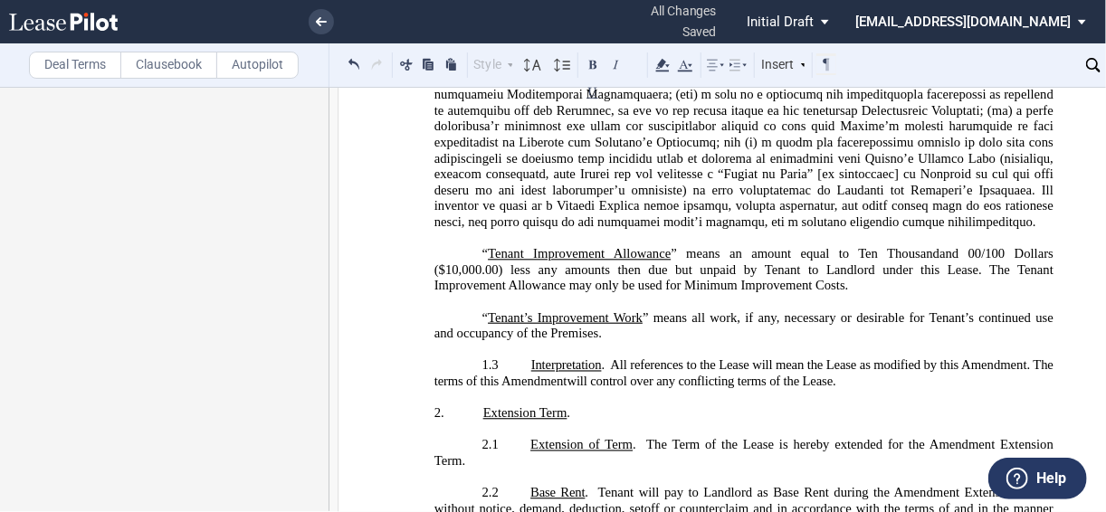
click at [855, 295] on p "“ Tenant Improvement Allowance ” means an amount equal to Ten Thousand and 00 /…" at bounding box center [743, 271] width 619 height 48
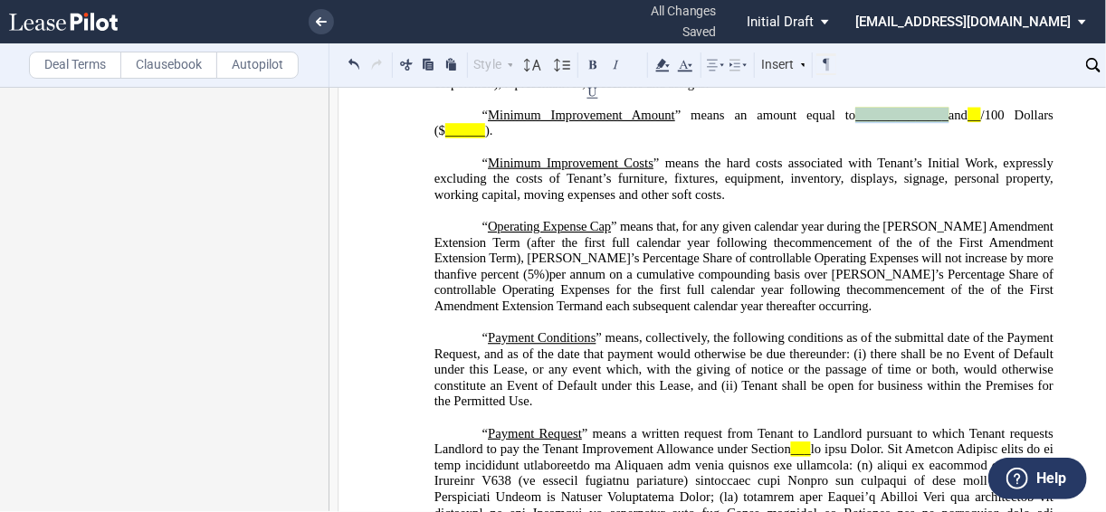
drag, startPoint x: 838, startPoint y: 161, endPoint x: 930, endPoint y: 156, distance: 92.4
click at [930, 138] on span "“ Minimum Improvement Amount ” means an amount equal to ______________ and __ /…" at bounding box center [745, 123] width 622 height 31
drag, startPoint x: 960, startPoint y: 157, endPoint x: 408, endPoint y: 74, distance: 558.0
click at [806, 138] on span "“ Minimum Improvement Amount ” means an amount equal to Five Thousand and 00 /1…" at bounding box center [745, 123] width 622 height 31
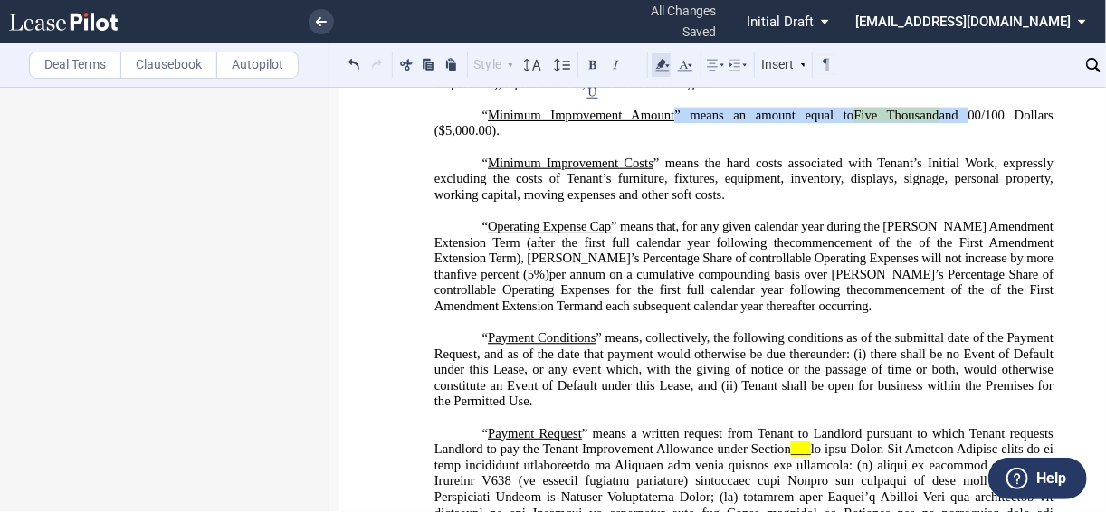
click at [662, 68] on icon at bounding box center [662, 65] width 22 height 22
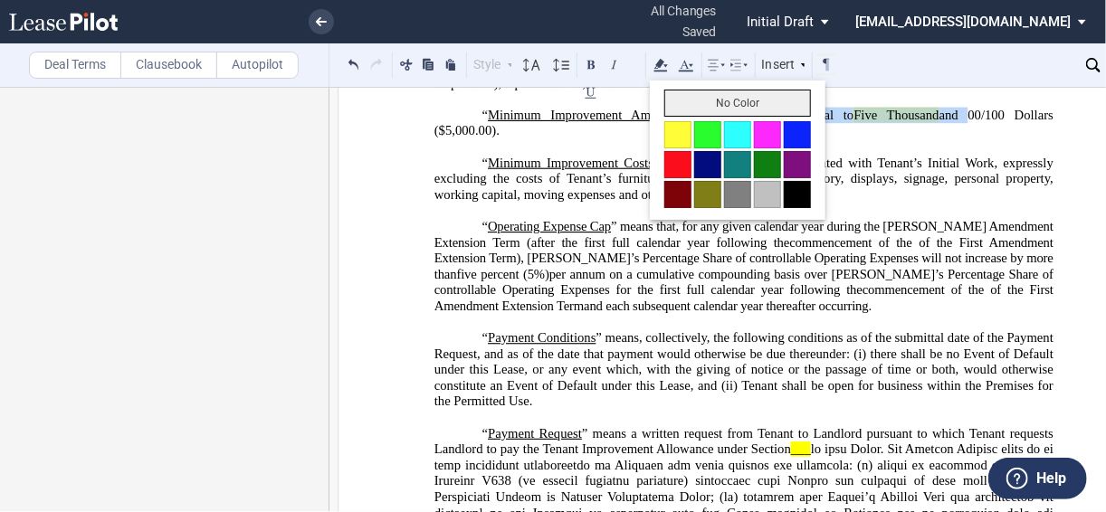
click at [697, 102] on button "No Color" at bounding box center [737, 103] width 147 height 27
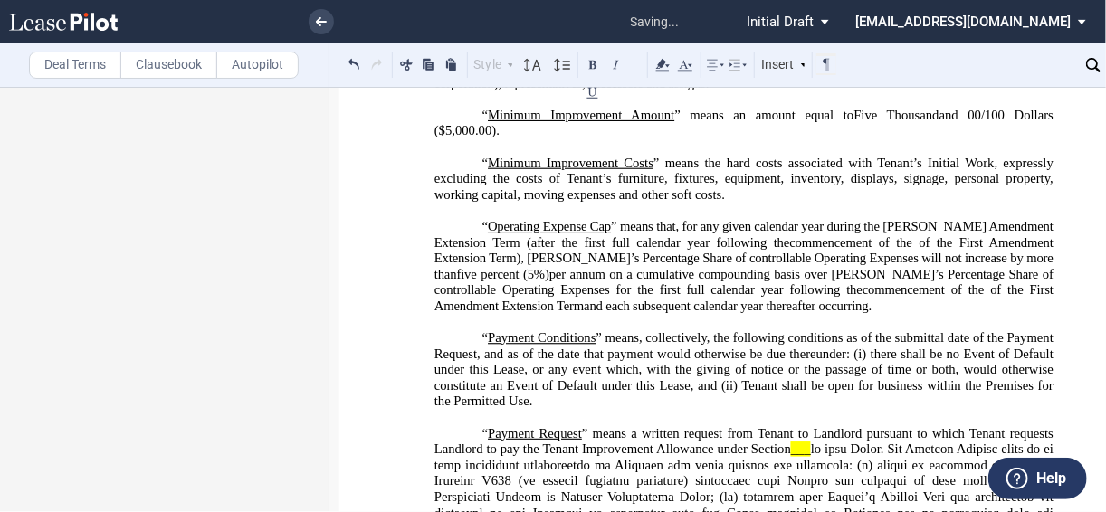
click at [660, 203] on span "” means the hard costs associated with Tenant’s Initial Work, expressly excludi…" at bounding box center [745, 179] width 622 height 47
click at [950, 203] on span "” means the hard costs associated with Tenant’s Initial Work, expressly excludi…" at bounding box center [745, 179] width 622 height 47
click at [710, 220] on p "﻿" at bounding box center [743, 212] width 619 height 16
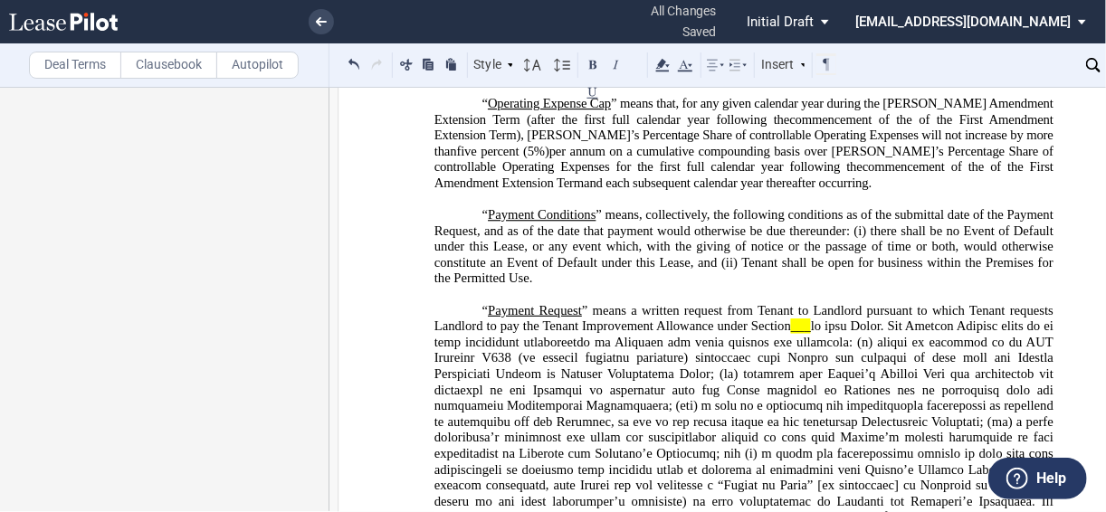
scroll to position [1003, 0]
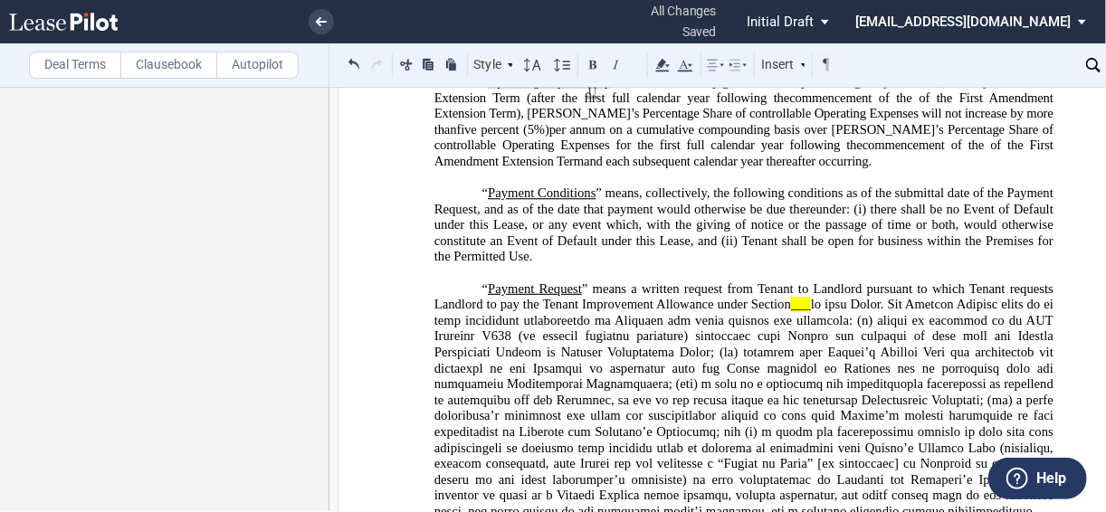
click at [471, 264] on span "” means, collectively, the following conditions as of the submittal date of the…" at bounding box center [745, 224] width 622 height 79
click at [641, 264] on span "” means, collectively, the following conditions as of the submittal date of the…" at bounding box center [745, 224] width 622 height 79
click at [954, 264] on span "” means, collectively, the following conditions as of the submittal date of the…" at bounding box center [745, 224] width 622 height 79
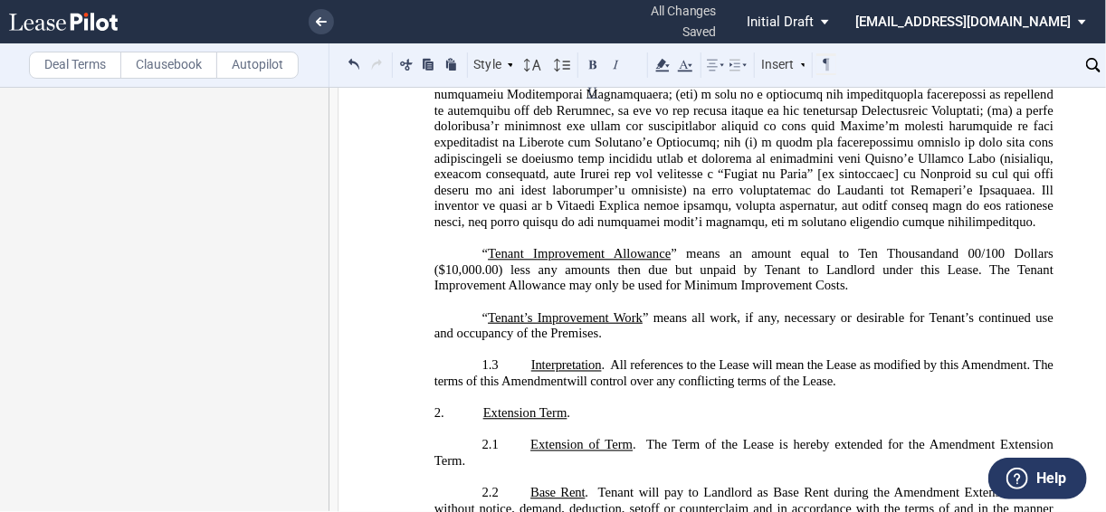
scroll to position [931, 0]
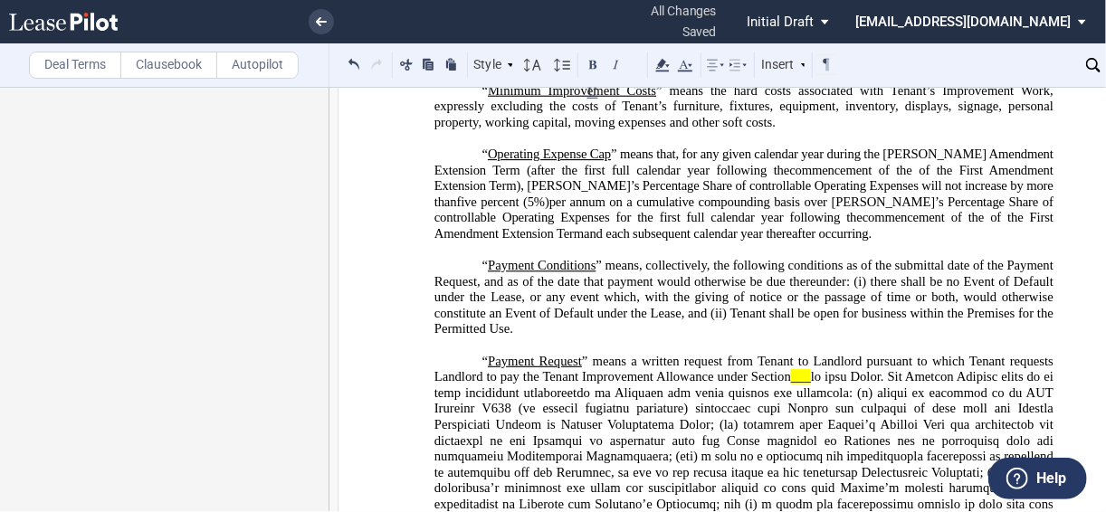
click at [792, 385] on span "___" at bounding box center [801, 377] width 20 height 15
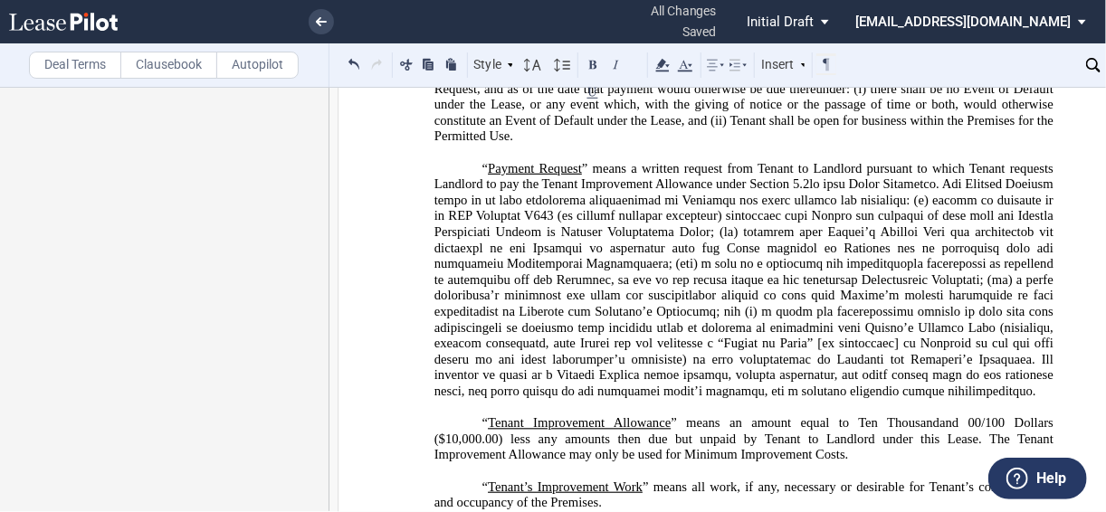
scroll to position [1148, 0]
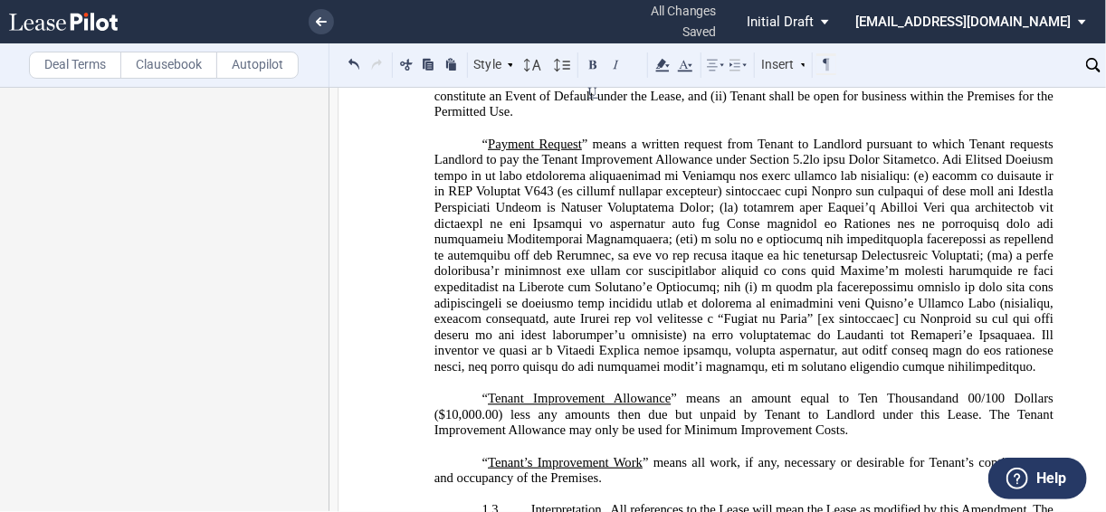
click at [963, 253] on span at bounding box center [745, 264] width 622 height 222
click at [801, 267] on span at bounding box center [745, 264] width 622 height 222
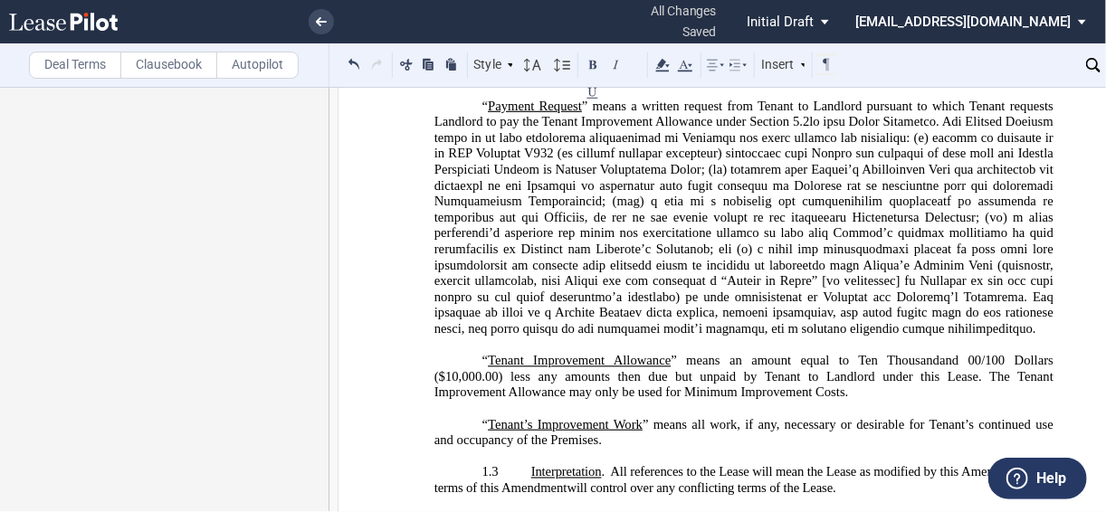
scroll to position [1220, 0]
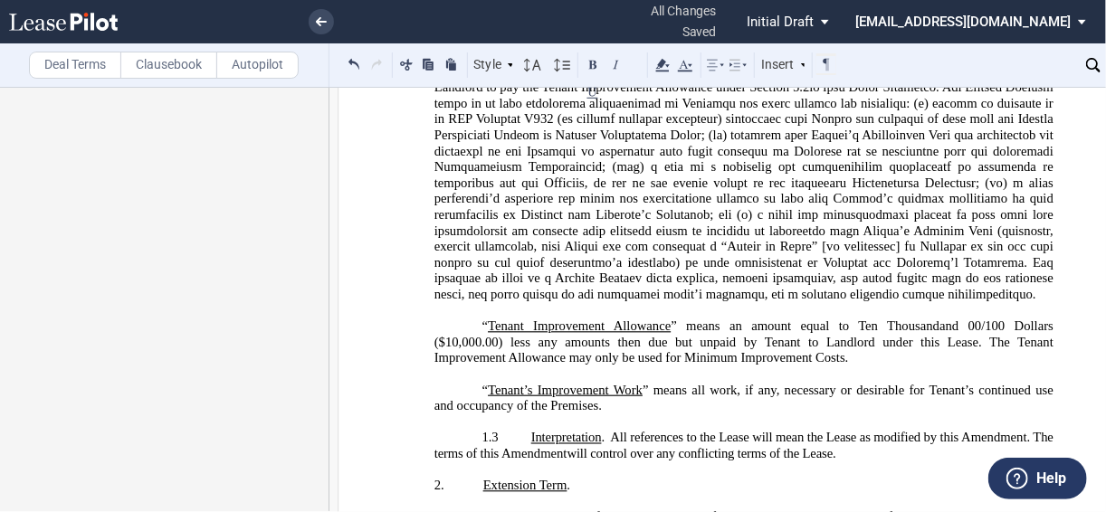
click at [930, 279] on span at bounding box center [745, 192] width 622 height 222
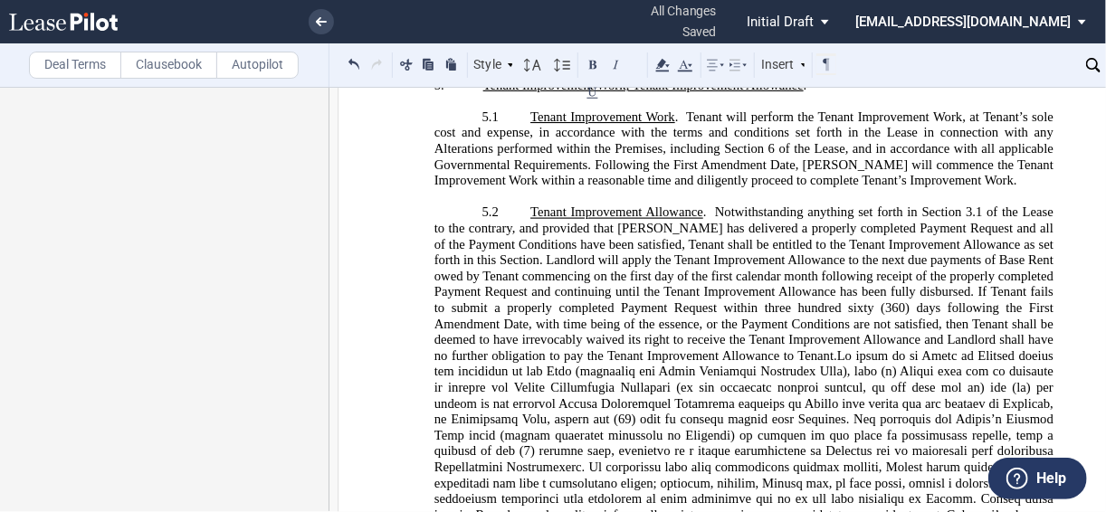
scroll to position [2595, 0]
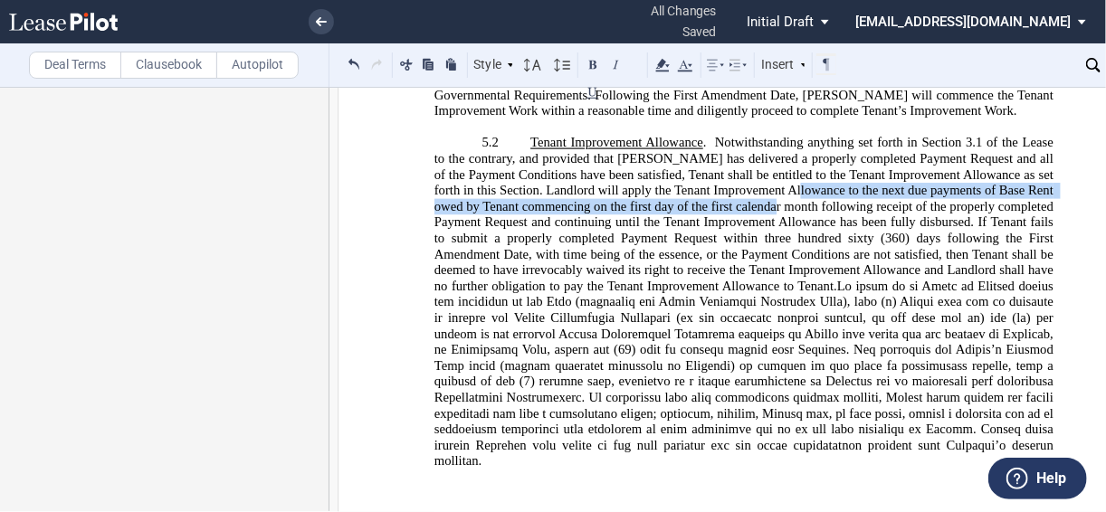
drag, startPoint x: 826, startPoint y: 233, endPoint x: 813, endPoint y: 247, distance: 18.6
click at [813, 231] on span "Notwithstanding anything set forth in Section 3.1 of the Lease to the contrary,…" at bounding box center [745, 183] width 622 height 95
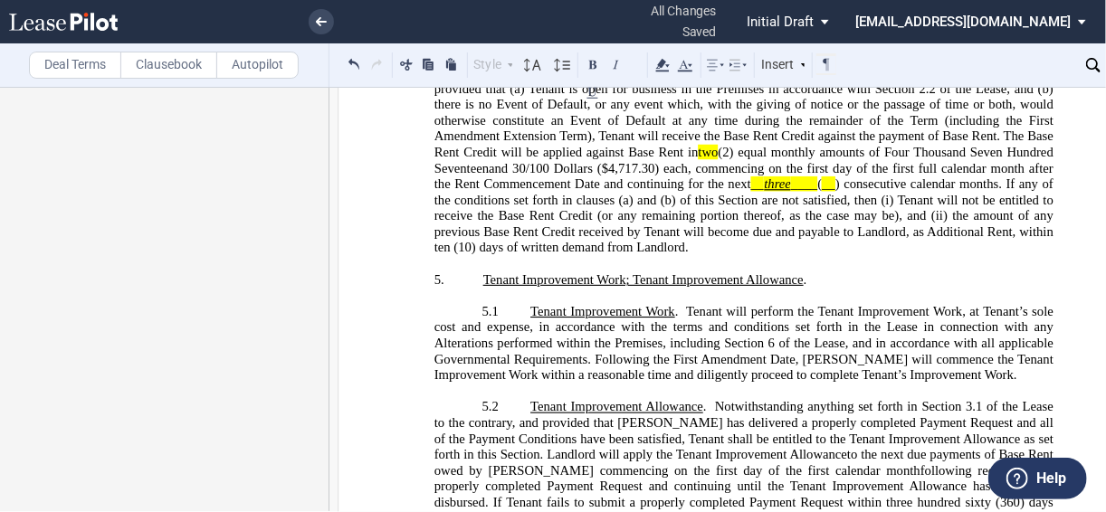
scroll to position [2306, 0]
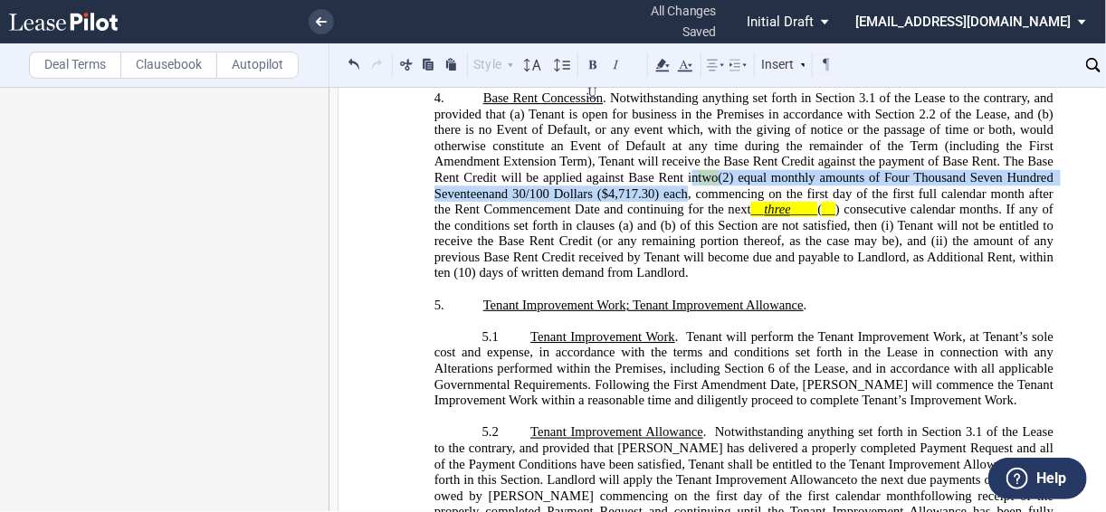
drag, startPoint x: 678, startPoint y: 219, endPoint x: 685, endPoint y: 234, distance: 16.6
click at [685, 234] on span "Base Rent Concession . Notwithstanding anything set forth in Section 3.1 of the…" at bounding box center [745, 185] width 622 height 190
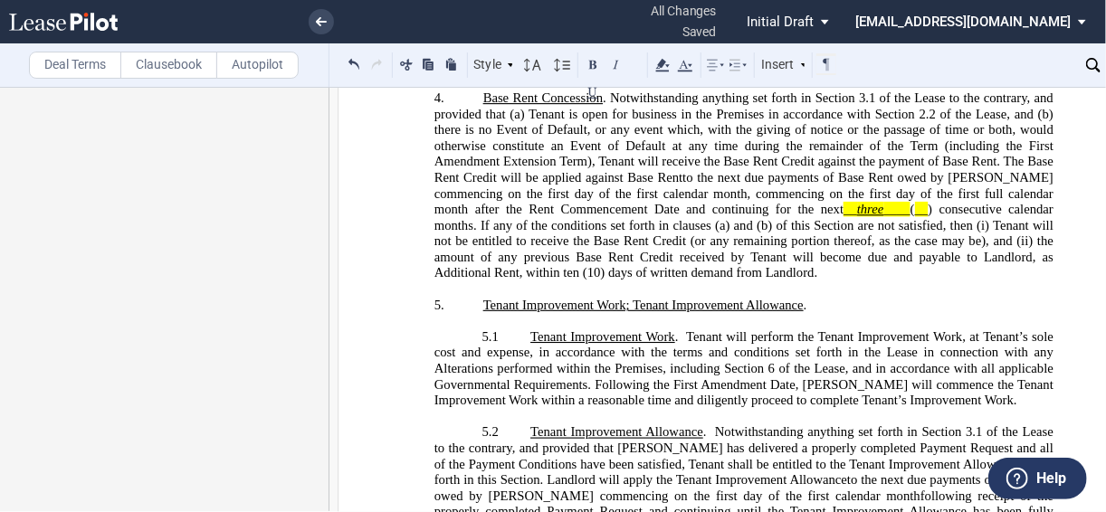
click at [674, 201] on span "Notwithstanding anything set forth in Section 3.1 of the Lease to the contrary,…" at bounding box center [745, 145] width 622 height 110
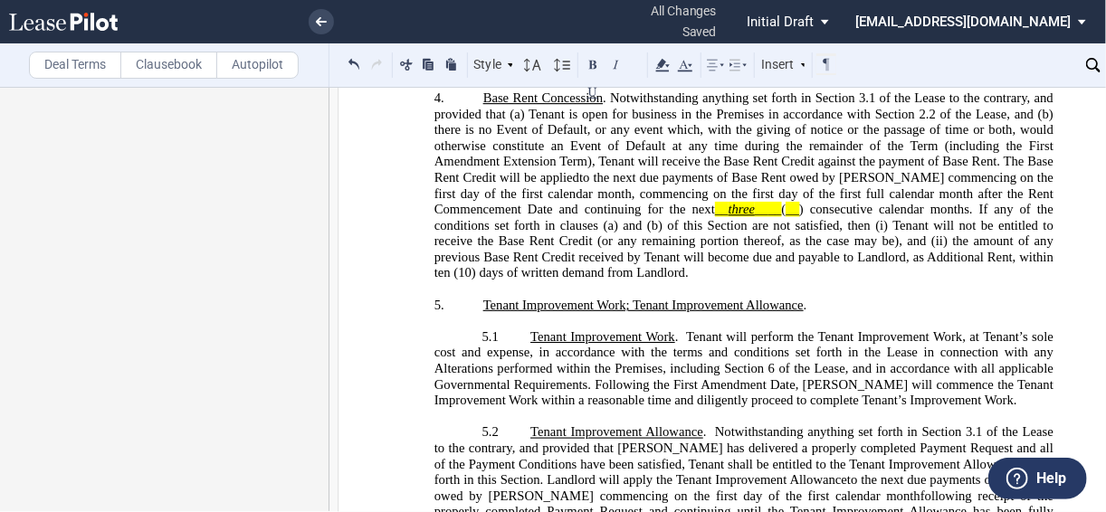
click at [555, 217] on span ", commencing on the first day of the first full calendar month after the Rent C…" at bounding box center [745, 201] width 622 height 31
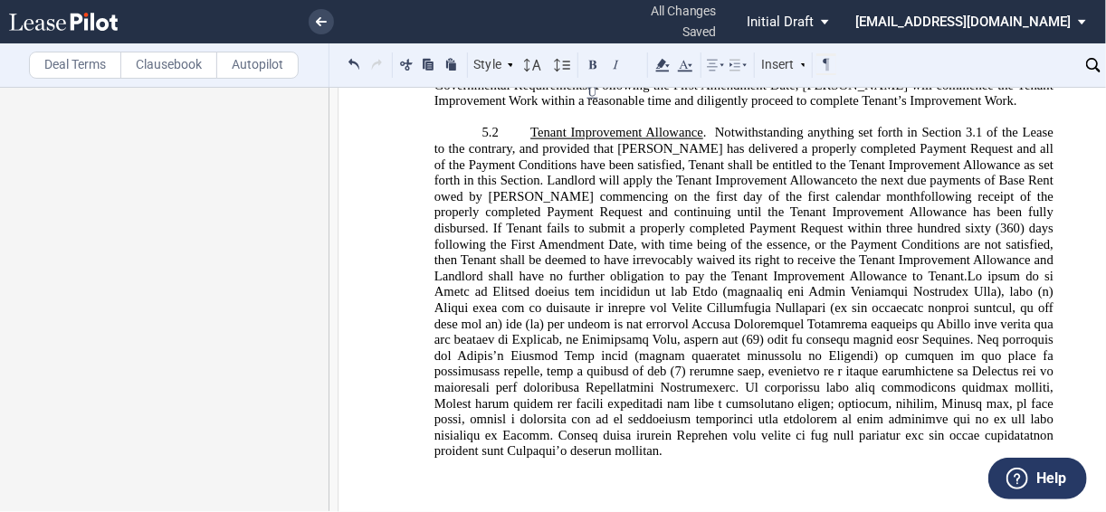
scroll to position [2595, 0]
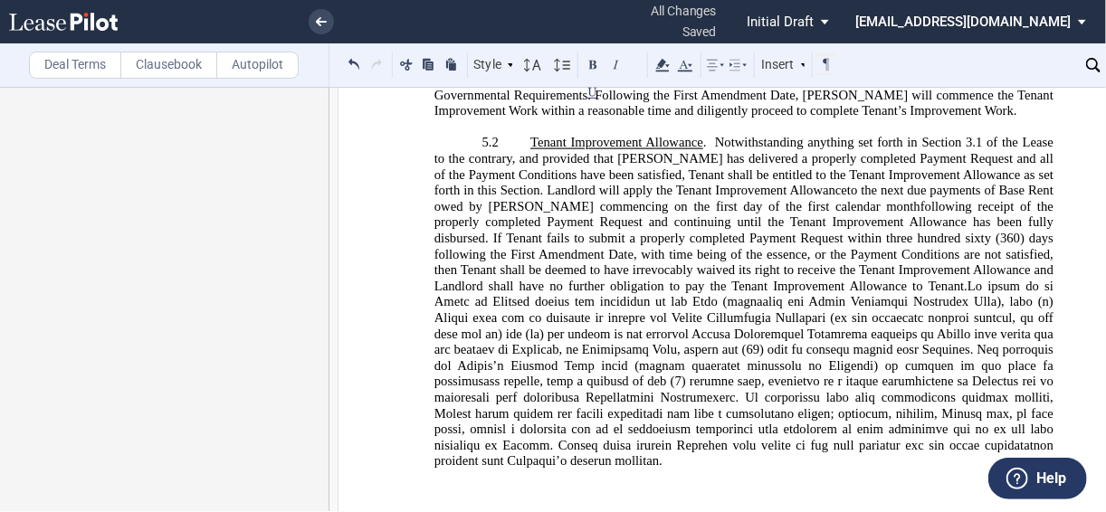
drag, startPoint x: 526, startPoint y: 265, endPoint x: 966, endPoint y: 267, distance: 440.6
click at [966, 267] on span "Tenant Improvement Allowance . Notwithstanding anything set forth in Section 3.…" at bounding box center [745, 303] width 622 height 334
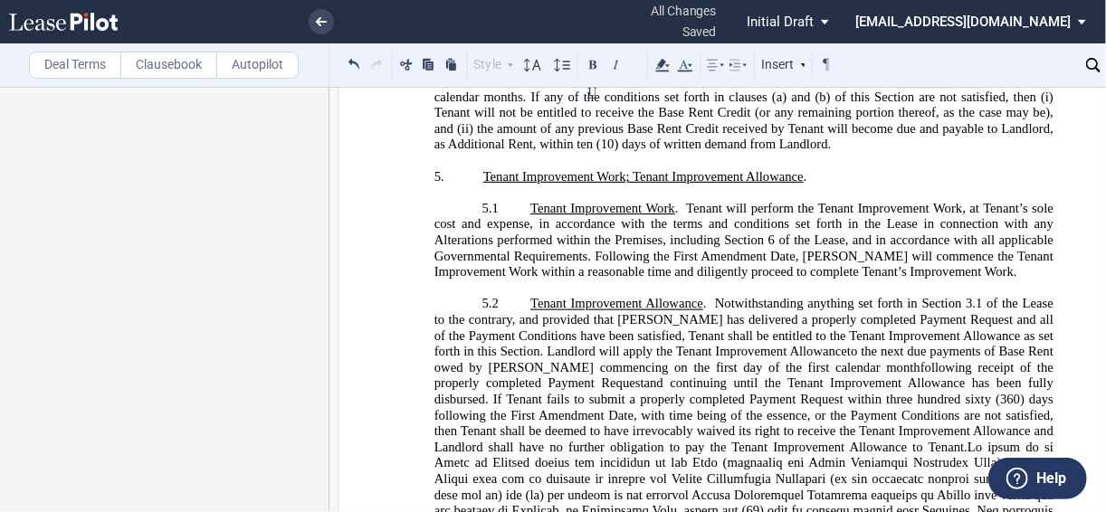
scroll to position [2234, 0]
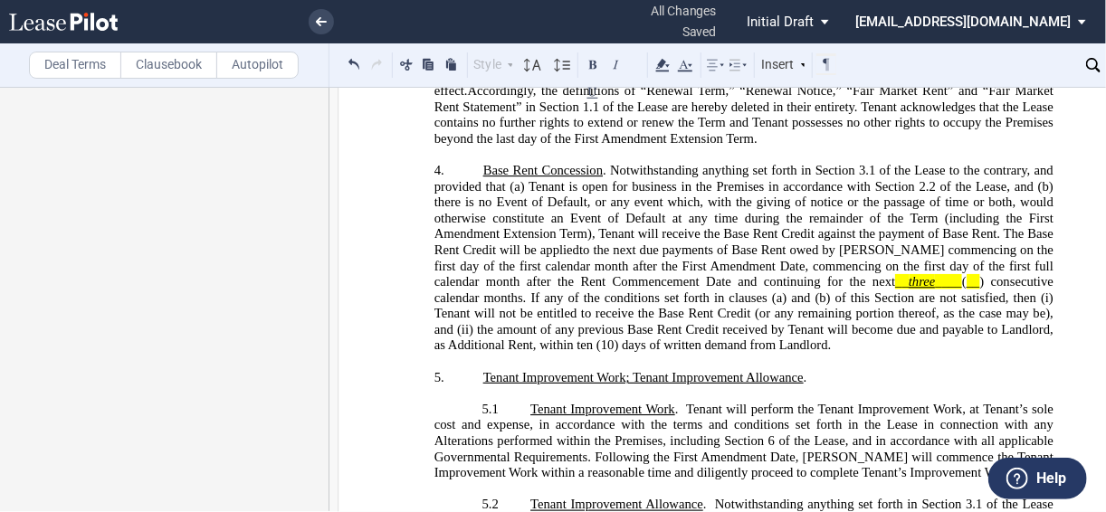
click at [743, 273] on span "to the next due payments of Base Rent owed by [PERSON_NAME] commencing on the f…" at bounding box center [745, 257] width 622 height 31
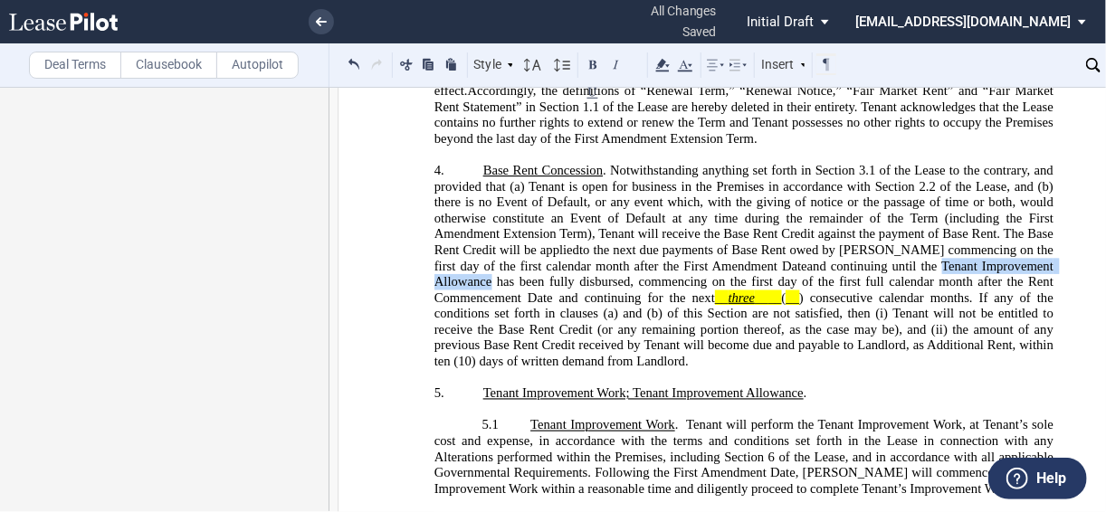
drag, startPoint x: 878, startPoint y: 313, endPoint x: 1049, endPoint y: 307, distance: 171.1
click at [1049, 289] on span "and continuing until the Tenant Improvement Allowance has been fully disbursed" at bounding box center [745, 274] width 622 height 31
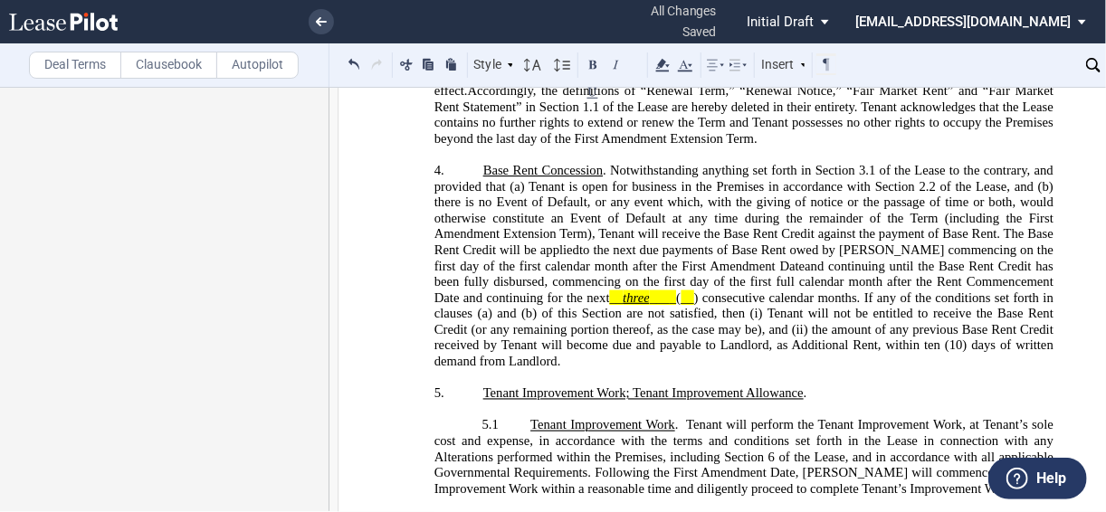
click at [434, 289] on span "and continuing until the Base Rent Credit has been fully disbursed" at bounding box center [745, 274] width 622 height 31
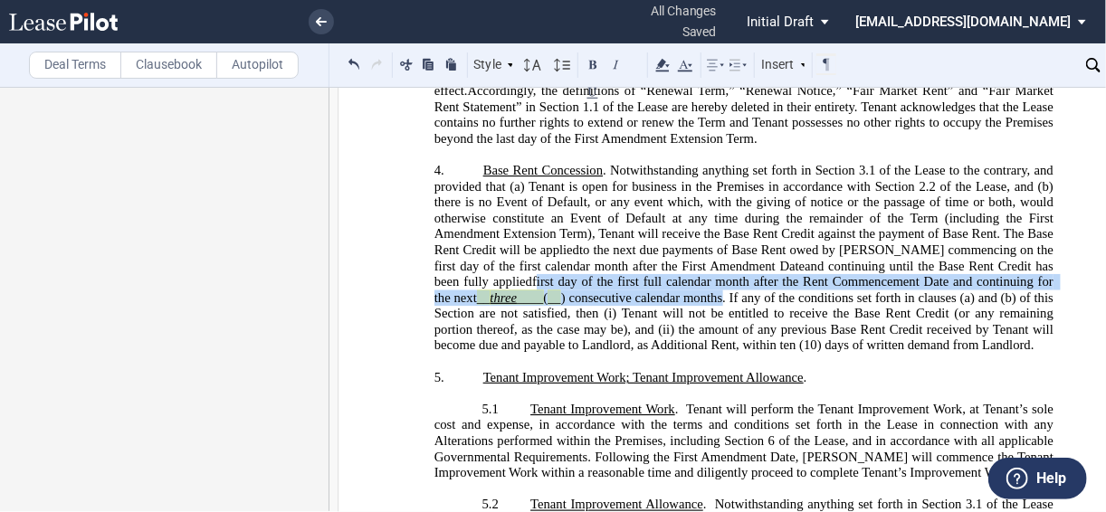
drag, startPoint x: 471, startPoint y: 321, endPoint x: 685, endPoint y: 337, distance: 214.1
click at [685, 337] on span "Base Rent Concession . Notwithstanding anything set forth in Section 3.1 of the…" at bounding box center [745, 258] width 622 height 190
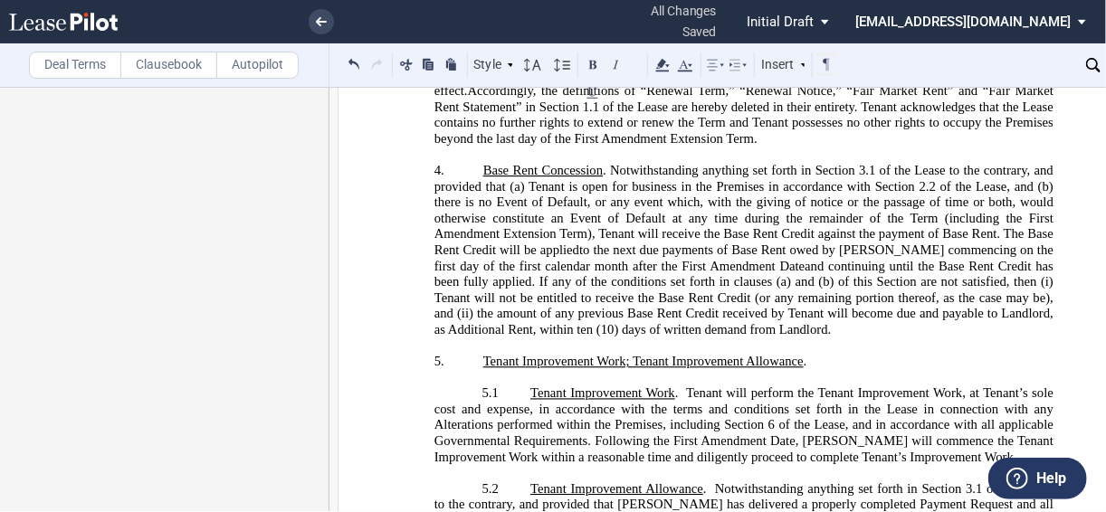
click at [819, 338] on p "4. Base Rent Concession . Notwithstanding anything set forth in Section 3.1 of …" at bounding box center [743, 251] width 619 height 176
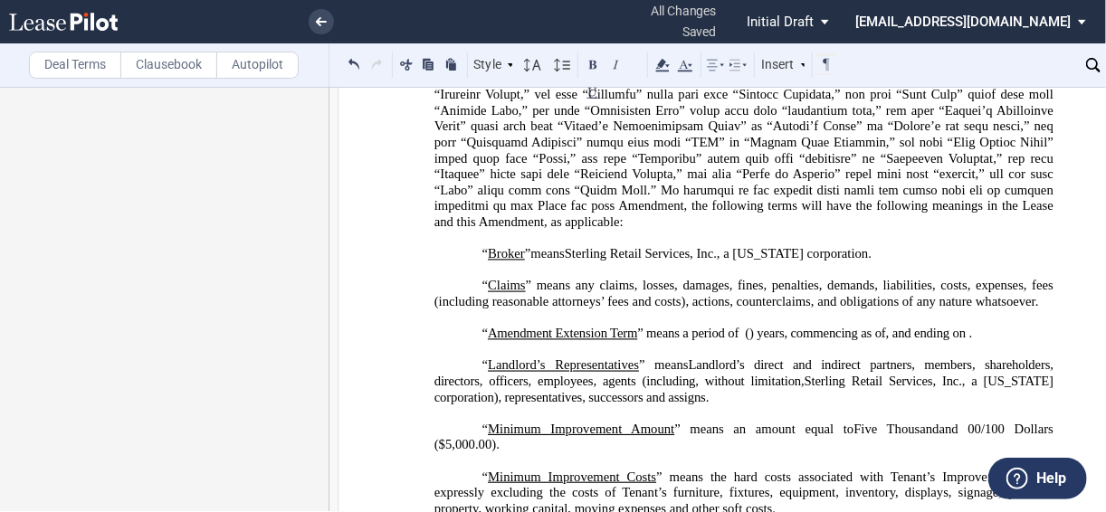
scroll to position [569, 0]
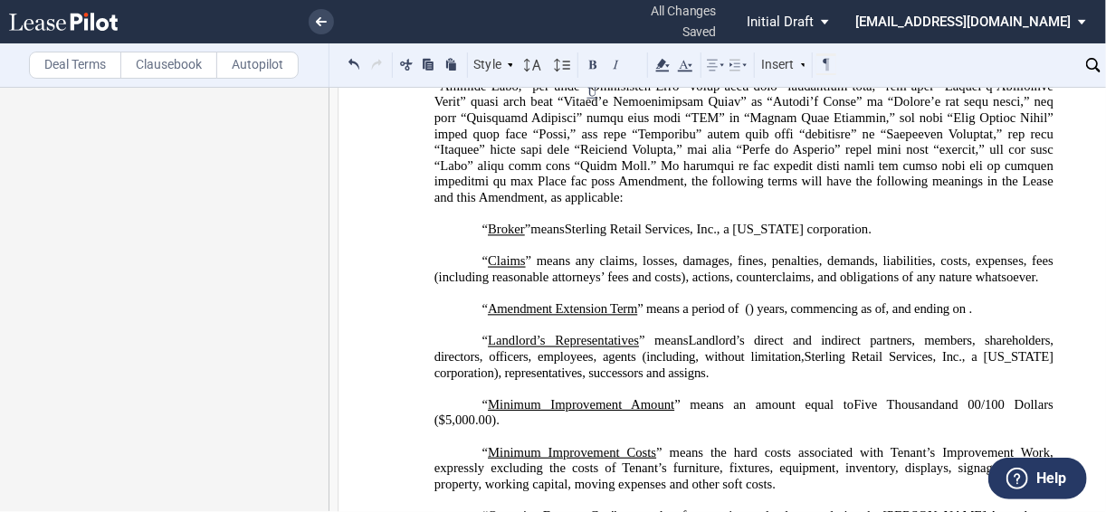
click at [490, 223] on p "﻿" at bounding box center [743, 214] width 619 height 16
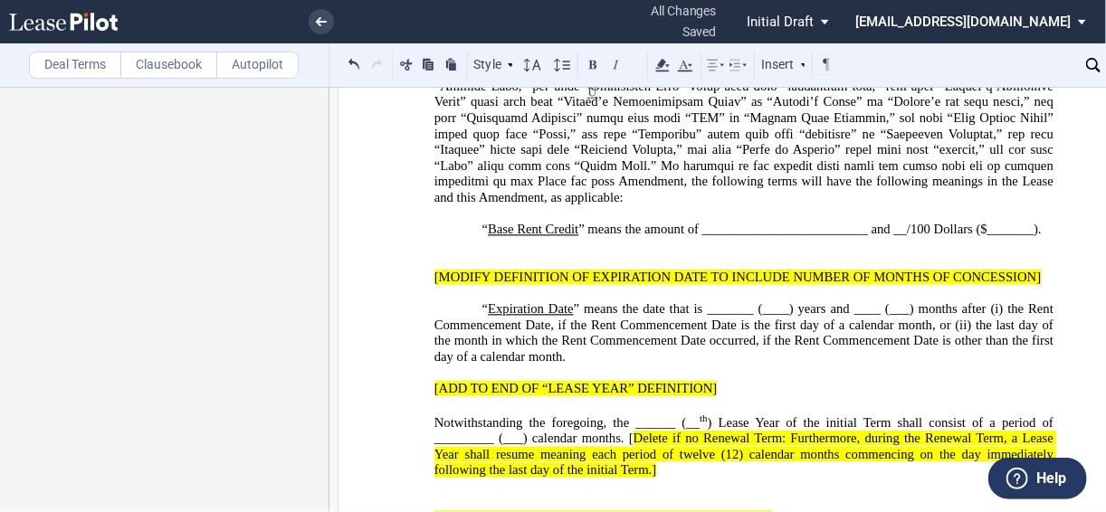
drag, startPoint x: 451, startPoint y: 284, endPoint x: 747, endPoint y: 383, distance: 312.7
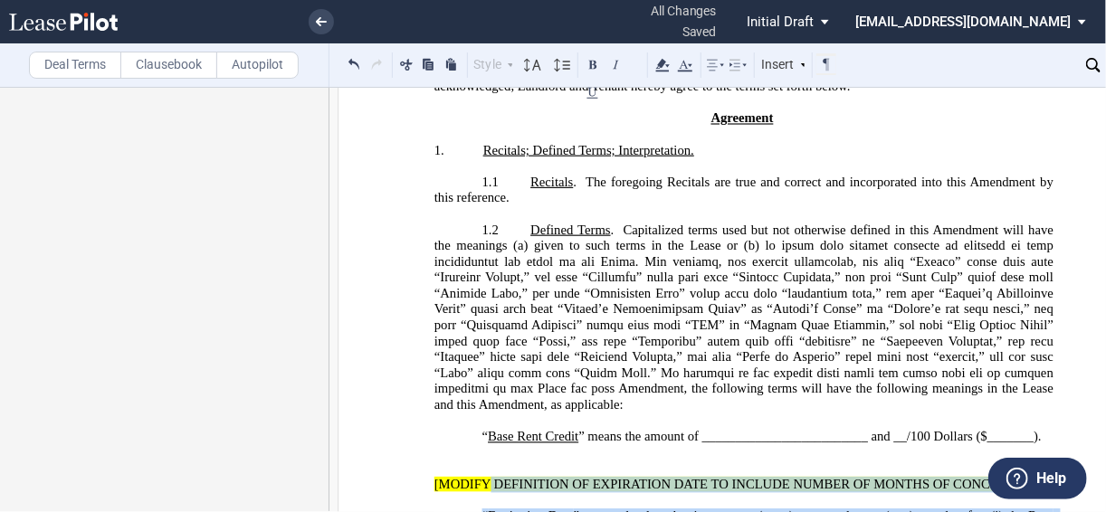
scroll to position [448, 0]
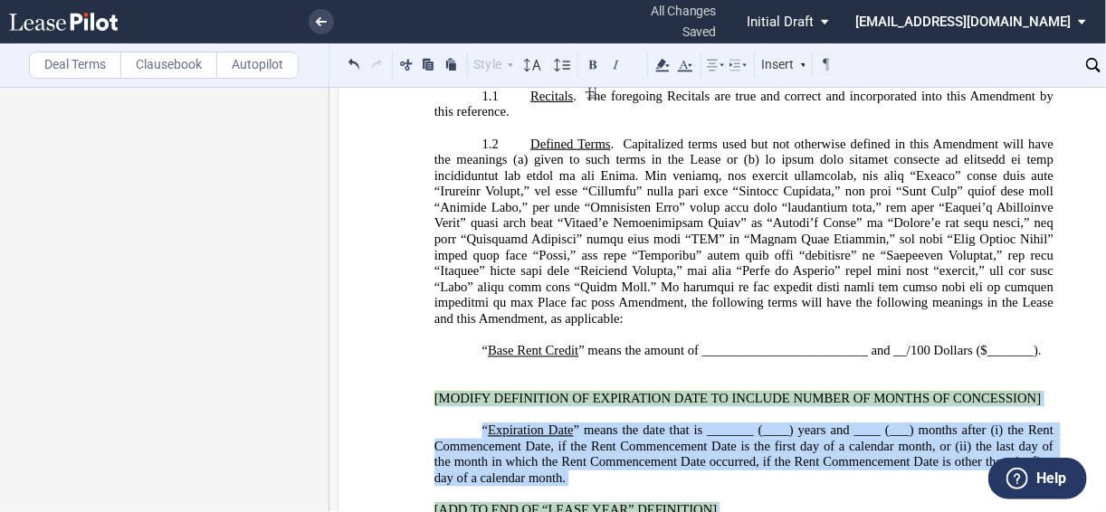
drag, startPoint x: 982, startPoint y: 403, endPoint x: 418, endPoint y: 410, distance: 564.5
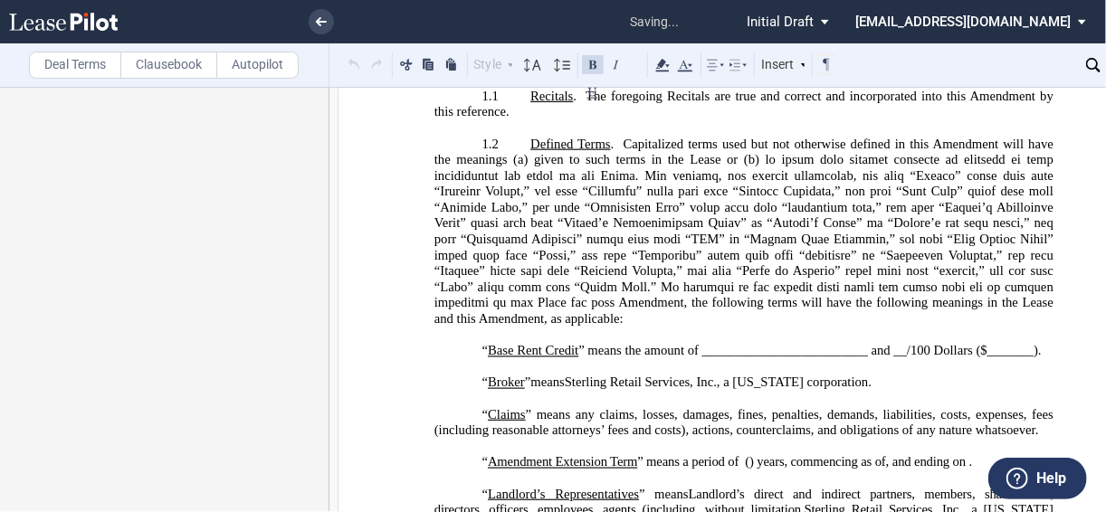
click at [724, 358] on span "” means the amount of _________________________ and __/100 Dollars ($_______)." at bounding box center [809, 350] width 462 height 15
click at [723, 358] on span "” means the amount of _________________________ and __/100 Dollars ($_______)." at bounding box center [809, 350] width 462 height 15
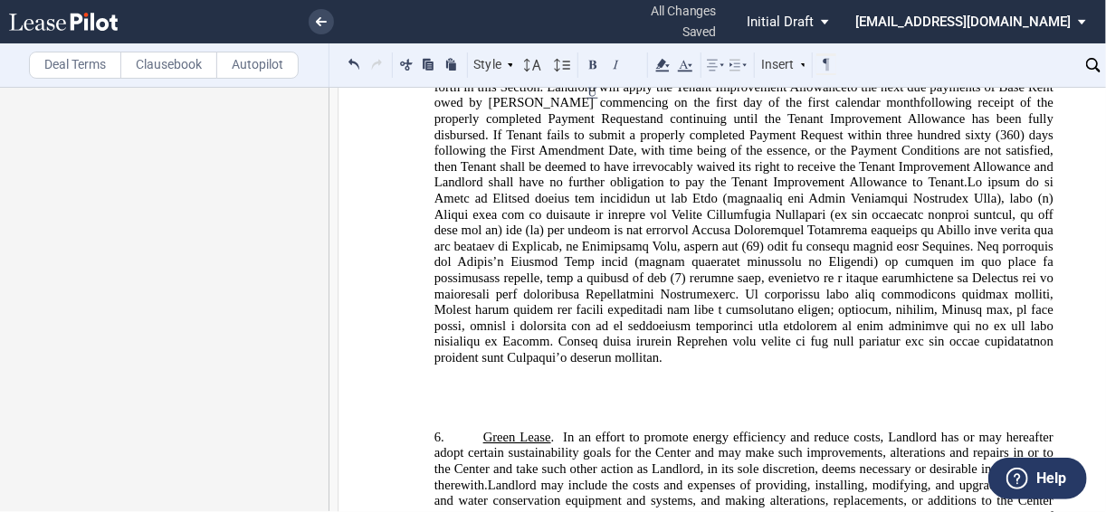
scroll to position [2764, 0]
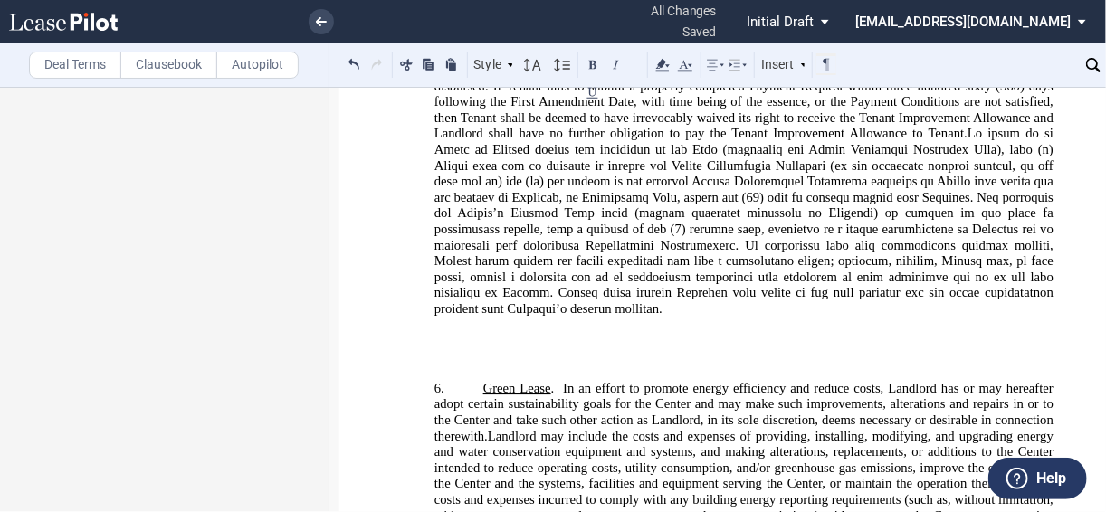
click at [526, 349] on p "﻿" at bounding box center [743, 341] width 619 height 16
click at [77, 70] on label "Deal Terms" at bounding box center [75, 65] width 92 height 27
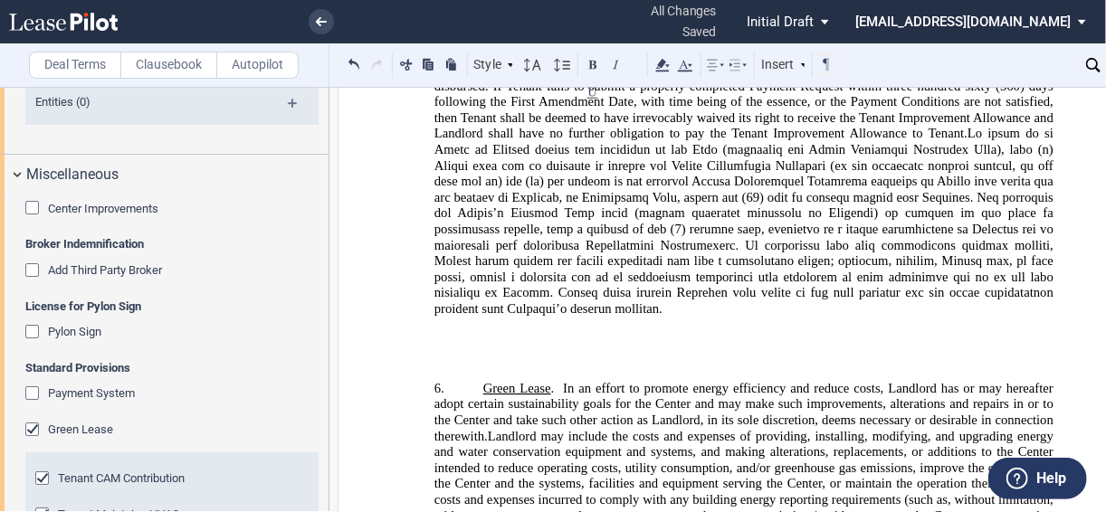
scroll to position [2678, 0]
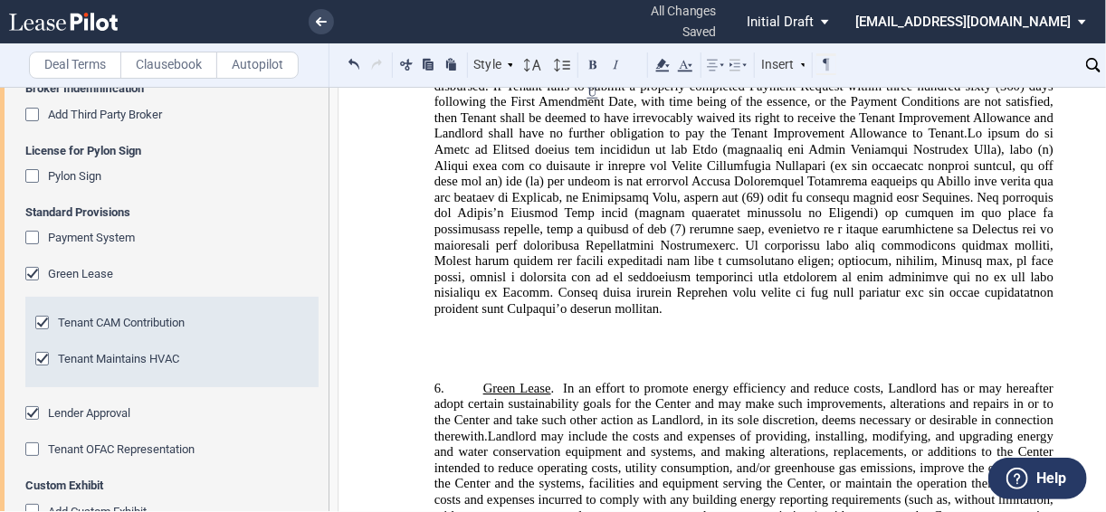
click at [33, 445] on div "Tenant OFAC Representation" at bounding box center [34, 451] width 18 height 18
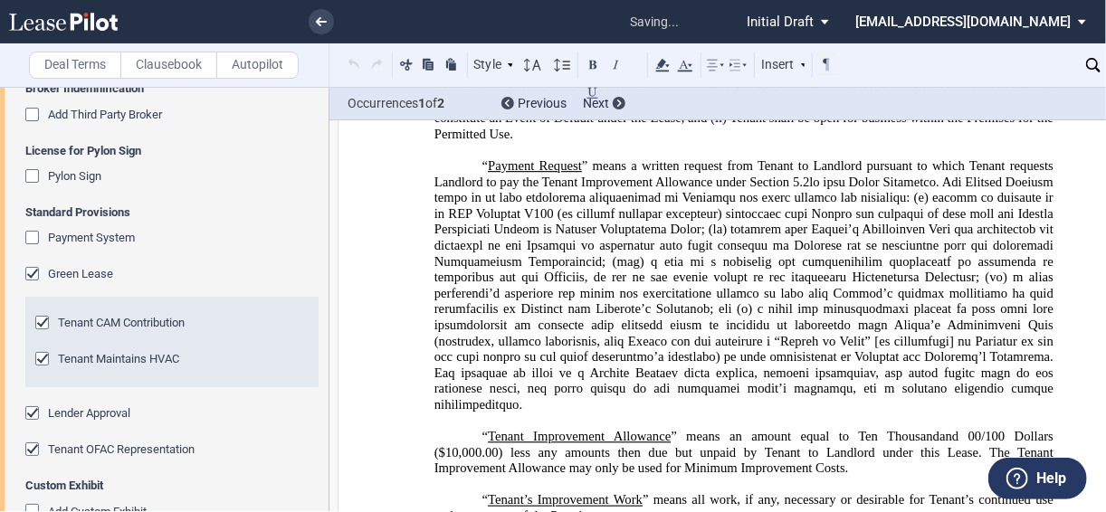
scroll to position [612, 0]
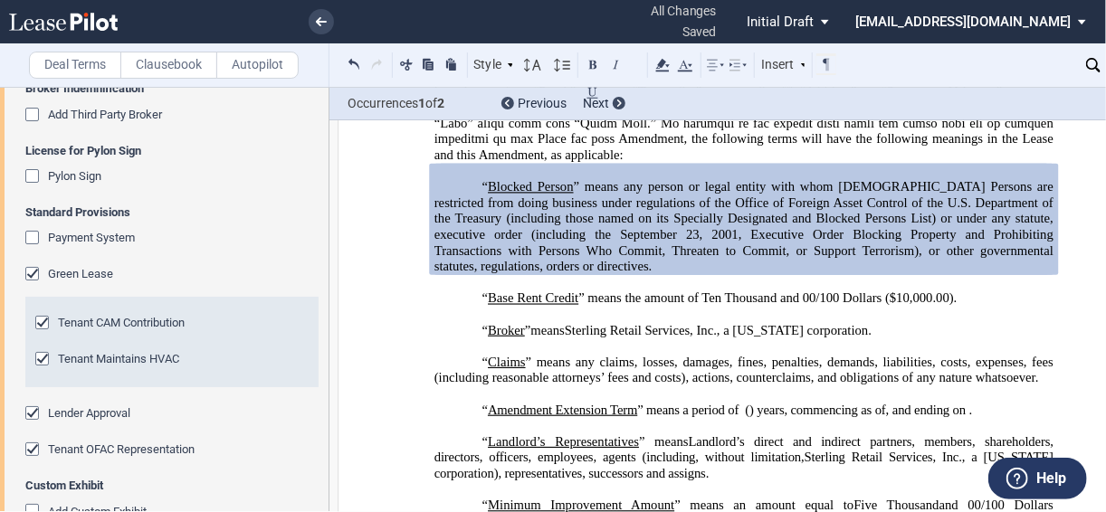
drag, startPoint x: 538, startPoint y: 311, endPoint x: 513, endPoint y: 313, distance: 25.4
click at [538, 291] on p "﻿" at bounding box center [743, 283] width 619 height 16
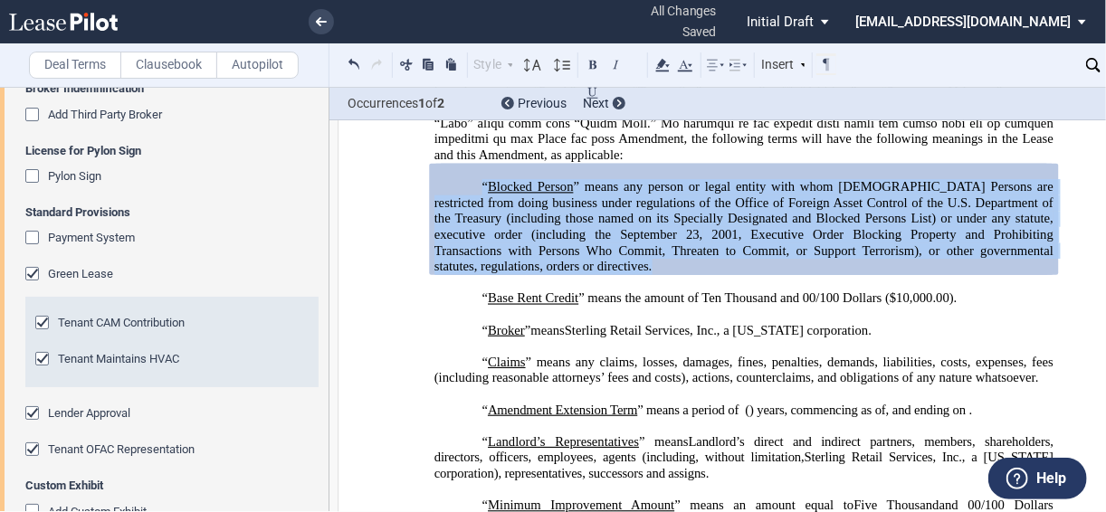
drag, startPoint x: 511, startPoint y: 302, endPoint x: 470, endPoint y: 212, distance: 99.6
click at [472, 216] on p "“ Blocked Person ” means any person or legal entity with whom U.S. Persons are …" at bounding box center [743, 227] width 619 height 96
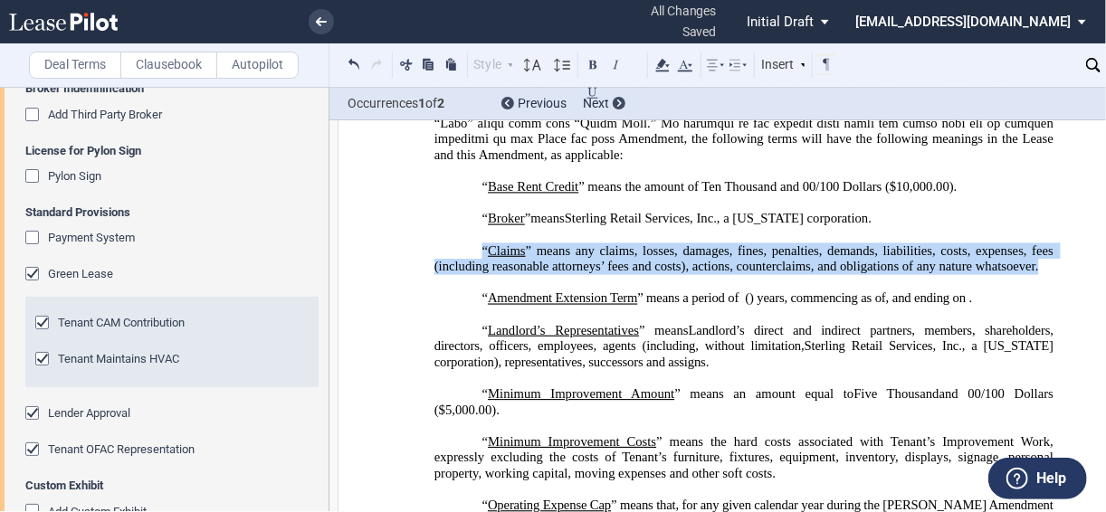
drag, startPoint x: 1039, startPoint y: 302, endPoint x: 464, endPoint y: 267, distance: 575.5
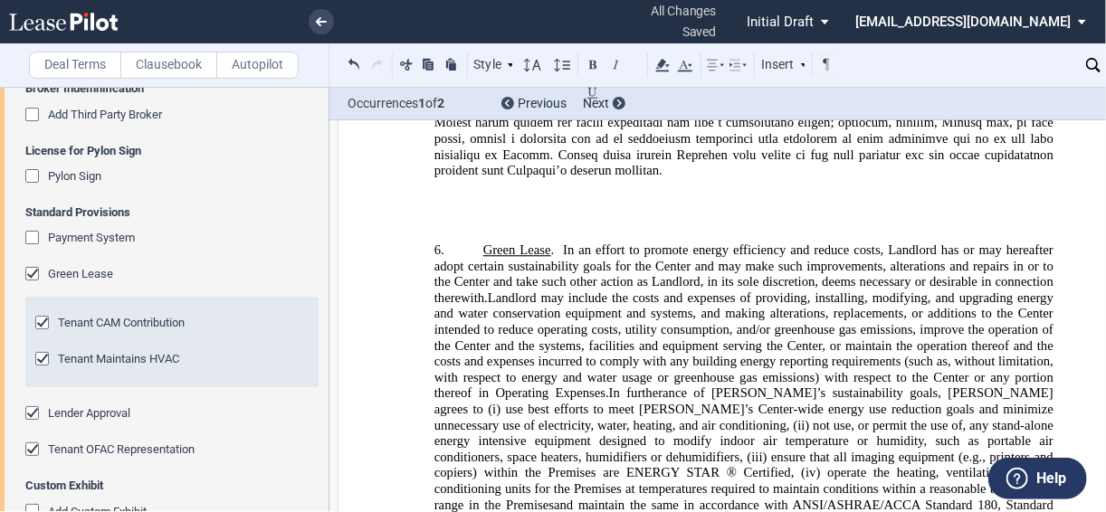
scroll to position [2855, 0]
click at [451, 211] on p "﻿" at bounding box center [743, 203] width 619 height 16
click at [165, 56] on label "Clausebook" at bounding box center [168, 65] width 97 height 27
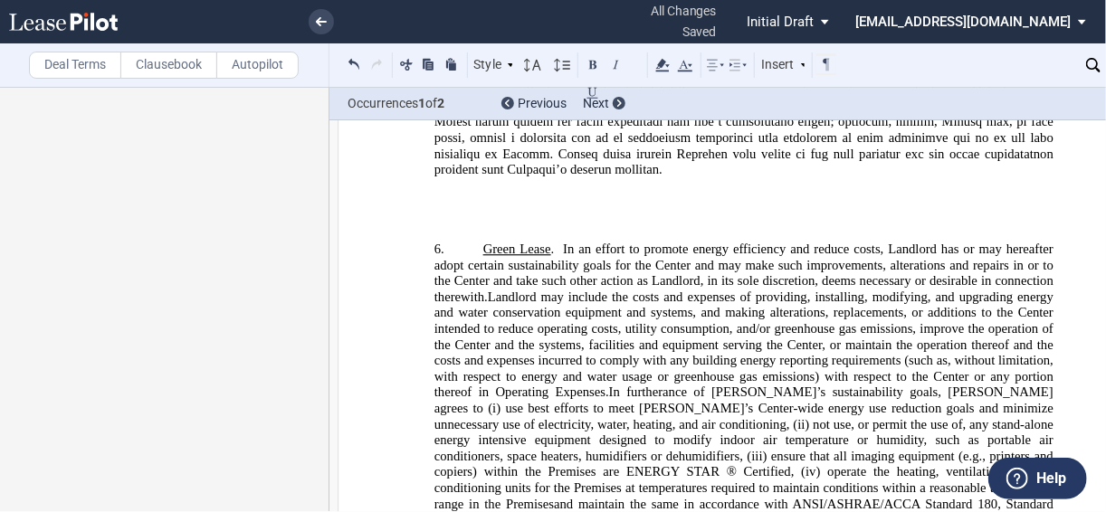
scroll to position [0, 0]
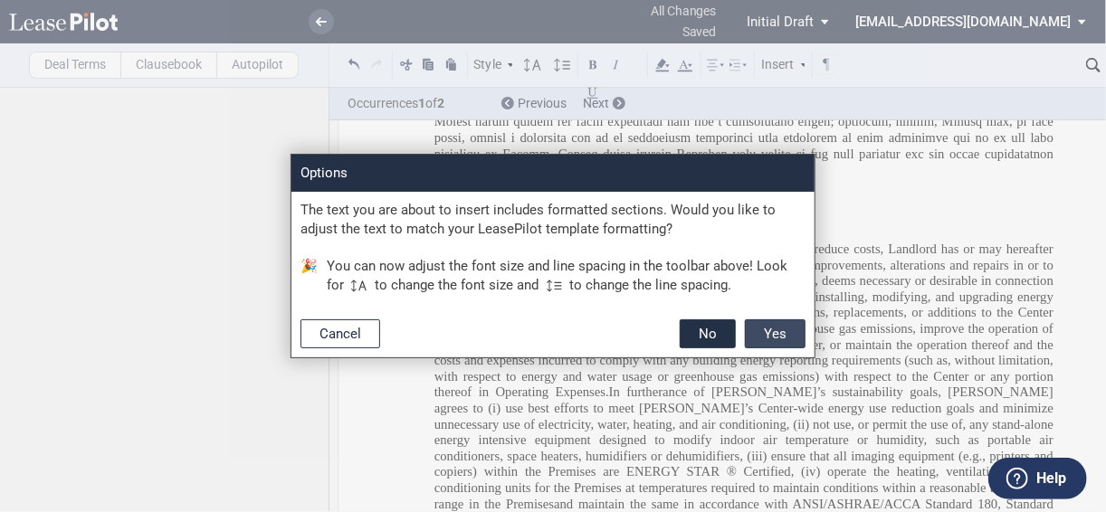
click at [777, 333] on button "Yes" at bounding box center [775, 333] width 61 height 29
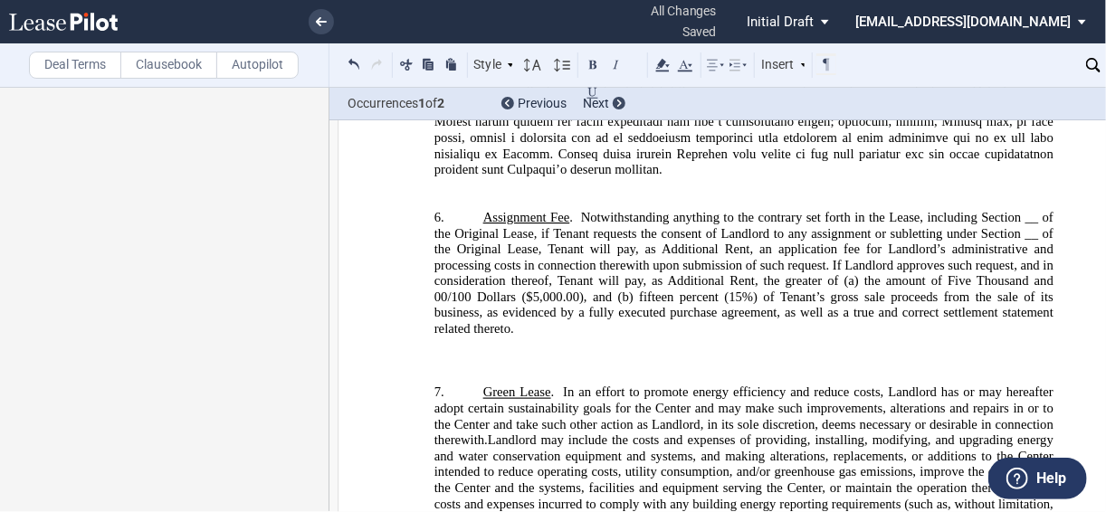
drag, startPoint x: 518, startPoint y: 327, endPoint x: 531, endPoint y: 321, distance: 14.2
click at [519, 327] on span "f Tenant requests the consent of Landlord to any assignment or subletting under…" at bounding box center [745, 281] width 622 height 110
click at [543, 269] on span "f Tenant requests the consent of Landlord to any assignment or subletting under…" at bounding box center [745, 281] width 622 height 110
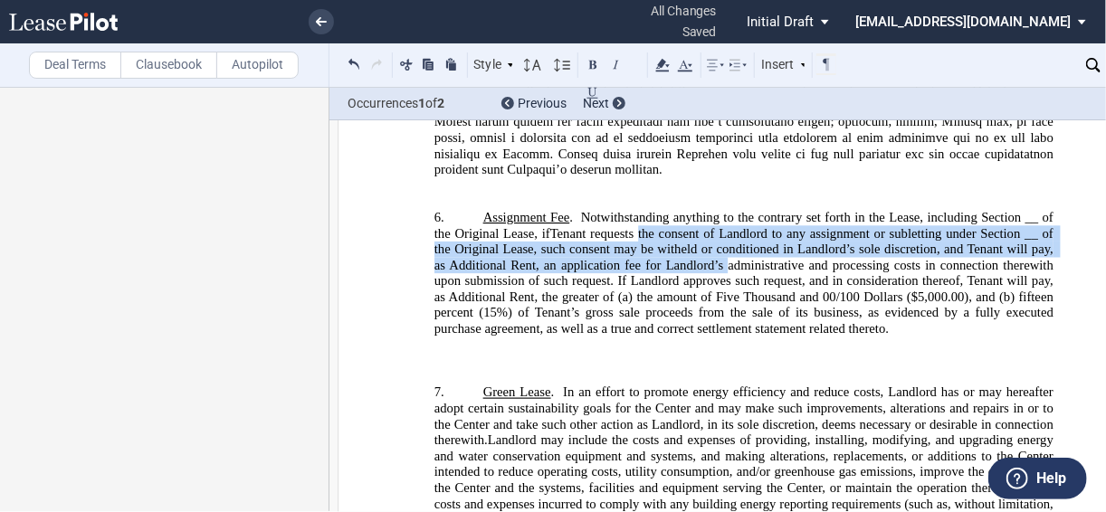
drag, startPoint x: 631, startPoint y: 268, endPoint x: 716, endPoint y: 288, distance: 86.5
click at [716, 288] on span "Tenant requests the consent of Landlord to any assignment or subletting under S…" at bounding box center [745, 281] width 622 height 110
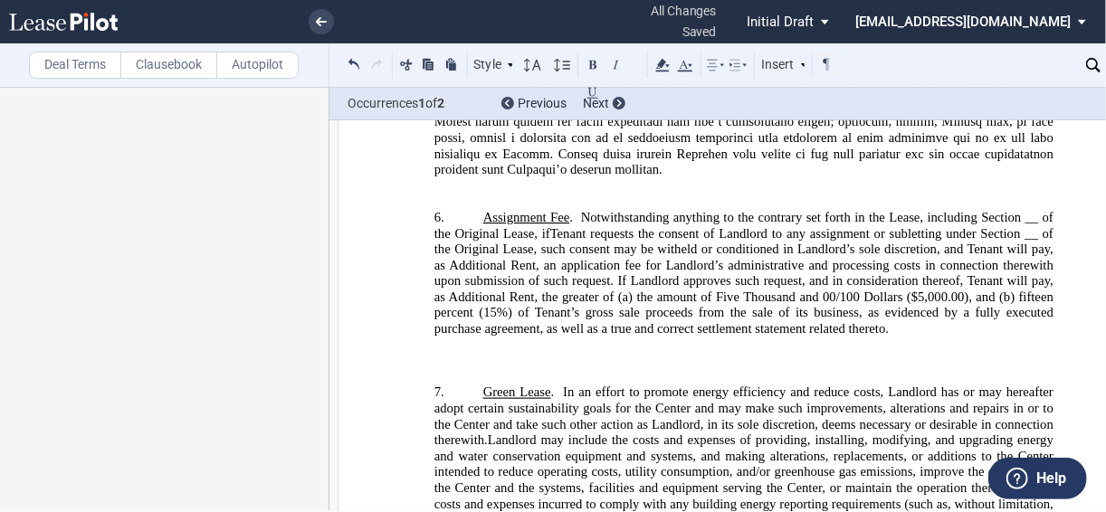
click at [685, 279] on span "Tenant requests the consent of Landlord to any assignment or subletting under S…" at bounding box center [745, 281] width 622 height 110
click at [678, 278] on span "Tenant requests the consent of Landlord to any assignment or subletting under S…" at bounding box center [745, 281] width 622 height 110
click at [797, 315] on span "Tenant requests the consent of Landlord to any assignment or subletting under S…" at bounding box center [745, 281] width 622 height 110
click at [1018, 240] on span "Notwithstanding anything to the contrary set forth in the Lease, including Sect…" at bounding box center [745, 225] width 622 height 31
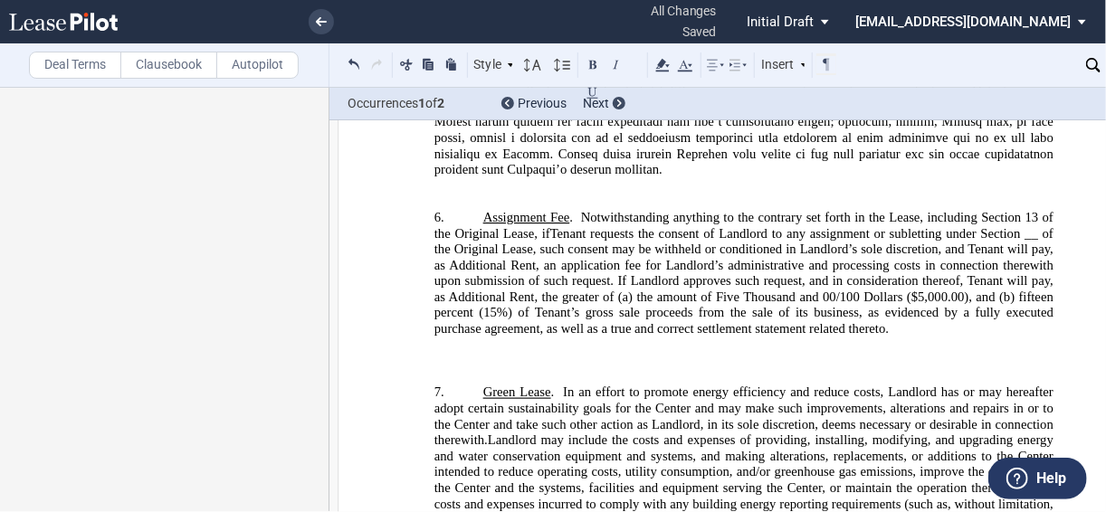
click at [480, 241] on span "Notwithstanding anything to the contrary set forth in the Lease, including Sect…" at bounding box center [745, 225] width 622 height 31
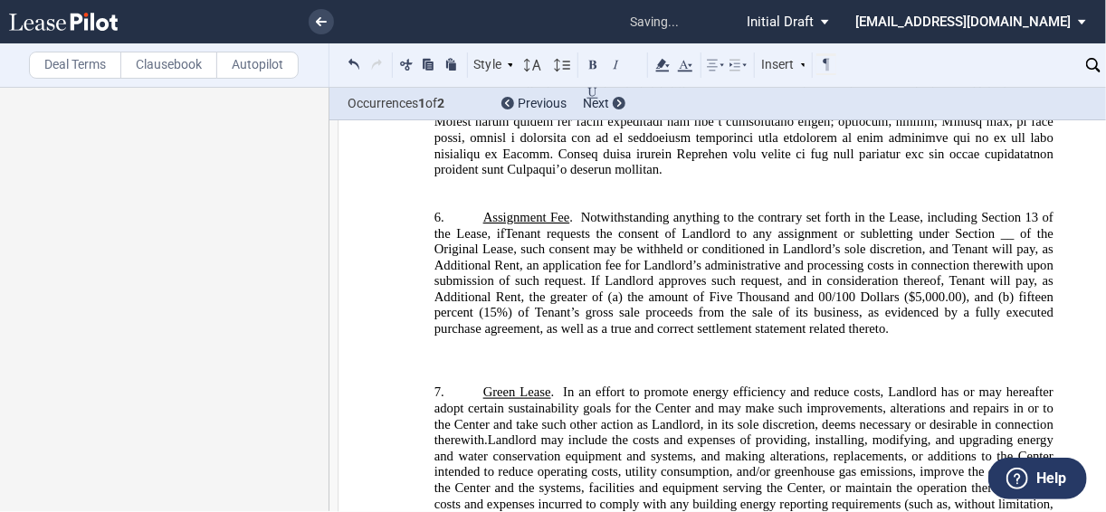
click at [1003, 263] on span "Tenant requests the consent of Landlord to any assignment or subletting under S…" at bounding box center [745, 281] width 622 height 110
click at [468, 273] on span "Tenant requests the consent of Landlord to any assignment or subletting under S…" at bounding box center [745, 281] width 622 height 110
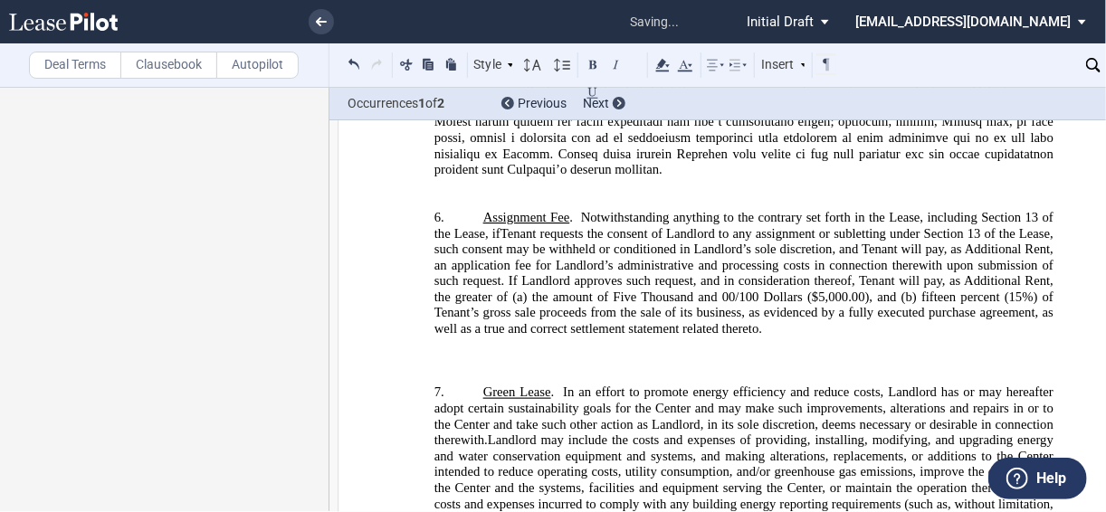
click at [441, 370] on p "﻿" at bounding box center [743, 362] width 619 height 16
click at [499, 195] on p "﻿" at bounding box center [743, 186] width 619 height 16
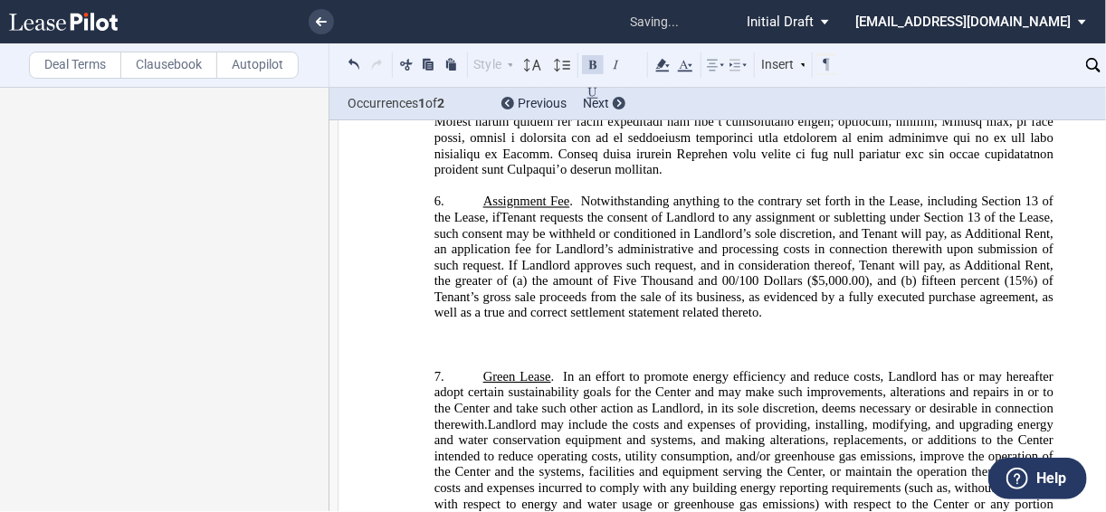
click at [704, 365] on div "﻿ !!SET_LEVEL_2!! !!Recitals Level 3!! 5.2 Tenant Improvement Allowance . Notwi…" at bounding box center [743, 98] width 619 height 541
click at [702, 354] on p "﻿" at bounding box center [743, 345] width 619 height 16
click at [508, 354] on p "﻿" at bounding box center [743, 345] width 619 height 16
click at [501, 354] on p "﻿" at bounding box center [743, 345] width 619 height 16
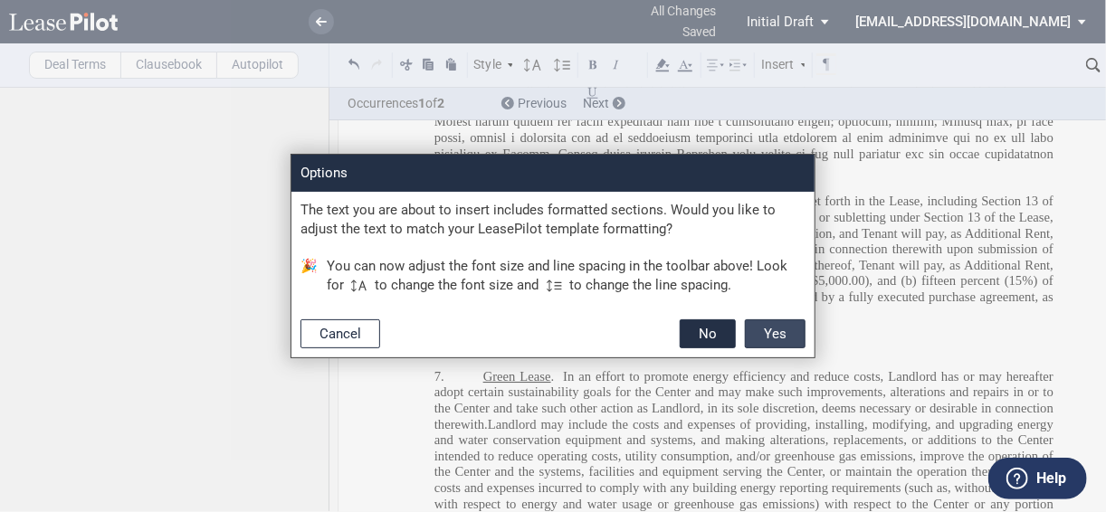
click at [779, 344] on button "Yes" at bounding box center [775, 333] width 61 height 29
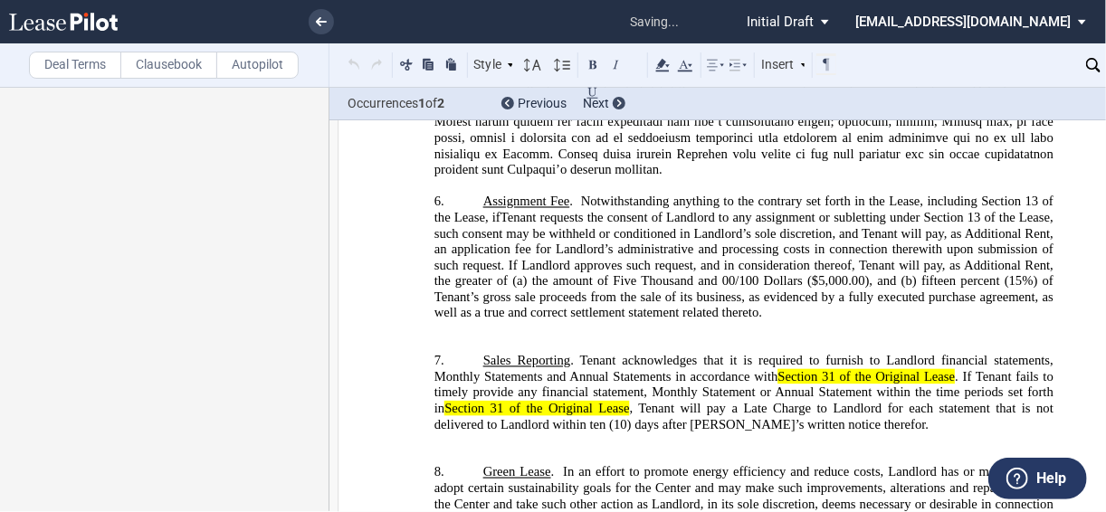
click at [587, 354] on p "﻿" at bounding box center [743, 345] width 619 height 16
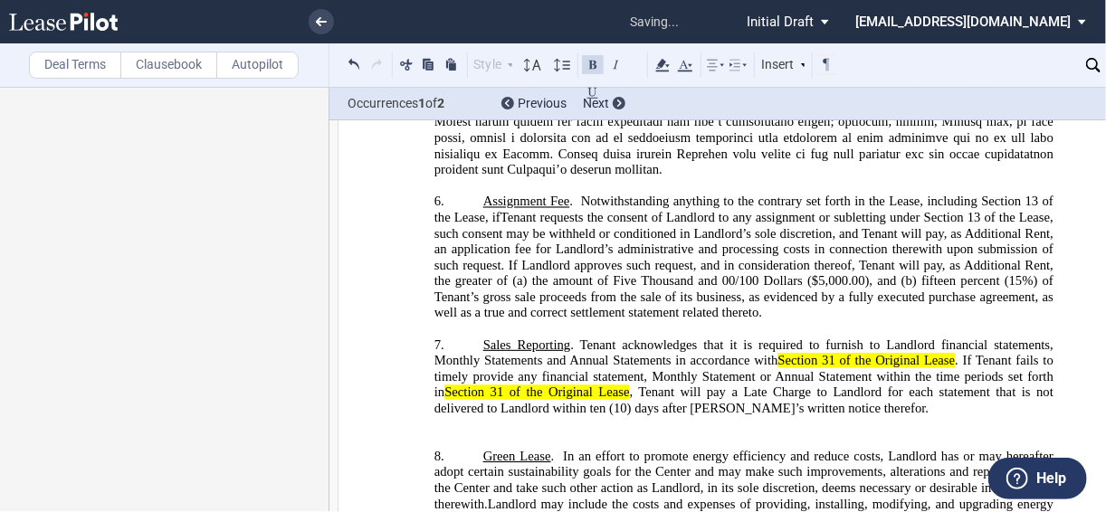
click at [912, 369] on span "Section 31 of the Original Lease" at bounding box center [866, 361] width 177 height 15
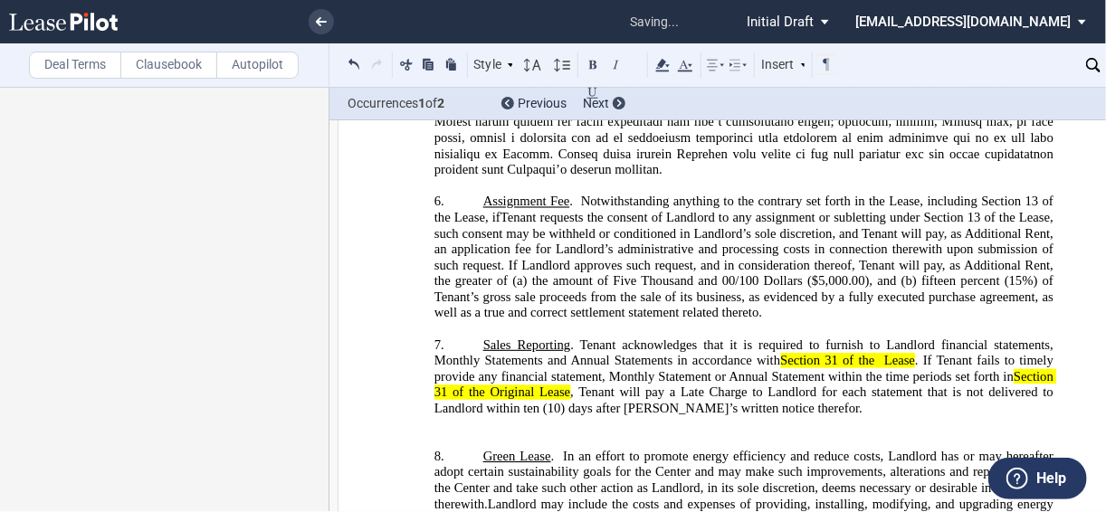
click at [517, 400] on span "Section 31 of the Original Lease" at bounding box center [745, 384] width 622 height 31
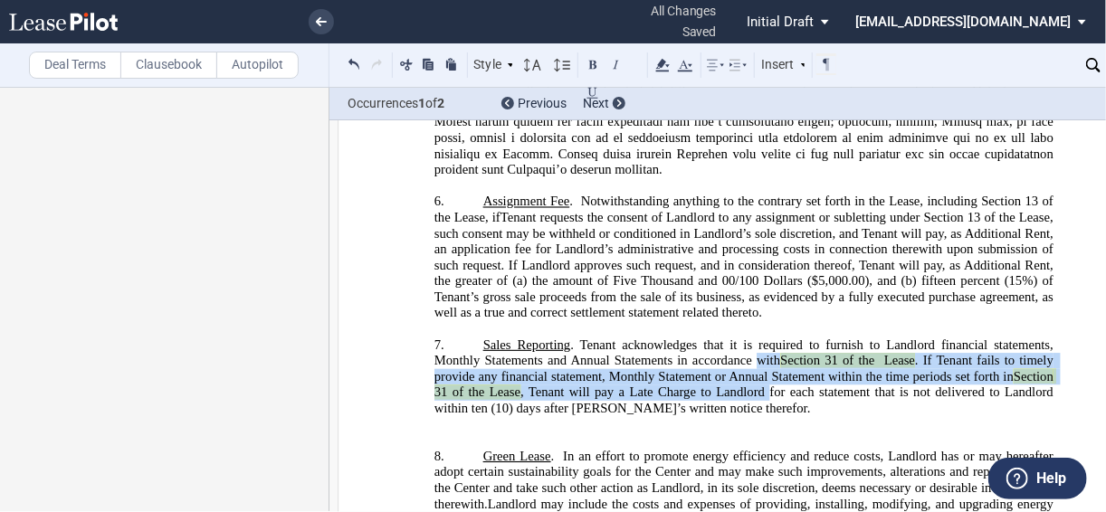
drag, startPoint x: 753, startPoint y: 385, endPoint x: 762, endPoint y: 424, distance: 39.9
click at [762, 416] on span "Sales Reporting . Tenant acknowledges that it is required to furnish to Landlor…" at bounding box center [745, 376] width 622 height 79
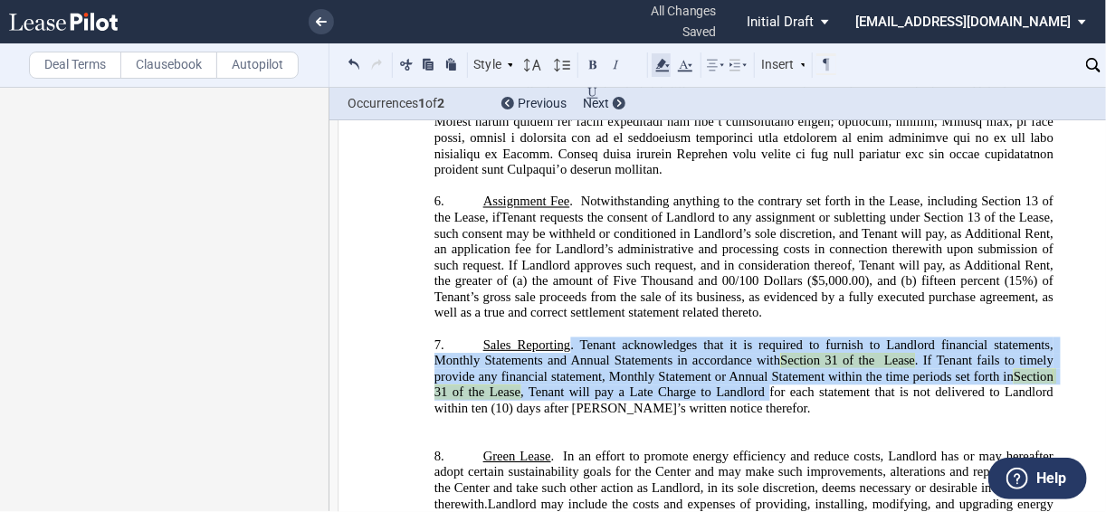
click at [659, 62] on icon at bounding box center [662, 65] width 22 height 22
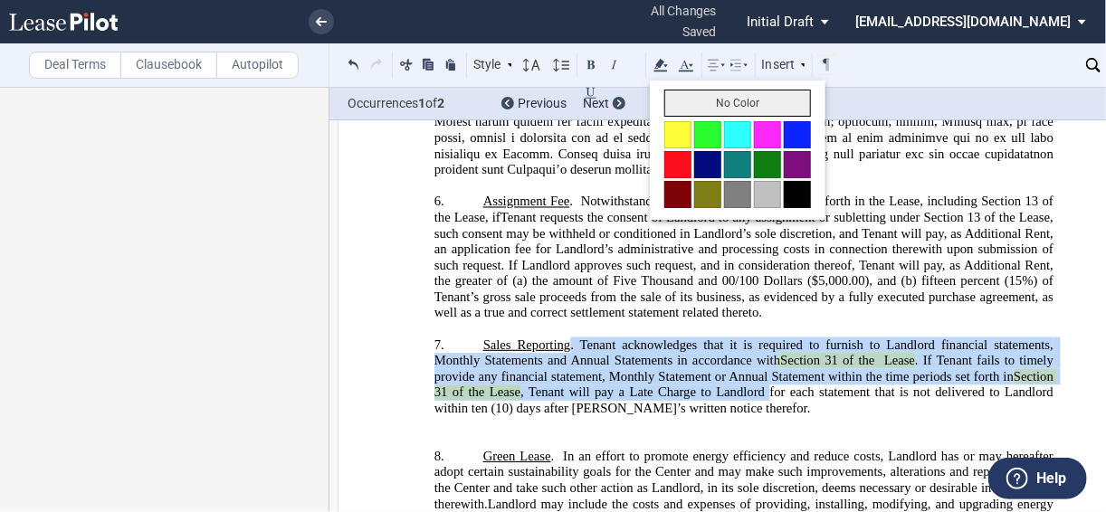
click at [704, 104] on button "No Color" at bounding box center [737, 103] width 147 height 27
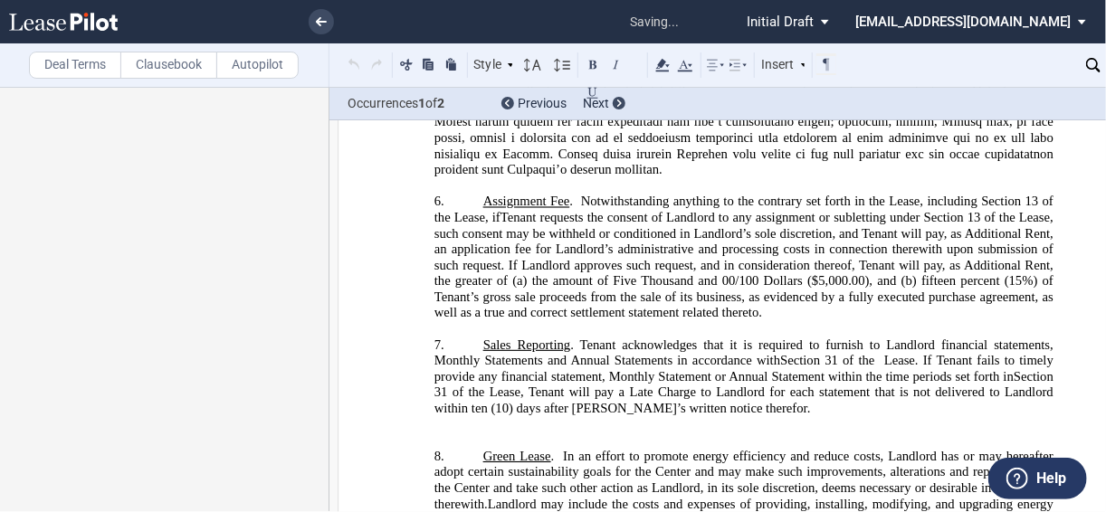
click at [536, 433] on p "﻿" at bounding box center [743, 425] width 619 height 16
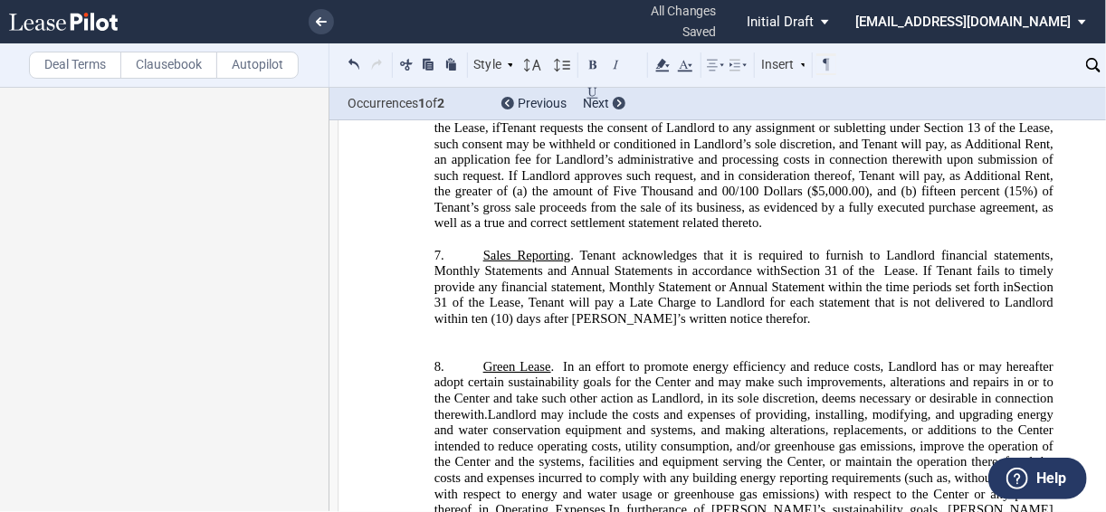
scroll to position [3000, 0]
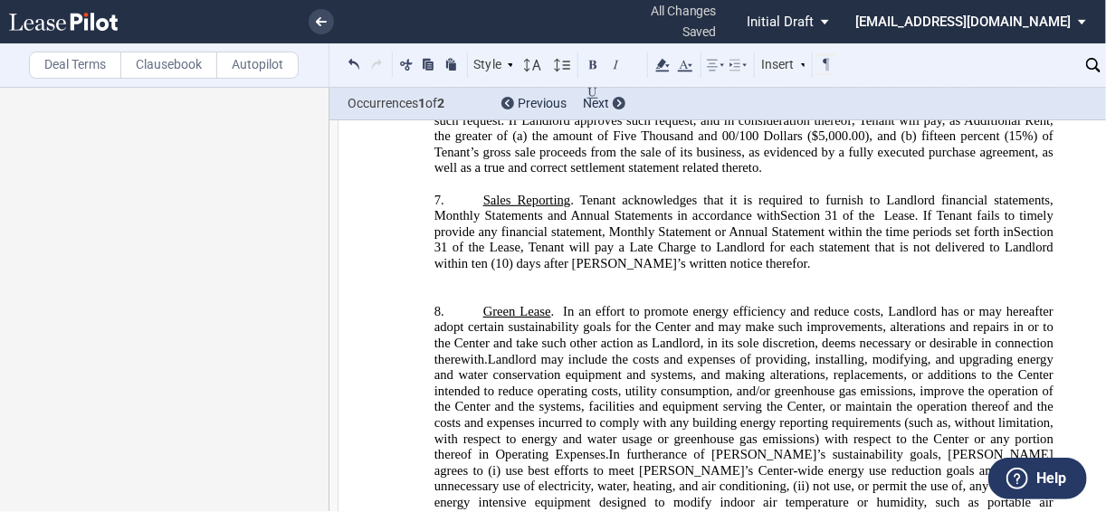
click at [628, 289] on p "﻿" at bounding box center [743, 280] width 619 height 16
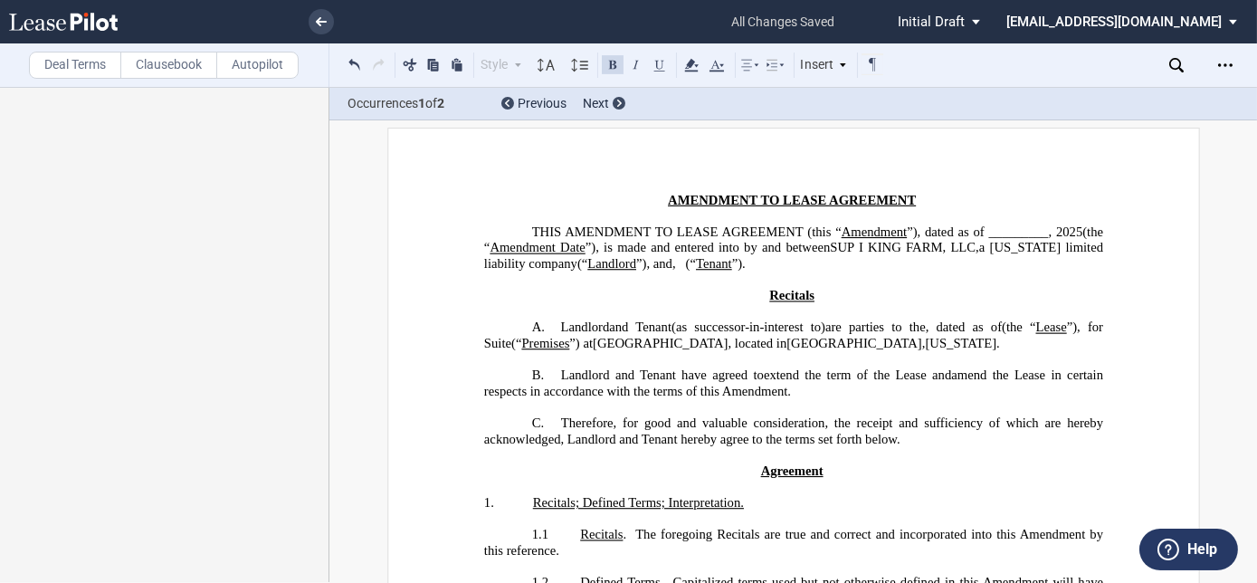
scroll to position [0, 0]
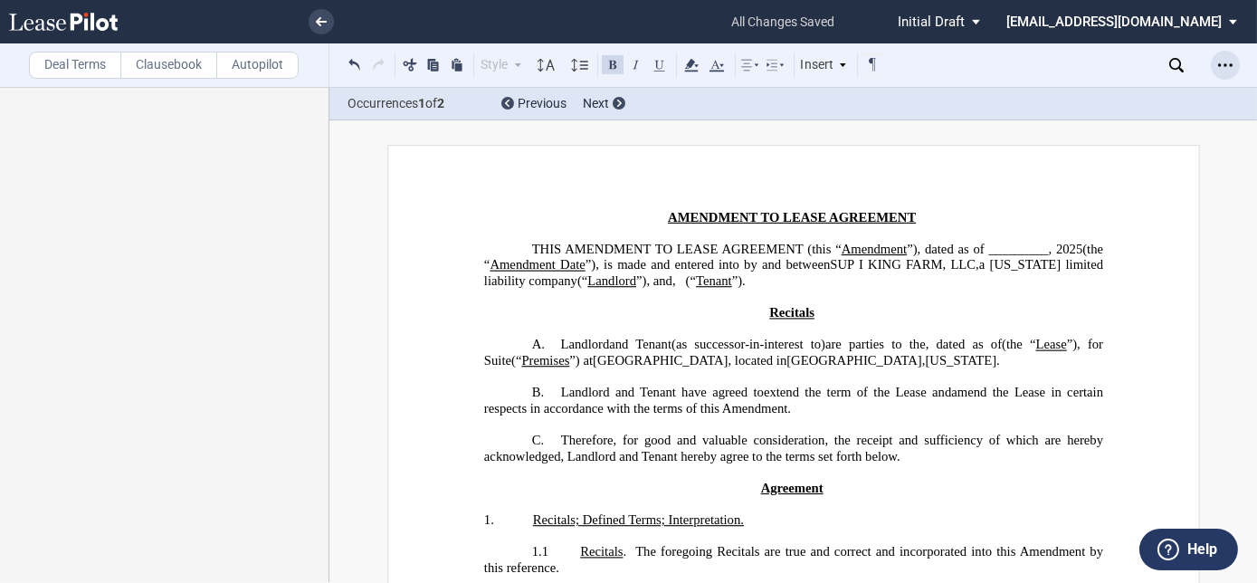
click at [1219, 67] on icon "Open Lease options menu" at bounding box center [1225, 65] width 14 height 14
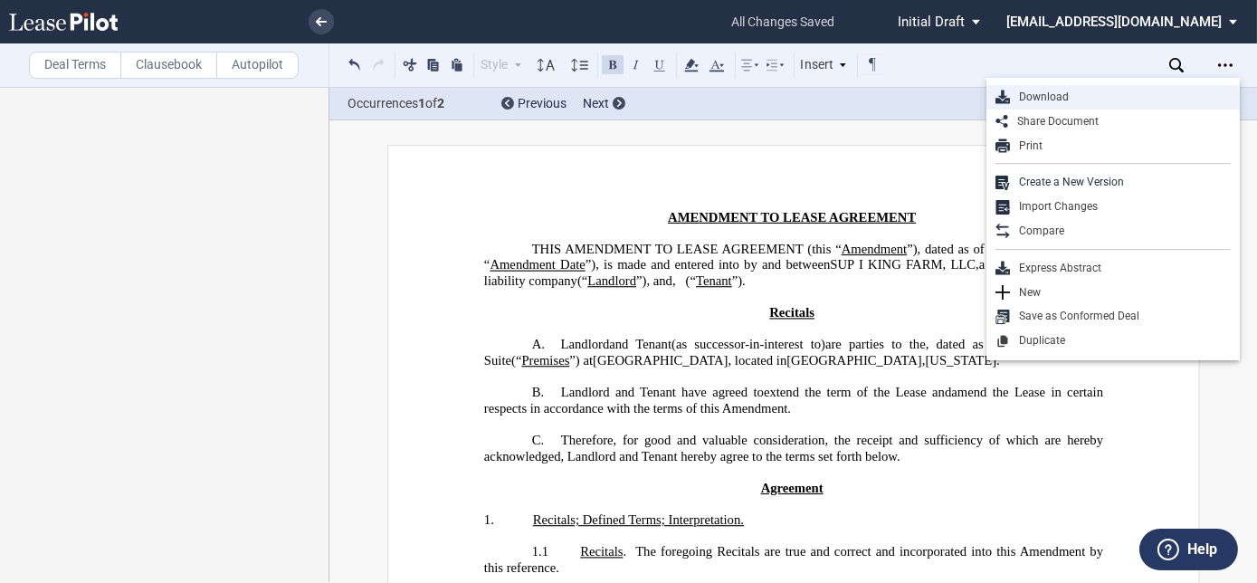
click at [1024, 98] on div "Download" at bounding box center [1120, 97] width 221 height 15
